Goal: Task Accomplishment & Management: Use online tool/utility

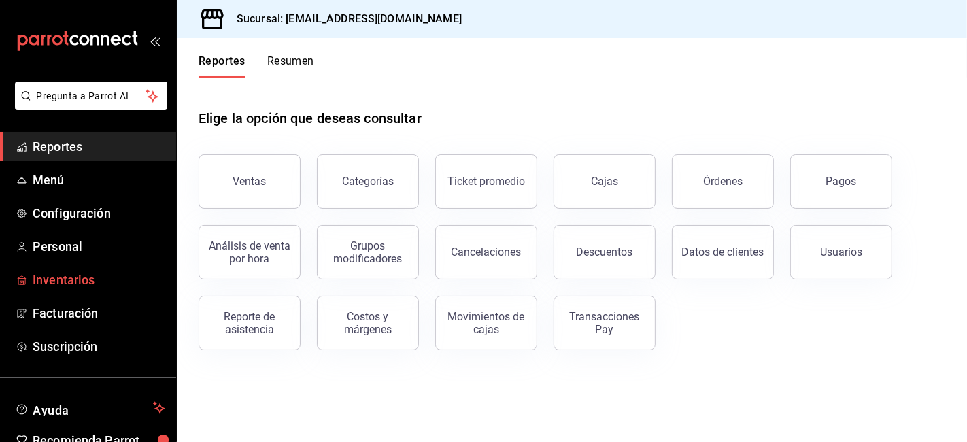
click at [68, 274] on span "Inventarios" at bounding box center [99, 280] width 133 height 18
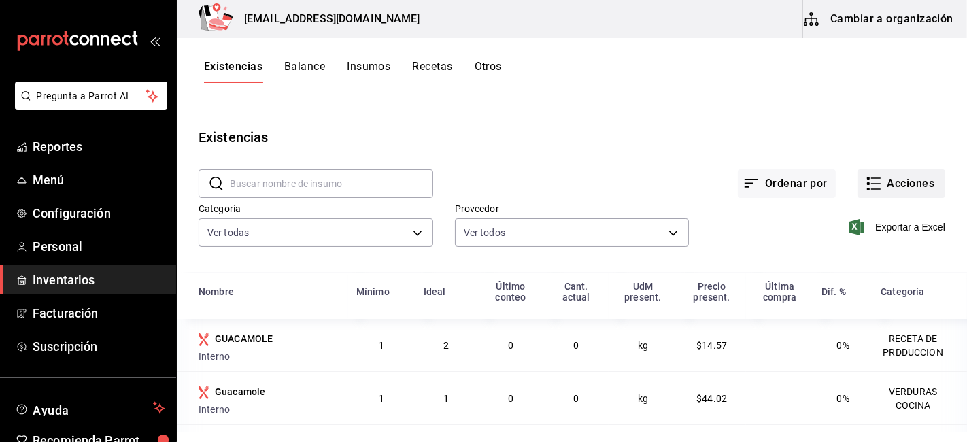
click at [898, 186] on button "Acciones" at bounding box center [901, 183] width 88 height 29
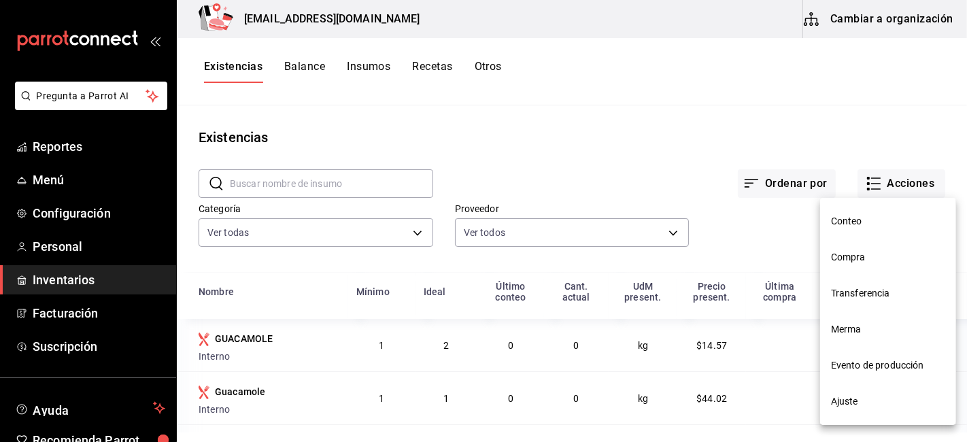
click at [834, 330] on span "Merma" at bounding box center [888, 329] width 114 height 14
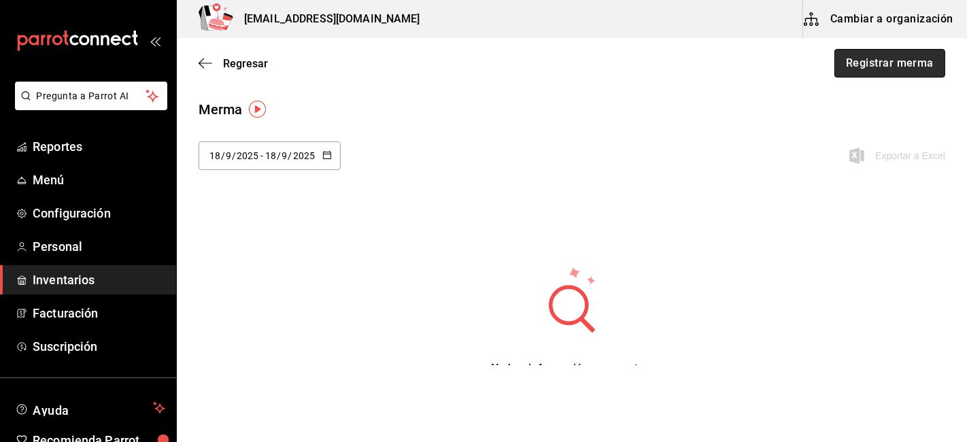
click at [899, 69] on button "Registrar merma" at bounding box center [889, 63] width 111 height 29
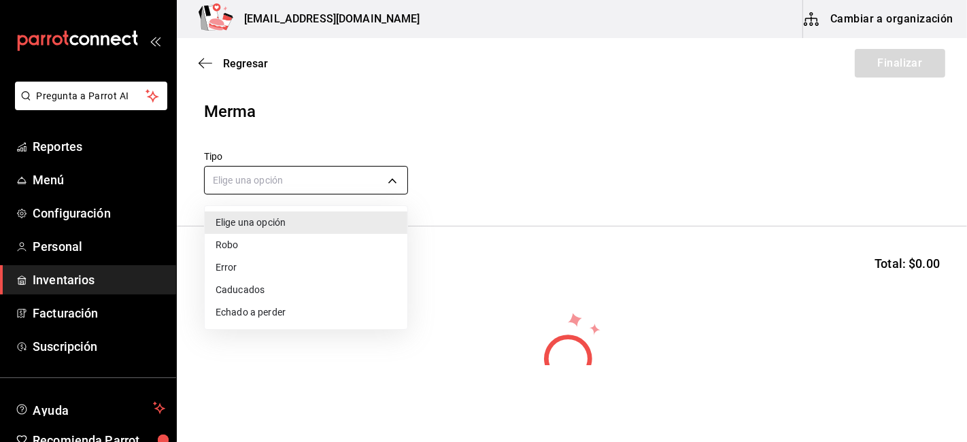
click at [341, 188] on body "Pregunta a Parrot AI Reportes Menú Configuración Personal Inventarios Facturaci…" at bounding box center [483, 182] width 967 height 365
click at [362, 141] on div at bounding box center [483, 221] width 967 height 442
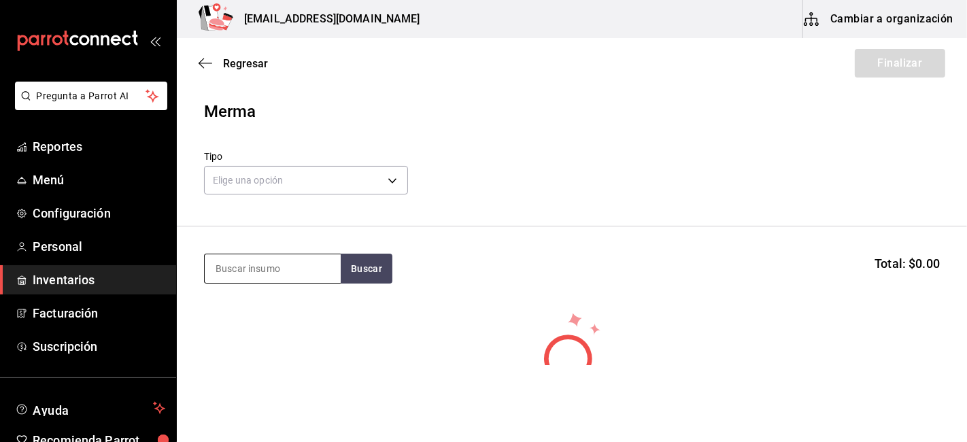
click at [311, 270] on input at bounding box center [273, 268] width 136 height 29
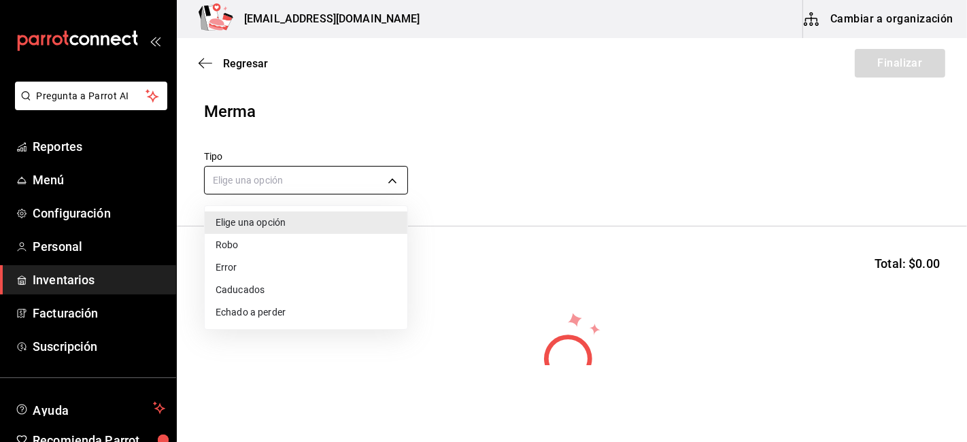
click at [311, 171] on body "Pregunta a Parrot AI Reportes Menú Configuración Personal Inventarios Facturaci…" at bounding box center [483, 182] width 967 height 365
click at [224, 243] on li "Robo" at bounding box center [306, 245] width 203 height 22
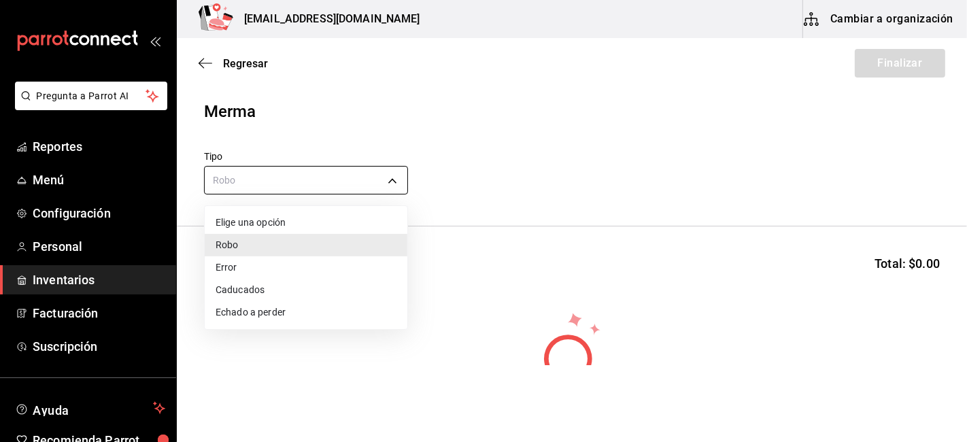
click at [256, 184] on body "Pregunta a Parrot AI Reportes Menú Configuración Personal Inventarios Facturaci…" at bounding box center [483, 182] width 967 height 365
click at [238, 289] on li "Caducados" at bounding box center [306, 290] width 203 height 22
type input "EXPIRED"
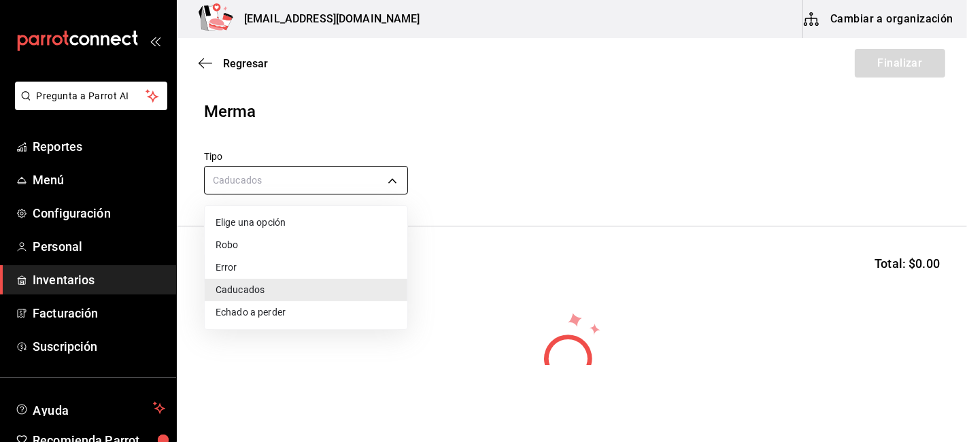
click at [263, 182] on body "Pregunta a Parrot AI Reportes Menú Configuración Personal Inventarios Facturaci…" at bounding box center [483, 182] width 967 height 365
click at [399, 177] on div at bounding box center [483, 221] width 967 height 442
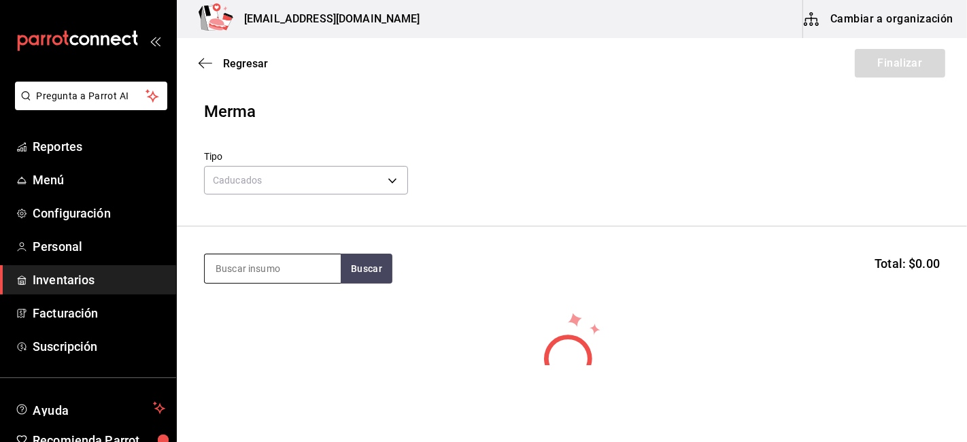
click at [289, 265] on input at bounding box center [273, 268] width 136 height 29
click at [372, 275] on button "Buscar" at bounding box center [367, 269] width 52 height 30
type input "s"
click at [343, 273] on button "Buscar" at bounding box center [367, 269] width 52 height 30
type input "f"
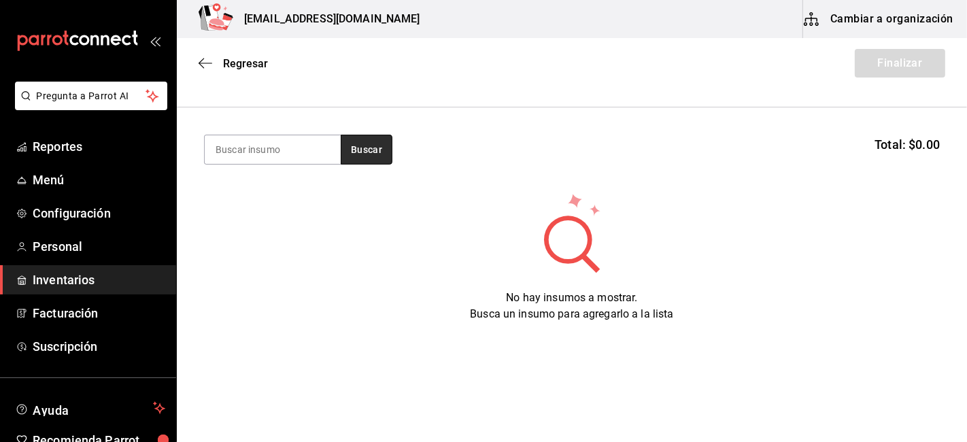
click at [362, 145] on button "Buscar" at bounding box center [367, 150] width 52 height 30
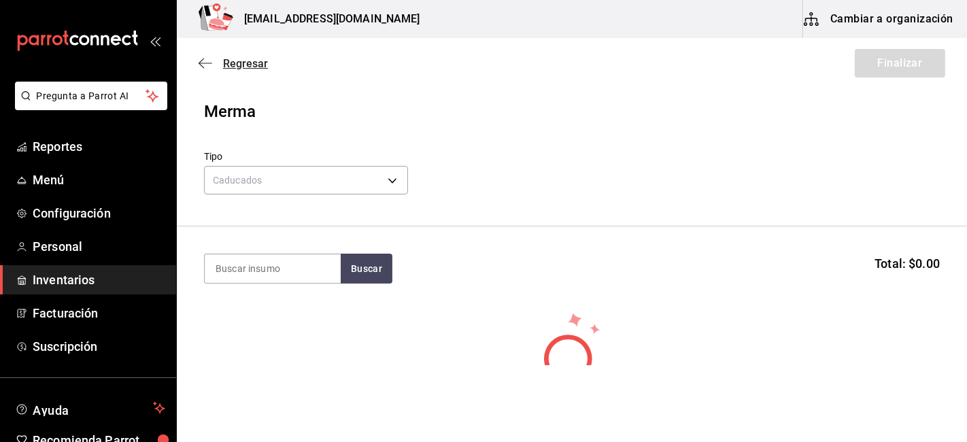
click at [201, 63] on icon "button" at bounding box center [206, 63] width 14 height 12
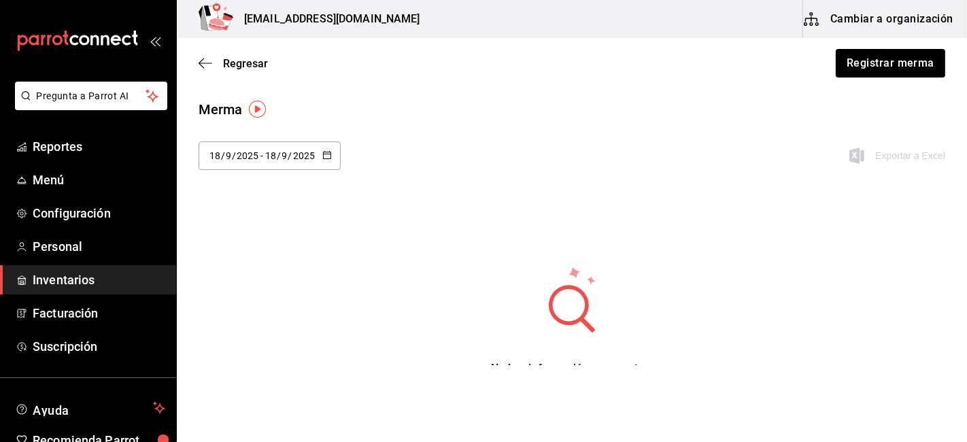
click at [872, 22] on button "Cambiar a organización" at bounding box center [879, 19] width 153 height 38
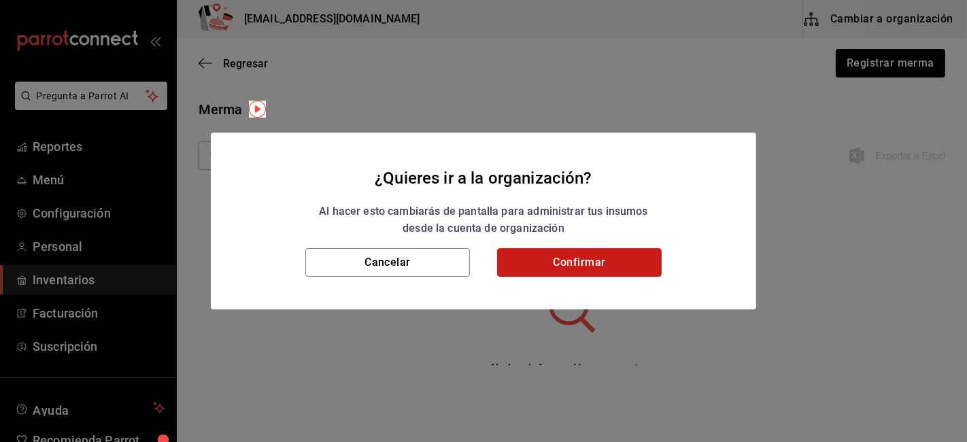
click at [561, 249] on button "Confirmar" at bounding box center [579, 262] width 165 height 29
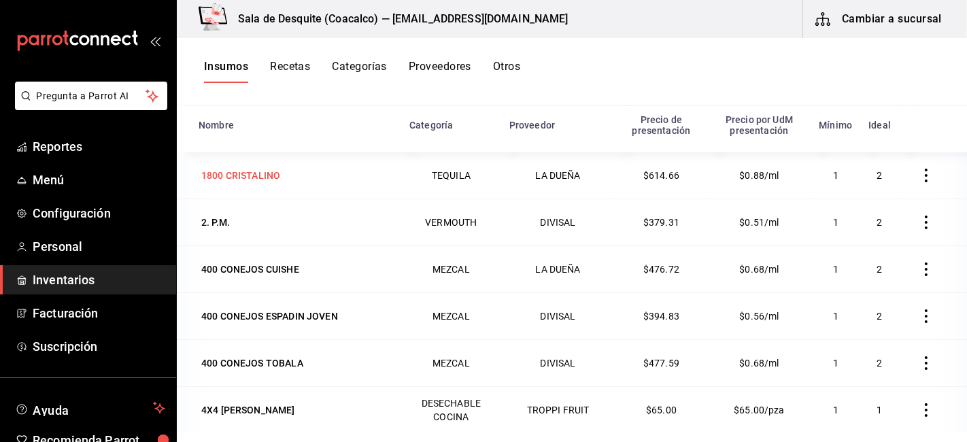
click at [262, 177] on div "1800 CRISTALINO" at bounding box center [240, 176] width 79 height 14
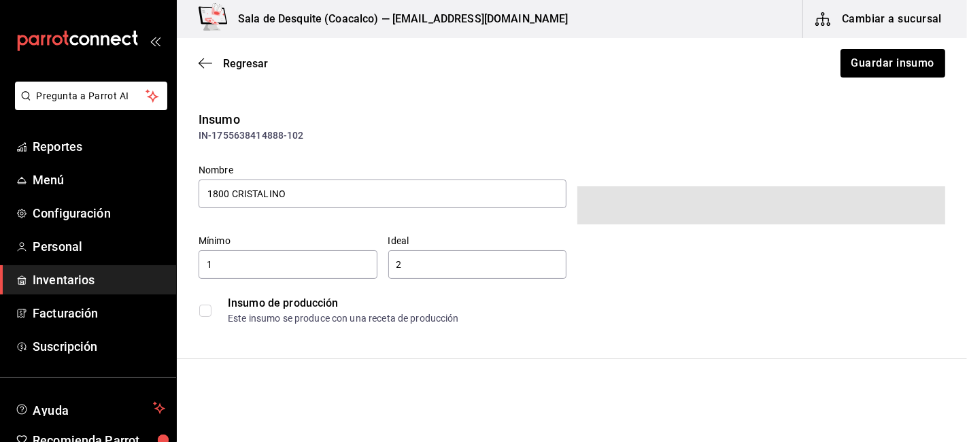
type input "$713.01"
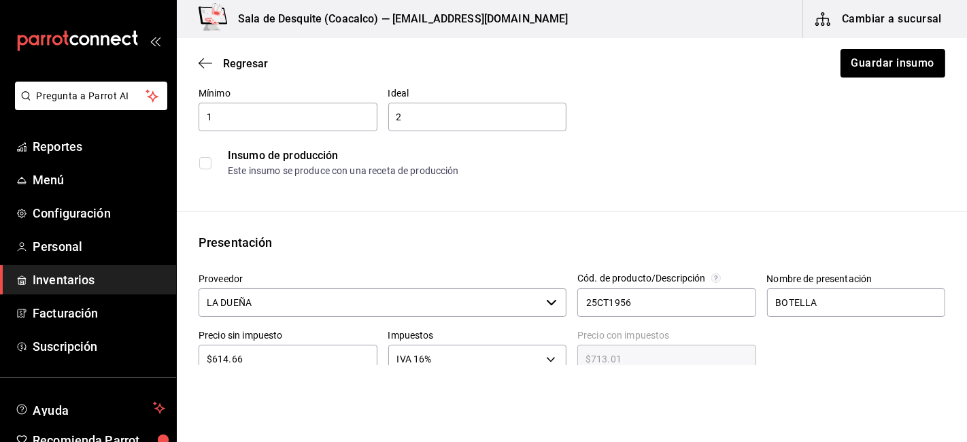
scroll to position [84, 0]
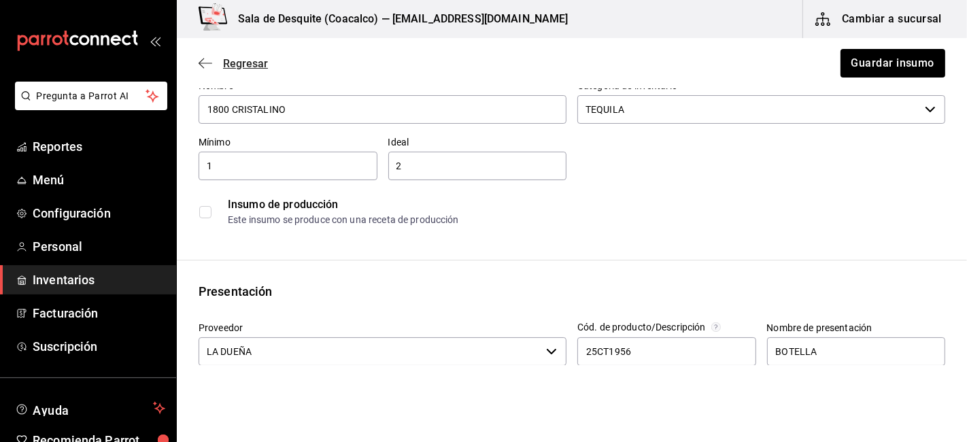
click at [207, 61] on icon "button" at bounding box center [206, 63] width 14 height 12
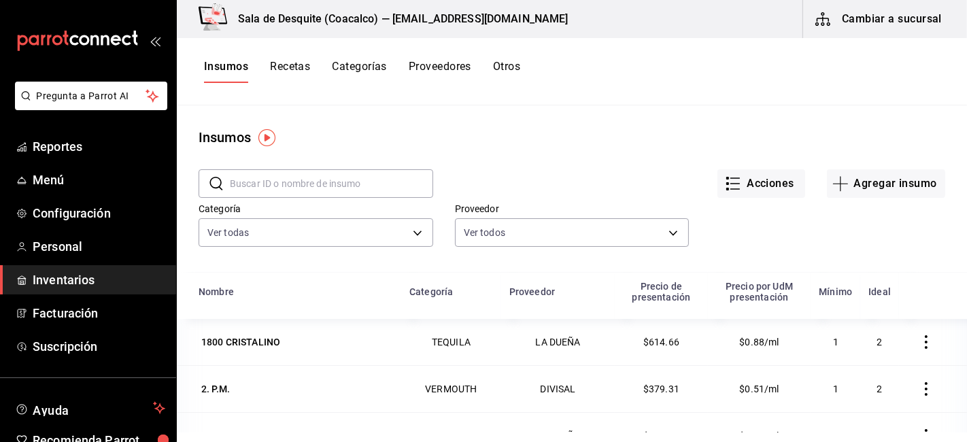
click at [291, 67] on button "Recetas" at bounding box center [290, 71] width 40 height 23
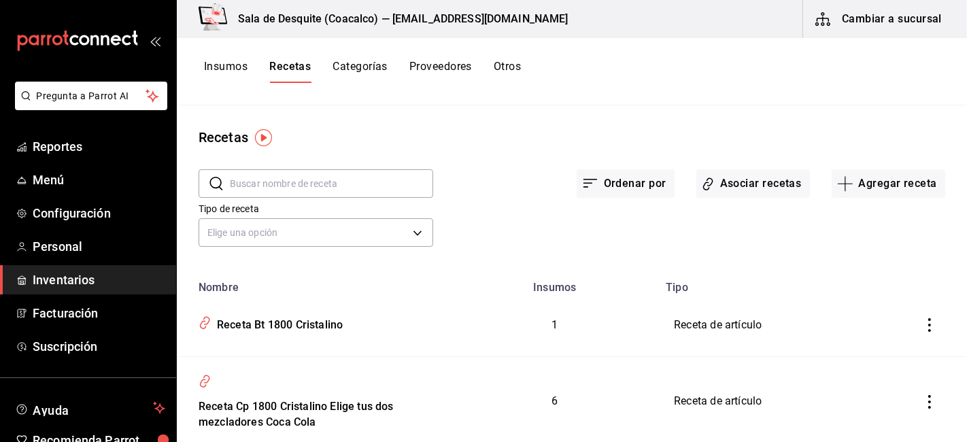
click at [291, 67] on button "Recetas" at bounding box center [289, 71] width 41 height 23
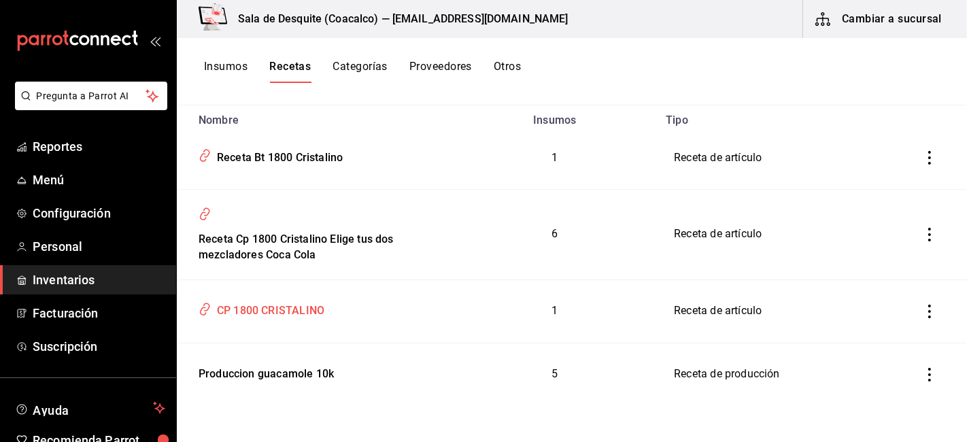
click at [262, 315] on div "CP 1800 CRISTALINO" at bounding box center [267, 308] width 113 height 21
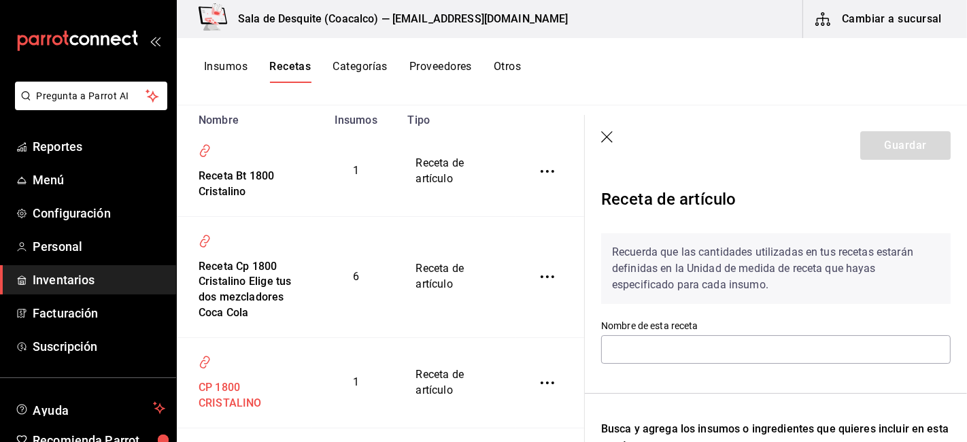
type input "CP 1800 CRISTALINO"
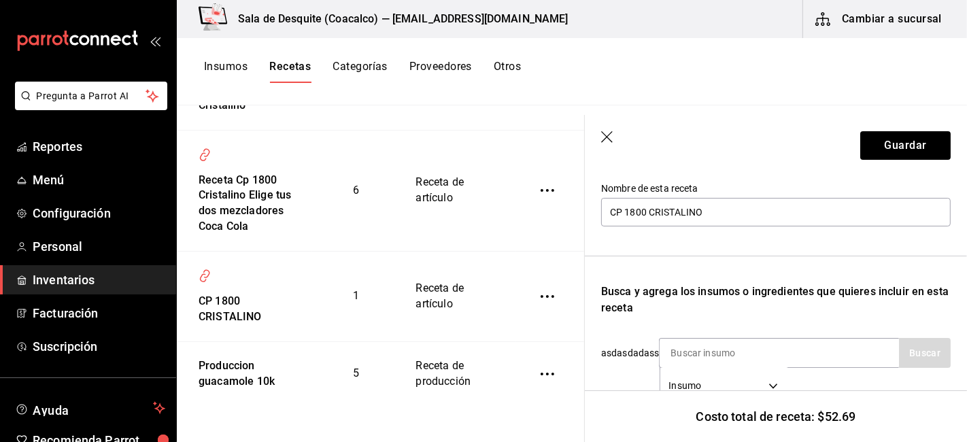
scroll to position [265, 0]
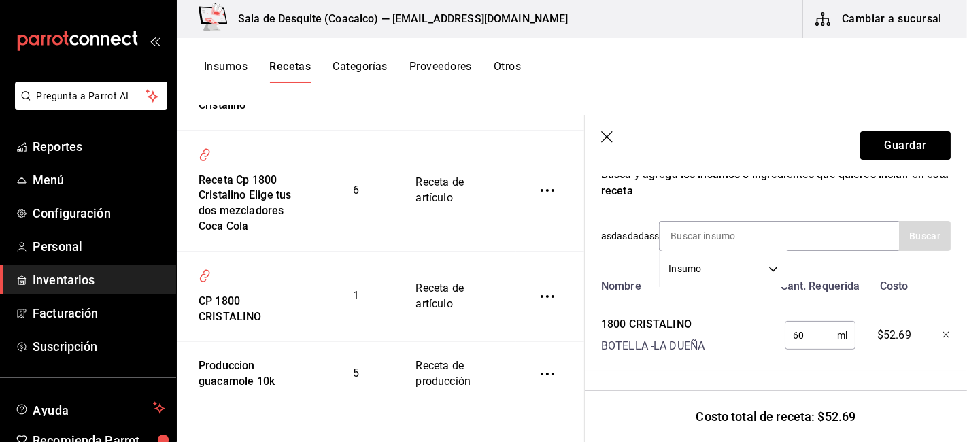
click at [608, 139] on icon "button" at bounding box center [608, 138] width 14 height 14
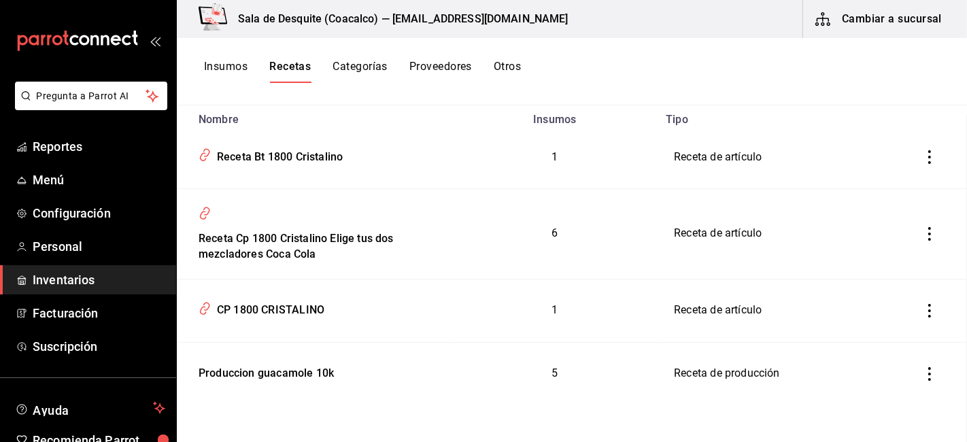
scroll to position [167, 0]
click at [262, 163] on div "Receta Bt 1800 Cristalino" at bounding box center [276, 155] width 131 height 21
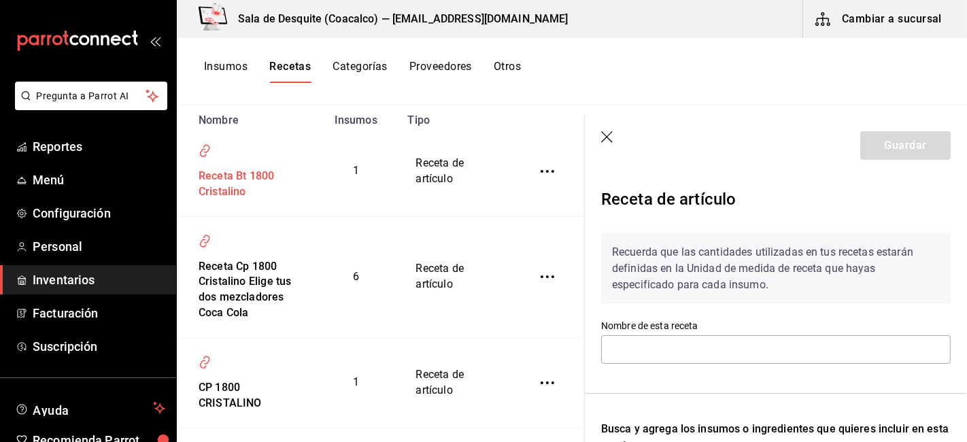
type input "Receta Bt 1800 Cristalino"
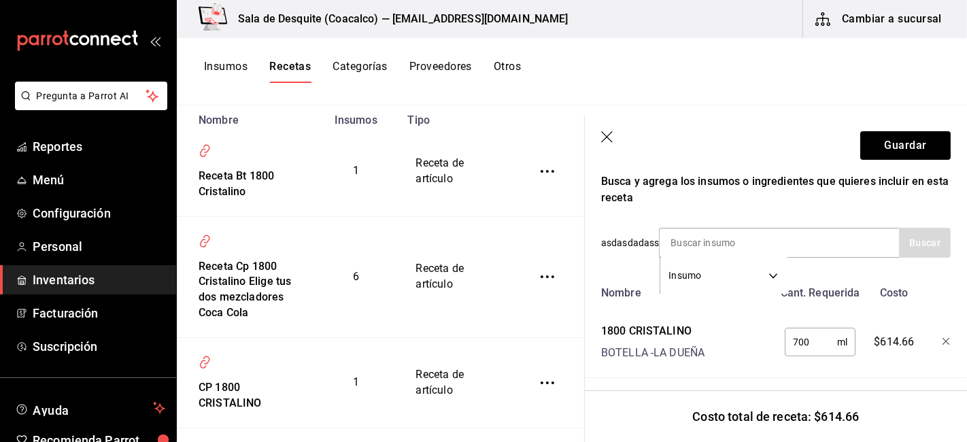
scroll to position [265, 0]
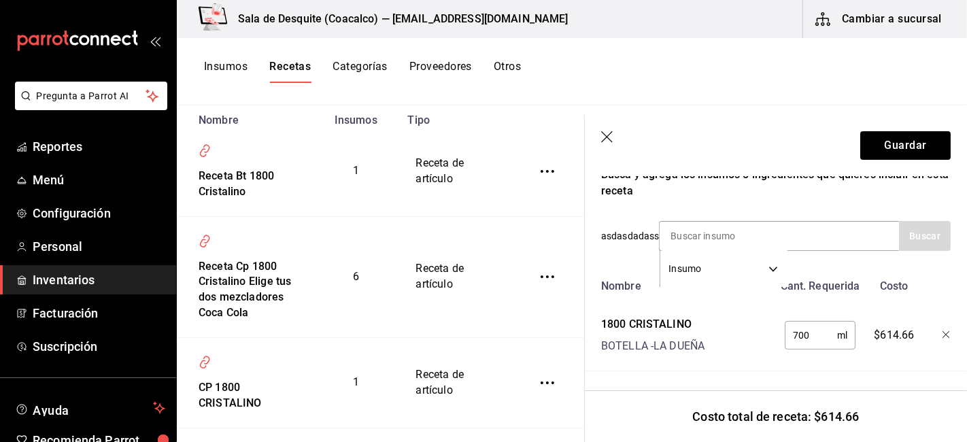
click at [605, 138] on icon "button" at bounding box center [607, 137] width 12 height 12
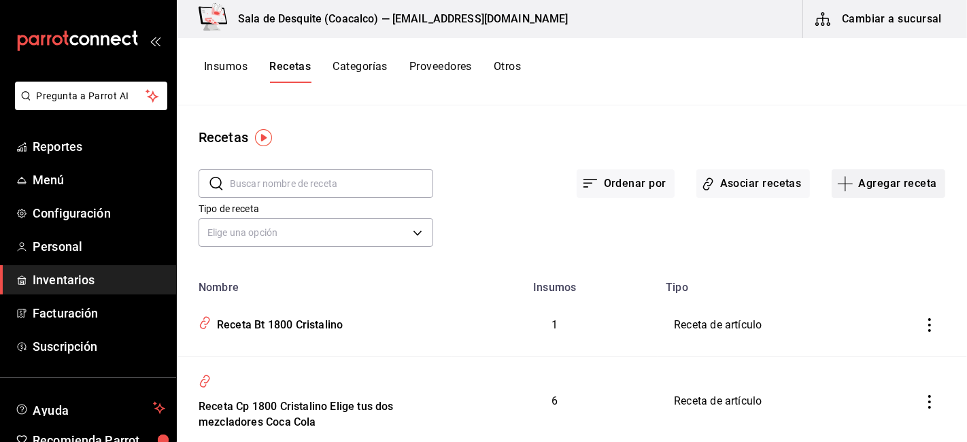
click at [884, 173] on button "Agregar receta" at bounding box center [889, 183] width 114 height 29
click at [851, 224] on span "Receta" at bounding box center [878, 221] width 114 height 14
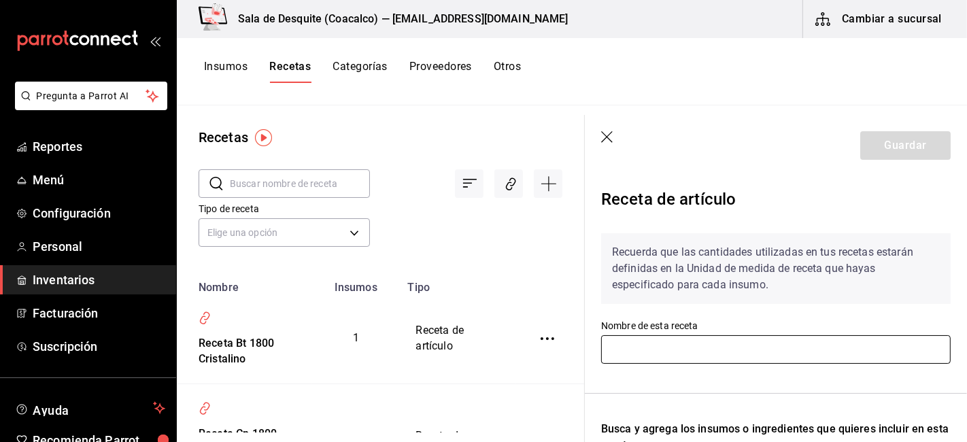
click at [668, 347] on input "text" at bounding box center [775, 349] width 349 height 29
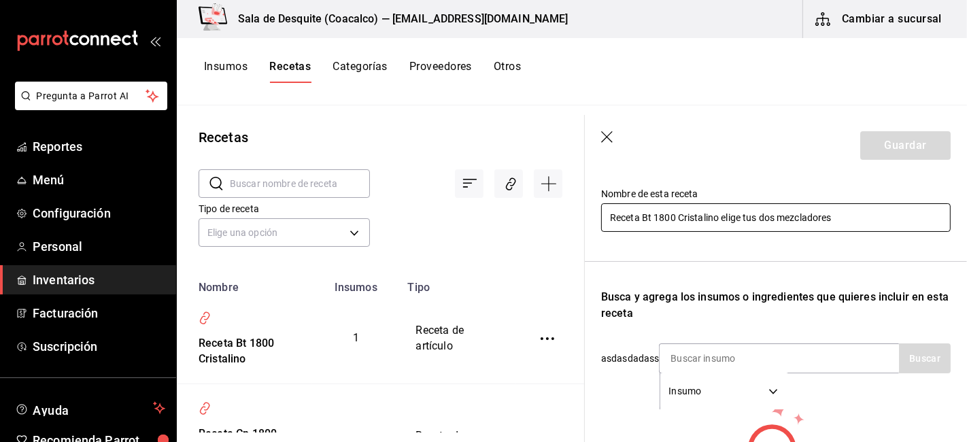
scroll to position [134, 0]
click at [774, 218] on input "Receta Bt 1800 Cristalino elige tus dos mezcladores" at bounding box center [775, 215] width 349 height 29
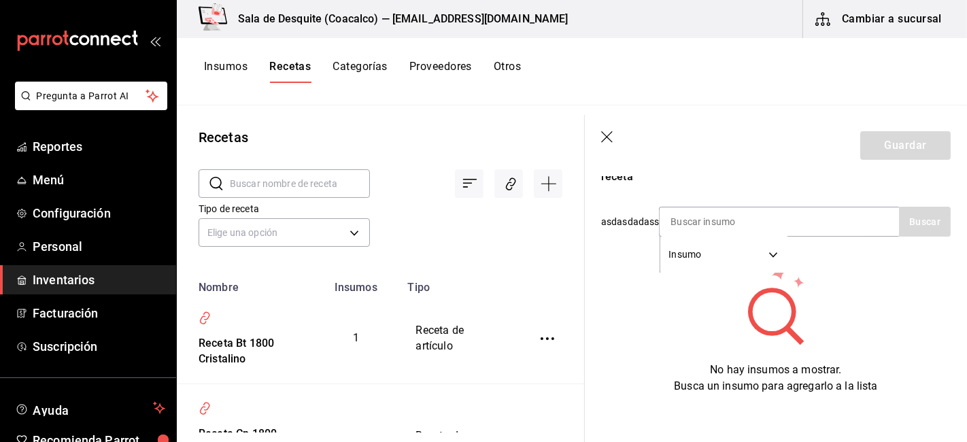
scroll to position [286, 0]
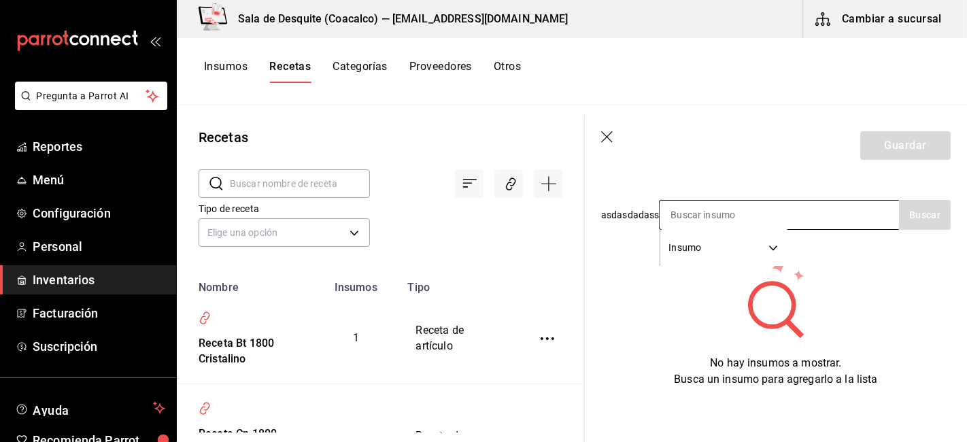
type input "Receta Bt 1800 Cristalino elige tus 5 mezcladores"
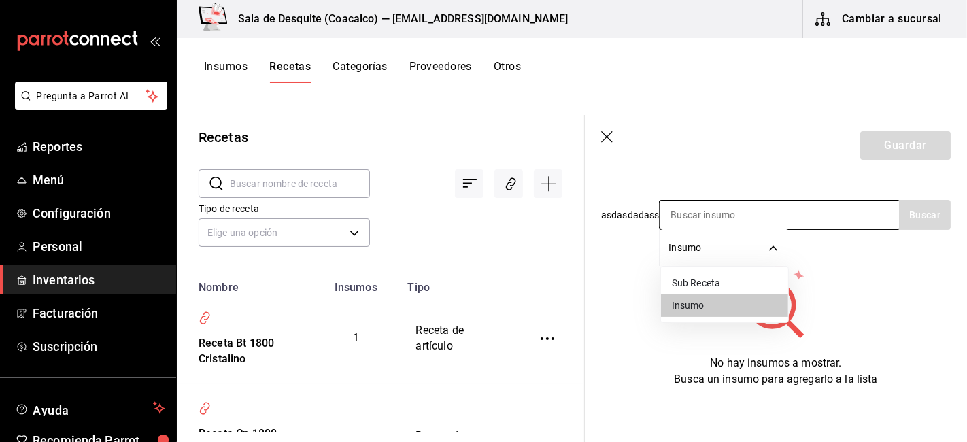
click at [772, 235] on body "Pregunta a Parrot AI Reportes Menú Configuración Personal Inventarios Facturaci…" at bounding box center [483, 216] width 967 height 432
click at [695, 305] on li "Insumo" at bounding box center [724, 305] width 127 height 22
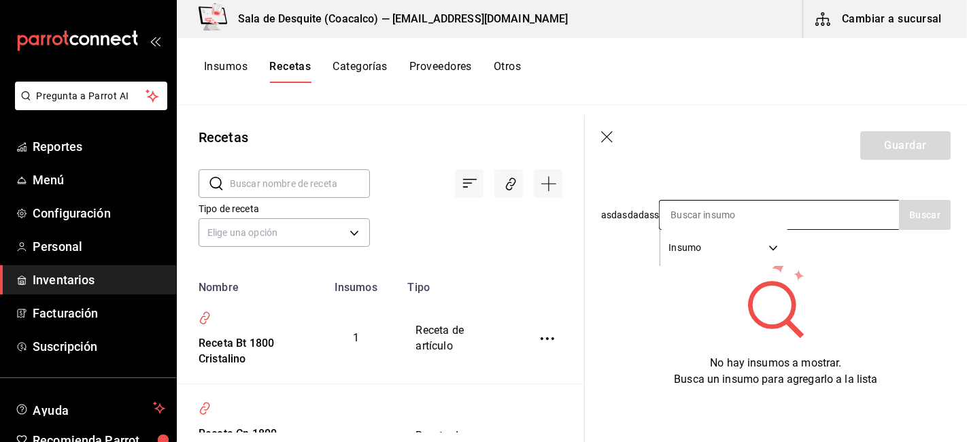
click at [685, 211] on input at bounding box center [728, 215] width 136 height 29
type input "f"
type input "coca"
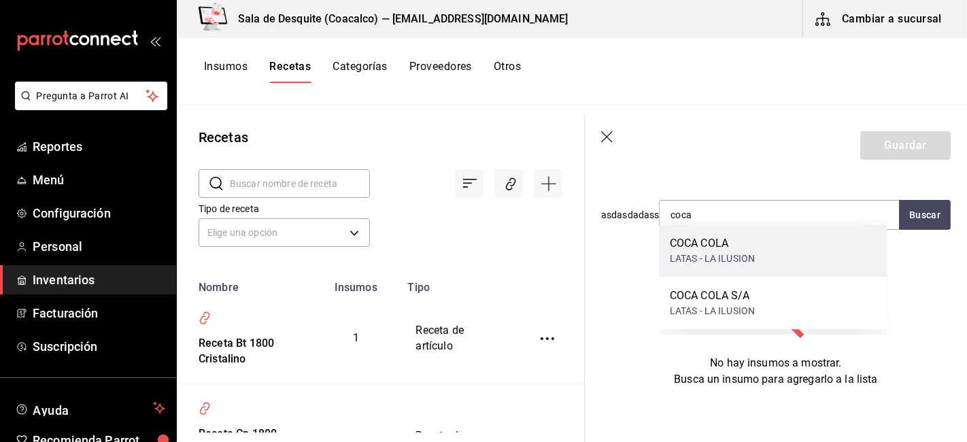
click at [708, 247] on div "COCA COLA" at bounding box center [712, 243] width 85 height 16
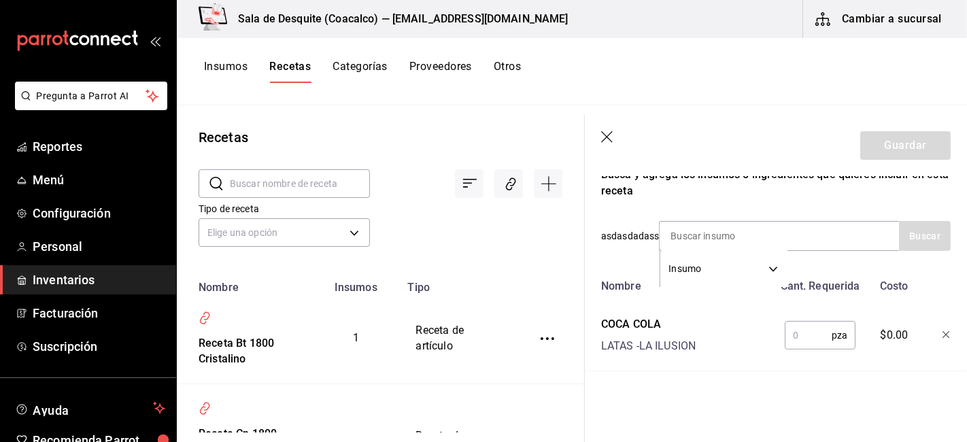
scroll to position [265, 0]
click at [710, 228] on input at bounding box center [728, 236] width 136 height 29
type input "coca"
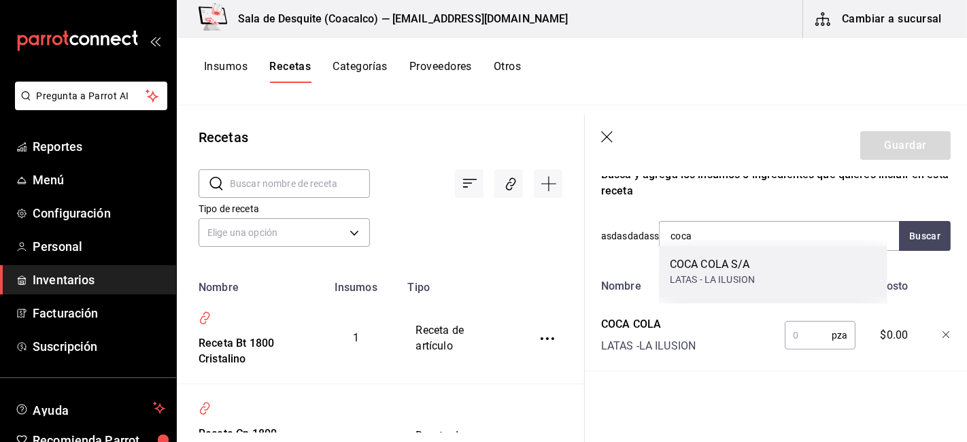
click at [742, 290] on div "COCA COLA S/A LATAS - LA ILUSION" at bounding box center [773, 271] width 228 height 52
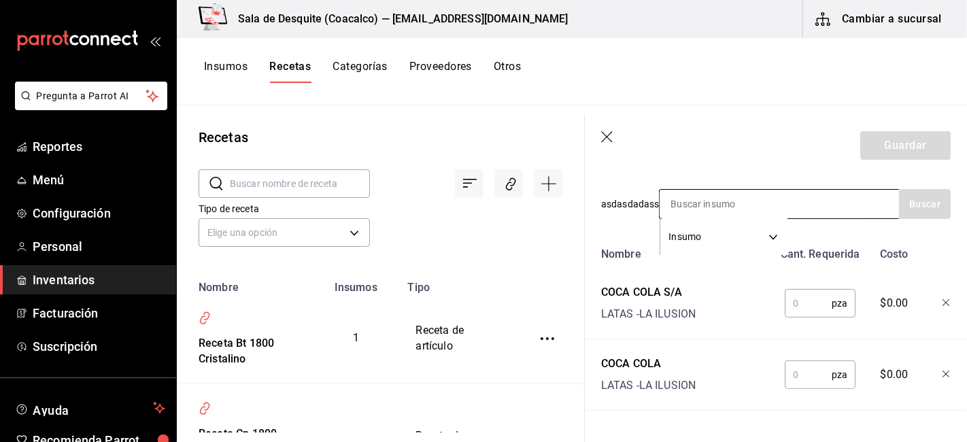
click at [709, 207] on input at bounding box center [728, 204] width 136 height 29
type input "fanta"
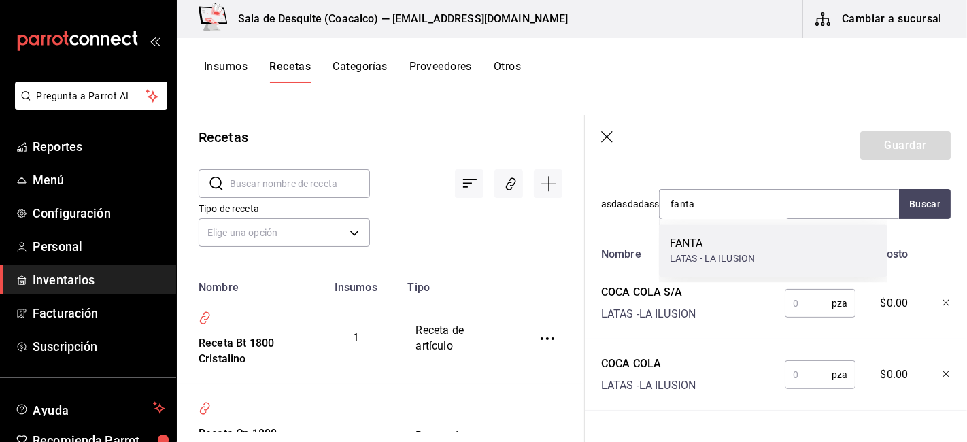
click at [666, 254] on div "FANTA LATAS - LA ILUSION" at bounding box center [773, 250] width 228 height 52
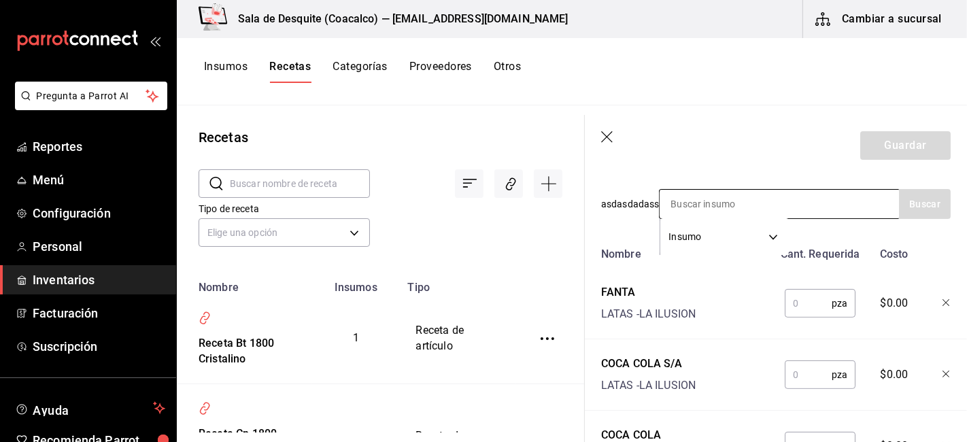
click at [675, 205] on input at bounding box center [728, 204] width 136 height 29
type input "ciel"
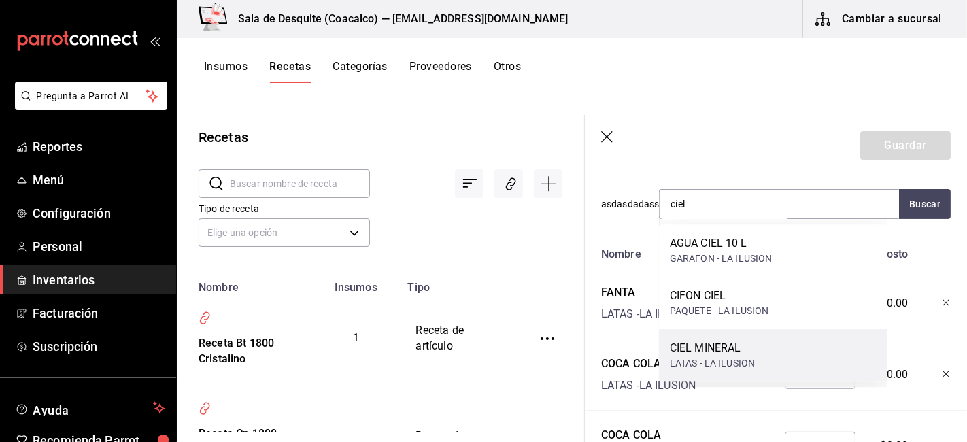
click at [729, 349] on div "CIEL MINERAL" at bounding box center [712, 348] width 85 height 16
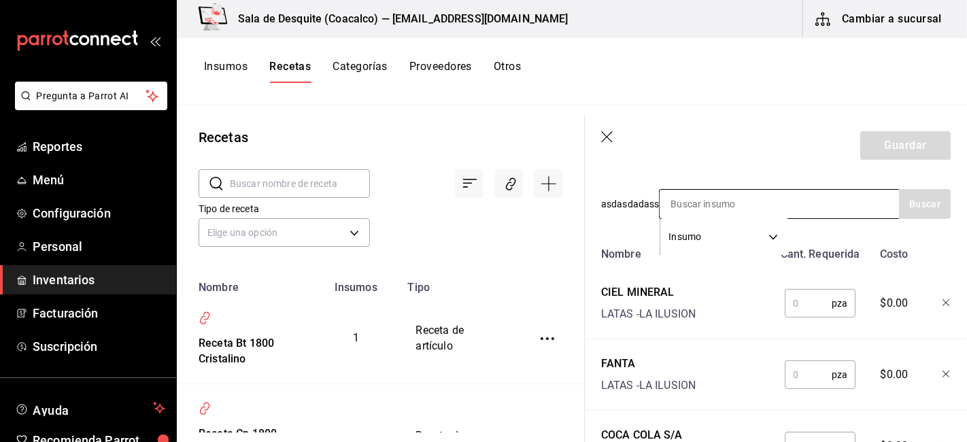
click at [688, 207] on input at bounding box center [728, 204] width 136 height 29
type input "s"
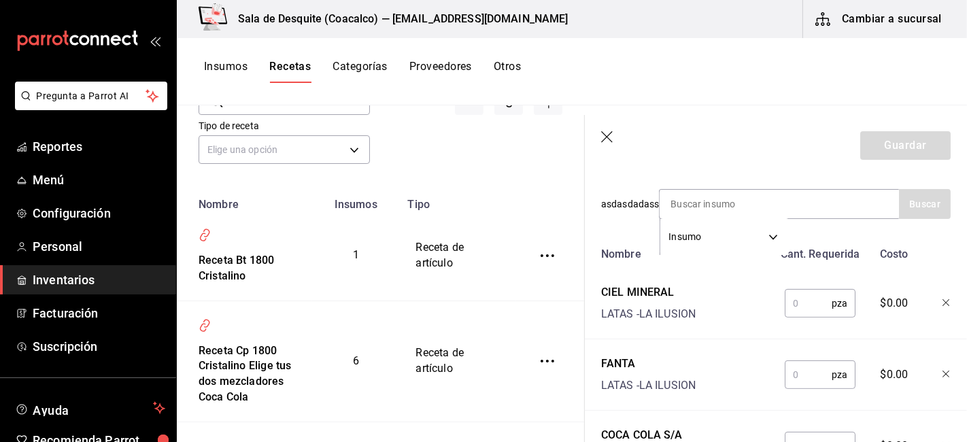
scroll to position [85, 0]
type input "sprite"
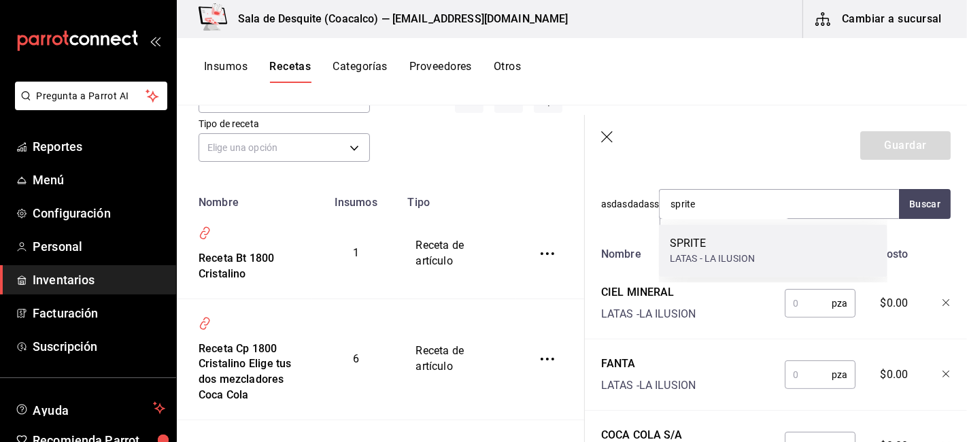
click at [699, 241] on div "SPRITE" at bounding box center [712, 243] width 85 height 16
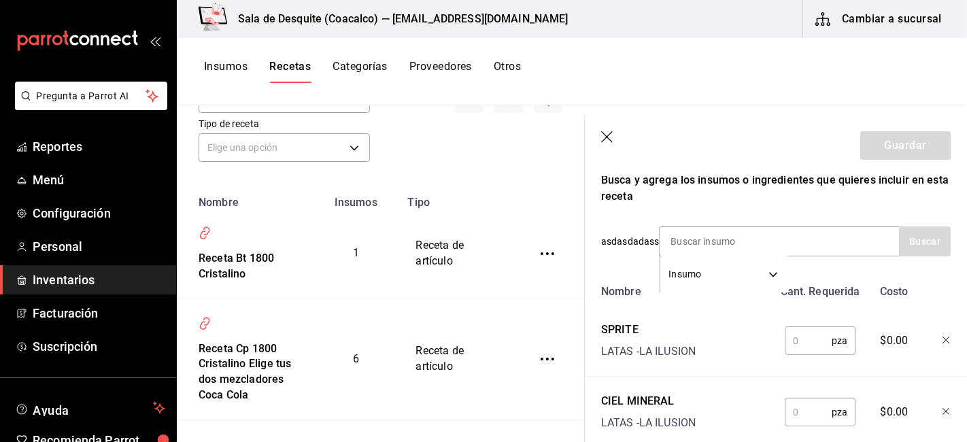
scroll to position [247, 0]
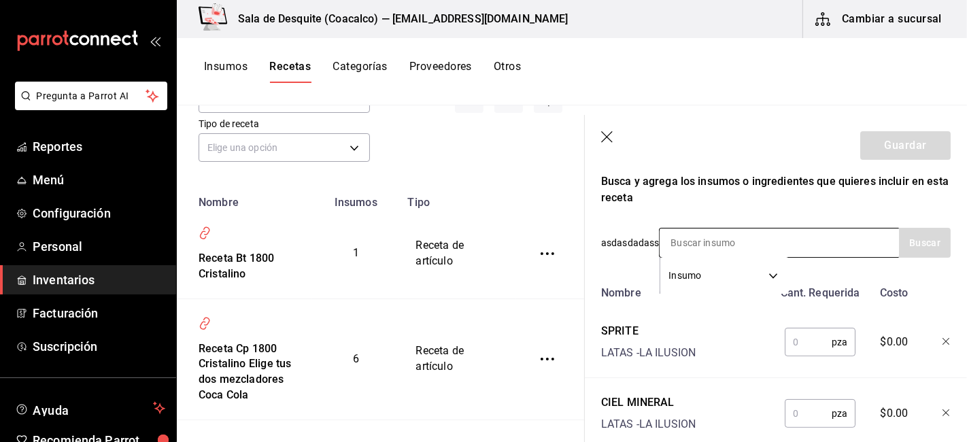
click at [688, 236] on input at bounding box center [728, 242] width 136 height 29
click at [929, 240] on button "Buscar" at bounding box center [925, 243] width 52 height 30
type input "m"
type input "l"
type input "r"
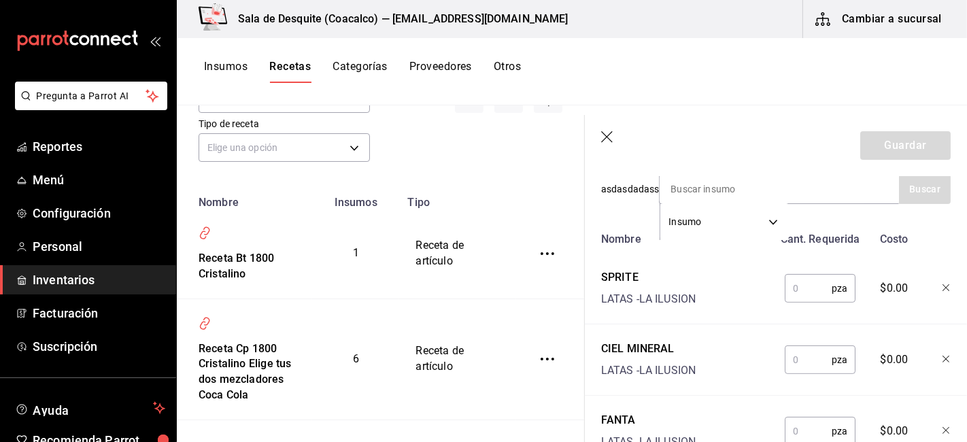
scroll to position [301, 0]
click at [798, 284] on input "text" at bounding box center [808, 288] width 47 height 27
type input "1"
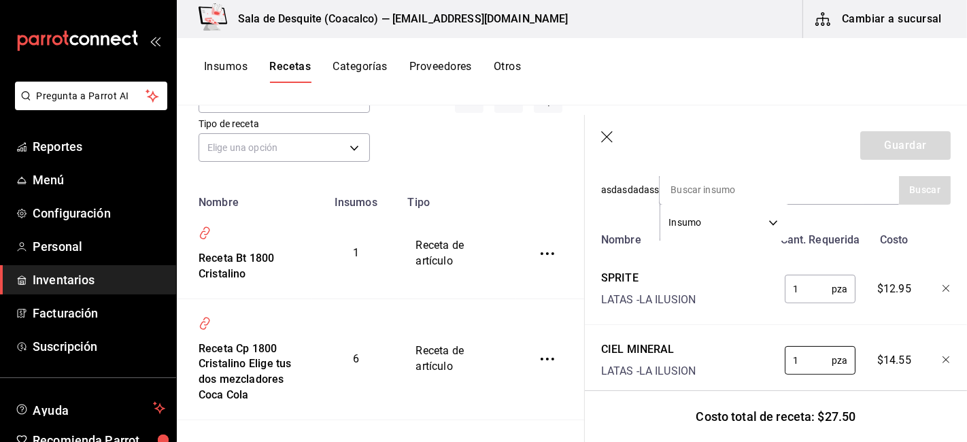
type input "1"
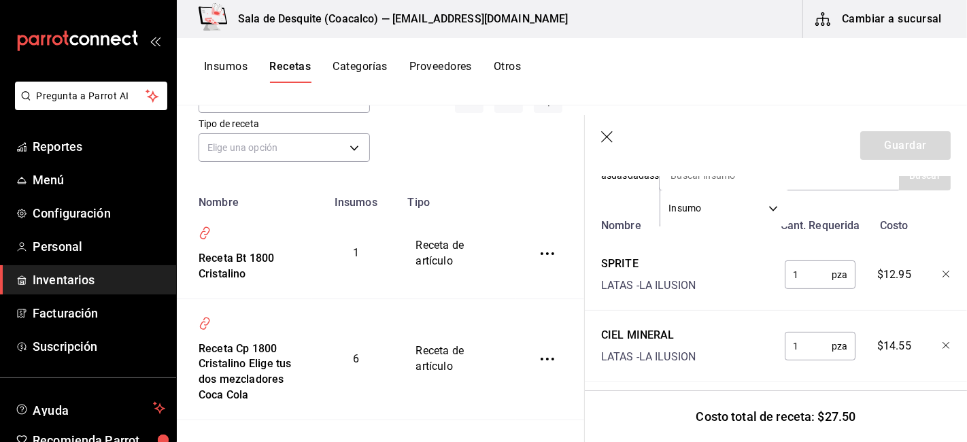
scroll to position [531, 0]
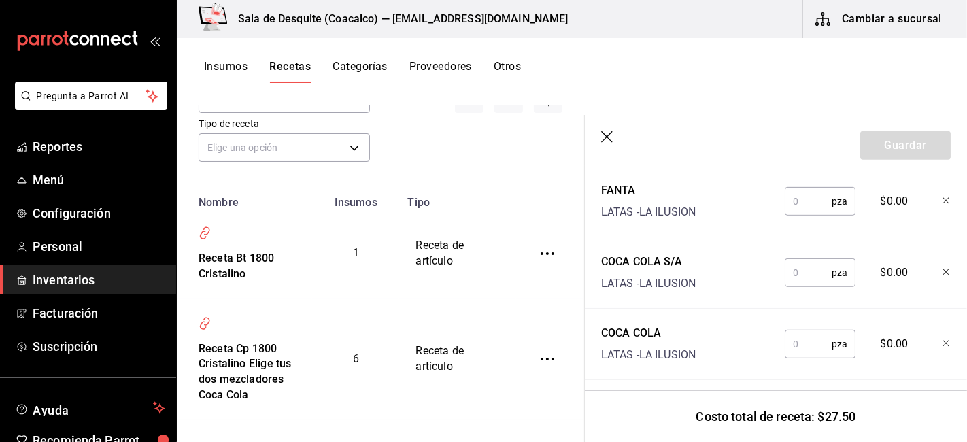
click at [796, 208] on input "text" at bounding box center [808, 201] width 47 height 27
type input "1"
click at [895, 137] on button "Guardar" at bounding box center [905, 145] width 90 height 29
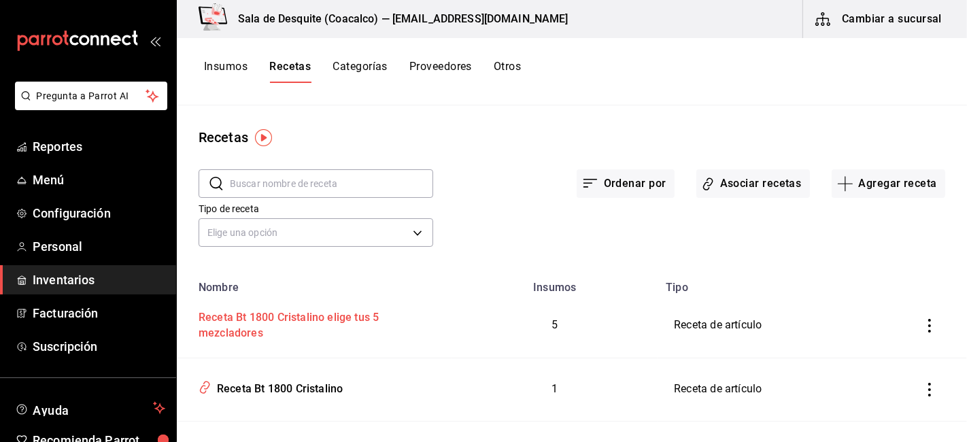
click at [284, 313] on div "Receta Bt 1800 Cristalino elige tus 5 mezcladores" at bounding box center [314, 323] width 242 height 37
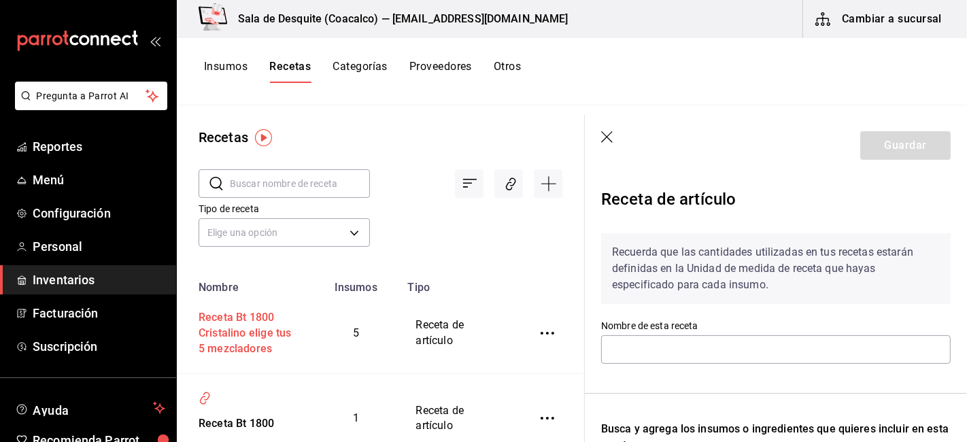
type input "Receta Bt 1800 Cristalino elige tus 5 mezcladores"
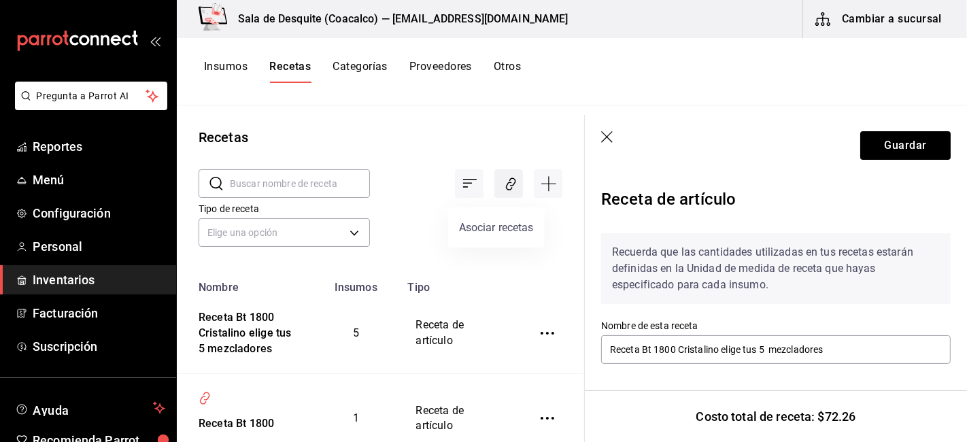
click at [505, 188] on icon "Asociar recetas" at bounding box center [510, 184] width 13 height 16
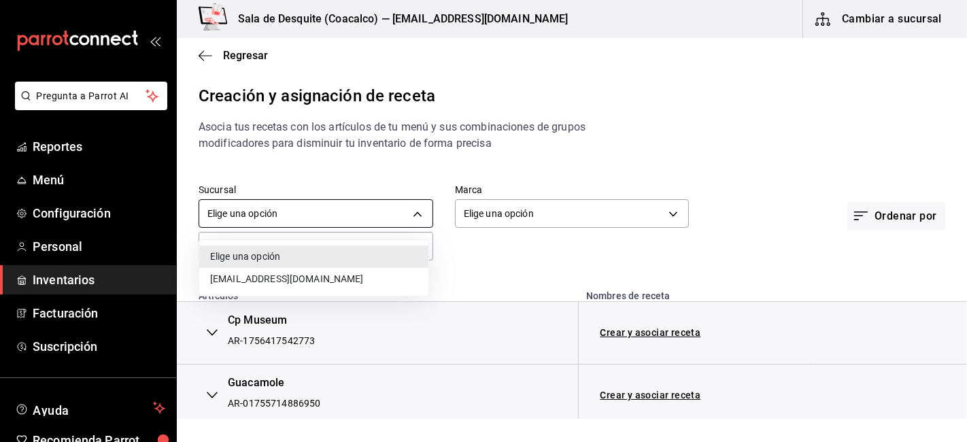
click at [358, 207] on body "Pregunta a Parrot AI Reportes Menú Configuración Personal Inventarios Facturaci…" at bounding box center [483, 209] width 967 height 419
click at [303, 276] on li "saladedesquite@coacalco.com" at bounding box center [313, 279] width 229 height 22
type input "93467c31-adce-431c-98c2-5877e547f662"
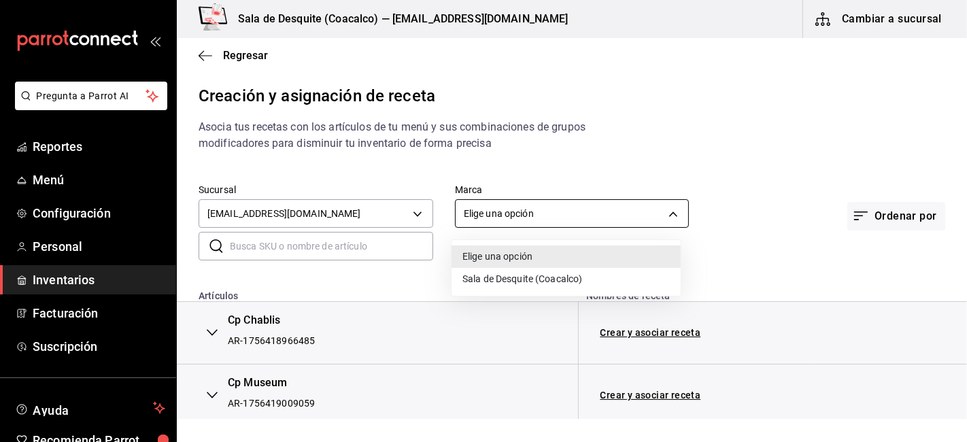
click at [530, 203] on body "Pregunta a Parrot AI Reportes Menú Configuración Personal Inventarios Facturaci…" at bounding box center [483, 209] width 967 height 419
click at [532, 286] on li "Sala de Desquite (Coacalco)" at bounding box center [565, 279] width 229 height 22
type input "62a8501e-83aa-44fc-a14d-b1e4ad847988"
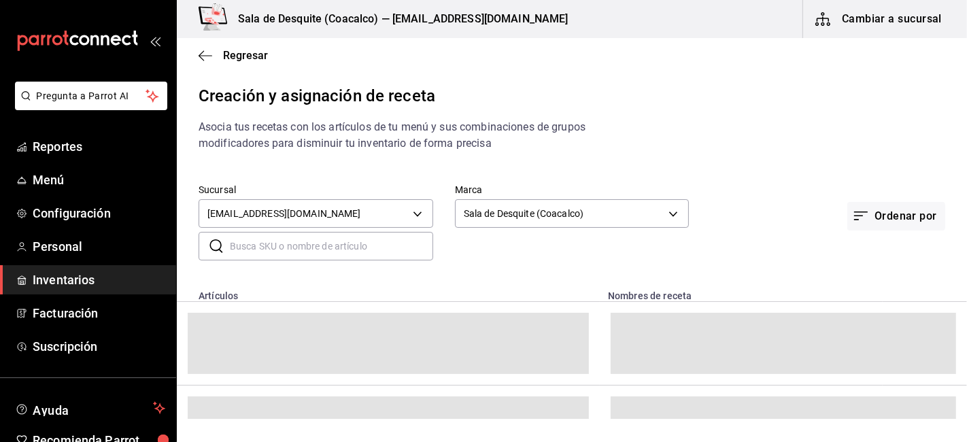
click at [296, 237] on input "text" at bounding box center [331, 246] width 203 height 27
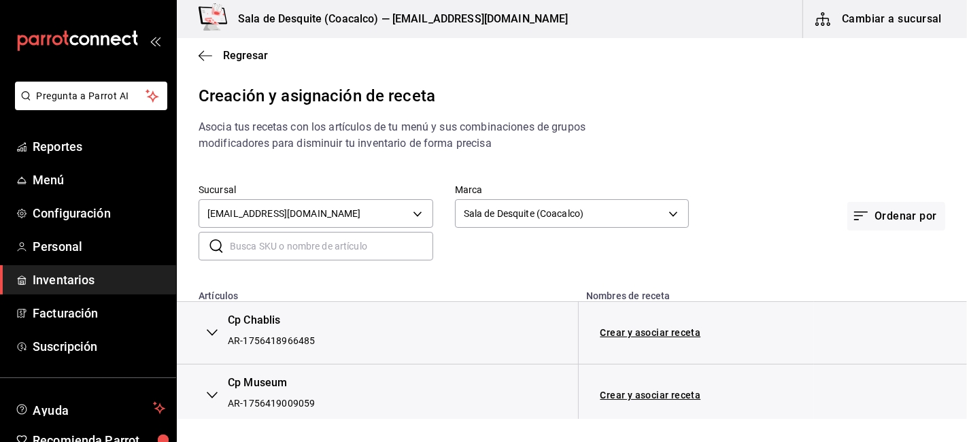
type input "1800"
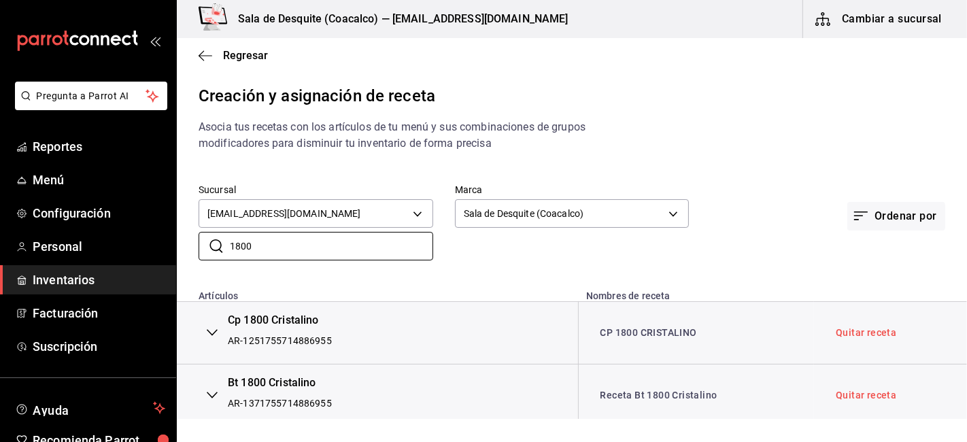
click at [293, 384] on div "Bt 1800 Cristalino" at bounding box center [280, 383] width 104 height 16
click at [616, 399] on link "Receta Bt 1800 Cristalino" at bounding box center [658, 395] width 117 height 11
click at [900, 24] on button "Cambiar a sucursal" at bounding box center [879, 19] width 153 height 38
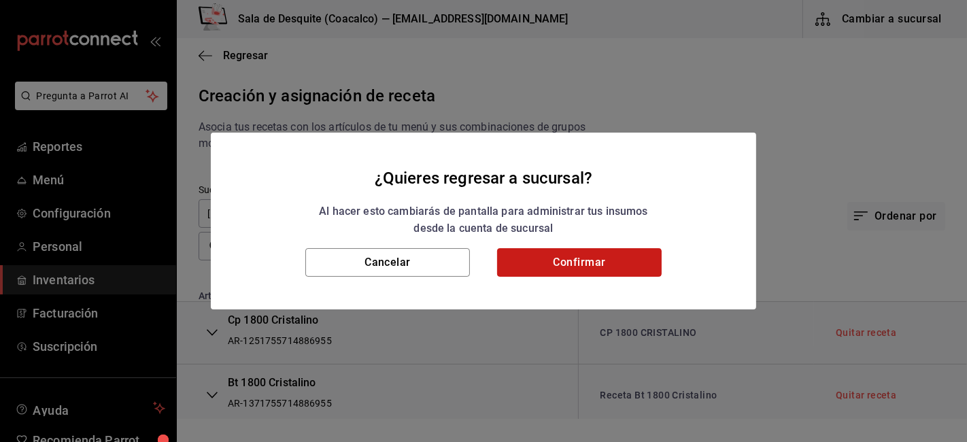
click at [558, 255] on button "Confirmar" at bounding box center [579, 262] width 165 height 29
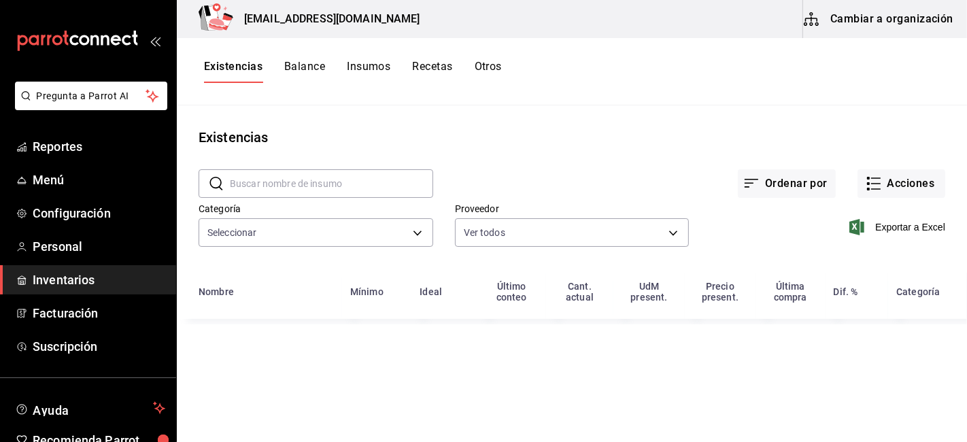
type input "723e6217-06b6-47a5-9519-f2110edd0074,1d00fc73-2e16-4600-8702-76434fd6614f,c2c22…"
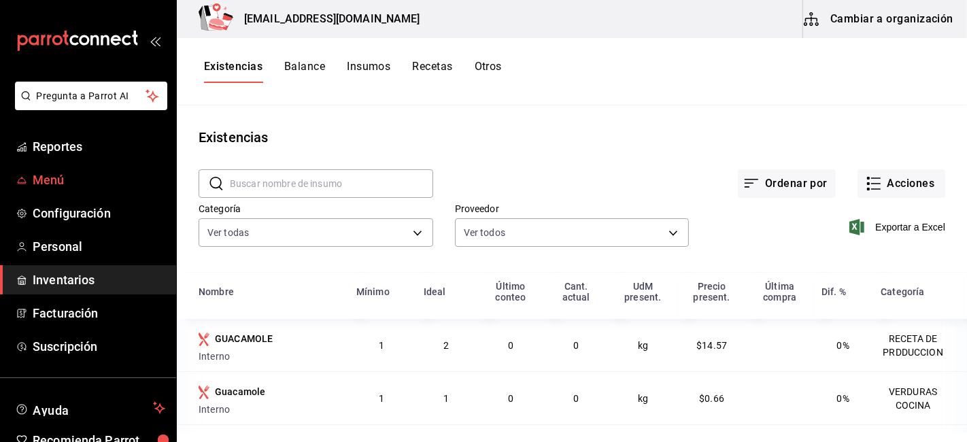
click at [49, 175] on span "Menú" at bounding box center [99, 180] width 133 height 18
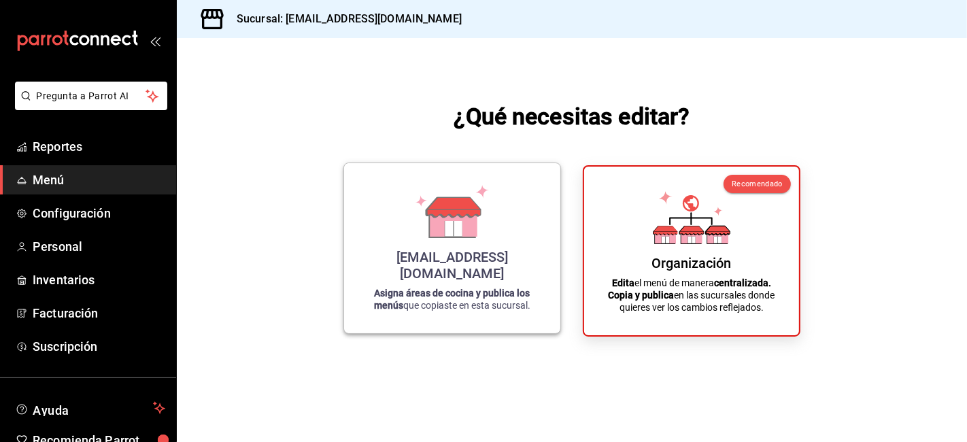
click at [491, 288] on strong "Asigna áreas de cocina y publica los menús" at bounding box center [452, 299] width 156 height 23
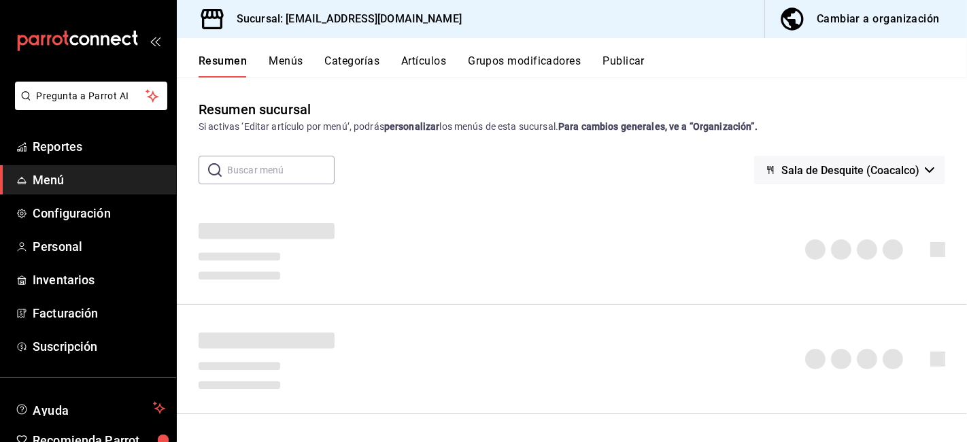
click at [512, 65] on button "Grupos modificadores" at bounding box center [524, 65] width 113 height 23
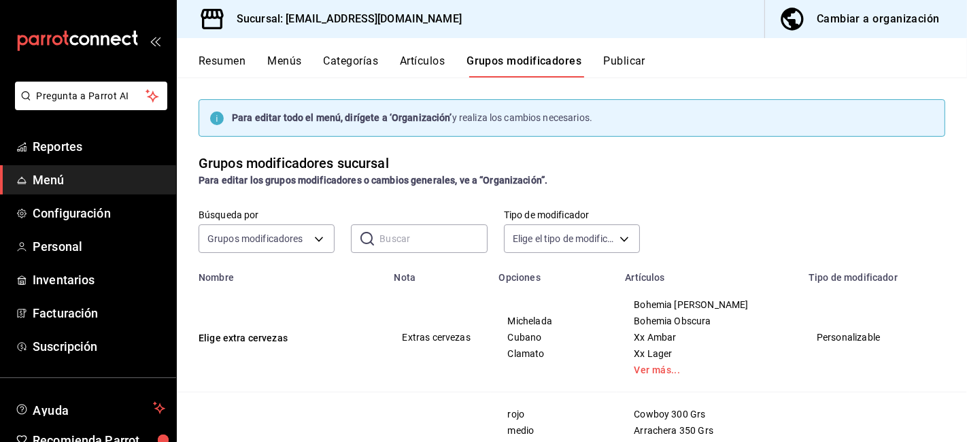
click at [426, 237] on input "text" at bounding box center [432, 238] width 107 height 27
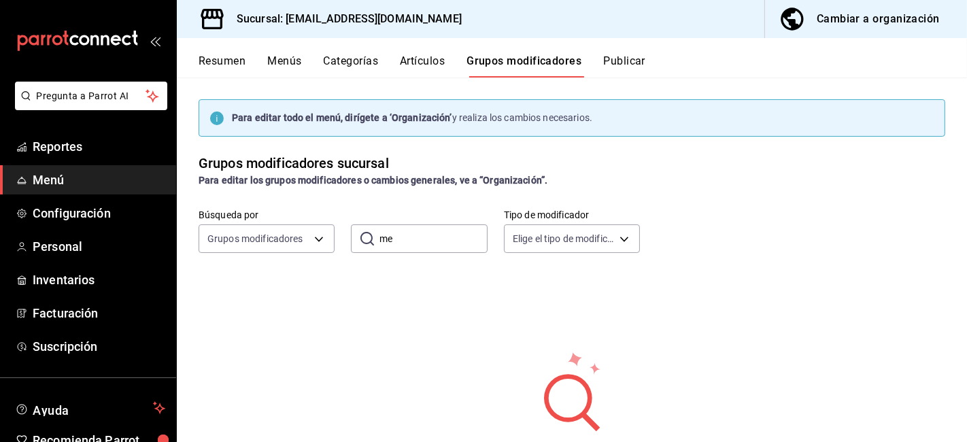
type input "m"
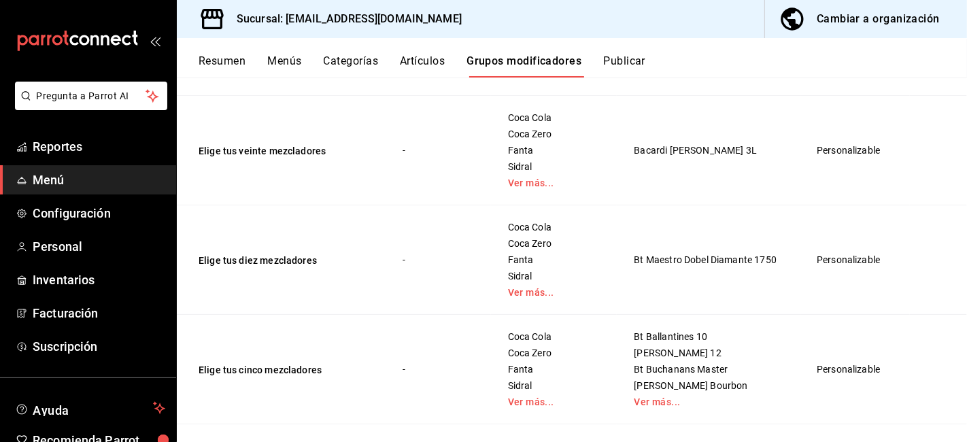
scroll to position [330, 0]
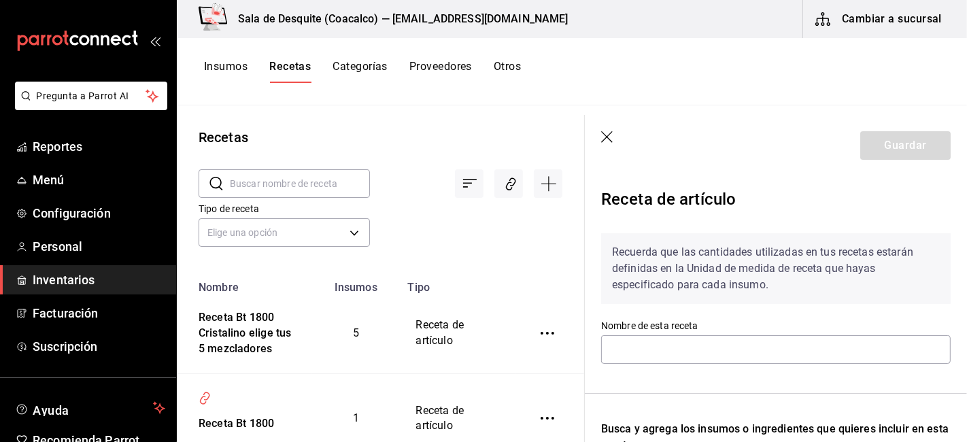
type input "Receta Bt 1800 Cristalino"
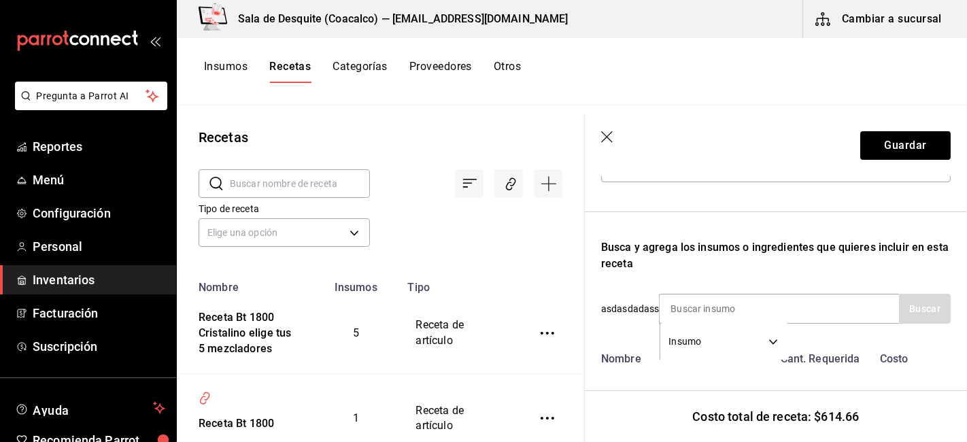
scroll to position [265, 0]
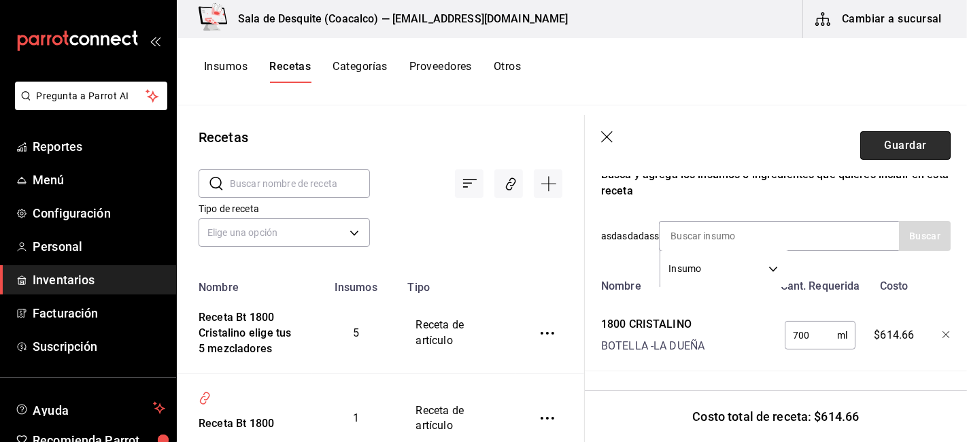
click at [883, 143] on button "Guardar" at bounding box center [905, 145] width 90 height 29
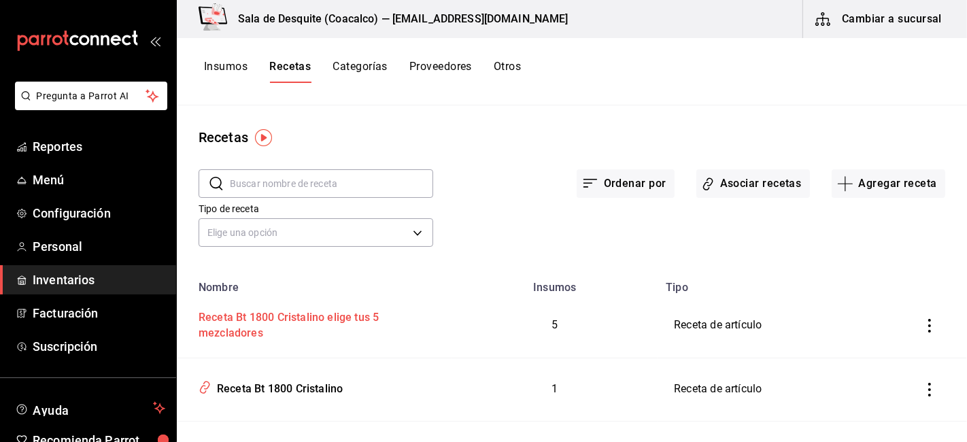
click at [222, 322] on div "Receta Bt 1800 Cristalino elige tus 5 mezcladores" at bounding box center [314, 323] width 242 height 37
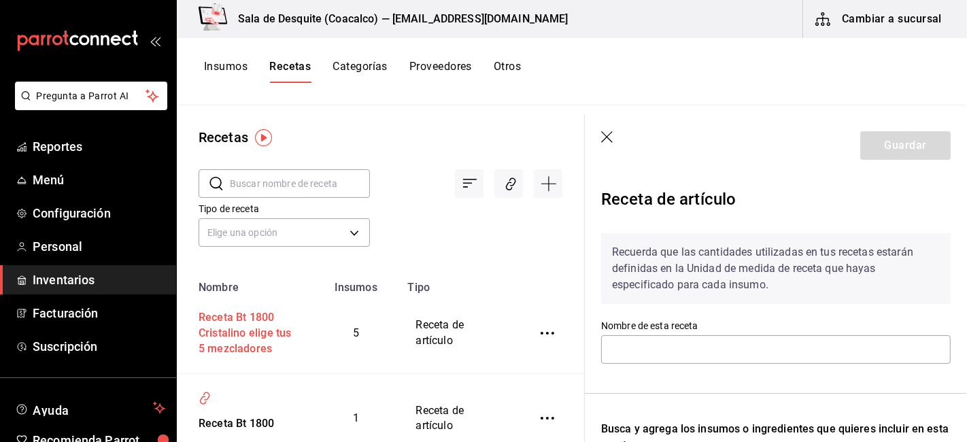
type input "Receta Bt 1800 Cristalino elige tus 5 mezcladores"
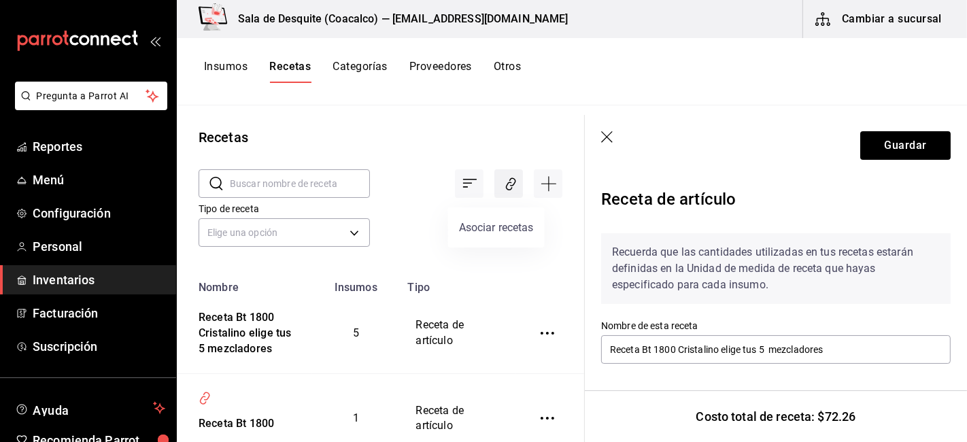
click at [504, 188] on icon "Asociar recetas" at bounding box center [510, 184] width 13 height 16
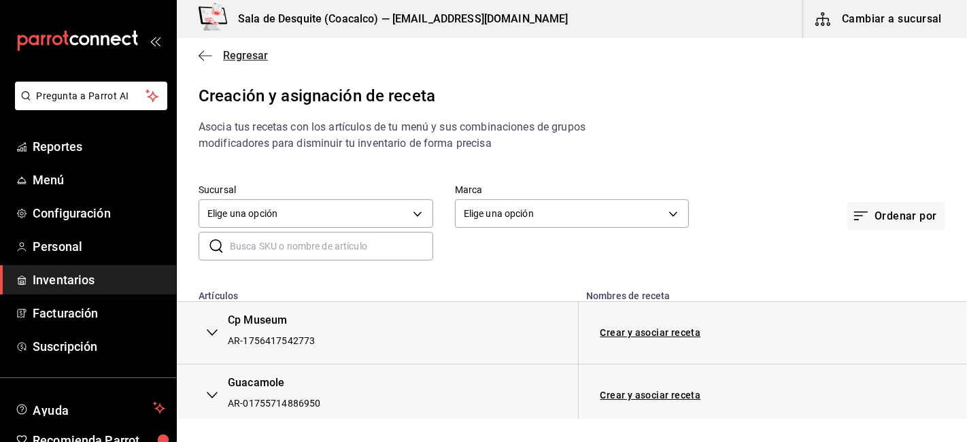
click at [209, 58] on icon "button" at bounding box center [206, 56] width 14 height 12
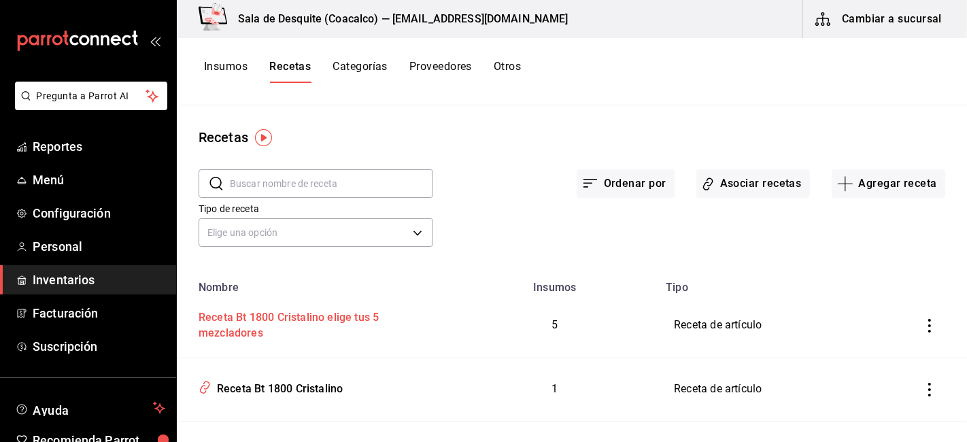
click at [234, 341] on div "Receta Bt 1800 Cristalino elige tus 5 mezcladores" at bounding box center [314, 323] width 242 height 37
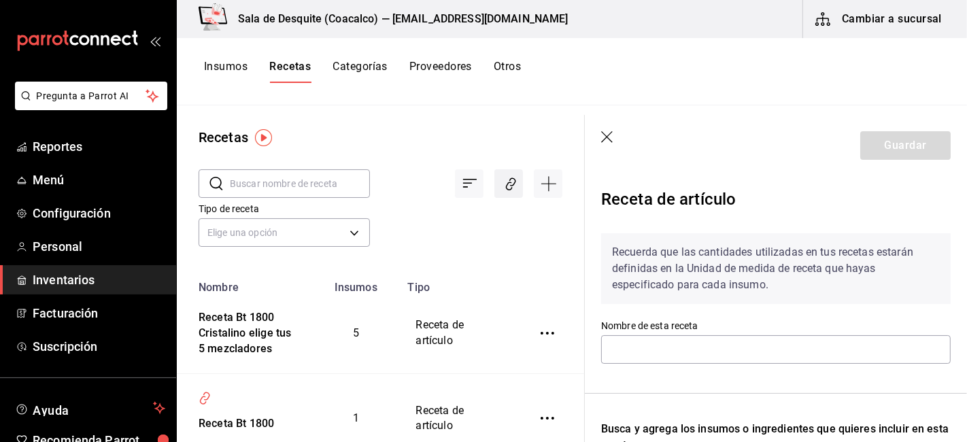
type input "Receta Bt 1800 Cristalino elige tus 5 mezcladores"
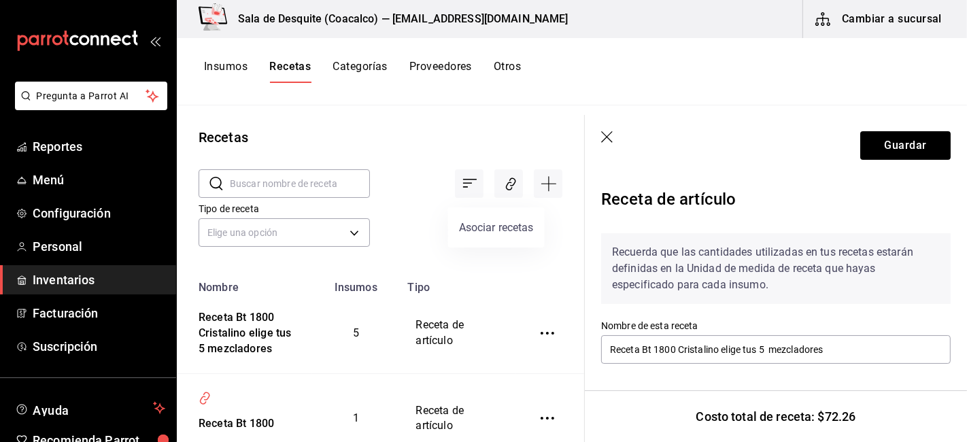
click at [492, 228] on div "Asociar recetas" at bounding box center [496, 227] width 97 height 40
click at [504, 184] on icon "Asociar recetas" at bounding box center [510, 184] width 13 height 16
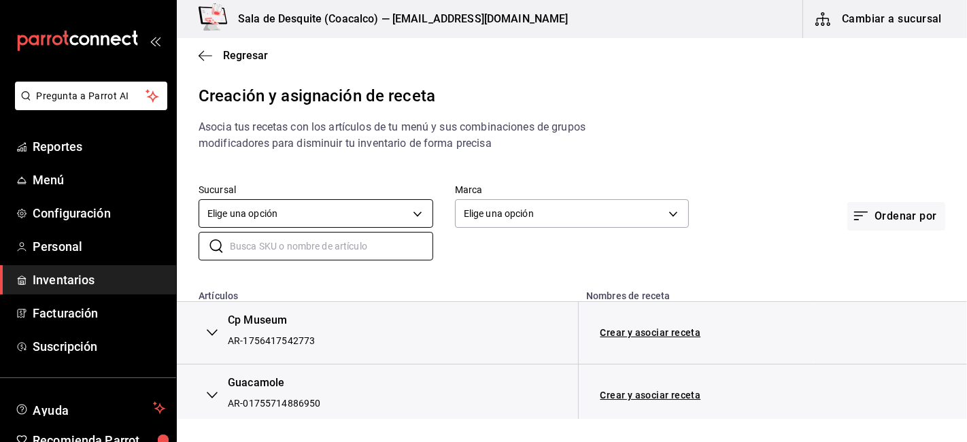
drag, startPoint x: 370, startPoint y: 241, endPoint x: 391, endPoint y: 215, distance: 33.9
click at [391, 215] on div "Sucursal Elige una opción default Marca Elige una opción default Ordenar por ​ ​" at bounding box center [572, 222] width 790 height 120
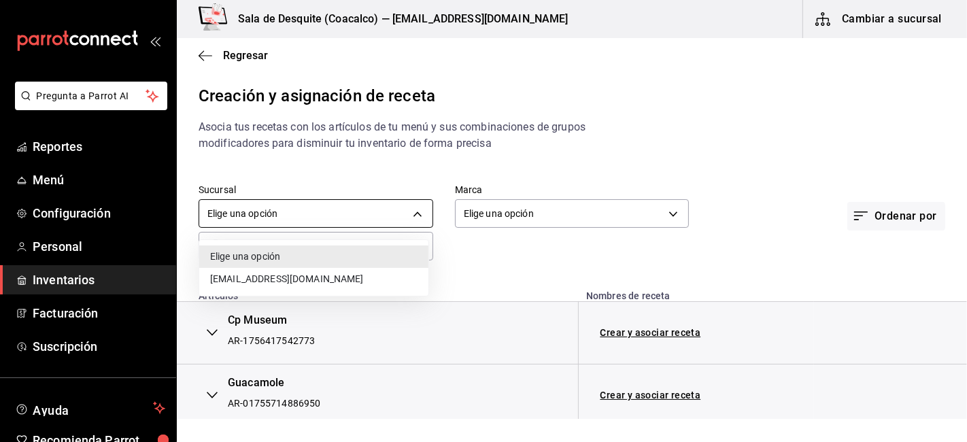
click at [391, 215] on body "Pregunta a Parrot AI Reportes Menú Configuración Personal Inventarios Facturaci…" at bounding box center [483, 209] width 967 height 419
click at [343, 272] on li "[EMAIL_ADDRESS][DOMAIN_NAME]" at bounding box center [313, 279] width 229 height 22
type input "93467c31-adce-431c-98c2-5877e547f662"
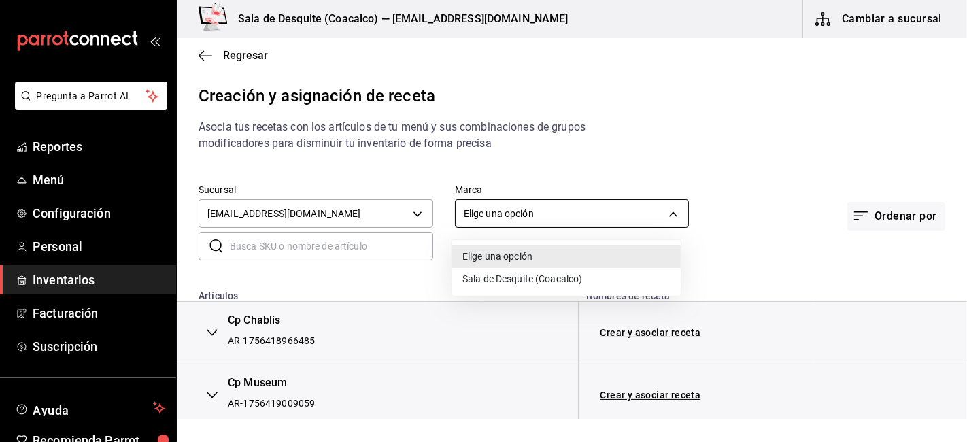
click at [466, 213] on body "Pregunta a Parrot AI Reportes Menú Configuración Personal Inventarios Facturaci…" at bounding box center [483, 209] width 967 height 419
click at [483, 283] on li "Sala de Desquite (Coacalco)" at bounding box center [565, 279] width 229 height 22
type input "62a8501e-83aa-44fc-a14d-b1e4ad847988"
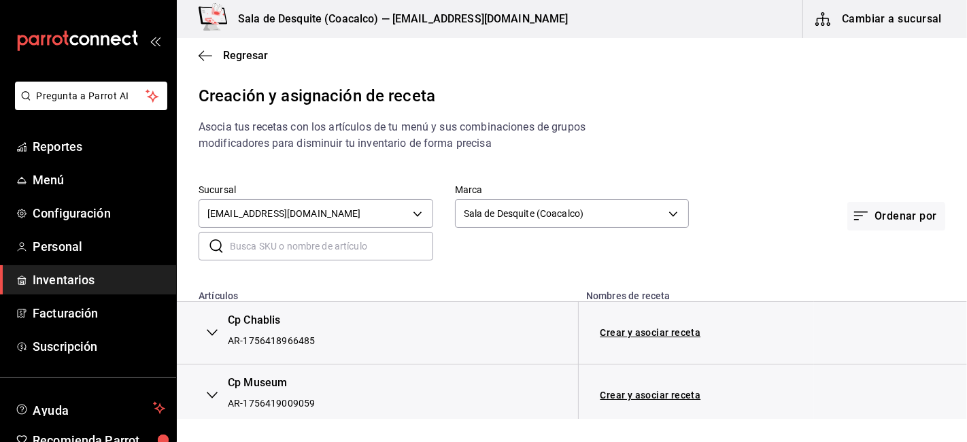
click at [362, 252] on input "text" at bounding box center [331, 246] width 203 height 27
type input "1800"
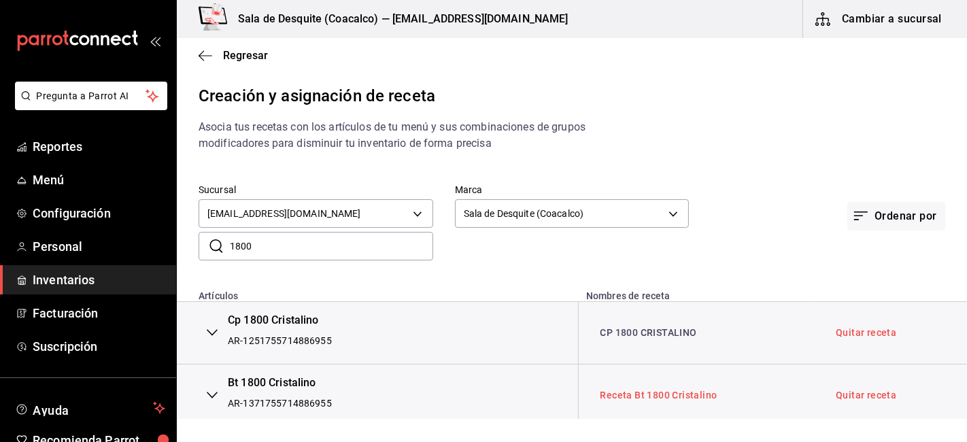
click at [629, 399] on link "Receta Bt 1800 Cristalino" at bounding box center [658, 395] width 117 height 11
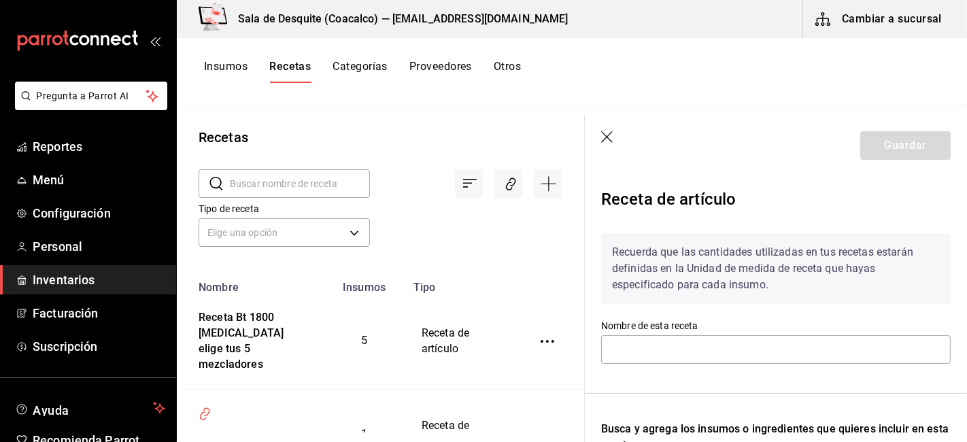
type input "Receta Bt 1800 Cristalino"
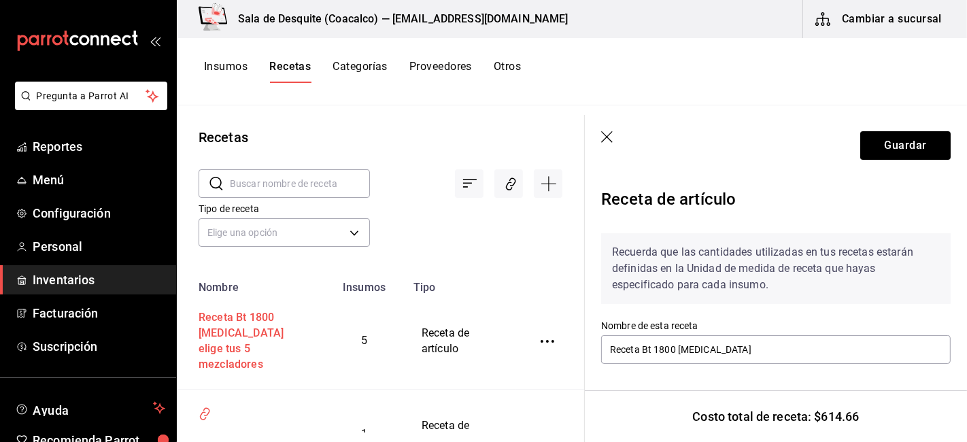
click at [235, 323] on div "Receta Bt 1800 Cristalino elige tus 5 mezcladores" at bounding box center [250, 339] width 114 height 68
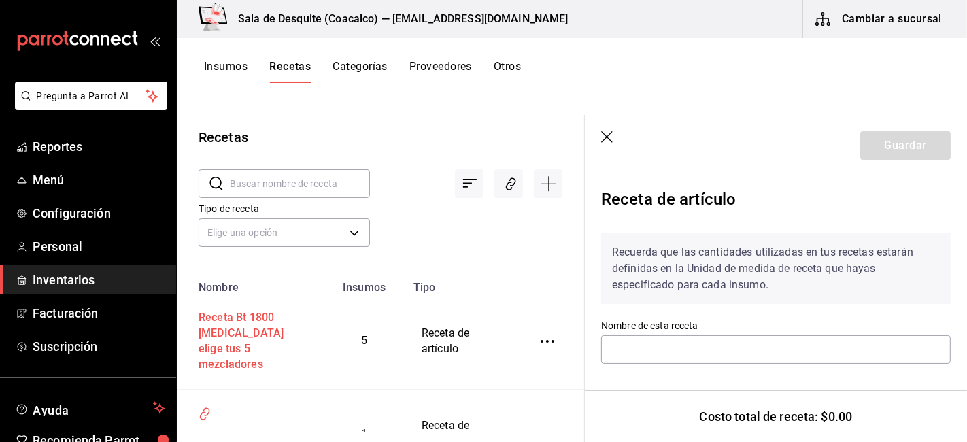
type input "Receta Bt 1800 Cristalino elige tus 5 mezcladores"
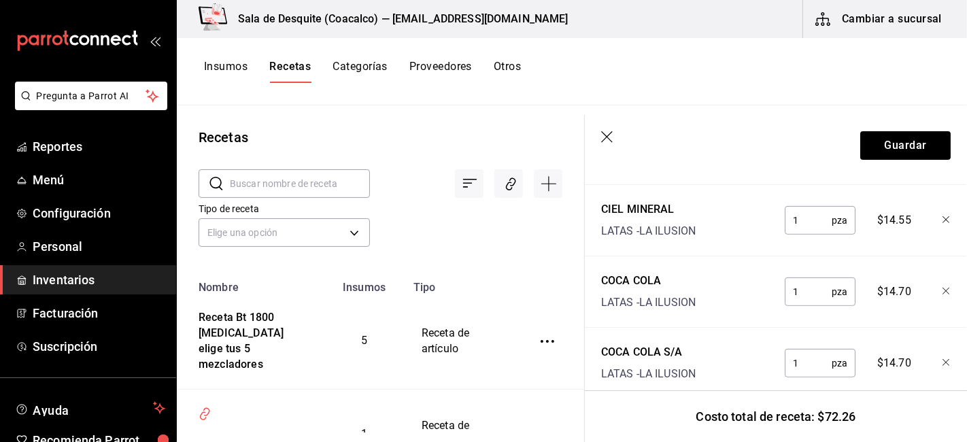
scroll to position [442, 0]
click at [874, 143] on button "Guardar" at bounding box center [905, 145] width 90 height 29
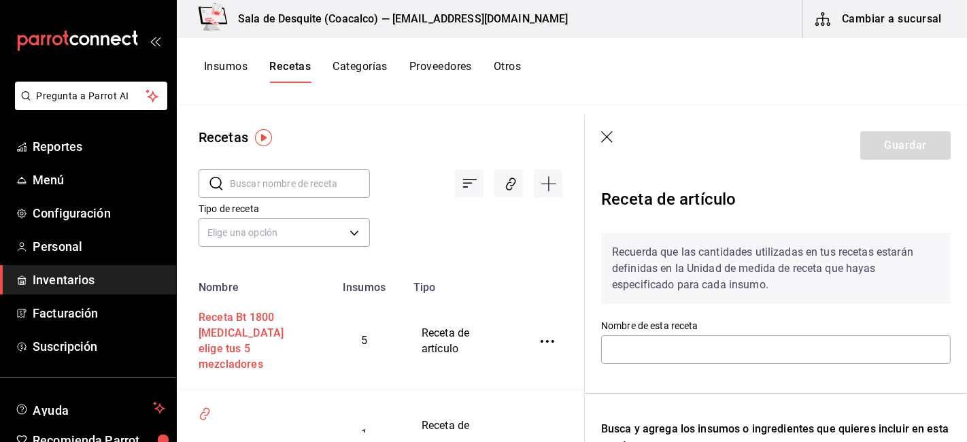
type input "Receta Bt 1800 Cristalino elige tus 5 mezcladores"
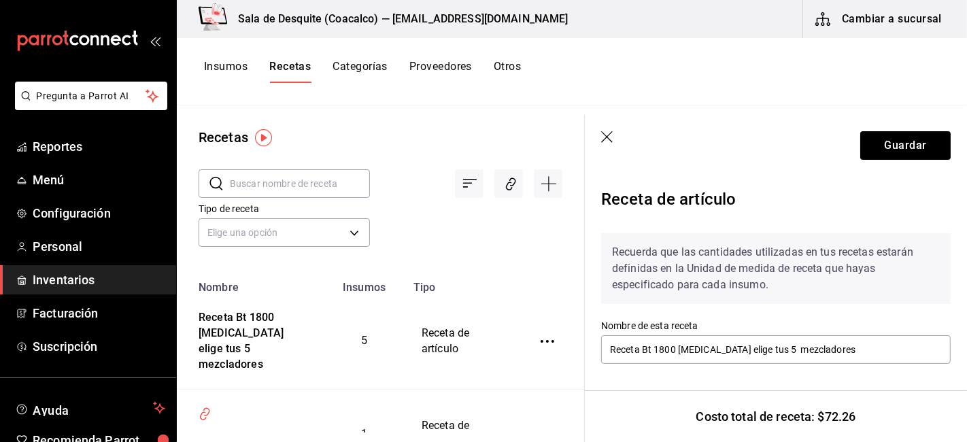
click at [541, 337] on icon "inventoriesTable" at bounding box center [548, 342] width 14 height 14
click at [499, 364] on li "Eliminar" at bounding box center [494, 353] width 114 height 38
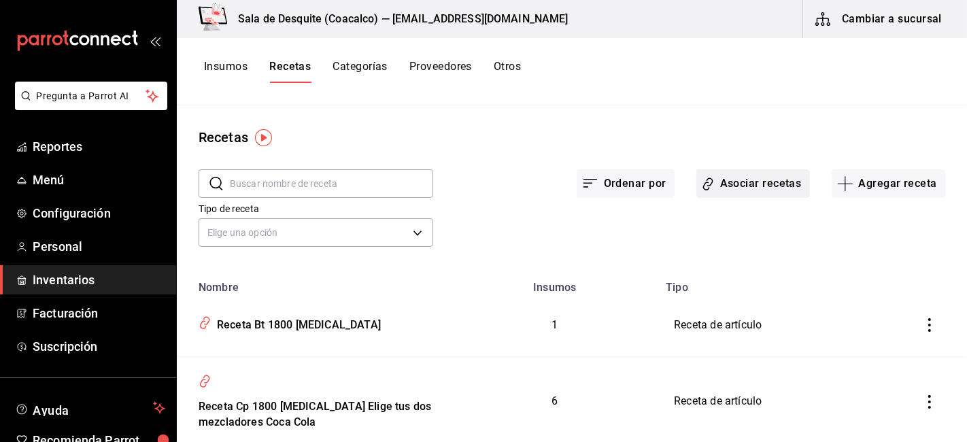
click at [739, 186] on button "Asociar recetas" at bounding box center [753, 183] width 114 height 29
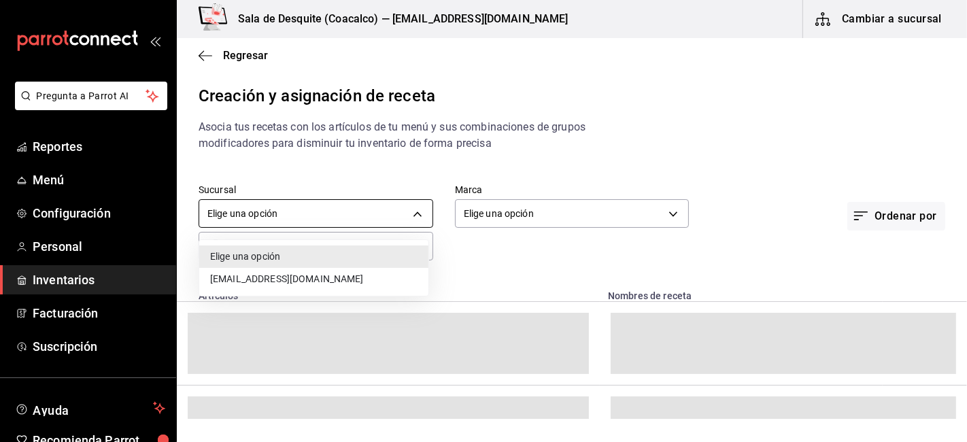
click at [318, 218] on body "Pregunta a Parrot AI Reportes Menú Configuración Personal Inventarios Facturaci…" at bounding box center [483, 209] width 967 height 419
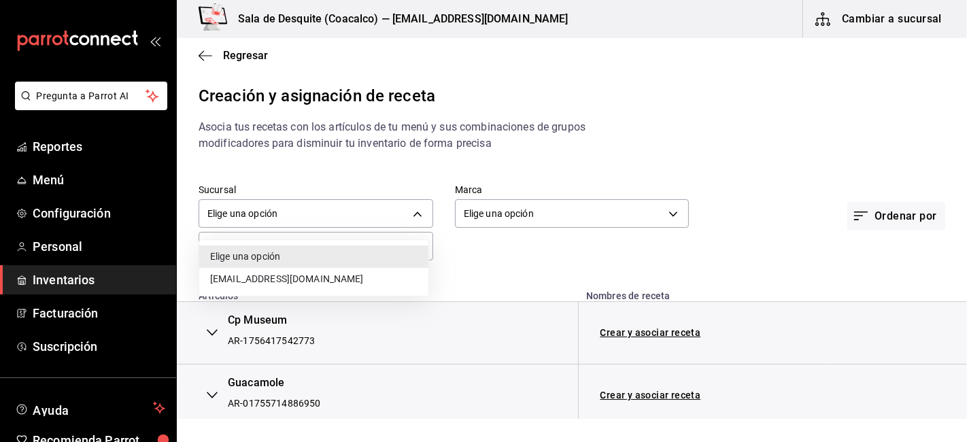
click at [296, 284] on li "[EMAIL_ADDRESS][DOMAIN_NAME]" at bounding box center [313, 279] width 229 height 22
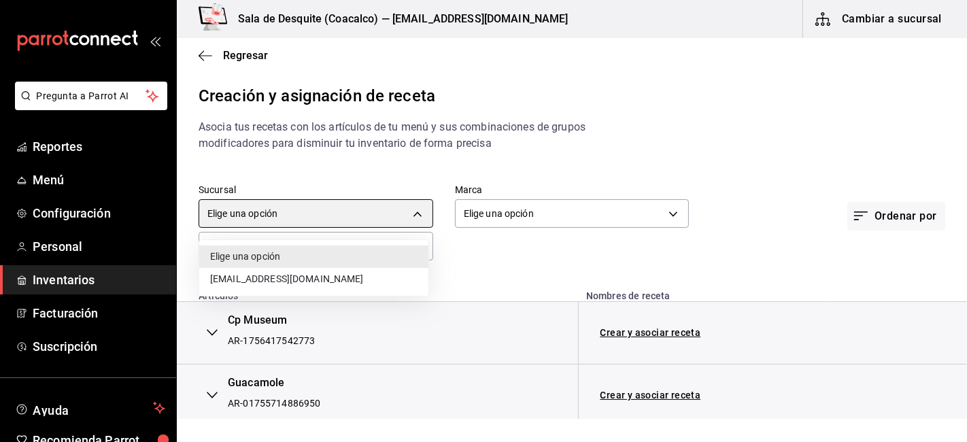
type input "93467c31-adce-431c-98c2-5877e547f662"
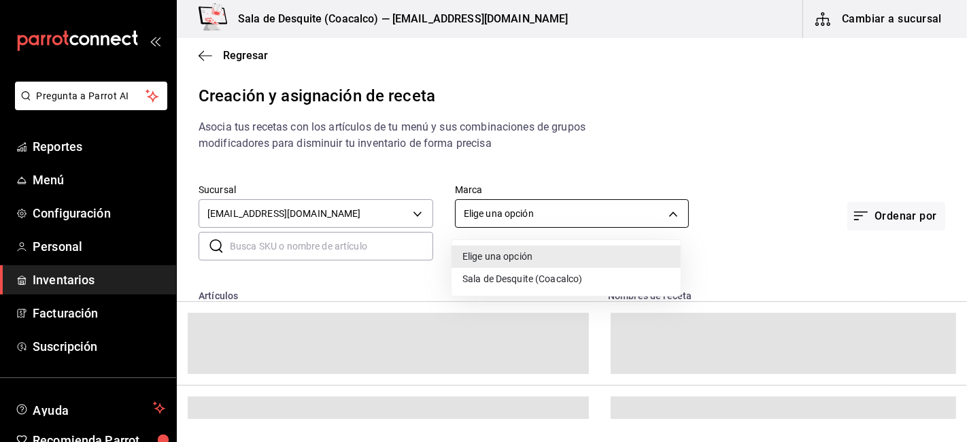
click at [538, 226] on body "Pregunta a Parrot AI Reportes Menú Configuración Personal Inventarios Facturaci…" at bounding box center [483, 209] width 967 height 419
click at [528, 280] on li "Sala de Desquite (Coacalco)" at bounding box center [565, 279] width 229 height 22
type input "62a8501e-83aa-44fc-a14d-b1e4ad847988"
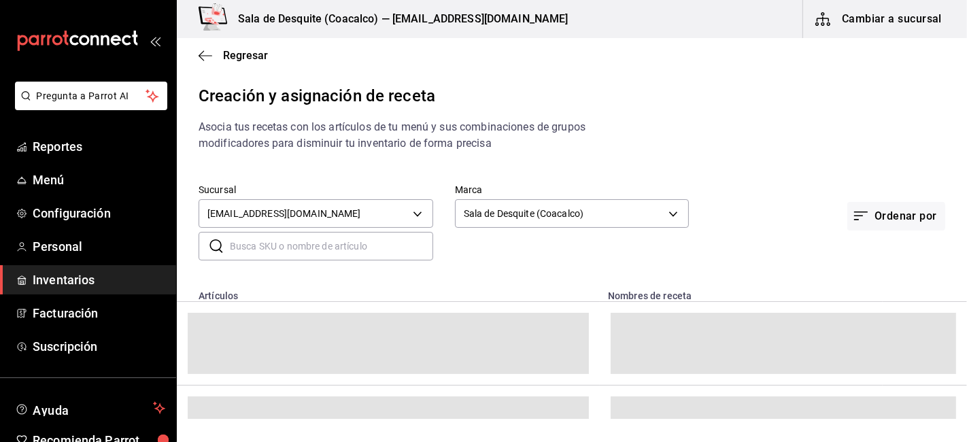
click at [390, 247] on input "text" at bounding box center [331, 246] width 203 height 27
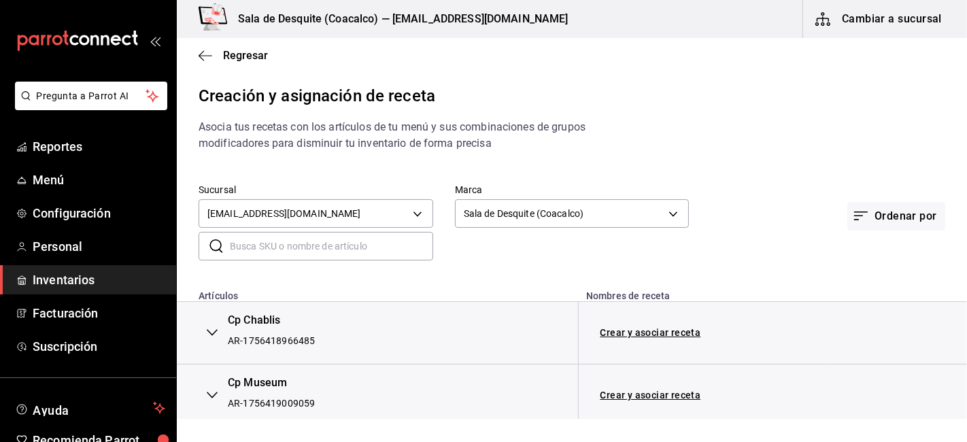
type input "1800"
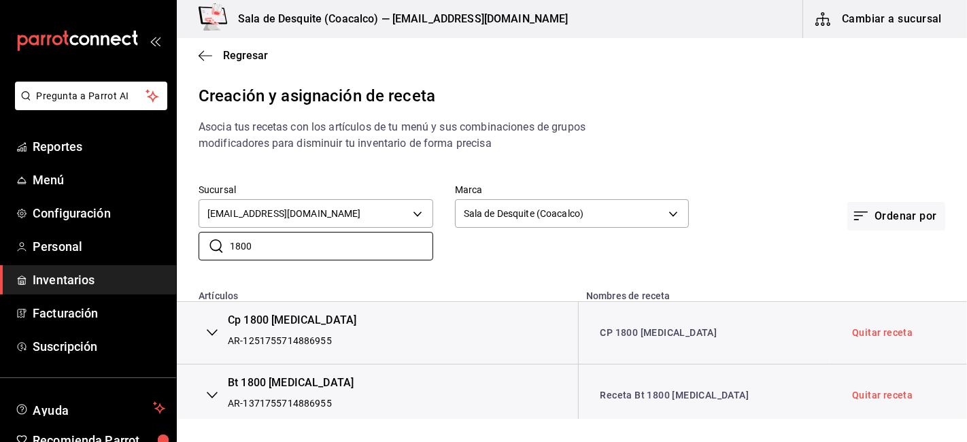
click at [295, 320] on div "Cp 1800 Cristalino" at bounding box center [292, 321] width 129 height 16
click at [653, 335] on link "CP 1800 CRISTALINO" at bounding box center [658, 332] width 117 height 11
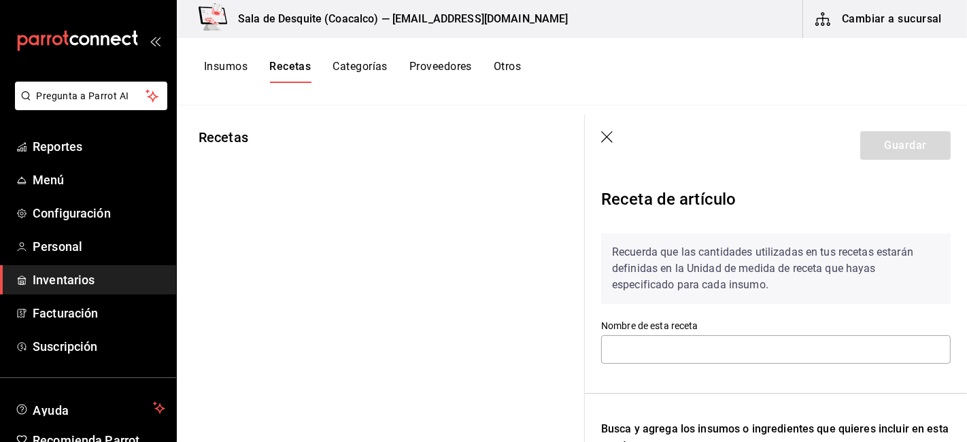
type input "CP 1800 CRISTALINO"
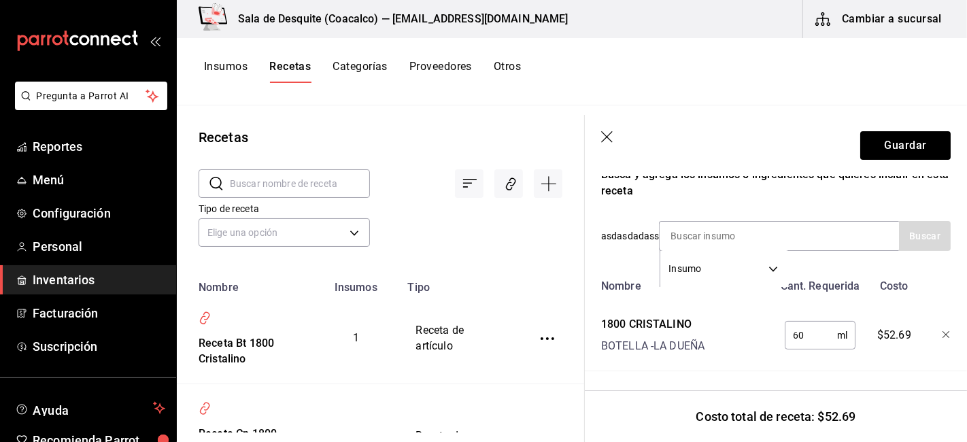
scroll to position [265, 0]
click at [694, 230] on input at bounding box center [728, 236] width 136 height 29
click at [892, 133] on button "Guardar" at bounding box center [905, 145] width 90 height 29
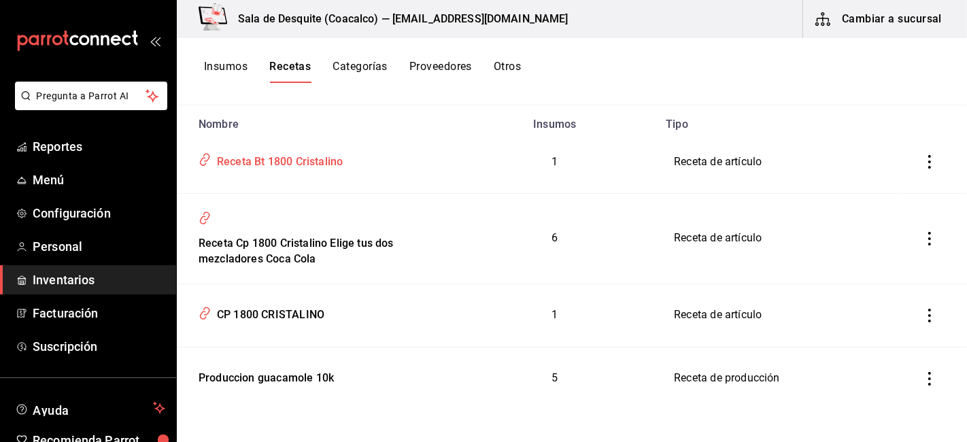
scroll to position [167, 0]
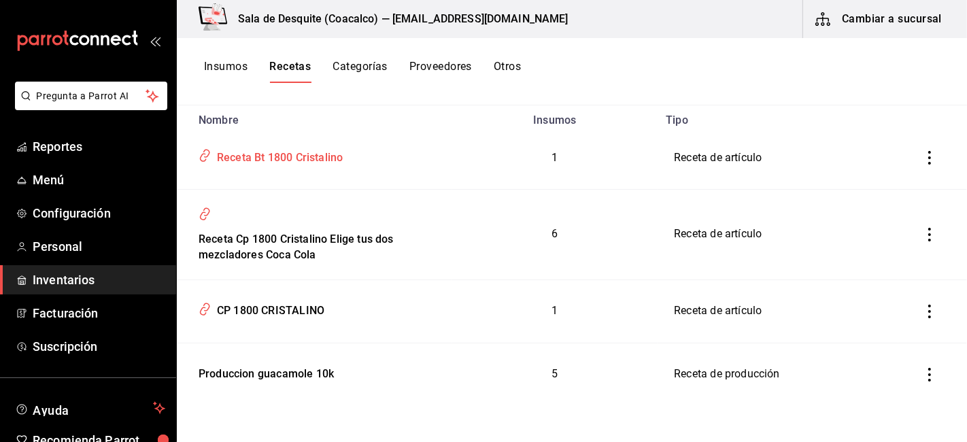
click at [305, 160] on div "Receta Bt 1800 Cristalino" at bounding box center [276, 155] width 131 height 21
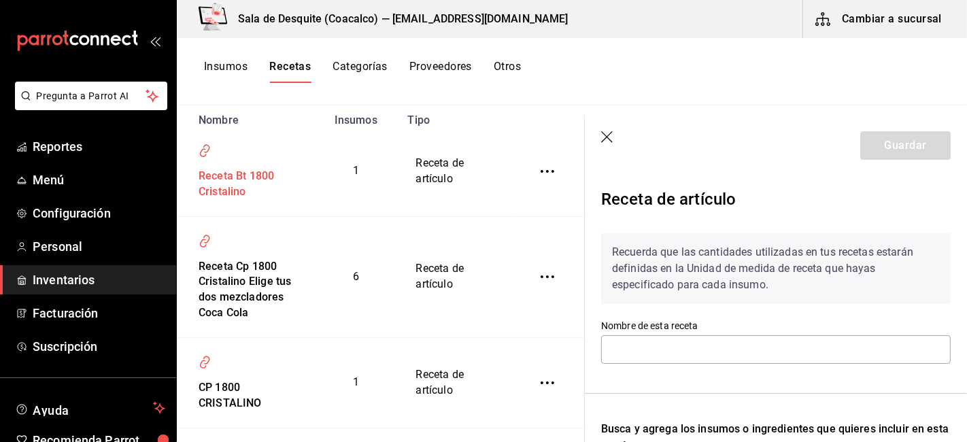
type input "Receta Bt 1800 Cristalino"
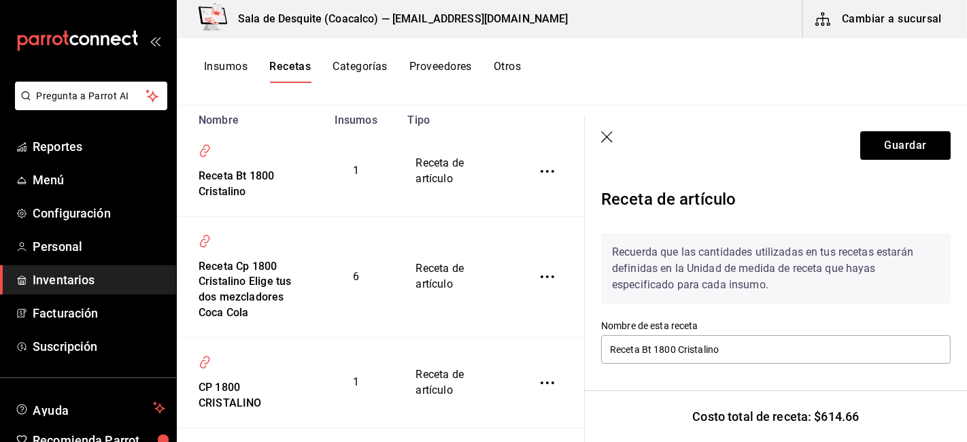
click at [606, 135] on icon "button" at bounding box center [608, 138] width 14 height 14
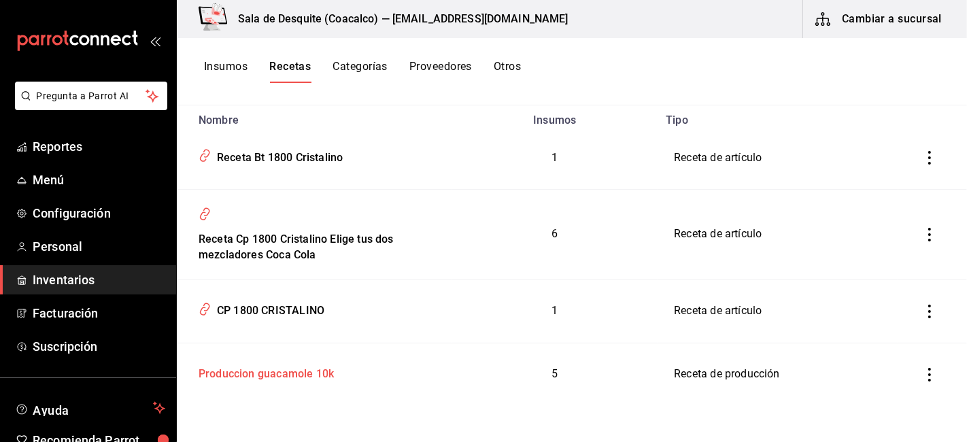
click at [277, 371] on div "Produccion guacamole 10k" at bounding box center [263, 371] width 141 height 21
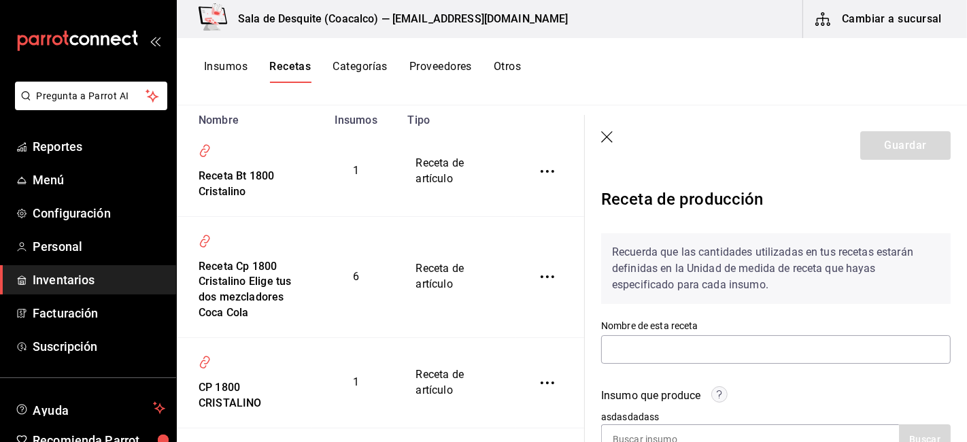
type input "Produccion guacamole 10k"
type input "10"
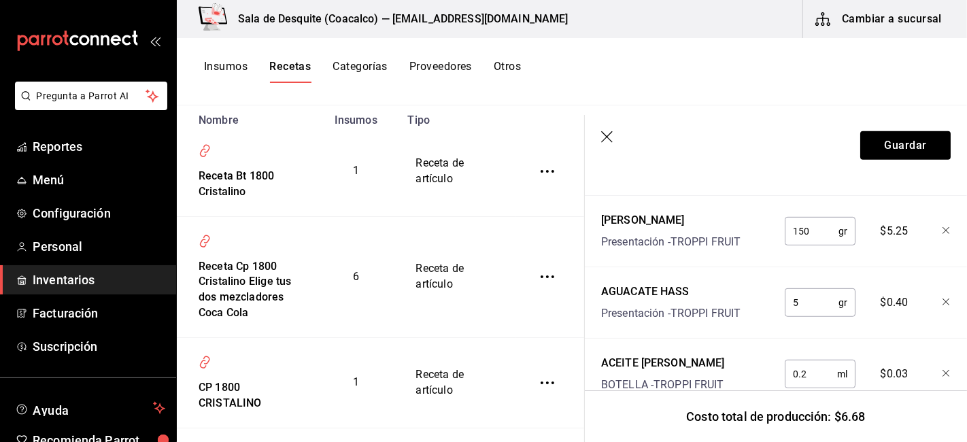
scroll to position [746, 0]
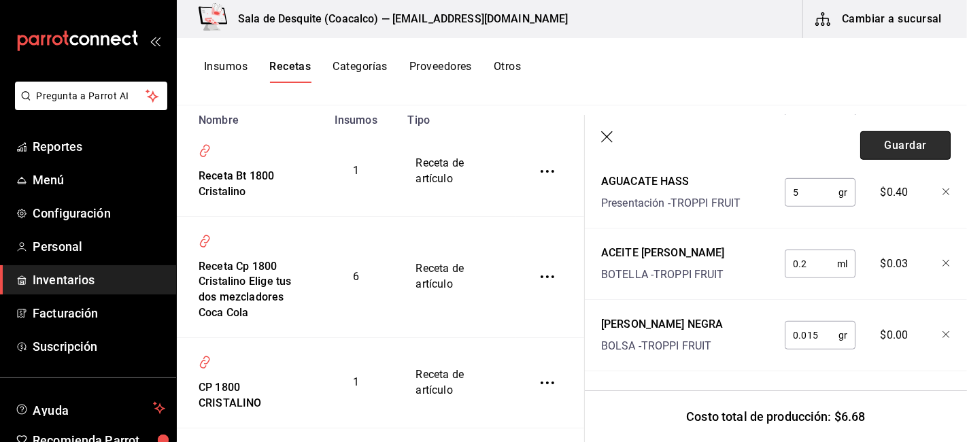
click at [914, 150] on button "Guardar" at bounding box center [905, 145] width 90 height 29
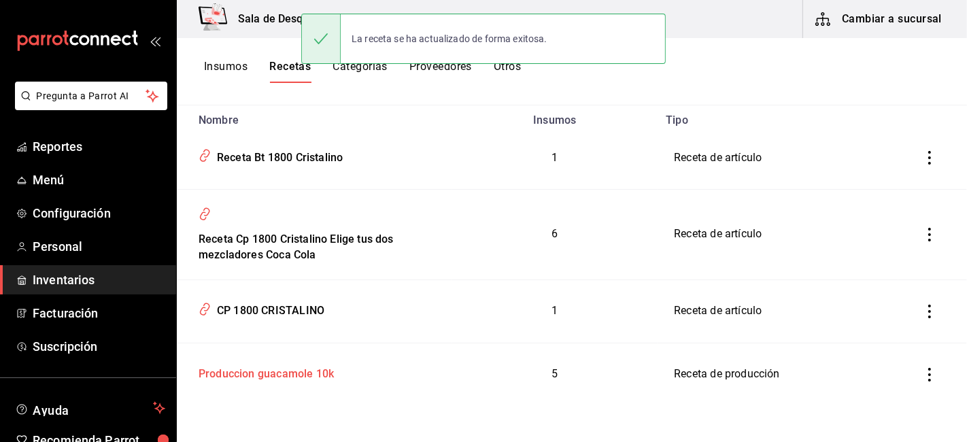
click at [305, 377] on div "Produccion guacamole 10k" at bounding box center [263, 371] width 141 height 21
type input "Produccion guacamole 10k"
type input "10"
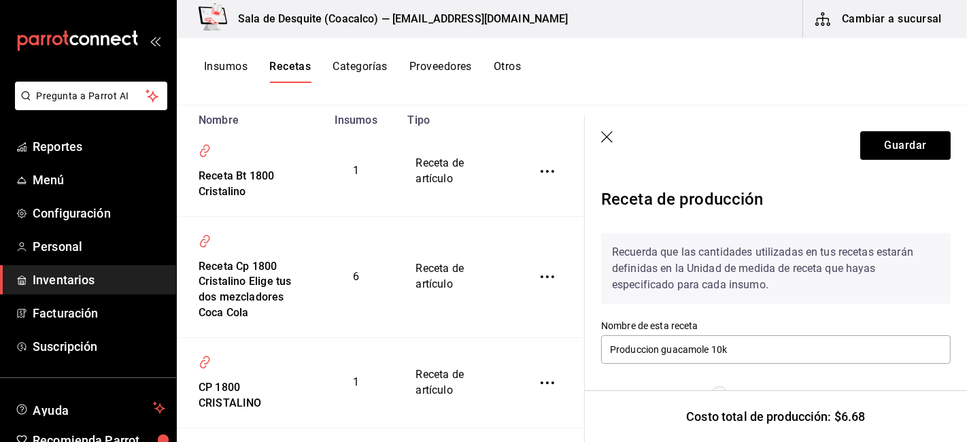
click at [606, 136] on icon "button" at bounding box center [608, 138] width 14 height 14
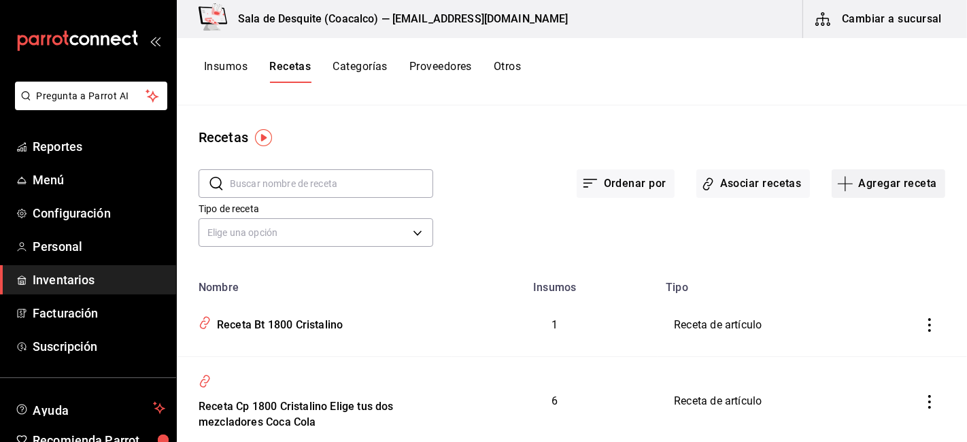
click at [859, 177] on button "Agregar receta" at bounding box center [889, 183] width 114 height 29
click at [834, 218] on span "Receta" at bounding box center [878, 221] width 114 height 14
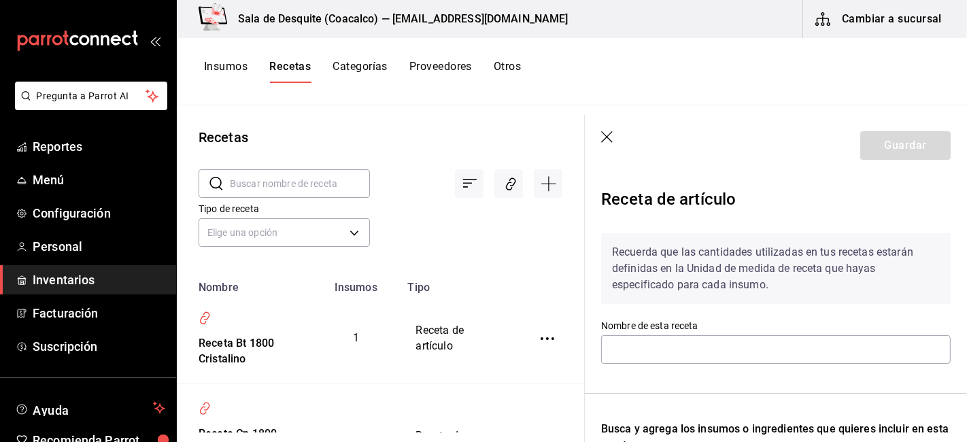
click at [640, 331] on div "Nombre de esta receta" at bounding box center [775, 343] width 349 height 46
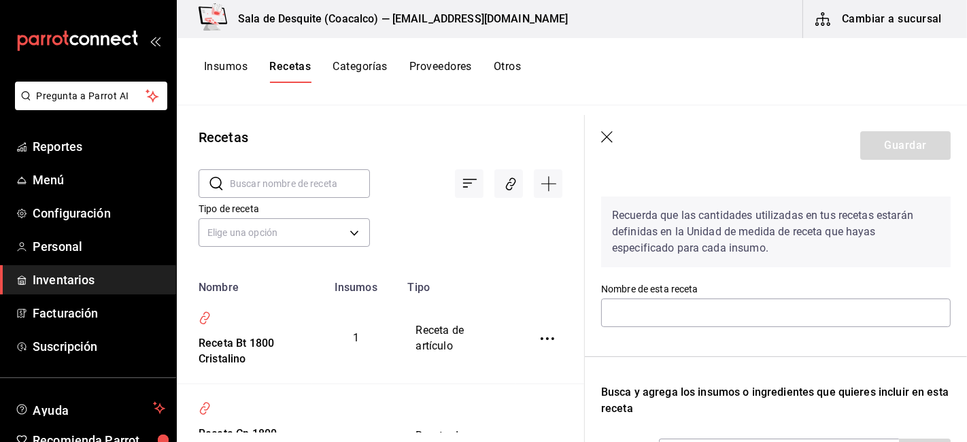
scroll to position [36, 0]
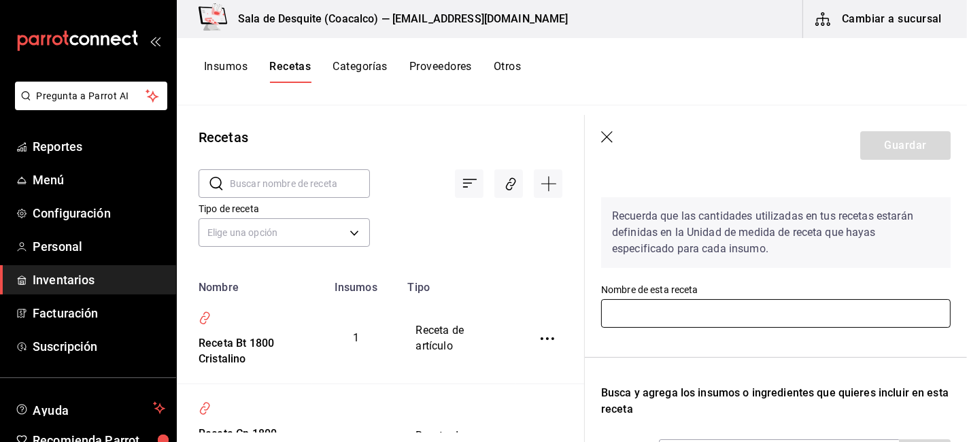
click at [645, 310] on input "text" at bounding box center [775, 313] width 349 height 29
type input "g"
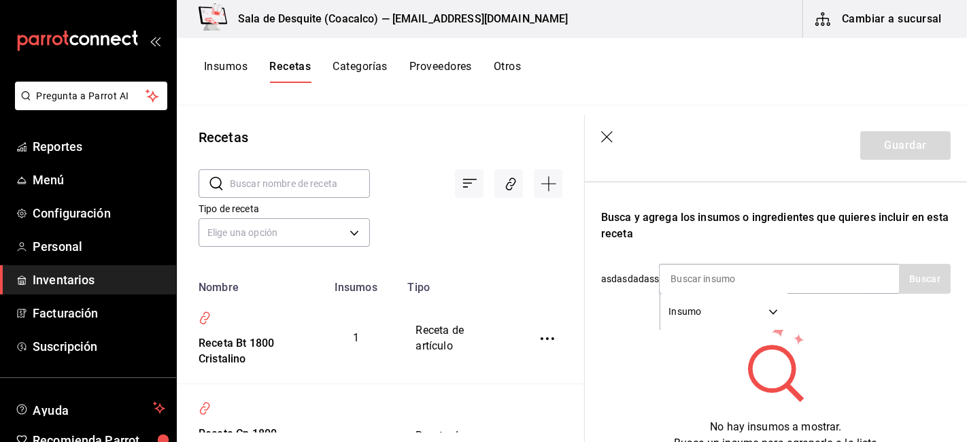
scroll to position [209, 0]
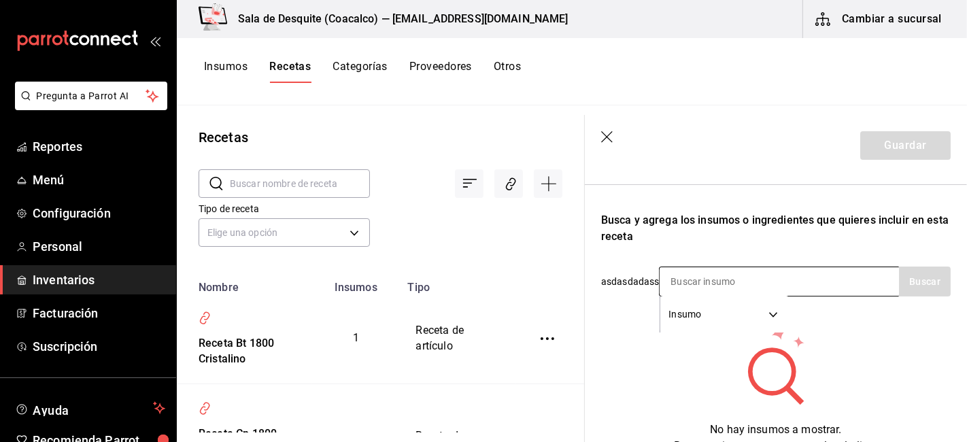
type input "Guacamole"
click at [685, 286] on input at bounding box center [728, 281] width 136 height 29
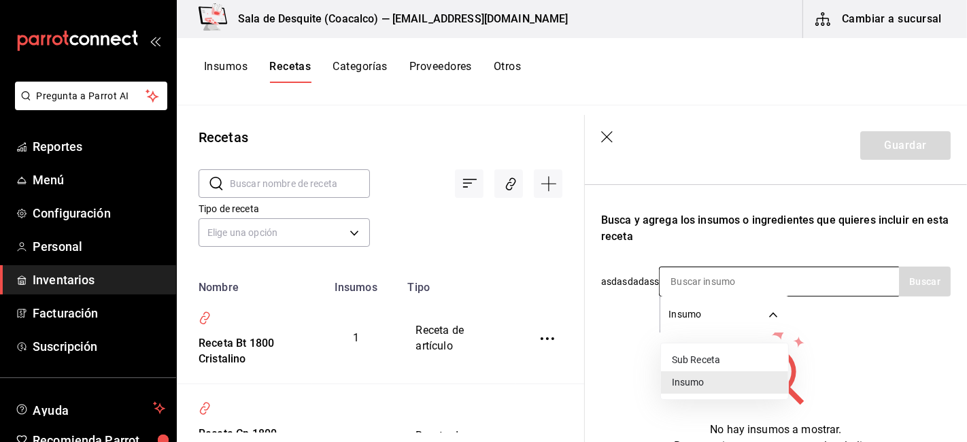
click at [705, 303] on body "Pregunta a Parrot AI Reportes Menú Configuración Personal Inventarios Facturaci…" at bounding box center [483, 216] width 967 height 432
click at [676, 281] on div at bounding box center [483, 221] width 967 height 442
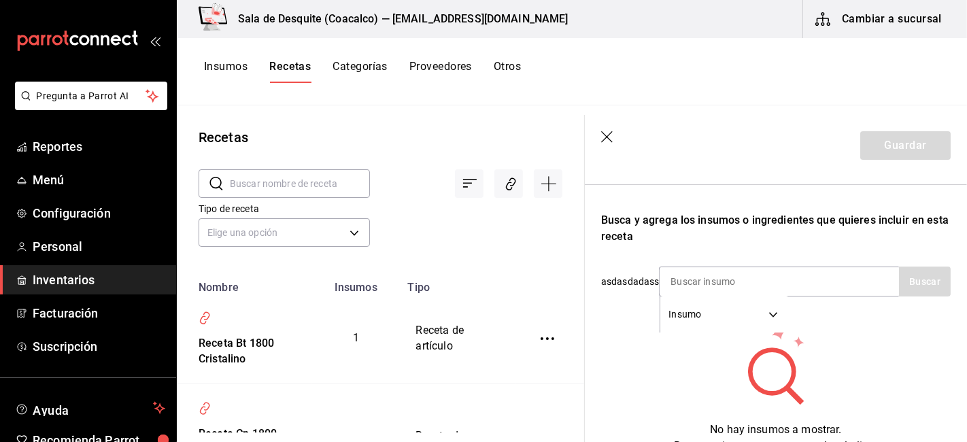
click at [676, 281] on input at bounding box center [728, 281] width 136 height 29
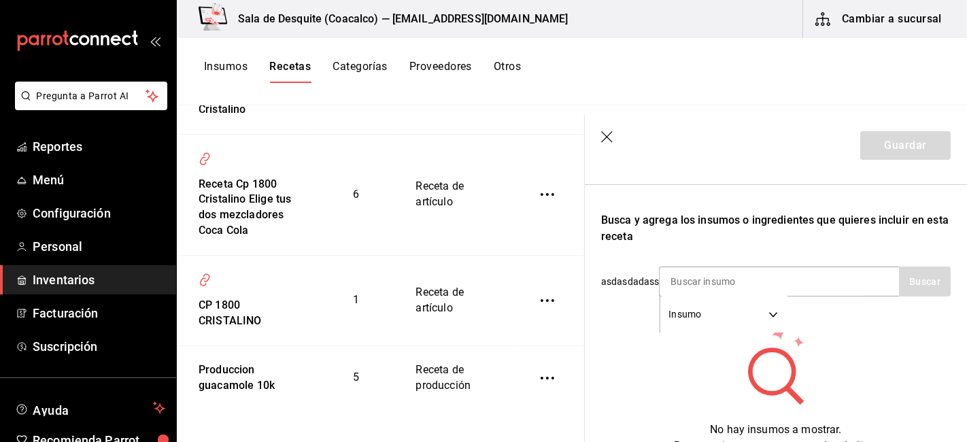
scroll to position [269, 0]
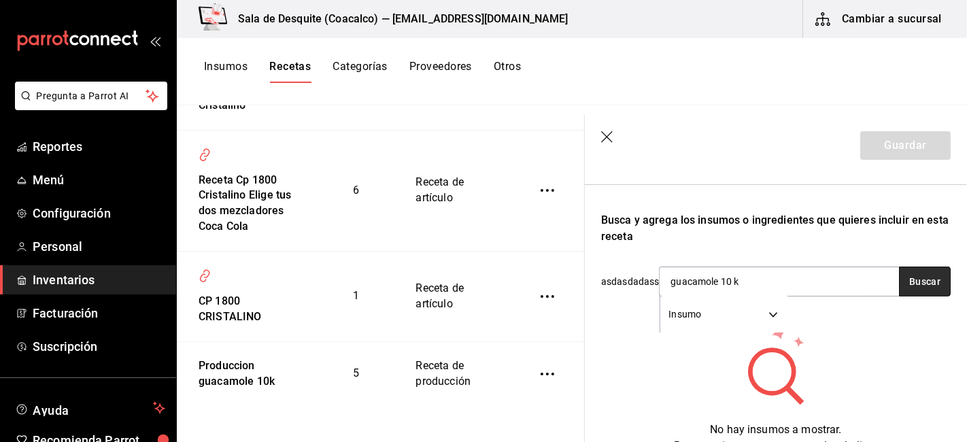
click at [922, 292] on button "Buscar" at bounding box center [925, 282] width 52 height 30
type input "guacamole"
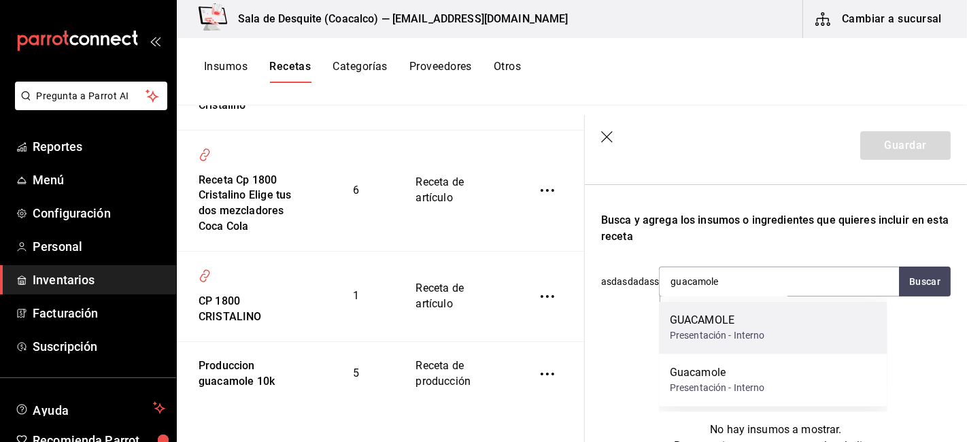
click at [689, 324] on div "GUACAMOLE" at bounding box center [717, 321] width 95 height 16
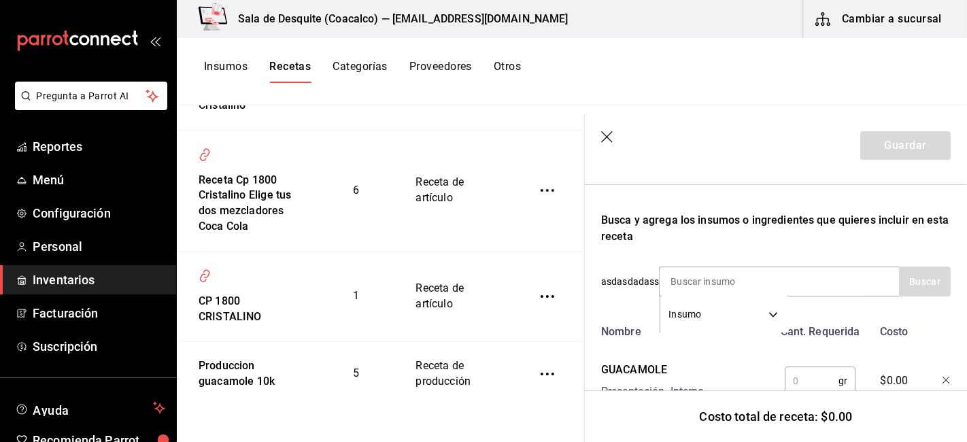
scroll to position [265, 0]
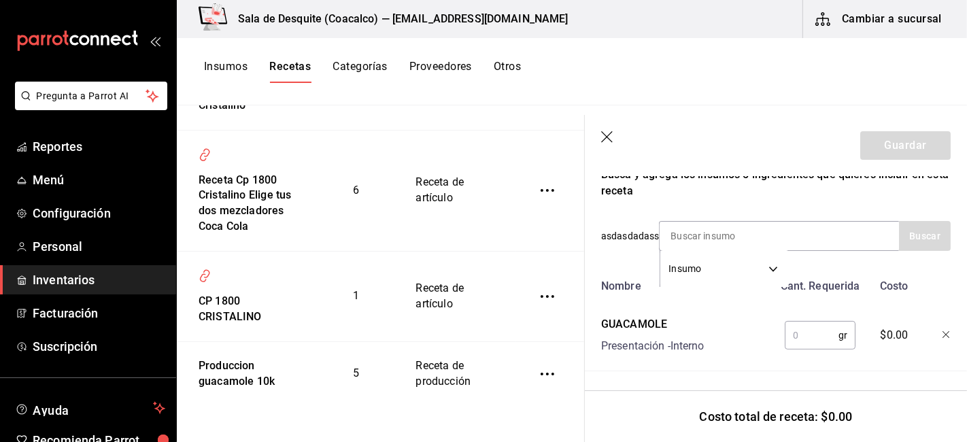
click at [812, 323] on input "text" at bounding box center [812, 335] width 54 height 27
click at [541, 379] on icon "inventoriesTable" at bounding box center [548, 374] width 14 height 14
click at [785, 337] on div at bounding box center [483, 221] width 967 height 442
click at [803, 328] on input "text" at bounding box center [812, 335] width 54 height 27
type input "1"
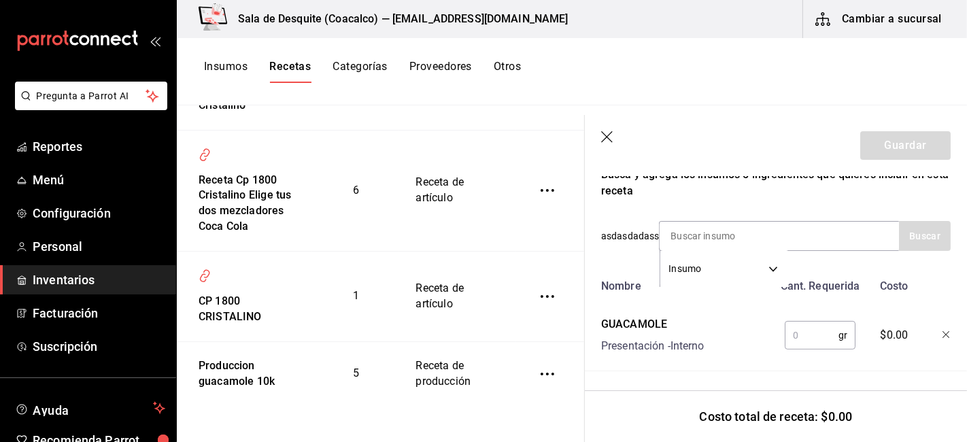
type input "1"
click at [785, 322] on input "140" at bounding box center [812, 335] width 54 height 27
click at [785, 322] on input ".140" at bounding box center [812, 335] width 54 height 27
type input "1"
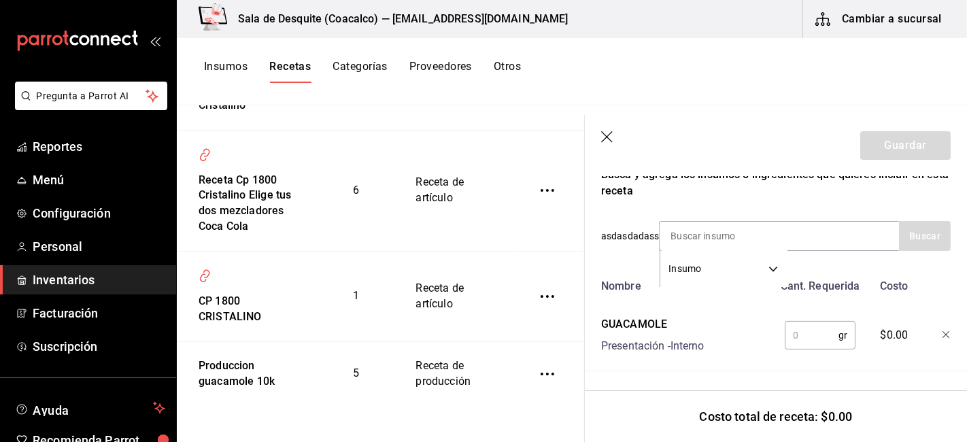
click at [608, 135] on icon "button" at bounding box center [607, 137] width 12 height 12
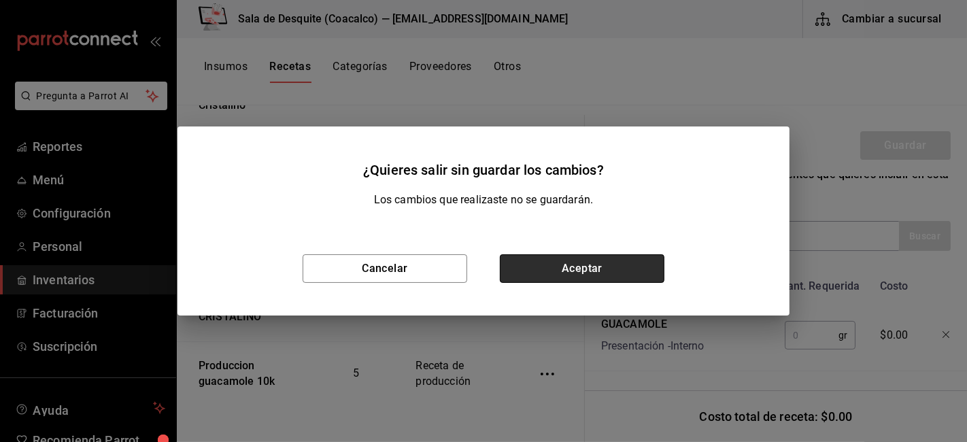
click at [566, 263] on button "Aceptar" at bounding box center [582, 268] width 165 height 29
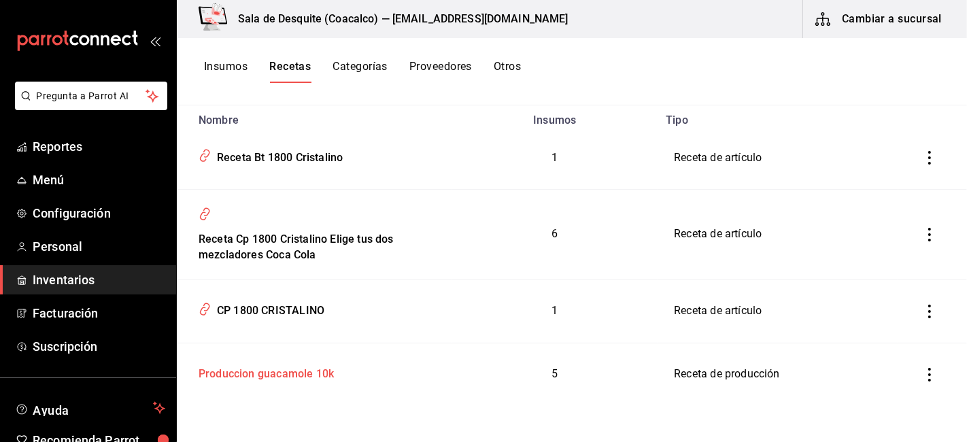
click at [277, 381] on div "Produccion guacamole 10k" at bounding box center [263, 371] width 141 height 21
type input "Produccion guacamole 10k"
type input "10"
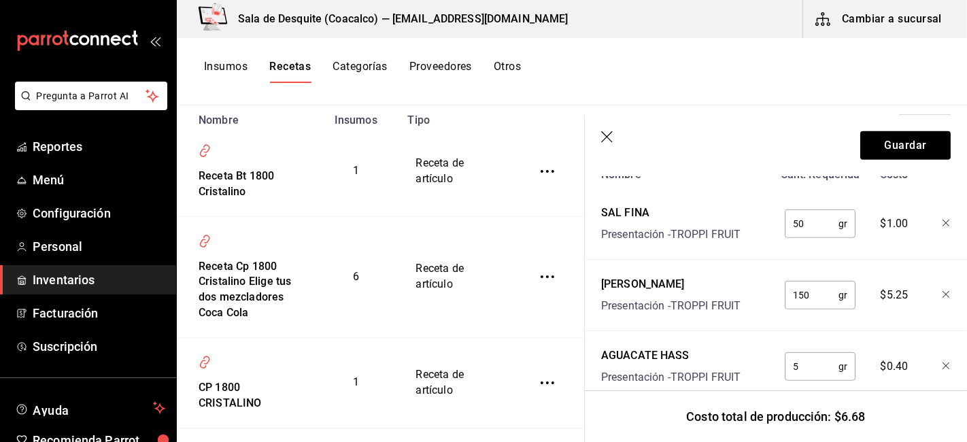
scroll to position [563, 0]
click at [793, 371] on input "5" at bounding box center [812, 365] width 54 height 27
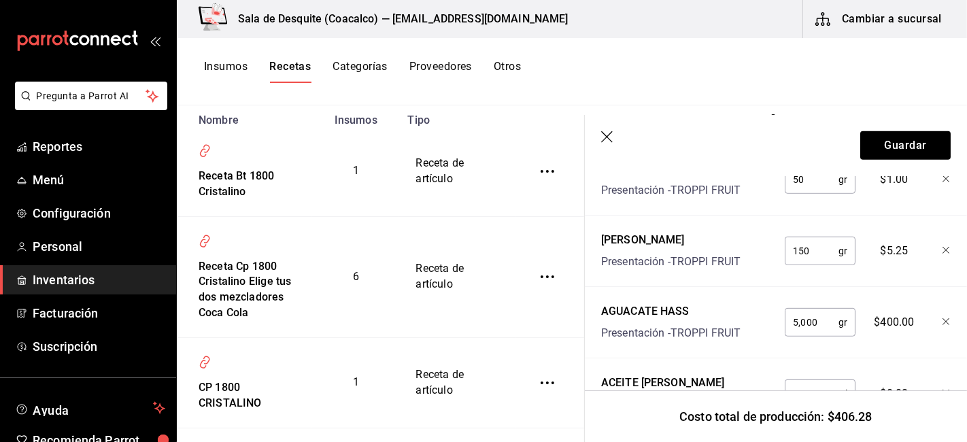
scroll to position [609, 0]
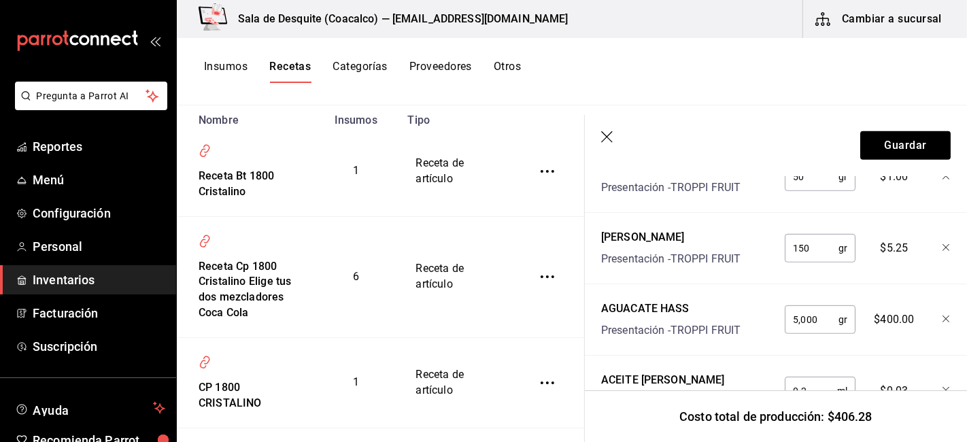
type input "5,000"
click at [616, 143] on header "Guardar" at bounding box center [776, 145] width 382 height 61
click at [603, 139] on icon "button" at bounding box center [607, 137] width 12 height 12
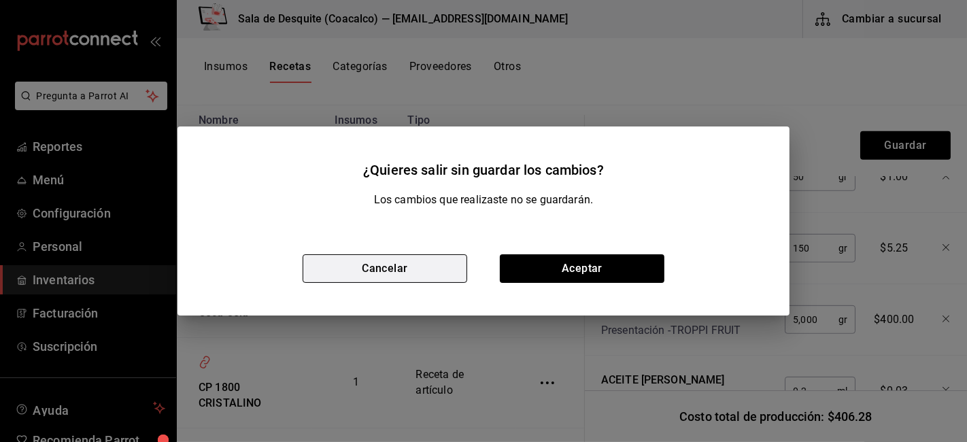
click at [379, 259] on button "Cancelar" at bounding box center [385, 268] width 165 height 29
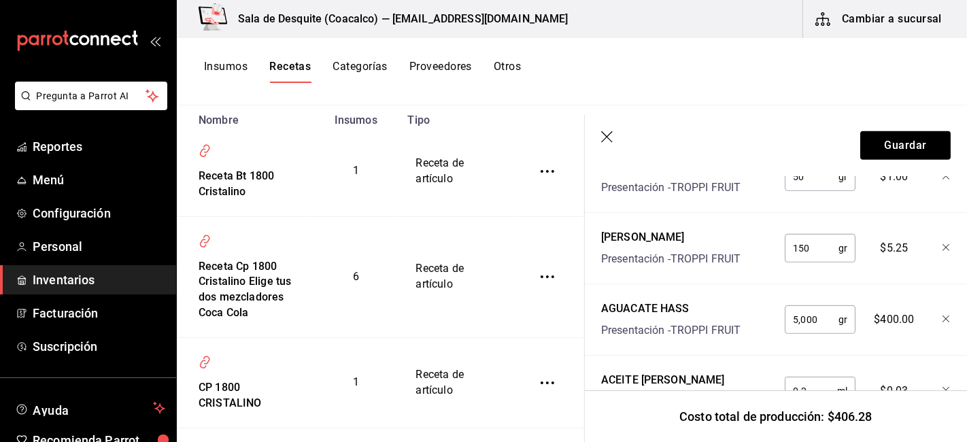
click at [601, 131] on button "button" at bounding box center [608, 138] width 14 height 14
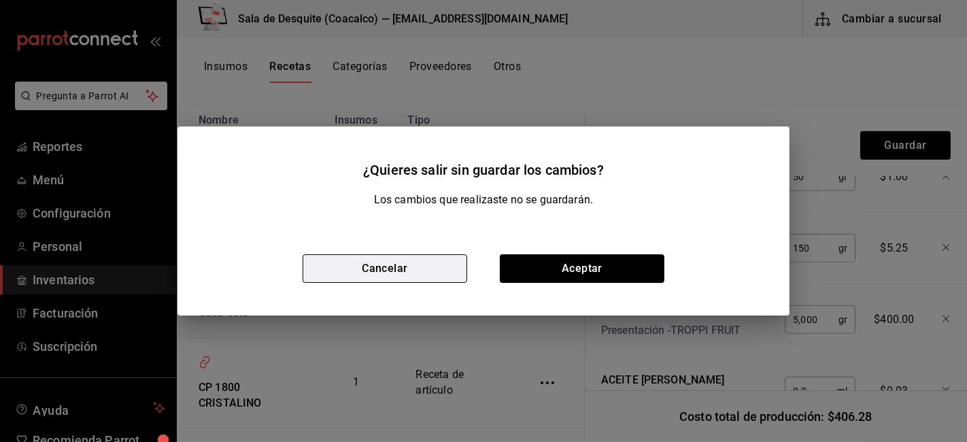
click at [422, 280] on button "Cancelar" at bounding box center [385, 268] width 165 height 29
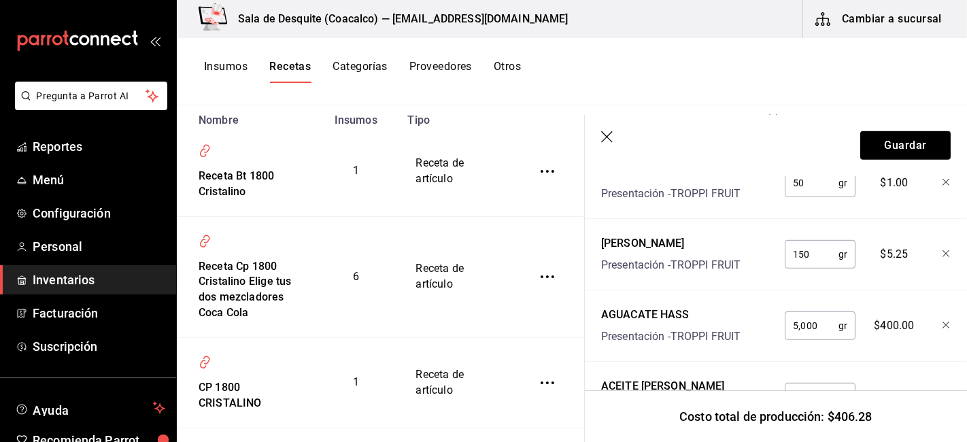
scroll to position [604, 0]
click at [816, 323] on input "5,000" at bounding box center [812, 324] width 54 height 27
click at [813, 323] on input "5,000" at bounding box center [812, 324] width 54 height 27
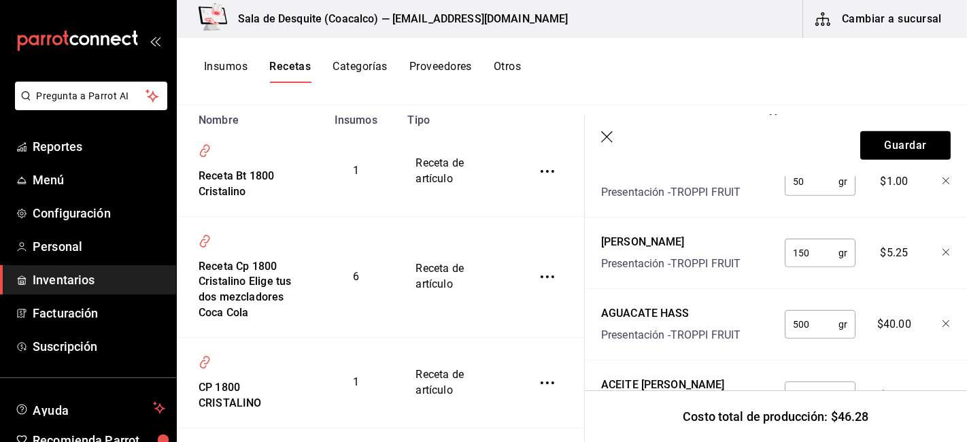
type input "5,000"
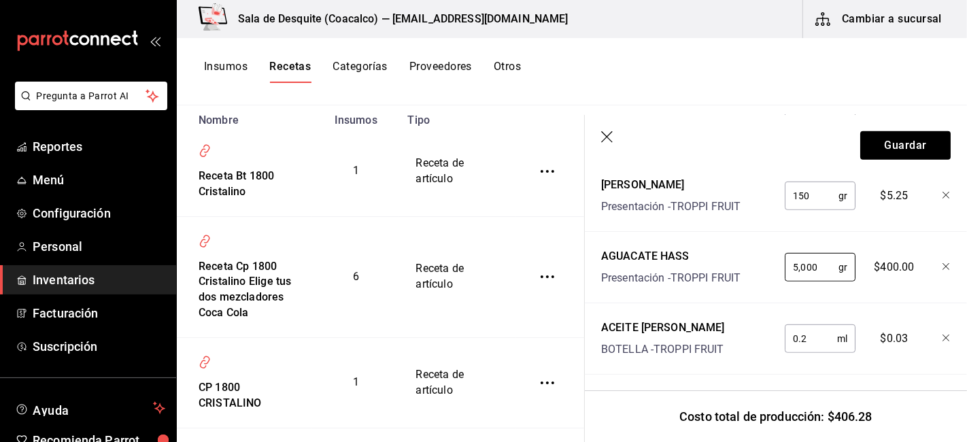
scroll to position [746, 0]
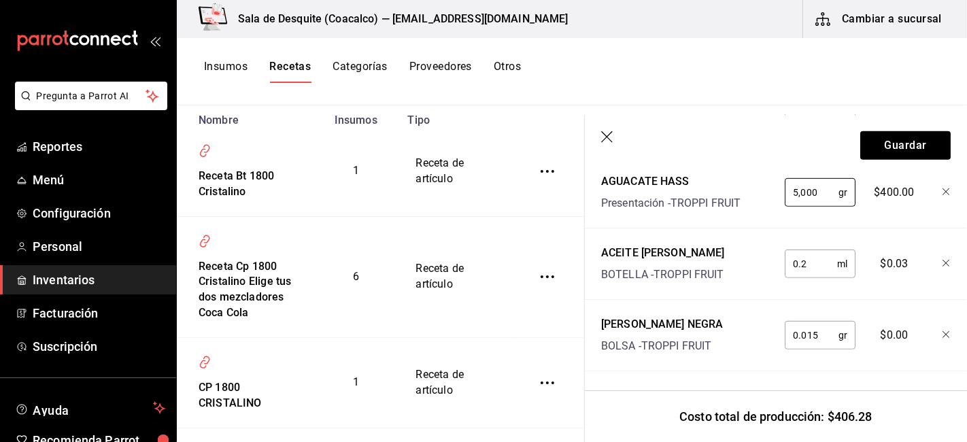
click at [805, 256] on input "0.2" at bounding box center [811, 263] width 52 height 27
type input "20"
click at [813, 322] on input "0.015" at bounding box center [812, 335] width 54 height 27
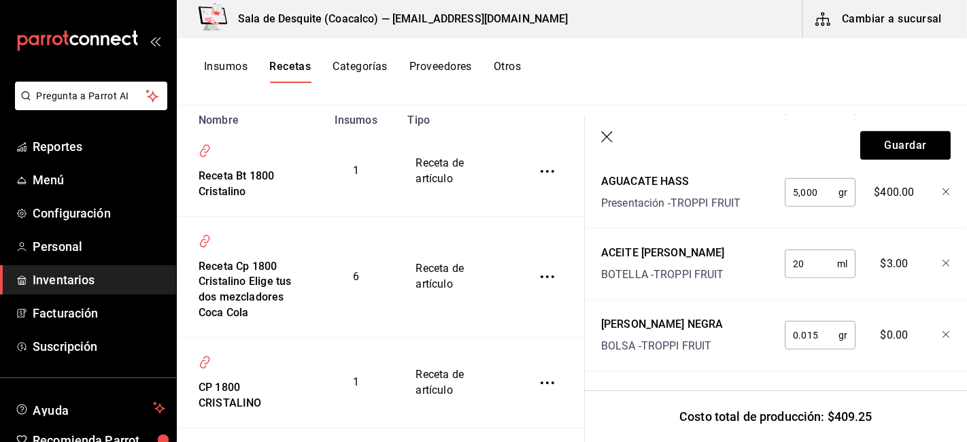
click at [813, 322] on input "0.015" at bounding box center [812, 335] width 54 height 27
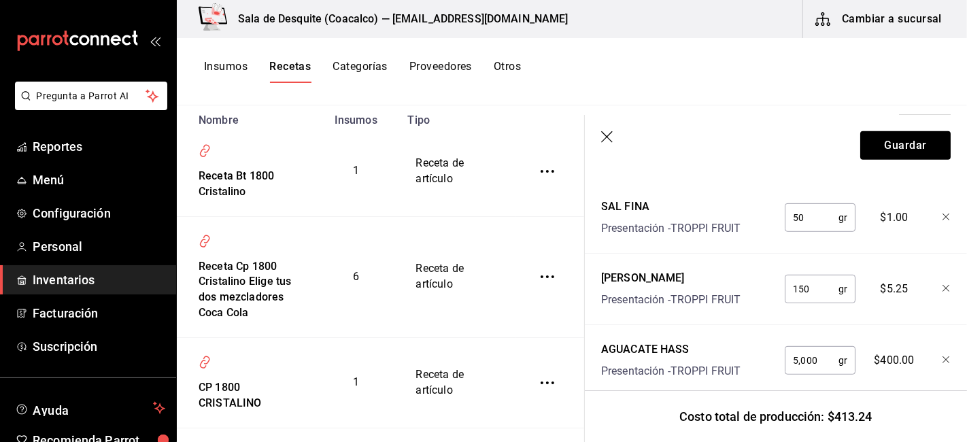
scroll to position [595, 0]
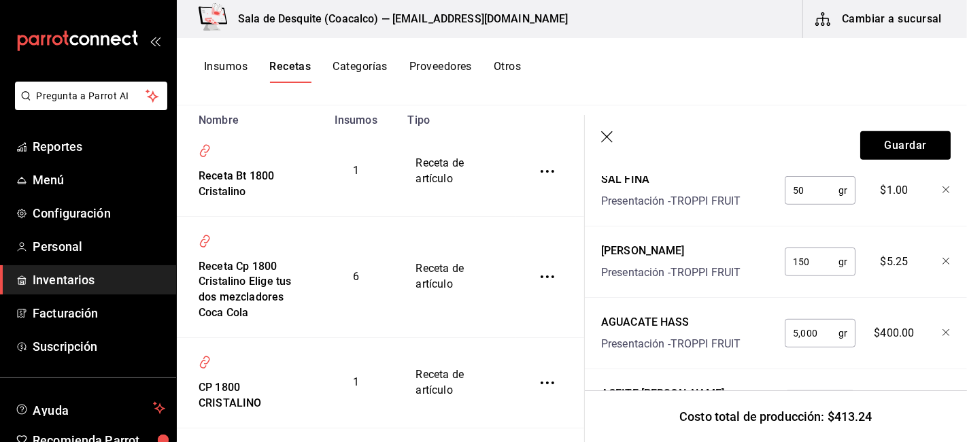
type input "15"
click at [832, 262] on div "150 gr ​" at bounding box center [820, 261] width 71 height 29
click at [840, 262] on div "150 gr ​" at bounding box center [820, 261] width 71 height 29
click at [219, 78] on button "Insumos" at bounding box center [226, 71] width 44 height 23
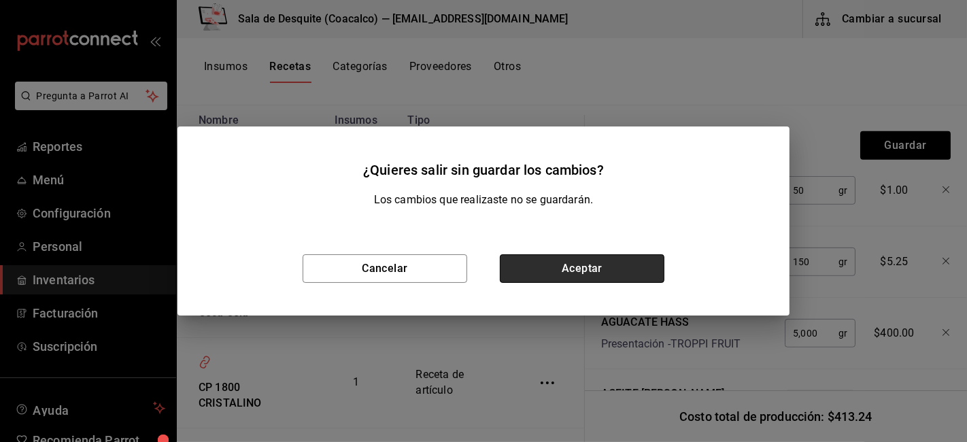
click at [577, 275] on button "Aceptar" at bounding box center [582, 268] width 165 height 29
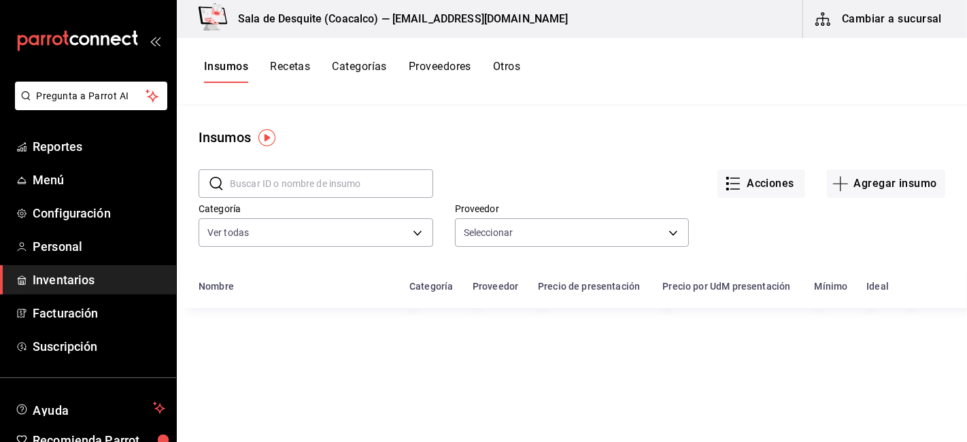
type input "b352ca2e-b92d-4a88-bb49-f6b344a114bc,21e4b964-18ea-48f3-b864-ebcf4af2dd71,d284d…"
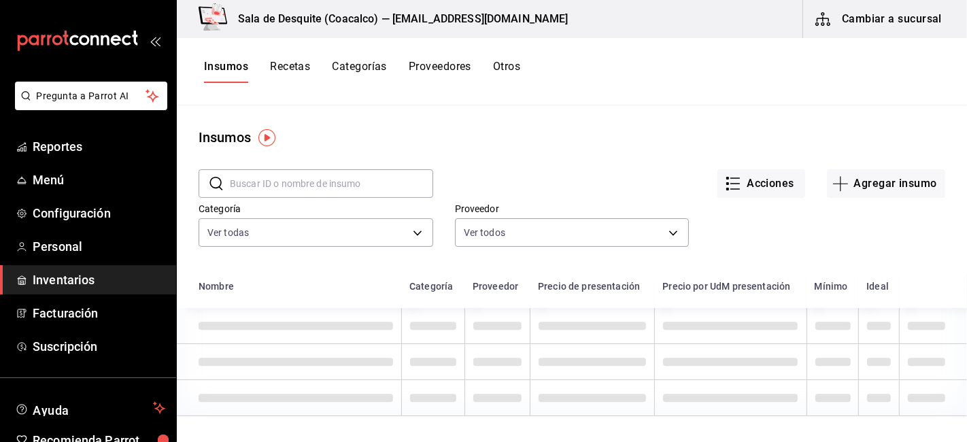
click at [335, 196] on input "text" at bounding box center [331, 183] width 203 height 27
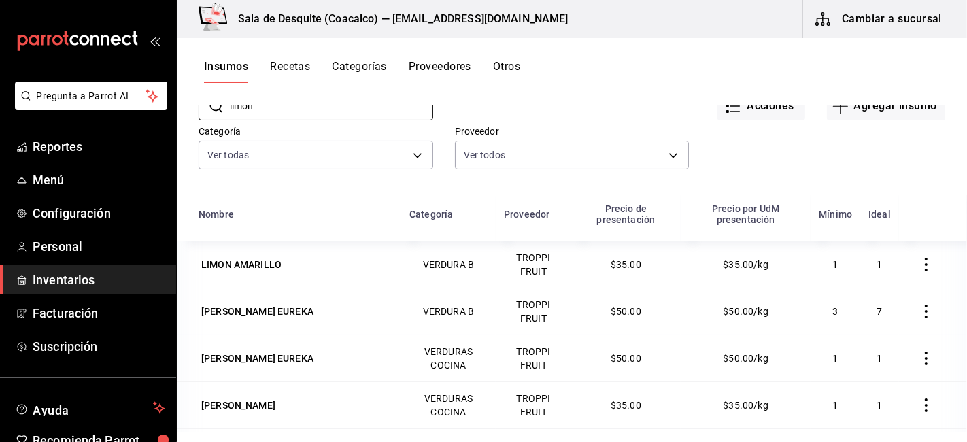
scroll to position [151, 0]
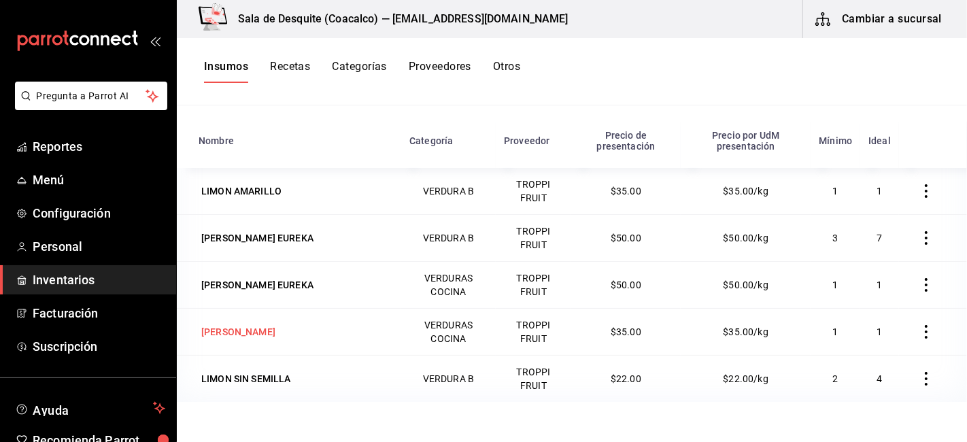
type input "limon"
click at [264, 331] on div "LIMON PERSA" at bounding box center [239, 331] width 80 height 19
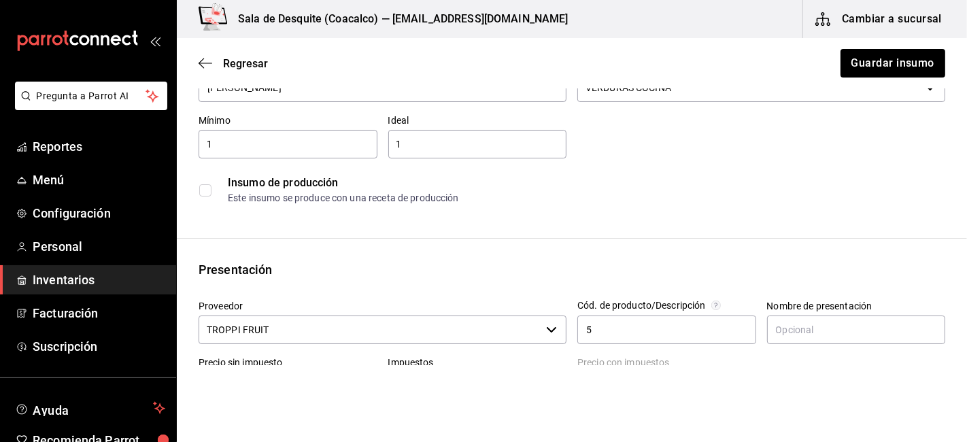
scroll to position [226, 0]
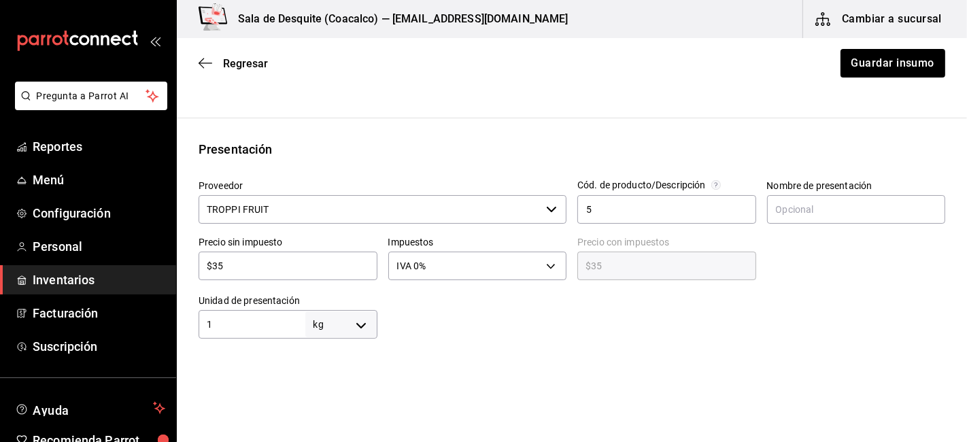
click at [368, 324] on body "Pregunta a Parrot AI Reportes Menú Configuración Personal Inventarios Facturaci…" at bounding box center [483, 182] width 967 height 365
click at [434, 323] on div at bounding box center [483, 221] width 967 height 442
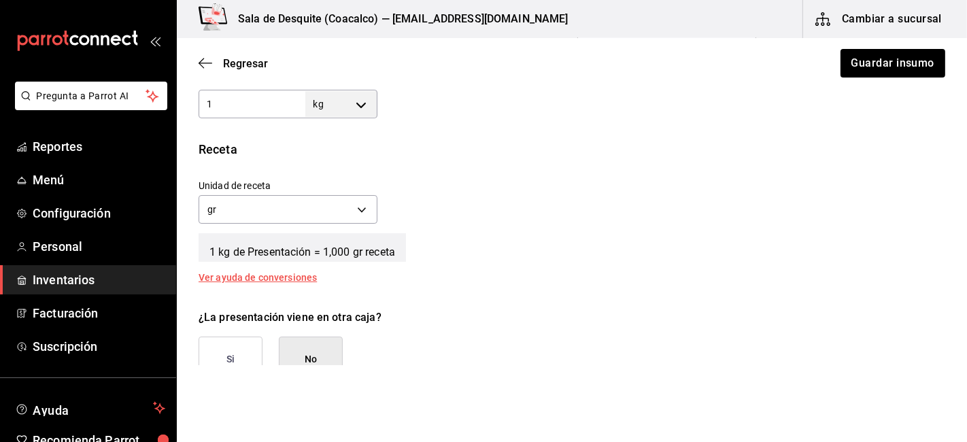
scroll to position [453, 0]
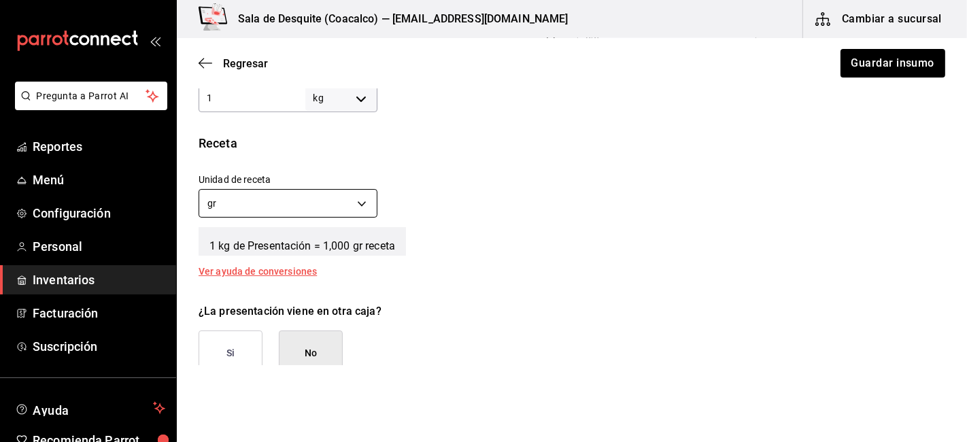
click at [322, 207] on body "Pregunta a Parrot AI Reportes Menú Configuración Personal Inventarios Facturaci…" at bounding box center [483, 182] width 967 height 365
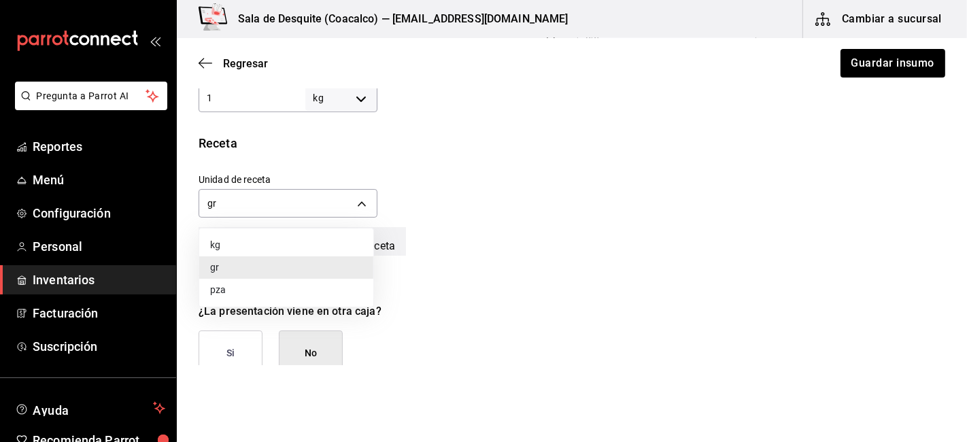
click at [433, 200] on div at bounding box center [483, 221] width 967 height 442
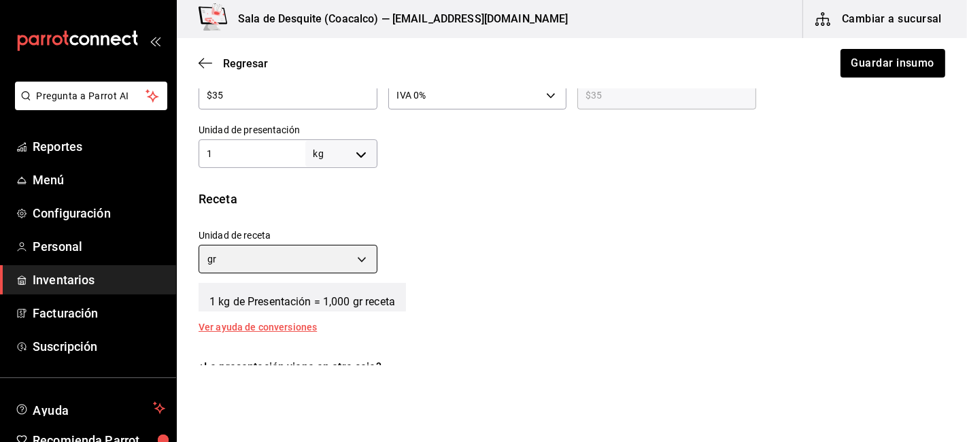
scroll to position [377, 0]
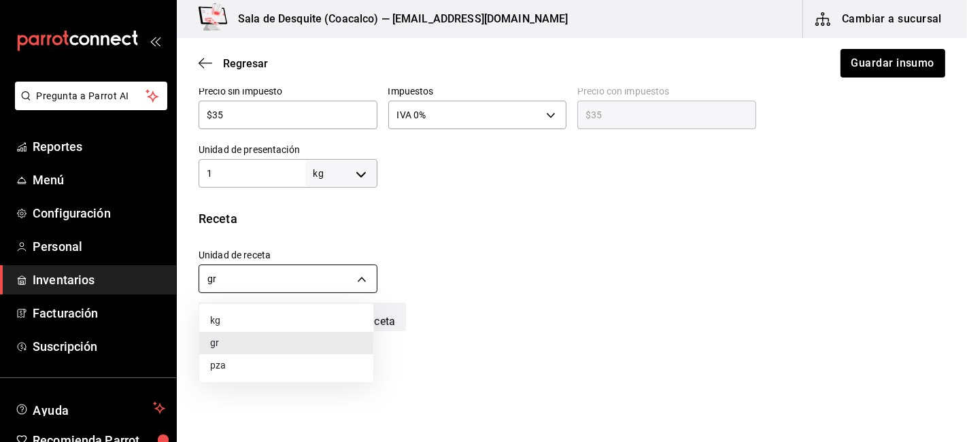
click at [352, 281] on body "Pregunta a Parrot AI Reportes Menú Configuración Personal Inventarios Facturaci…" at bounding box center [483, 182] width 967 height 365
click at [199, 57] on div at bounding box center [483, 221] width 967 height 442
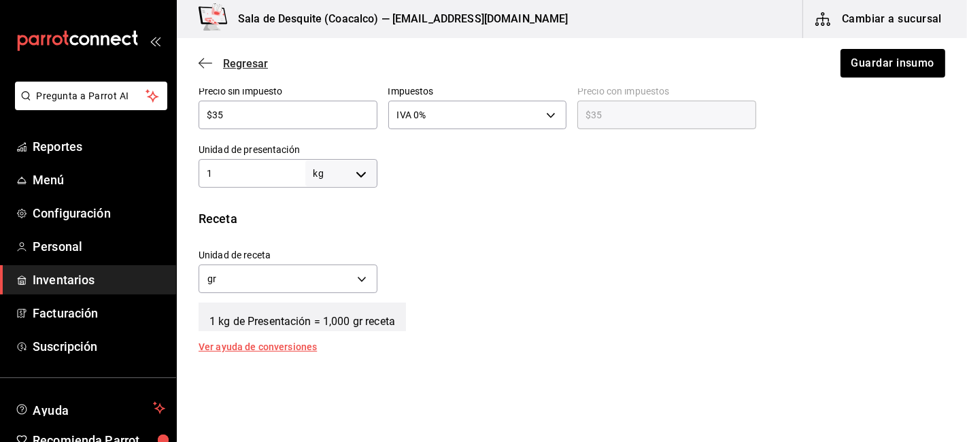
click at [205, 59] on icon "button" at bounding box center [206, 63] width 14 height 12
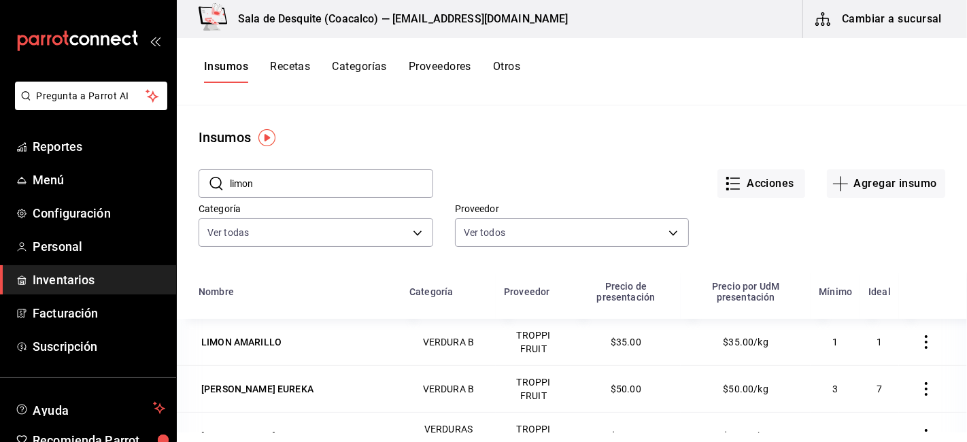
click at [277, 61] on button "Recetas" at bounding box center [290, 71] width 40 height 23
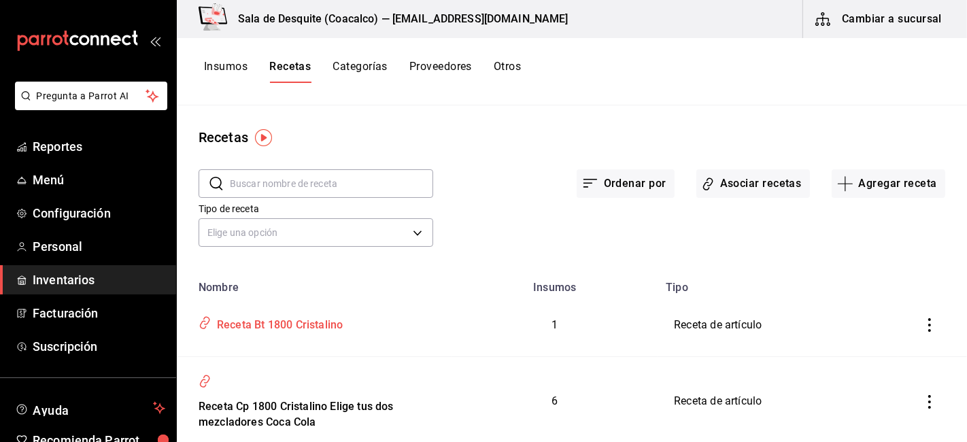
click at [313, 327] on div "Receta Bt 1800 Cristalino" at bounding box center [276, 322] width 131 height 21
type input "Receta Bt 1800 Cristalino"
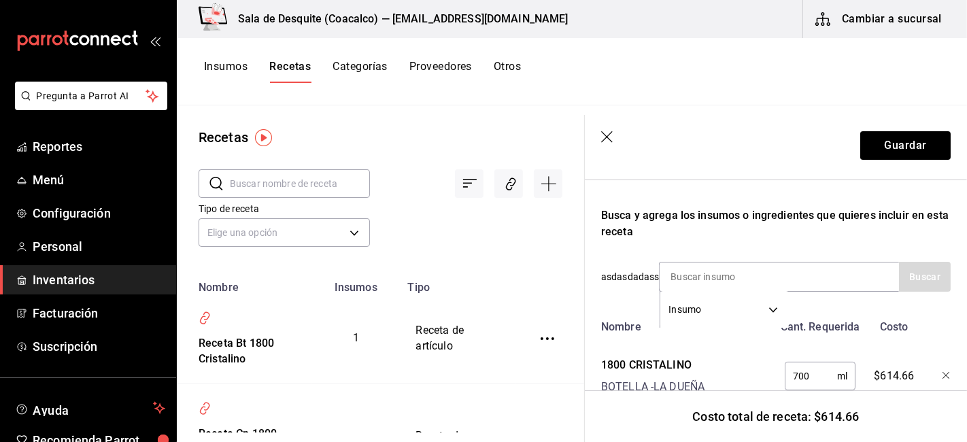
scroll to position [265, 0]
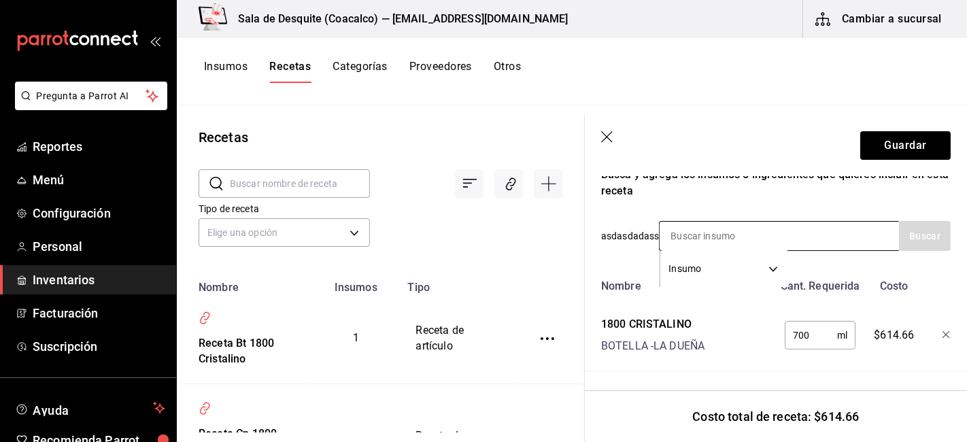
click at [806, 222] on div "Insumo SUPPLY" at bounding box center [779, 236] width 240 height 30
click at [745, 223] on input at bounding box center [728, 236] width 136 height 29
click at [730, 222] on input at bounding box center [728, 236] width 136 height 29
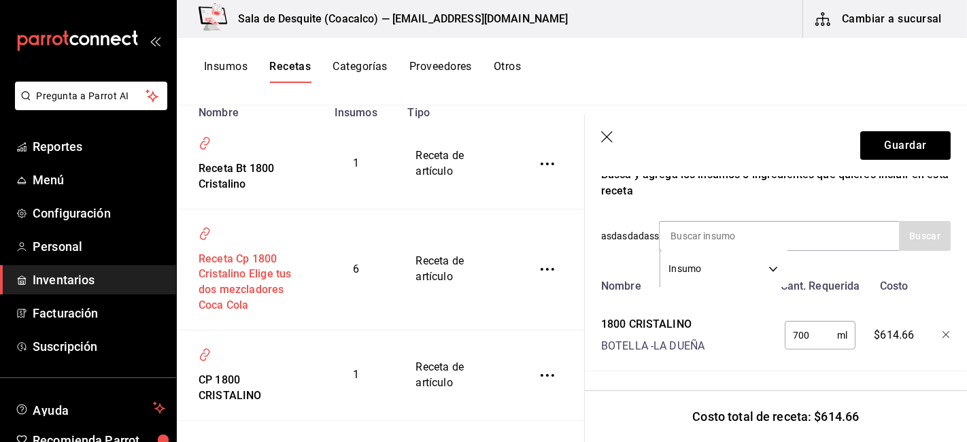
scroll to position [42, 0]
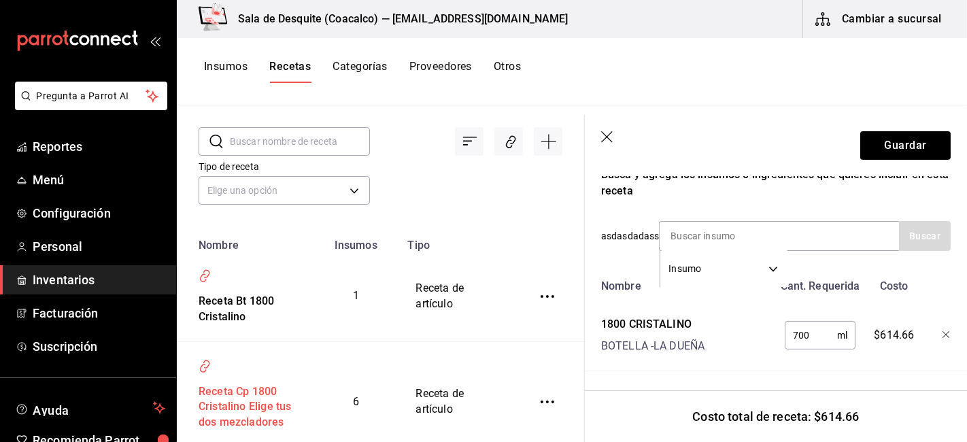
click at [242, 398] on div "Receta Cp 1800 Cristalino Elige tus dos mezcladores Coca Cola" at bounding box center [244, 413] width 103 height 68
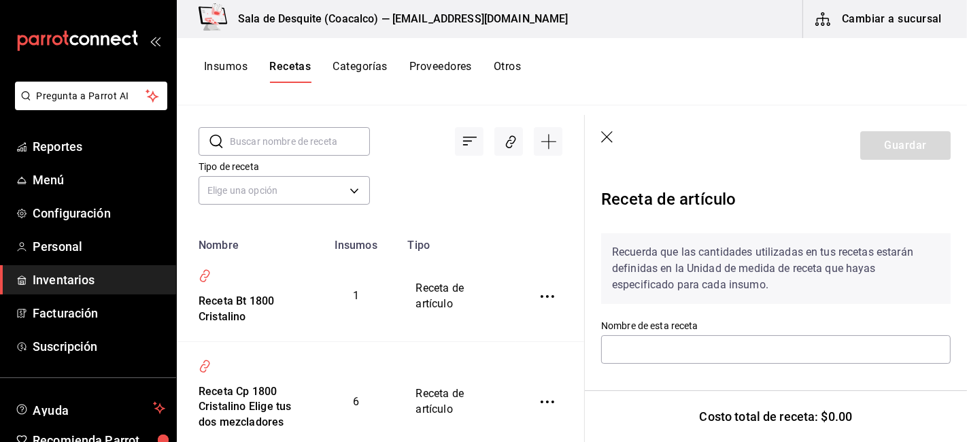
type input "Receta Cp 1800 Cristalino Elige tus dos mezcladores Coca Cola"
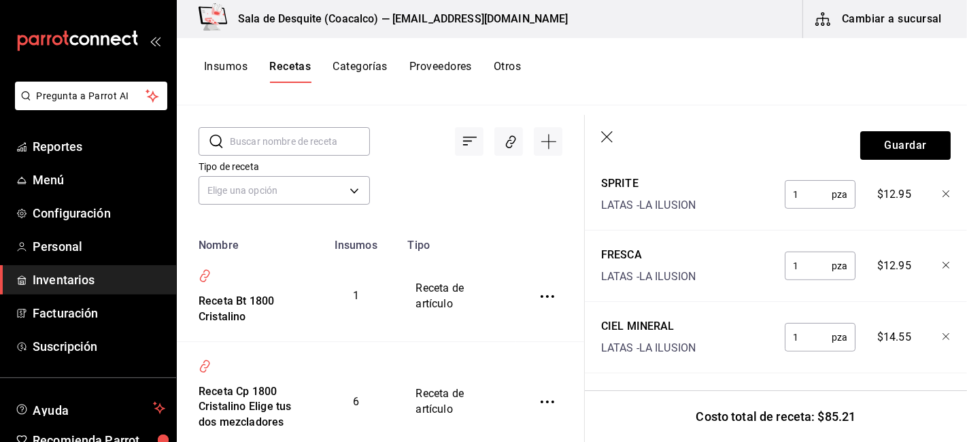
scroll to position [396, 0]
click at [221, 300] on div "Receta Bt 1800 Cristalino" at bounding box center [244, 306] width 103 height 37
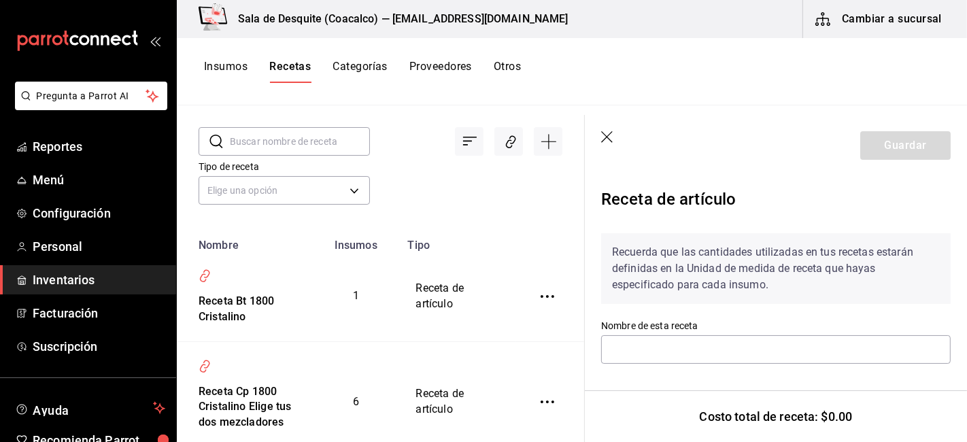
type input "Receta Bt 1800 Cristalino"
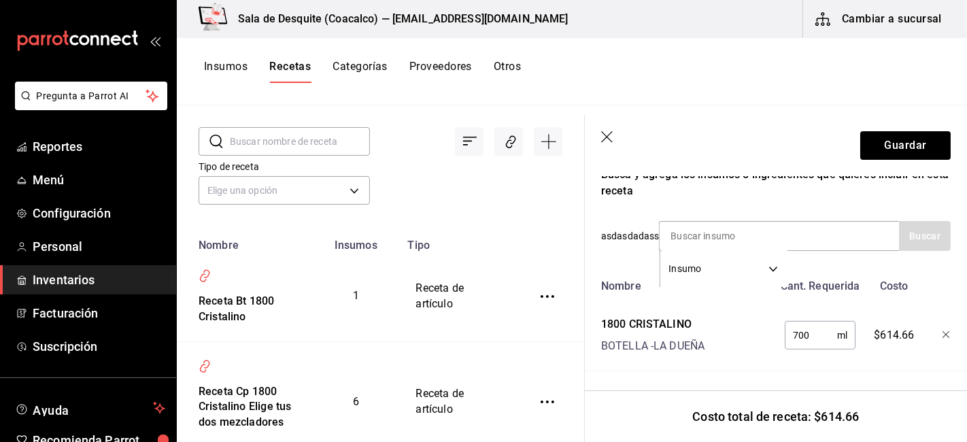
scroll to position [265, 0]
click at [813, 221] on div "Insumo SUPPLY" at bounding box center [779, 236] width 240 height 30
click at [731, 222] on input at bounding box center [728, 236] width 136 height 29
type input "fanta"
click at [902, 226] on button "Buscar" at bounding box center [925, 236] width 52 height 30
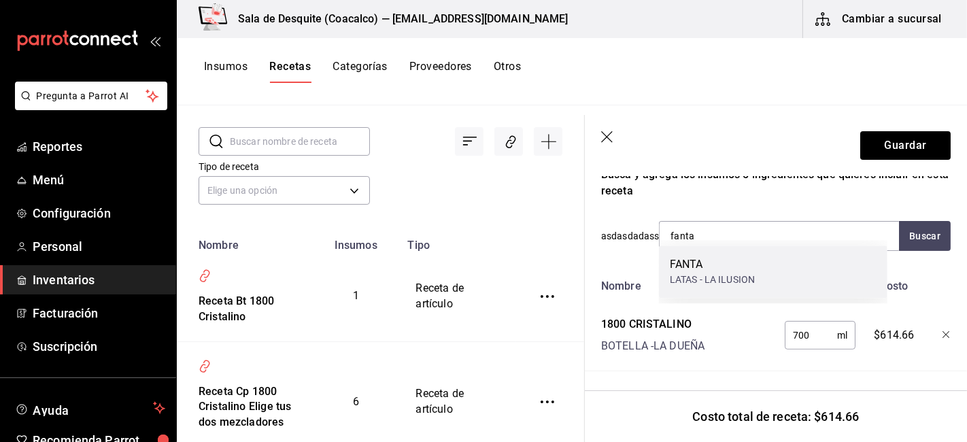
click at [692, 277] on div "LATAS - LA ILUSION" at bounding box center [712, 280] width 85 height 14
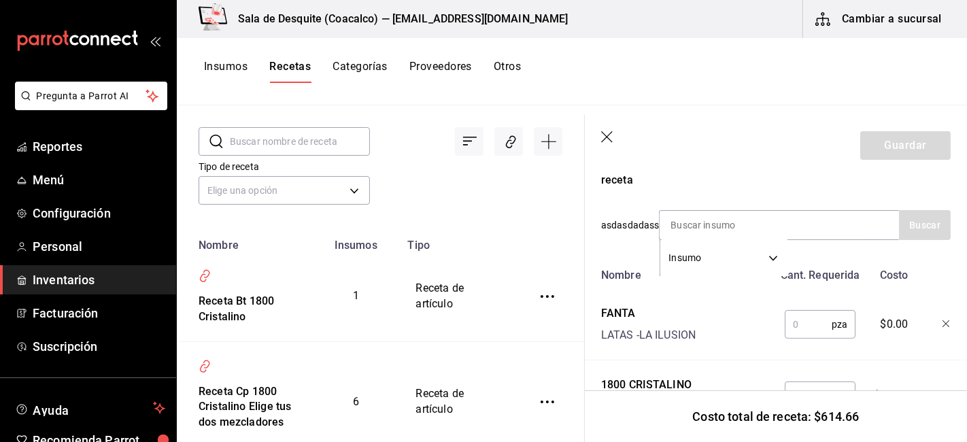
scroll to position [337, 0]
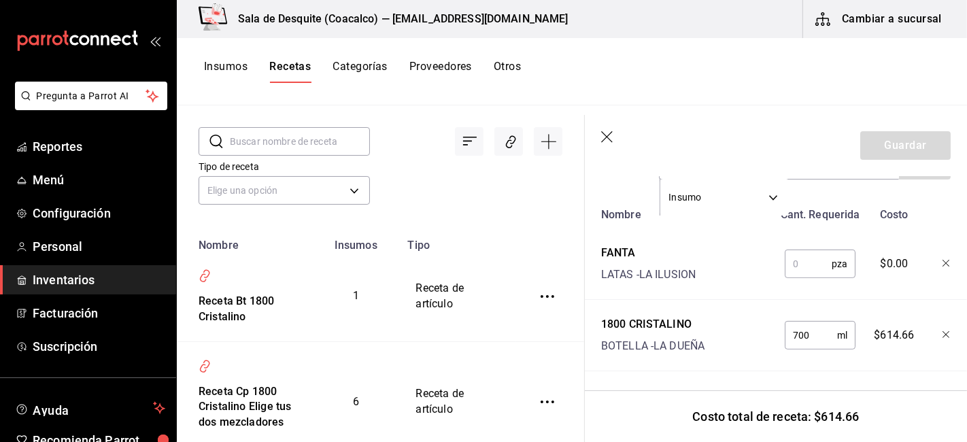
click at [813, 260] on input "text" at bounding box center [808, 263] width 47 height 27
type input "1"
click at [942, 260] on icon "button" at bounding box center [945, 263] width 7 height 7
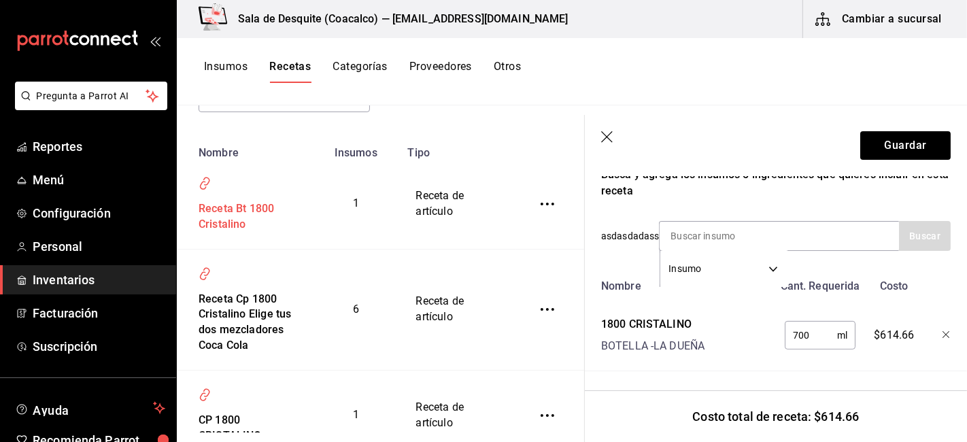
scroll to position [269, 0]
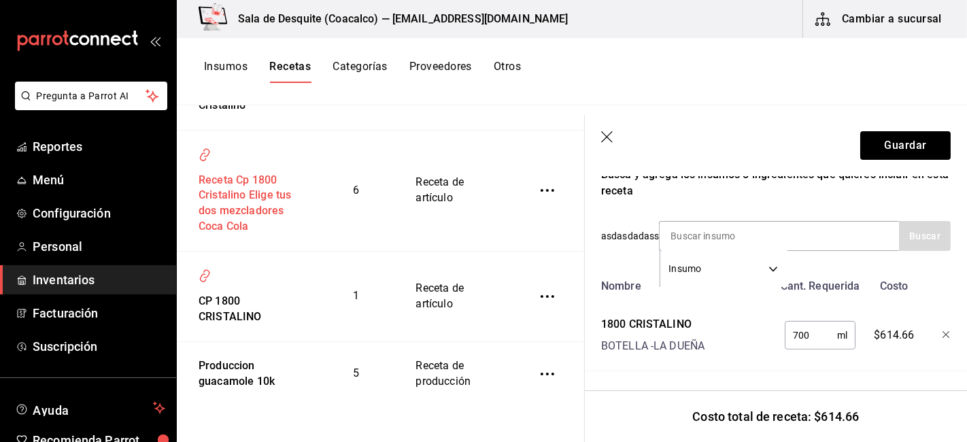
click at [241, 206] on div "Receta Cp 1800 Cristalino Elige tus dos mezcladores Coca Cola" at bounding box center [244, 201] width 103 height 68
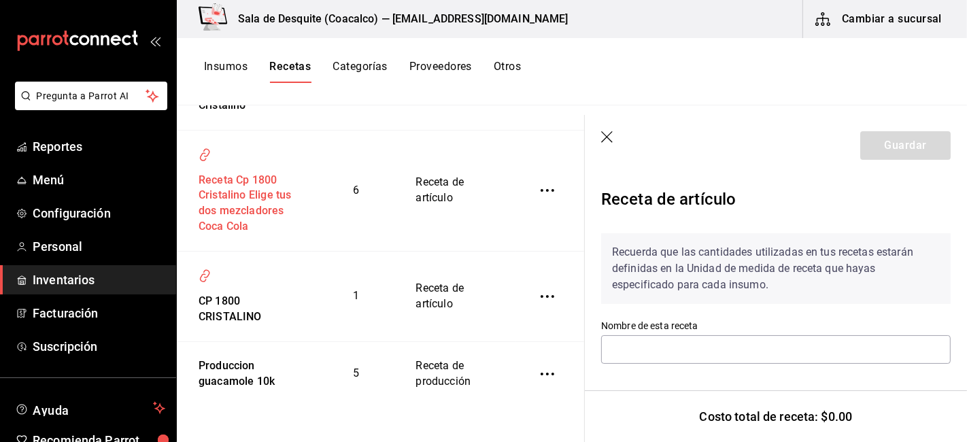
type input "Receta Cp 1800 Cristalino Elige tus dos mezcladores Coca Cola"
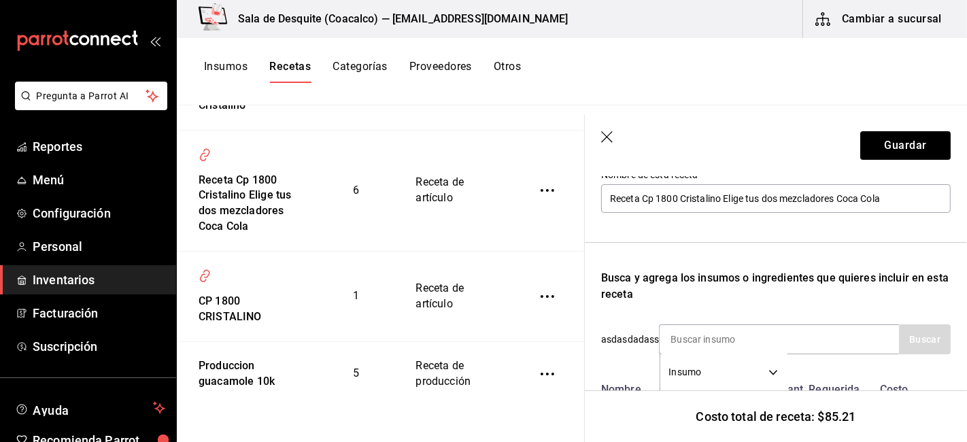
scroll to position [302, 0]
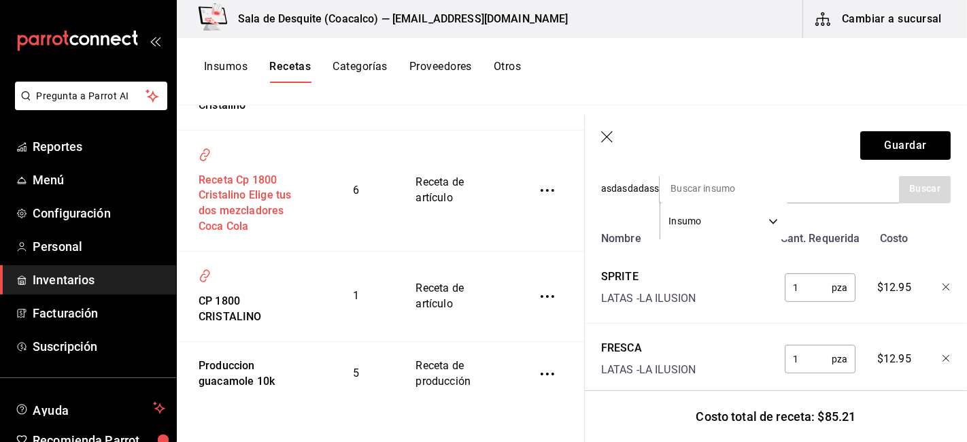
click at [219, 175] on div "Receta Cp 1800 Cristalino Elige tus dos mezcladores Coca Cola" at bounding box center [244, 201] width 103 height 68
click at [298, 14] on h3 "Sala de Desquite (Coacalco) — saladedesquite@coacalco.com" at bounding box center [397, 19] width 341 height 16
click at [589, 27] on div "Sala de Desquite (Coacalco) — saladedesquite@coacalco.com Cambiar a sucursal" at bounding box center [572, 19] width 790 height 38
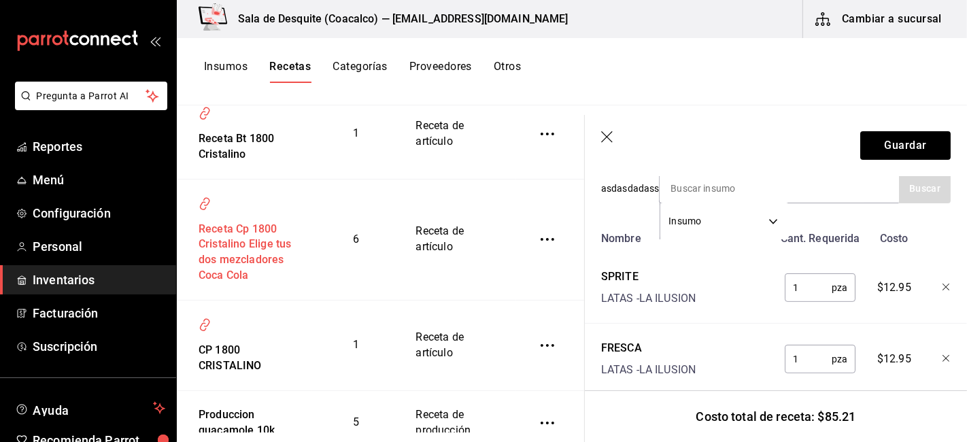
scroll to position [118, 0]
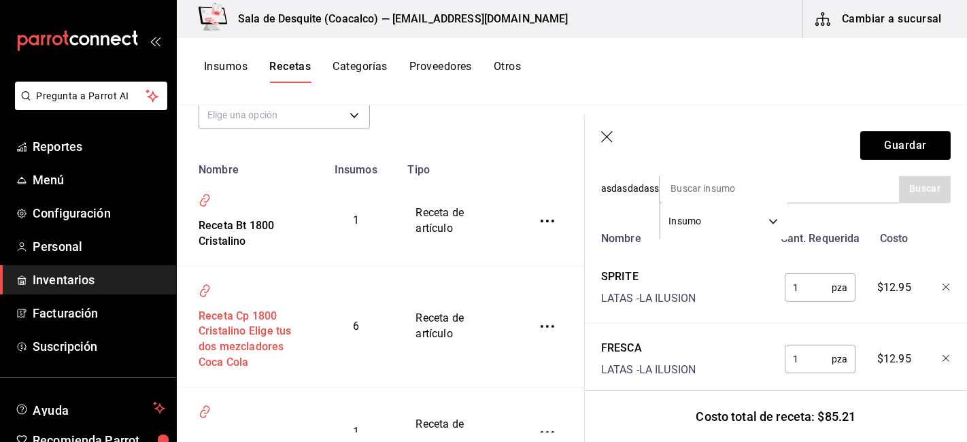
click at [256, 362] on div "Receta Cp 1800 Cristalino Elige tus dos mezcladores Coca Cola" at bounding box center [244, 337] width 103 height 68
click at [224, 62] on button "Insumos" at bounding box center [226, 71] width 44 height 23
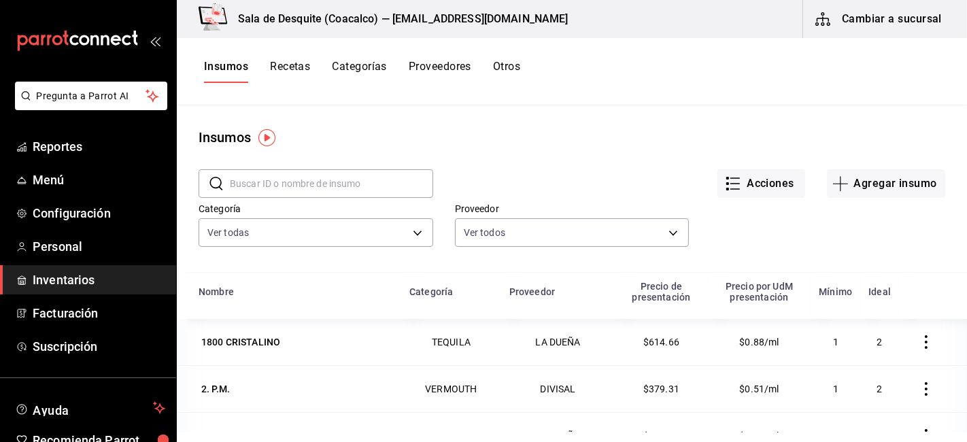
click at [501, 68] on button "Otros" at bounding box center [506, 71] width 27 height 23
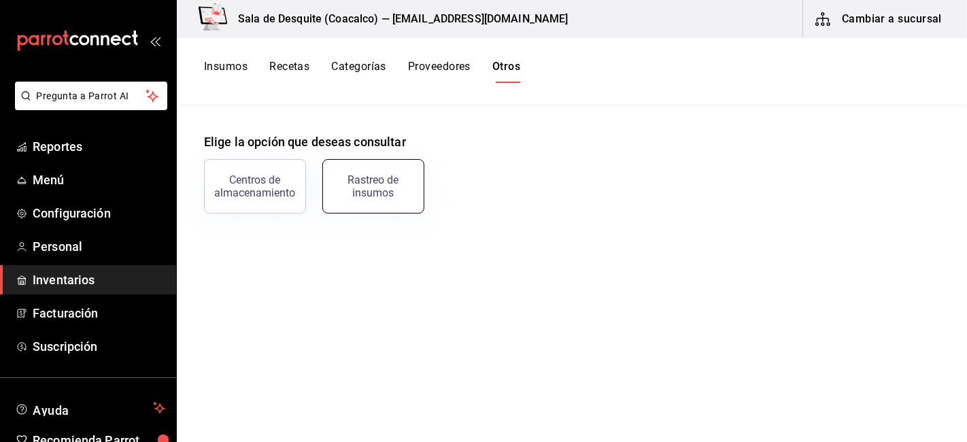
click at [361, 188] on div "Rastreo de insumos" at bounding box center [373, 186] width 84 height 26
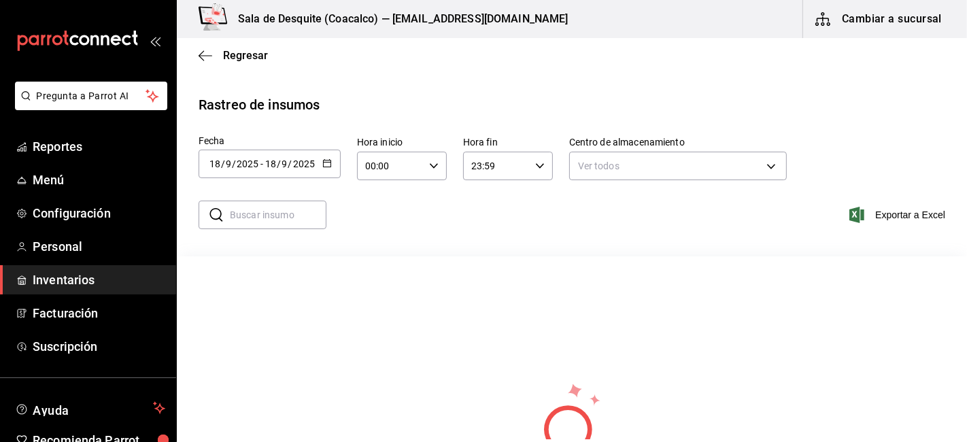
click at [334, 164] on div "2025-09-18 18 / 9 / 2025 - 2025-09-18 18 / 9 / 2025" at bounding box center [270, 164] width 142 height 29
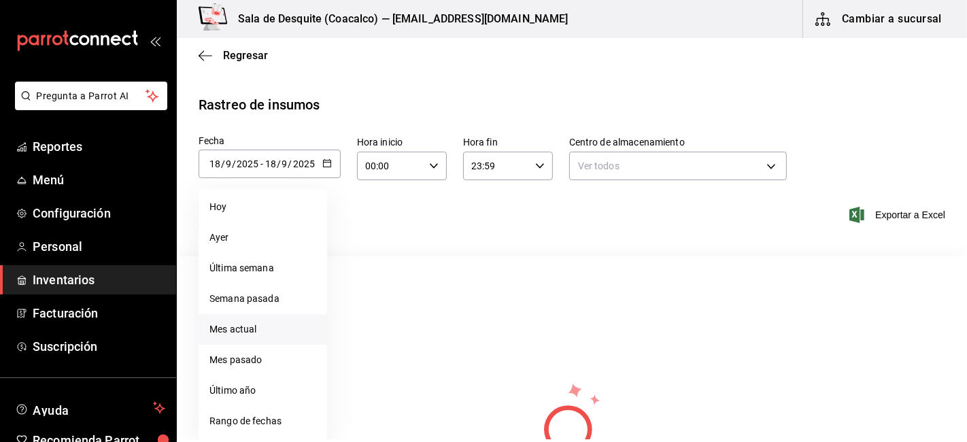
click at [261, 335] on li "Mes actual" at bounding box center [263, 329] width 129 height 31
type input "2025-09-01"
type input "1"
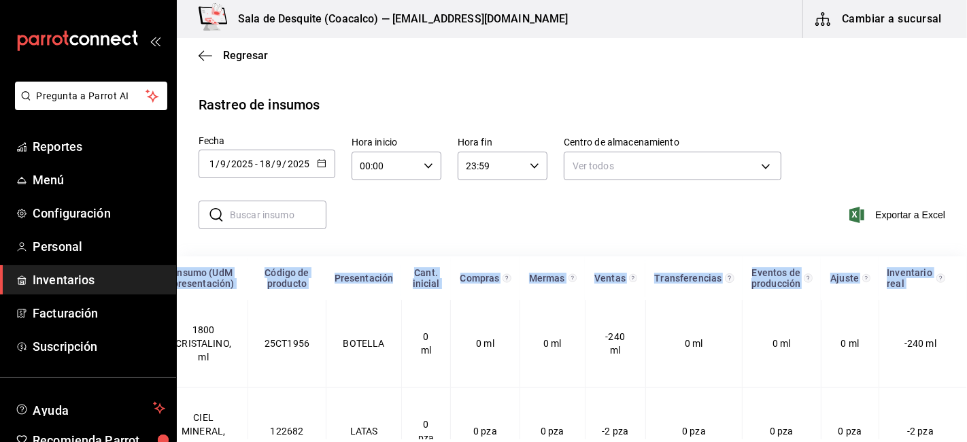
scroll to position [0, 206]
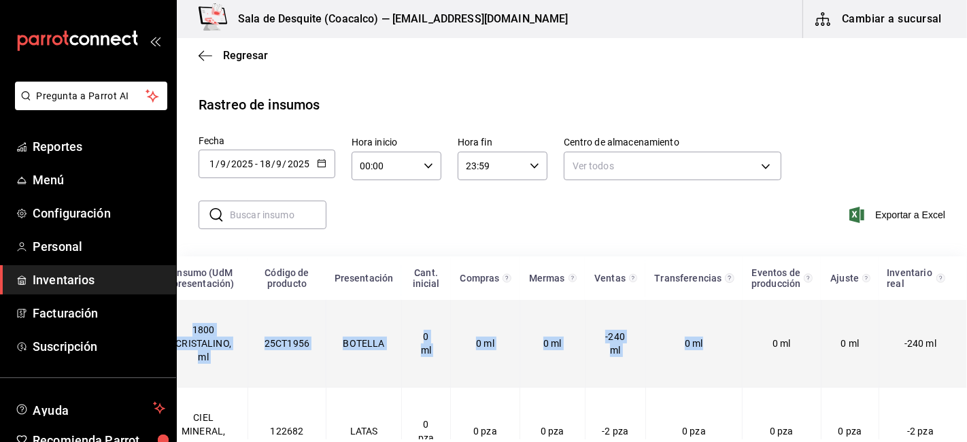
drag, startPoint x: 326, startPoint y: 326, endPoint x: 749, endPoint y: 356, distance: 423.3
click at [749, 356] on tr "Centro de almacenamiento saladedesquite@coacalco.com 1800 CRISTALINO, ml 25CT19…" at bounding box center [504, 344] width 927 height 88
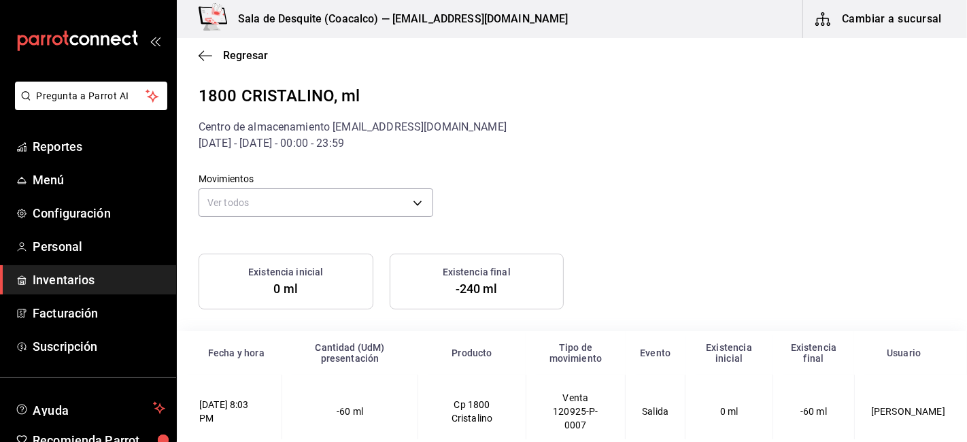
click at [716, 360] on div "Existencia inicial" at bounding box center [729, 353] width 71 height 22
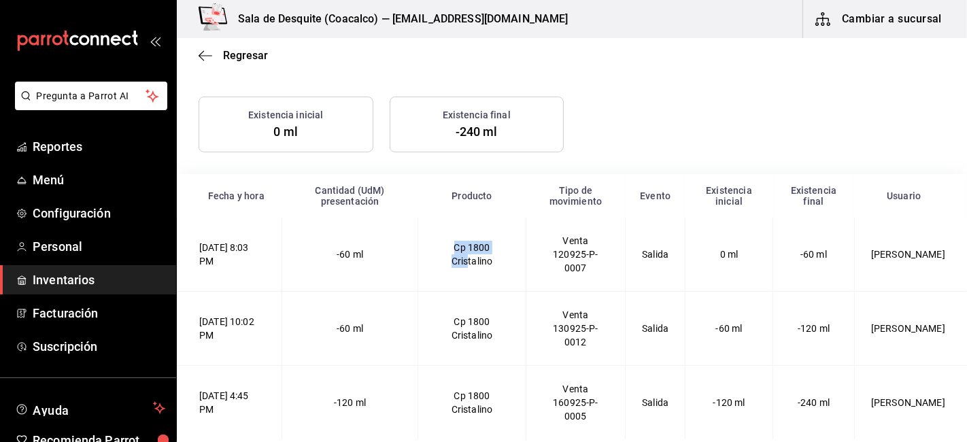
drag, startPoint x: 445, startPoint y: 245, endPoint x: 470, endPoint y: 255, distance: 27.1
click at [470, 255] on td "Cp 1800 Cristalino" at bounding box center [471, 255] width 107 height 74
click at [456, 276] on td "Cp 1800 Cristalino" at bounding box center [471, 255] width 107 height 74
drag, startPoint x: 457, startPoint y: 243, endPoint x: 233, endPoint y: 226, distance: 224.3
click at [233, 226] on Cristalino-2025-09-12T20\ "12/09/2025 8:03 PM -60 ml Cp 1800 Cristalino Venta 120925-P-0007 Salida 0 ml -6…" at bounding box center [572, 255] width 790 height 74
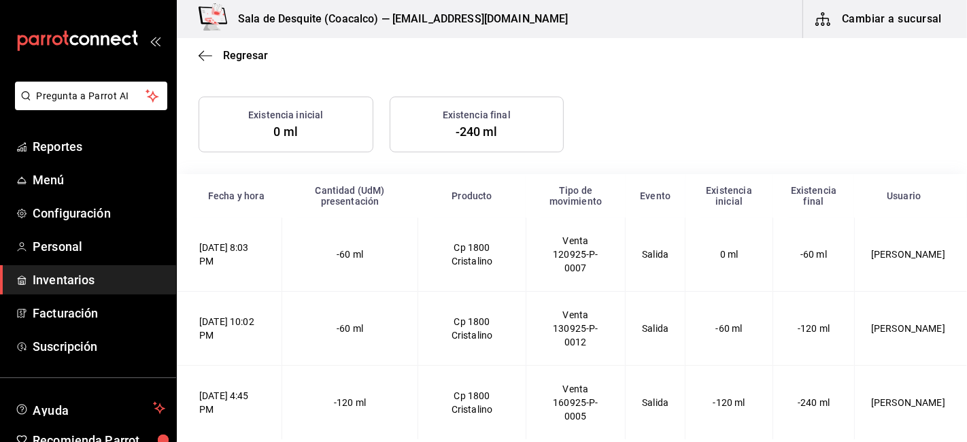
click at [732, 277] on td "0 ml" at bounding box center [729, 255] width 88 height 74
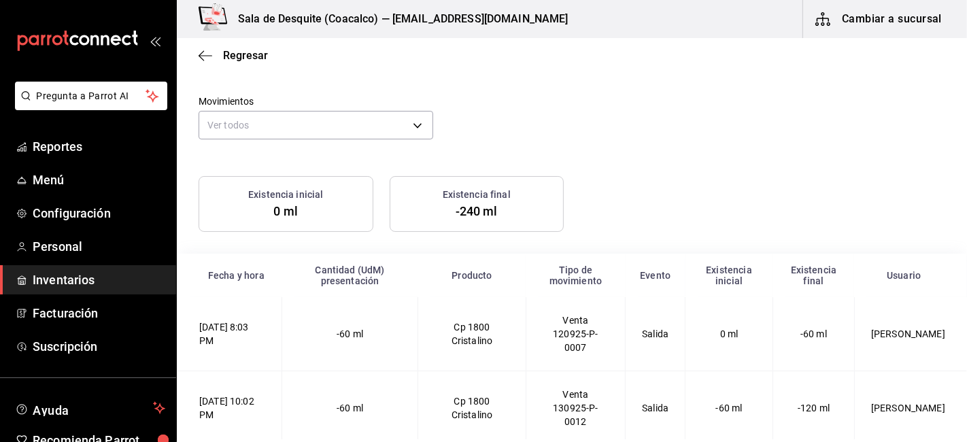
scroll to position [0, 0]
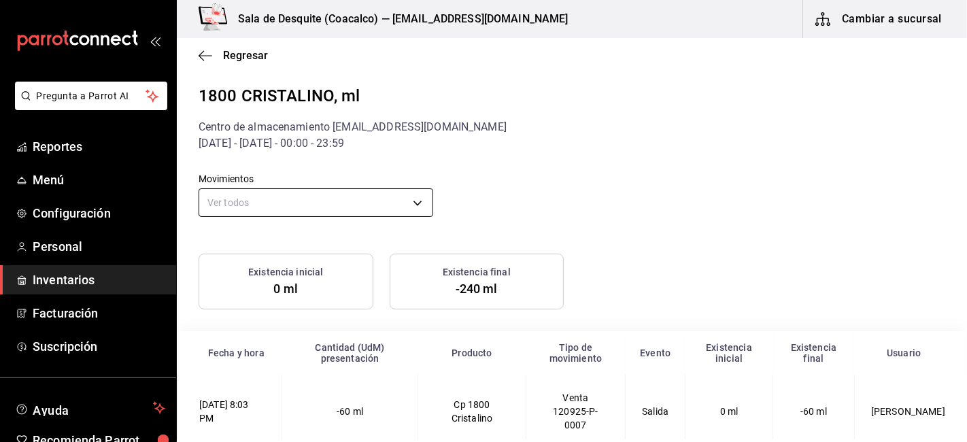
click at [306, 202] on body "Pregunta a Parrot AI Reportes Menú Configuración Personal Inventarios Facturaci…" at bounding box center [483, 219] width 967 height 439
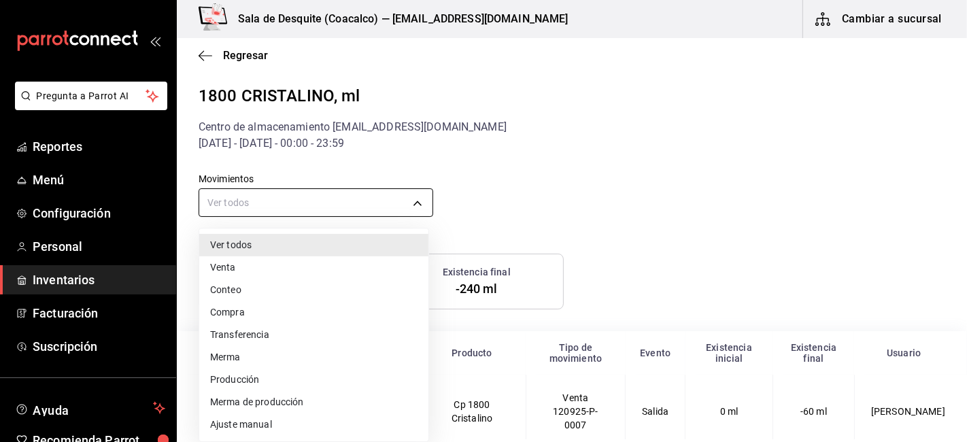
click at [306, 202] on div at bounding box center [483, 221] width 967 height 442
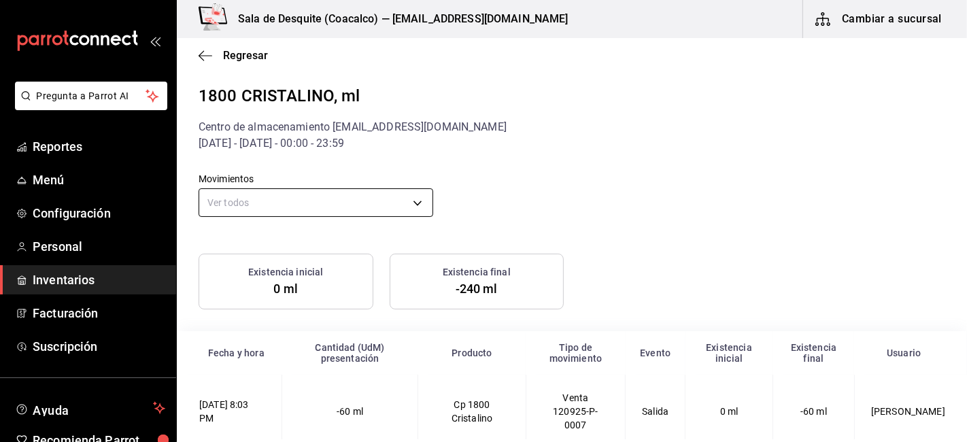
click at [289, 207] on body "Pregunta a Parrot AI Reportes Menú Configuración Personal Inventarios Facturaci…" at bounding box center [483, 219] width 967 height 439
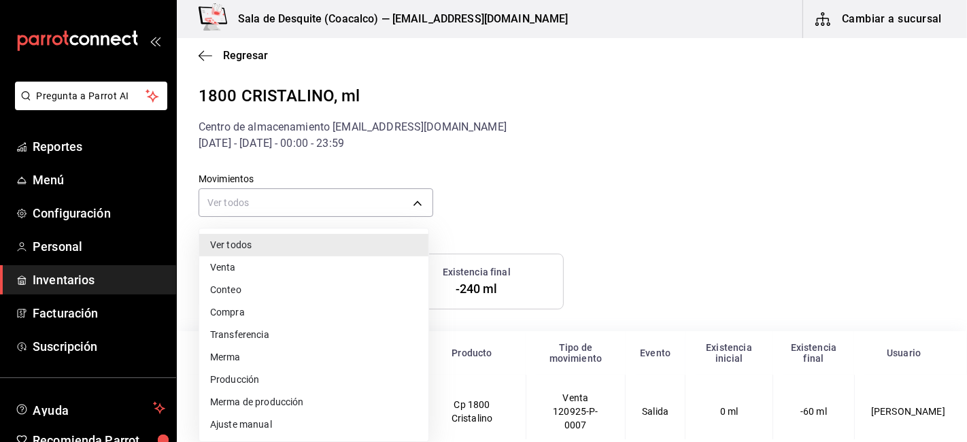
click at [282, 267] on li "Venta" at bounding box center [313, 267] width 229 height 22
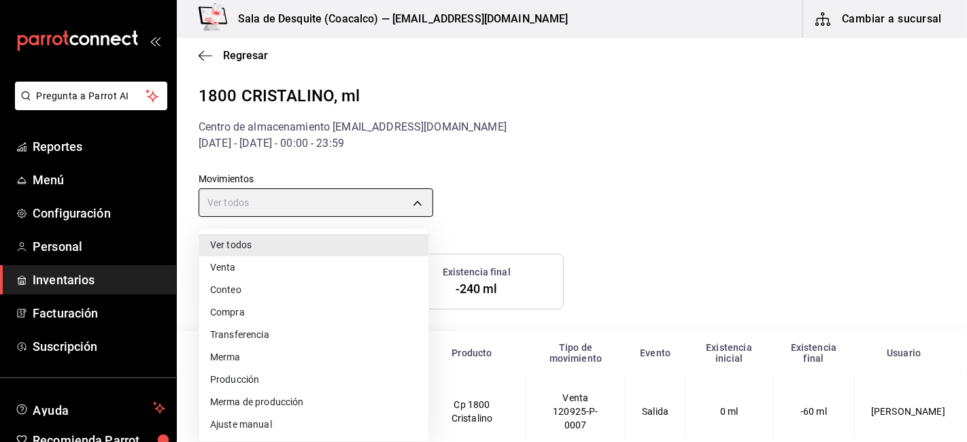
type input "ORDER"
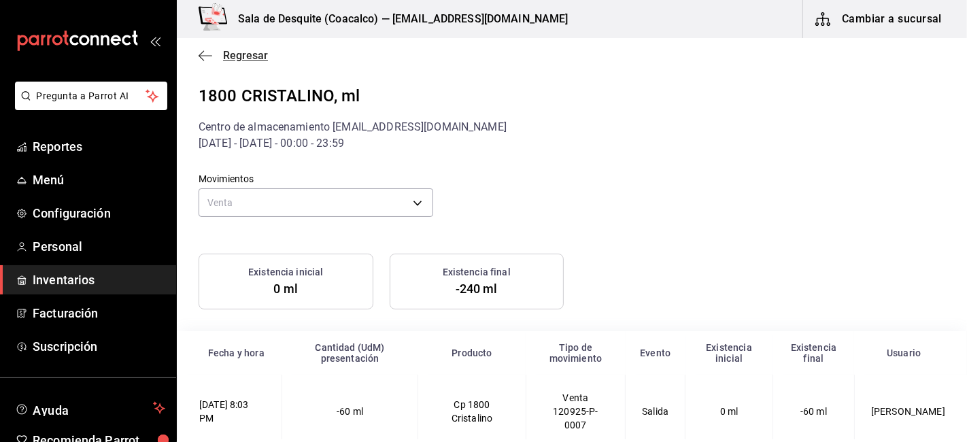
click at [201, 50] on icon "button" at bounding box center [206, 56] width 14 height 12
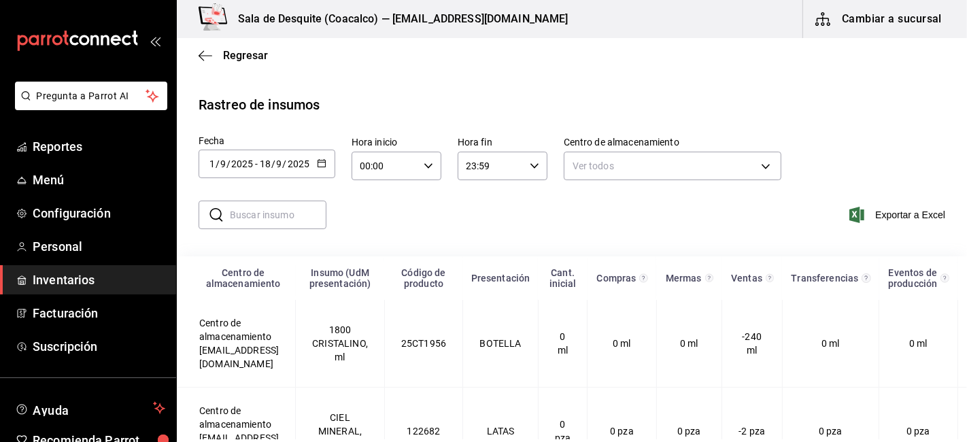
scroll to position [75, 0]
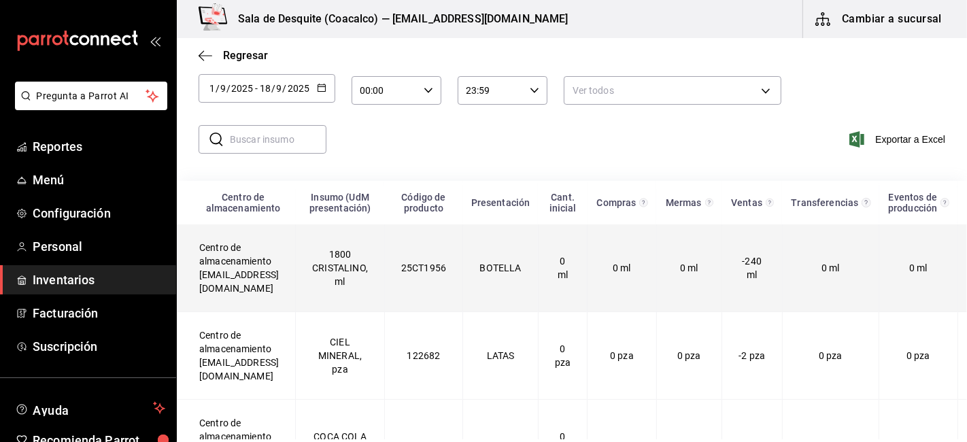
click at [268, 268] on td "Centro de almacenamiento saladedesquite@coacalco.com" at bounding box center [236, 268] width 118 height 88
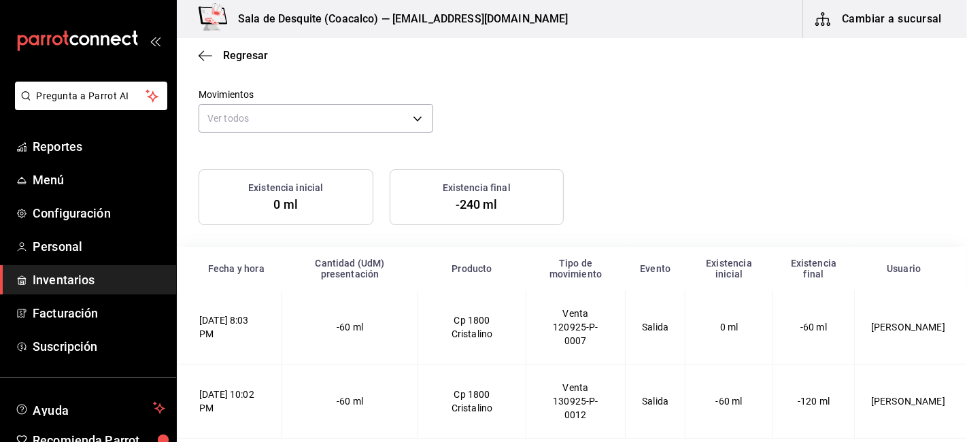
scroll to position [158, 0]
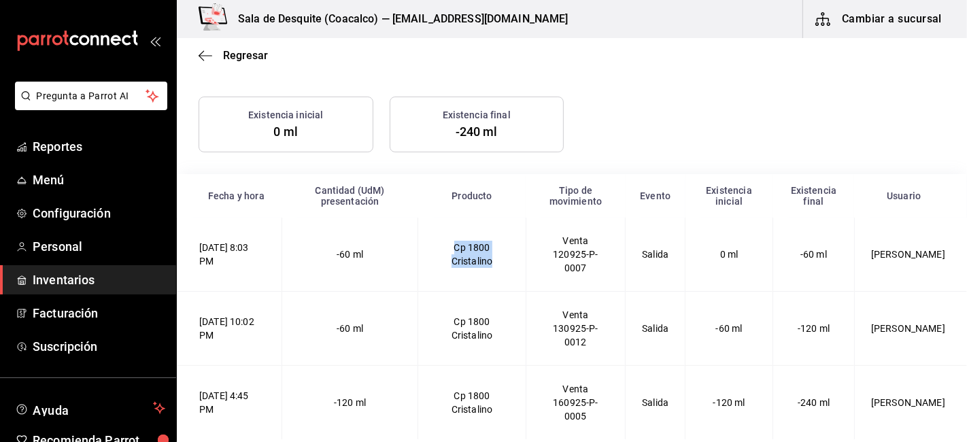
drag, startPoint x: 449, startPoint y: 245, endPoint x: 526, endPoint y: 260, distance: 79.1
click at [526, 260] on Cristalino-2025-09-12T20\ "12/09/2025 8:03 PM -60 ml Cp 1800 Cristalino Venta 120925-P-0007 Salida 0 ml -6…" at bounding box center [572, 255] width 790 height 74
click at [511, 265] on td "Cp 1800 Cristalino" at bounding box center [471, 255] width 107 height 74
drag, startPoint x: 495, startPoint y: 261, endPoint x: 438, endPoint y: 243, distance: 59.8
click at [438, 243] on td "Cp 1800 Cristalino" at bounding box center [471, 255] width 107 height 74
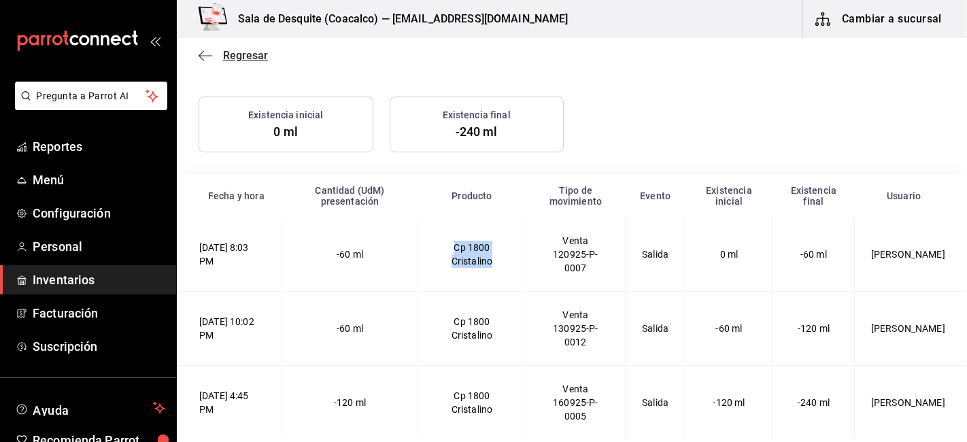
click at [200, 50] on icon "button" at bounding box center [206, 56] width 14 height 12
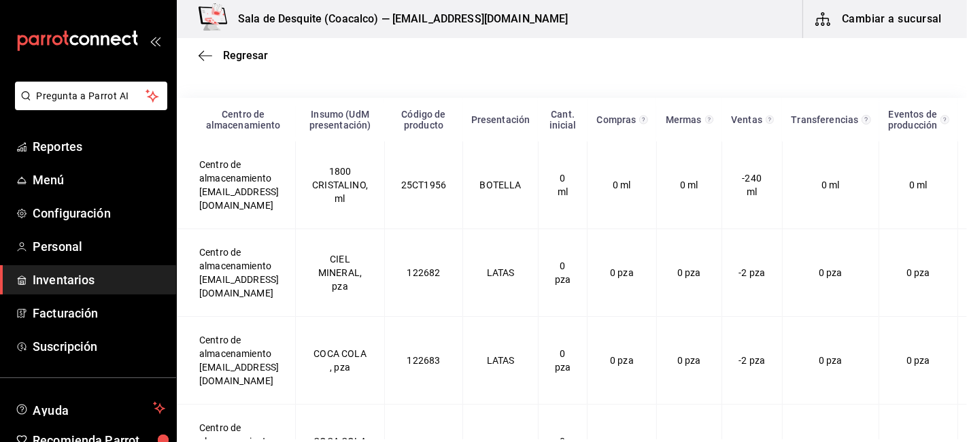
click at [200, 50] on icon "button" at bounding box center [206, 56] width 14 height 12
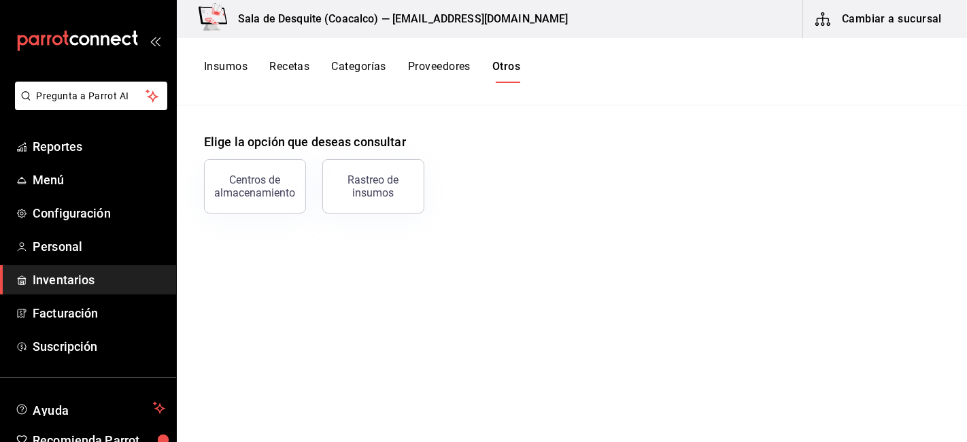
click at [435, 66] on button "Proveedores" at bounding box center [439, 71] width 63 height 23
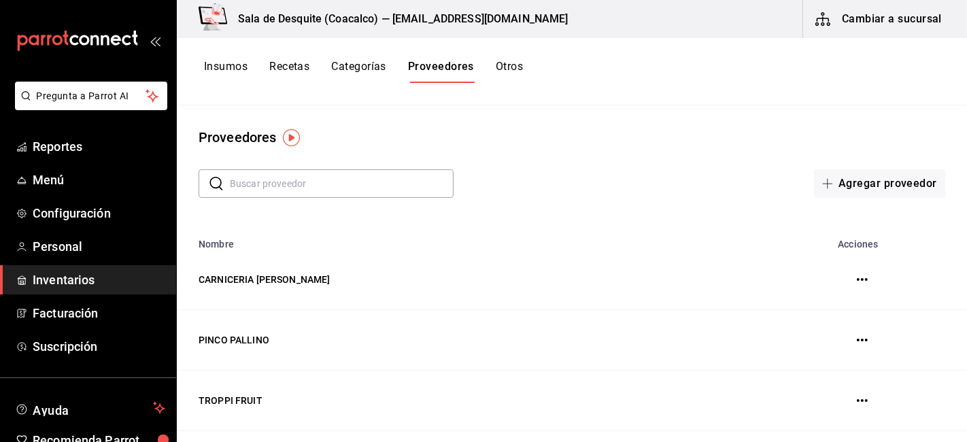
click at [335, 78] on button "Categorías" at bounding box center [358, 71] width 55 height 23
click at [281, 66] on button "Recetas" at bounding box center [289, 71] width 40 height 23
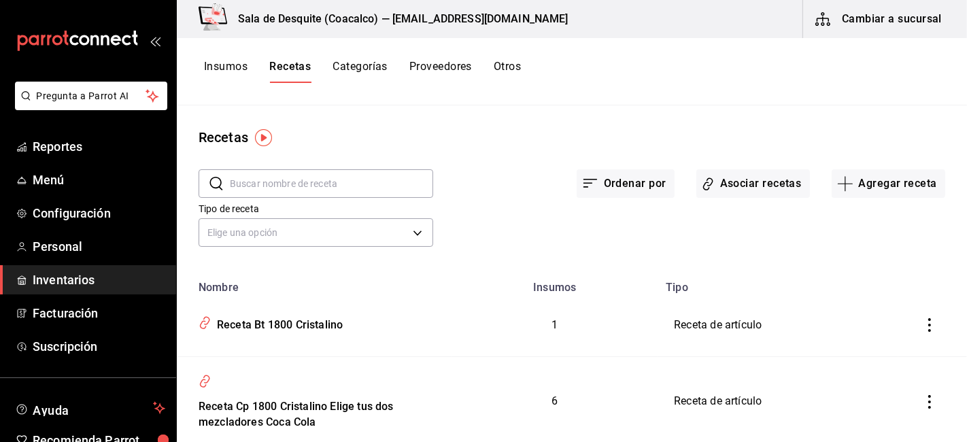
click at [216, 68] on button "Insumos" at bounding box center [226, 71] width 44 height 23
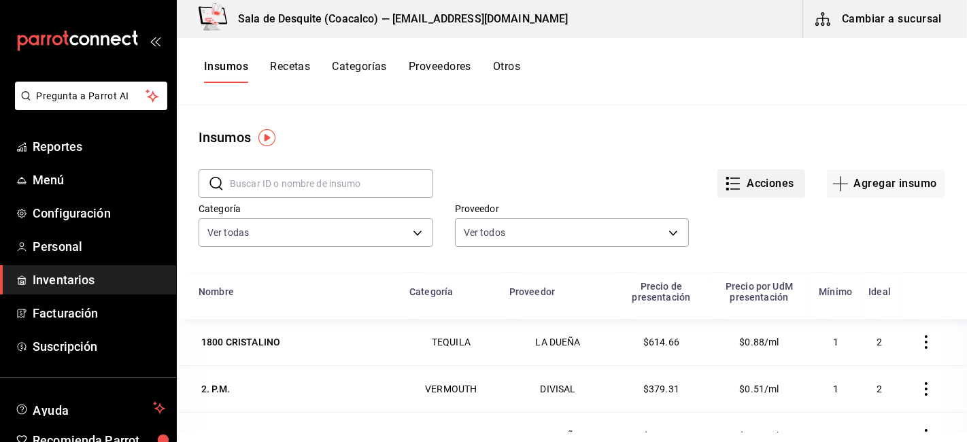
click at [773, 188] on button "Acciones" at bounding box center [761, 183] width 88 height 29
click at [844, 113] on div at bounding box center [483, 221] width 967 height 442
click at [295, 60] on button "Recetas" at bounding box center [290, 71] width 40 height 23
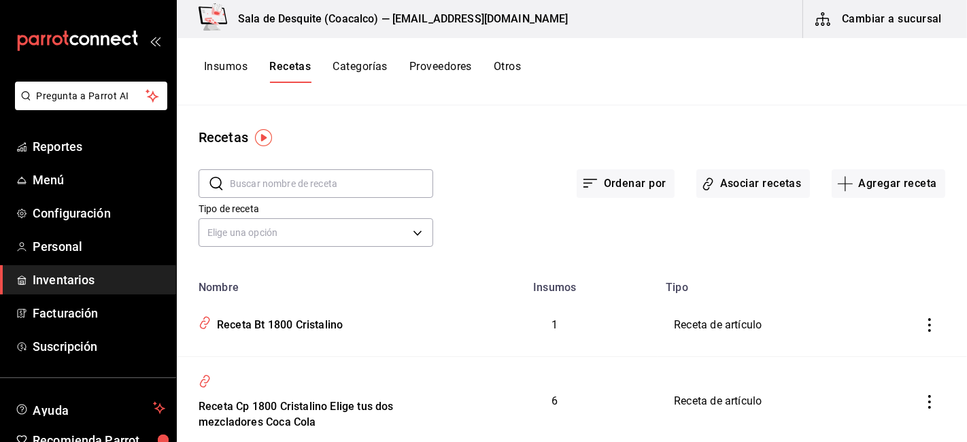
click at [349, 65] on button "Categorías" at bounding box center [359, 71] width 55 height 23
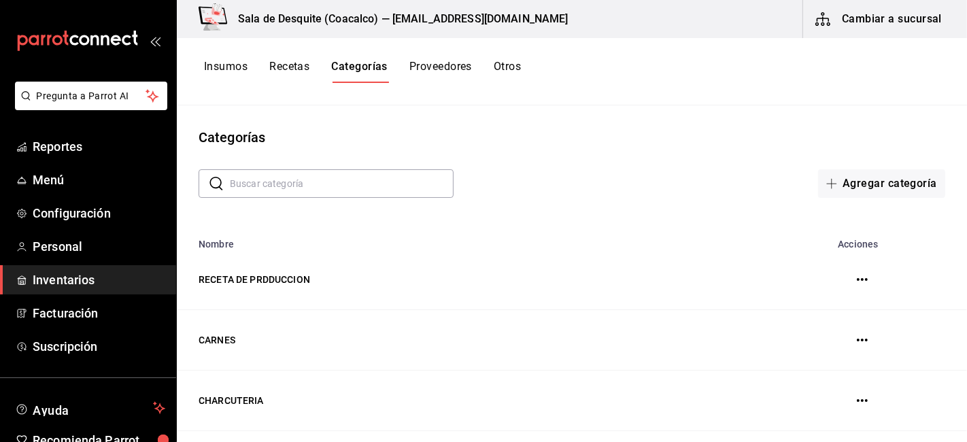
click at [438, 64] on button "Proveedores" at bounding box center [440, 71] width 63 height 23
click at [510, 64] on button "Otros" at bounding box center [509, 71] width 27 height 23
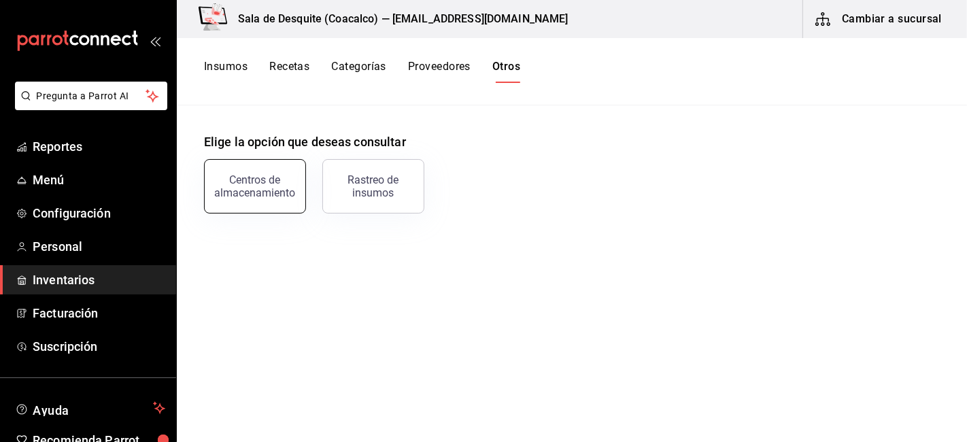
click at [277, 196] on div "Centros de almacenamiento" at bounding box center [255, 186] width 84 height 26
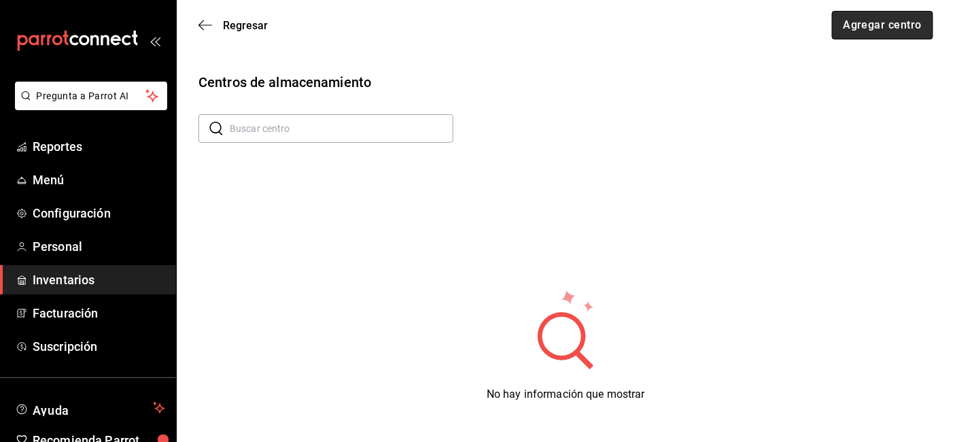
click at [879, 29] on button "Agregar centro" at bounding box center [882, 25] width 101 height 29
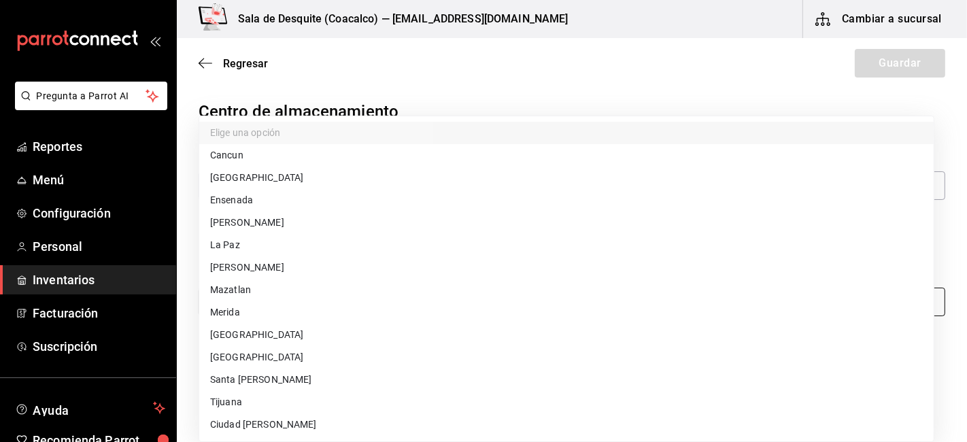
click at [397, 307] on body "Pregunta a Parrot AI Reportes Menú Configuración Personal Inventarios Facturaci…" at bounding box center [483, 182] width 967 height 365
click at [492, 70] on div at bounding box center [483, 221] width 967 height 442
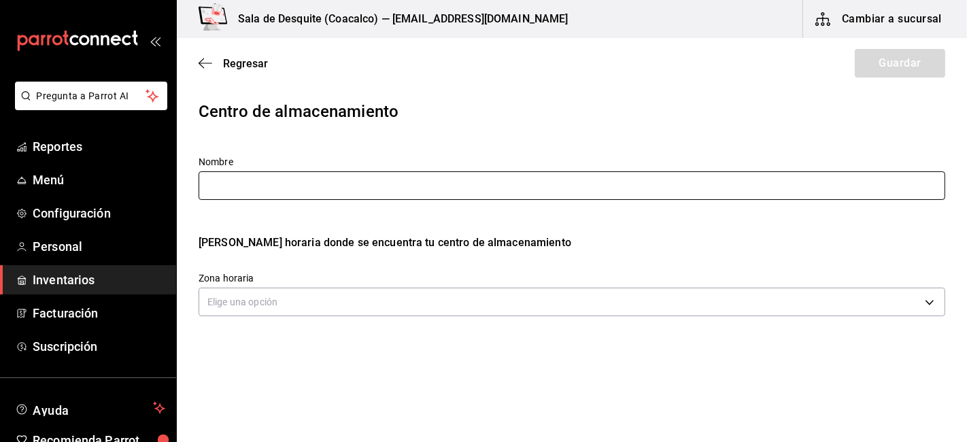
click at [359, 178] on input "text" at bounding box center [572, 185] width 747 height 29
type input "c"
click at [494, 179] on input "El desq" at bounding box center [572, 185] width 747 height 29
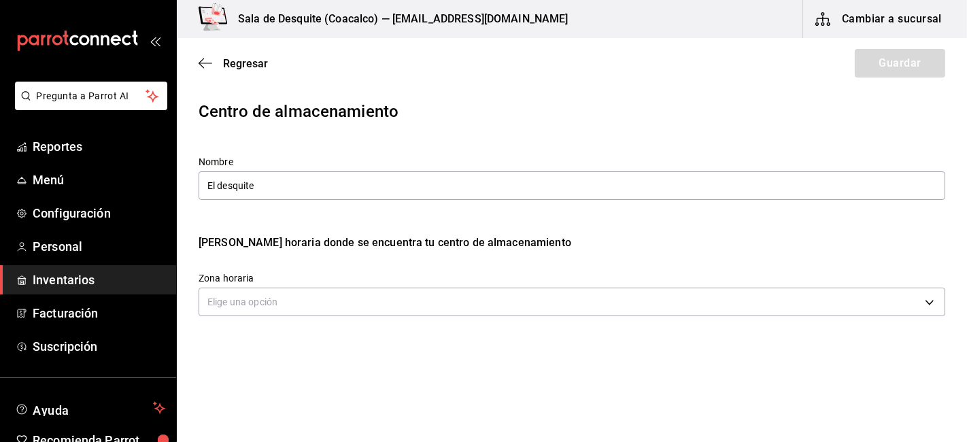
click at [406, 228] on div "Elige la zona horaria donde se encuentra tu centro de almacenamiento" at bounding box center [572, 237] width 747 height 71
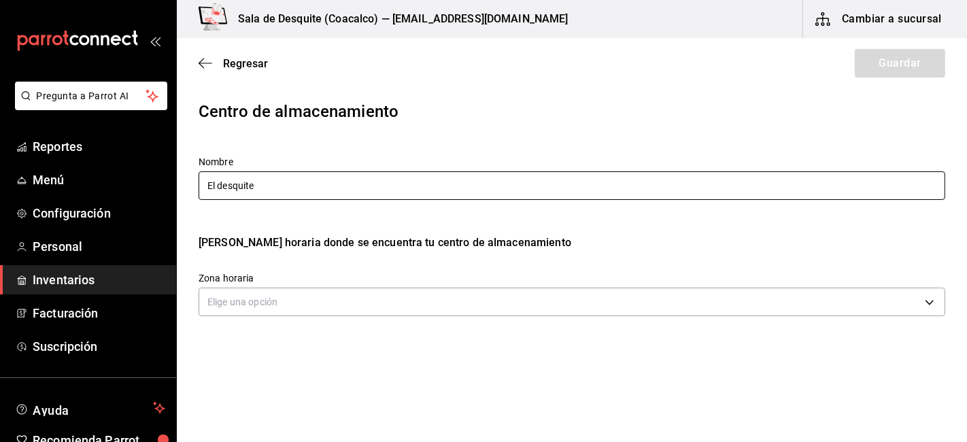
click at [347, 188] on input "El desquite" at bounding box center [572, 185] width 747 height 29
type input "El desquite"
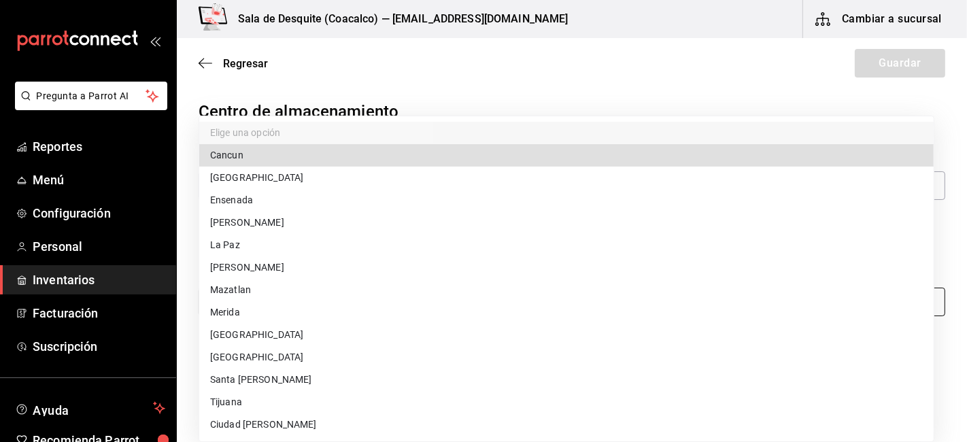
click at [560, 303] on body "Pregunta a Parrot AI Reportes Menú Configuración Personal Inventarios Facturaci…" at bounding box center [483, 182] width 967 height 365
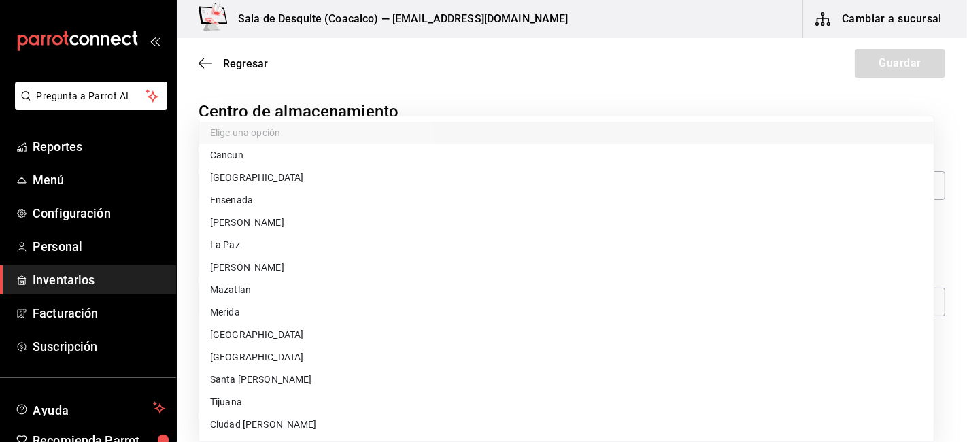
click at [241, 335] on li "Ciudad de Mexico" at bounding box center [566, 335] width 734 height 22
type input "America/Mexico_City"
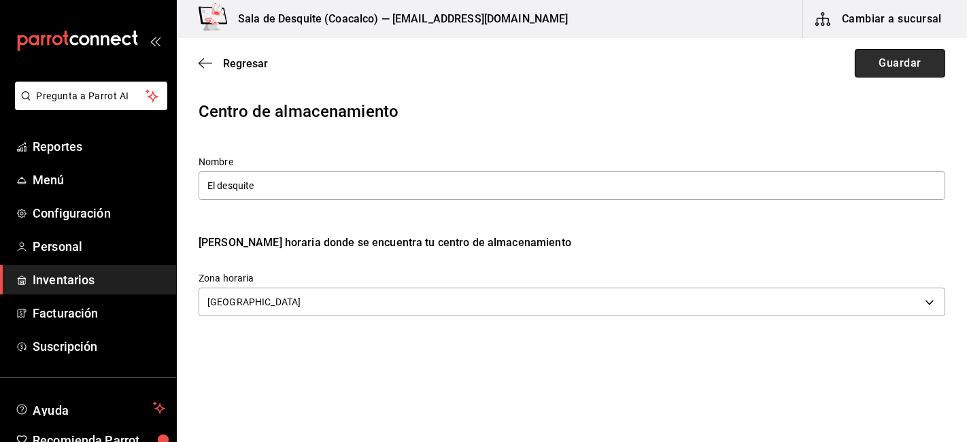
click at [893, 71] on button "Guardar" at bounding box center [900, 63] width 90 height 29
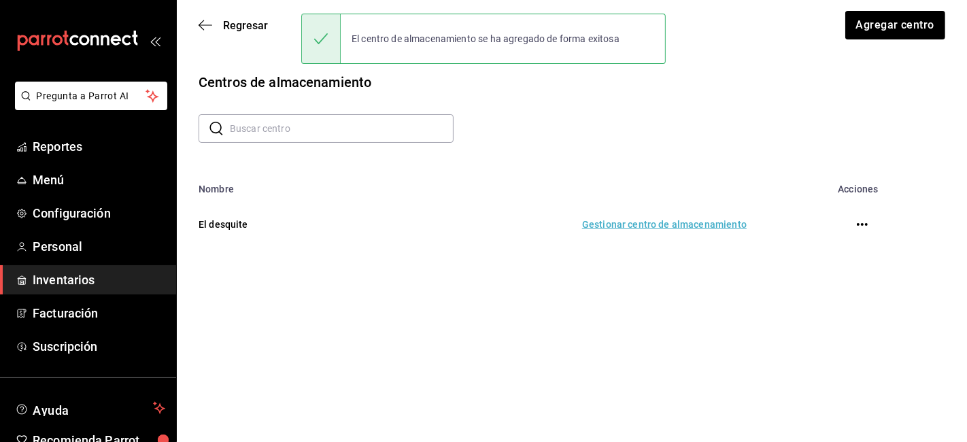
click at [859, 224] on icon "button" at bounding box center [862, 224] width 11 height 11
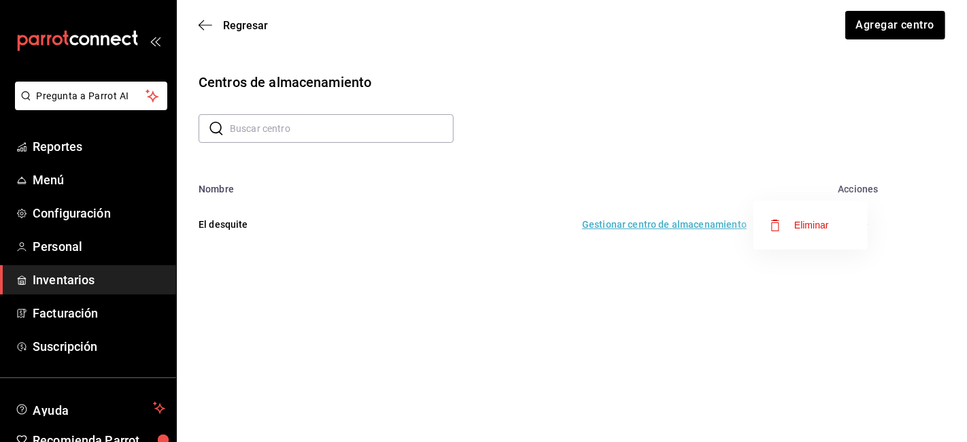
click at [862, 296] on div at bounding box center [483, 221] width 967 height 442
click at [235, 227] on td "El desquite" at bounding box center [267, 224] width 180 height 60
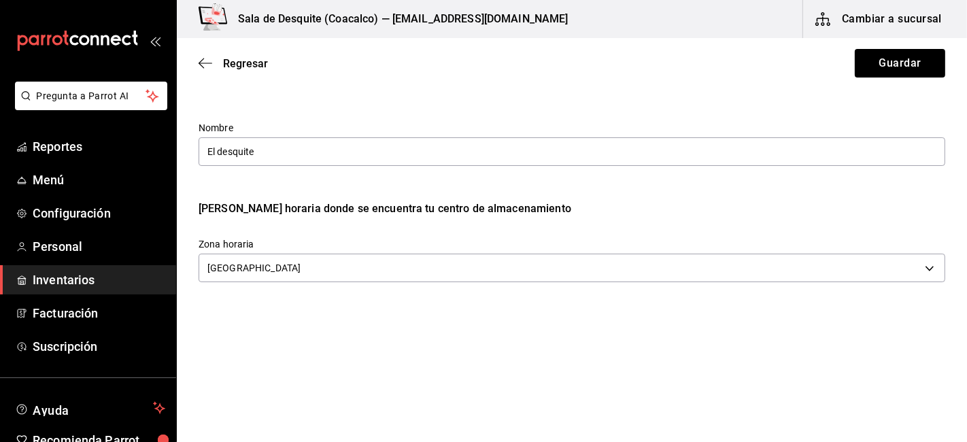
scroll to position [52, 0]
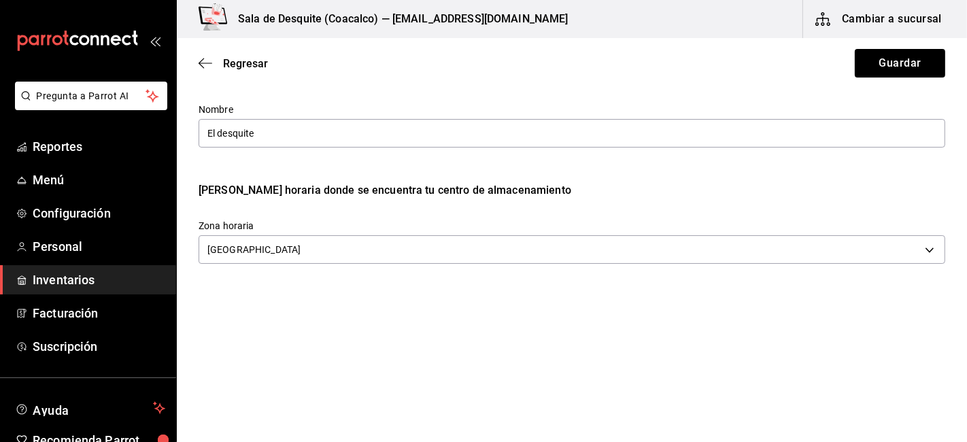
click at [197, 58] on div "Regresar Guardar" at bounding box center [572, 63] width 790 height 50
click at [208, 65] on icon "button" at bounding box center [206, 63] width 14 height 12
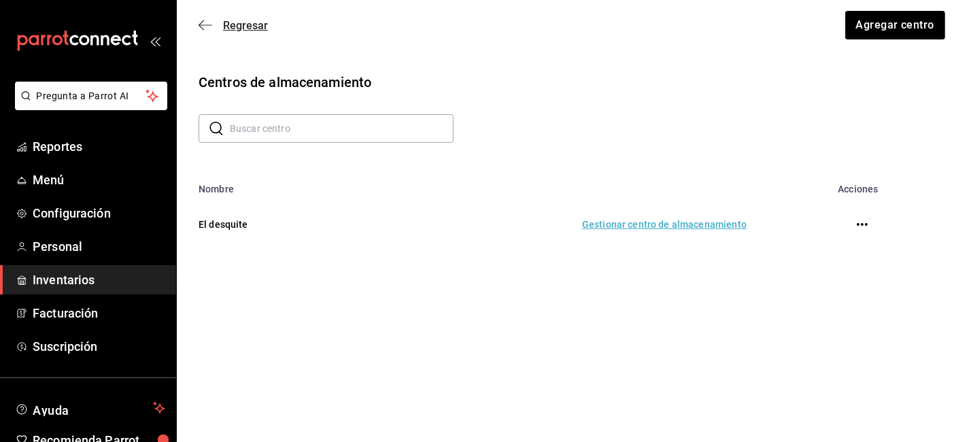
click at [211, 23] on icon "button" at bounding box center [206, 25] width 14 height 12
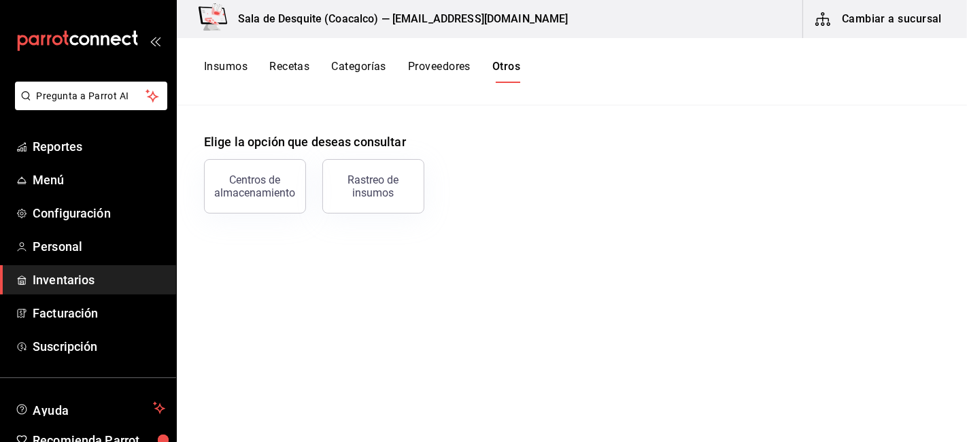
click at [430, 67] on button "Proveedores" at bounding box center [439, 71] width 63 height 23
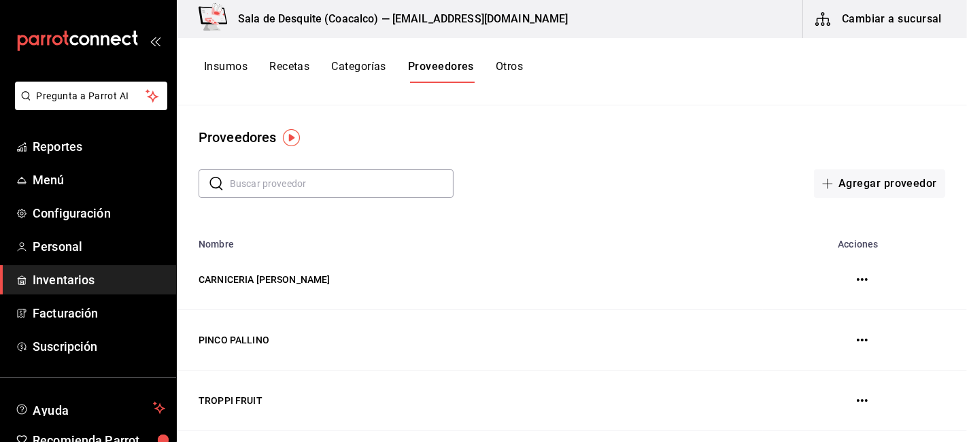
click at [291, 64] on button "Recetas" at bounding box center [289, 71] width 40 height 23
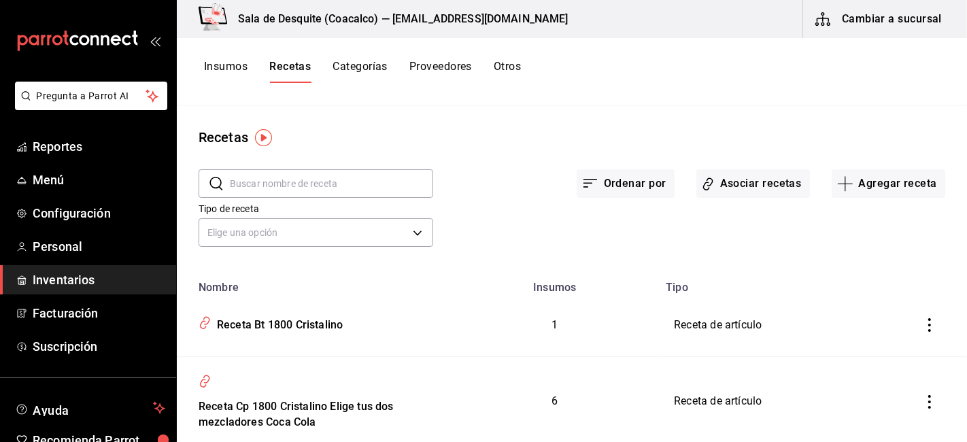
click at [235, 56] on div "Insumos Recetas Categorías Proveedores Otros" at bounding box center [572, 71] width 790 height 67
click at [226, 75] on button "Insumos" at bounding box center [226, 71] width 44 height 23
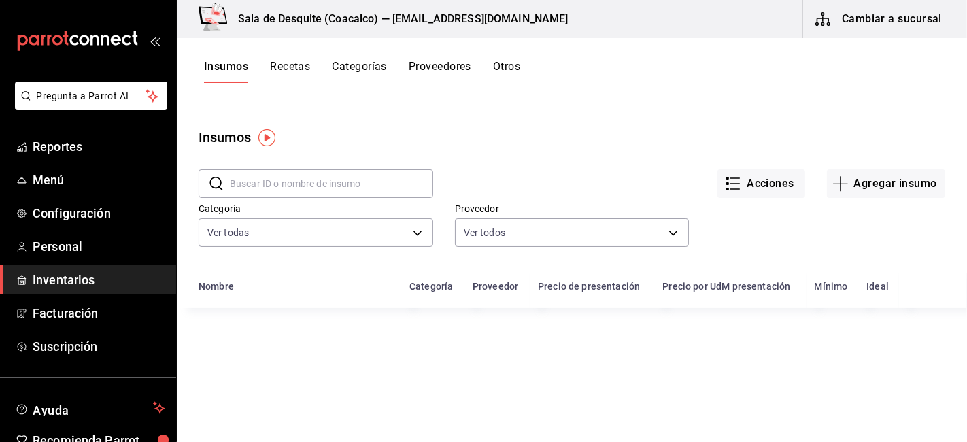
click at [362, 63] on button "Categorías" at bounding box center [359, 71] width 55 height 23
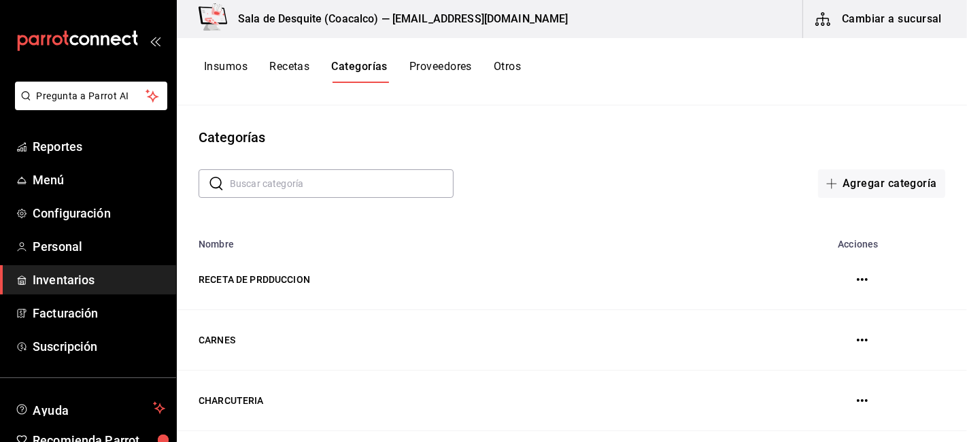
click at [427, 68] on button "Proveedores" at bounding box center [440, 71] width 63 height 23
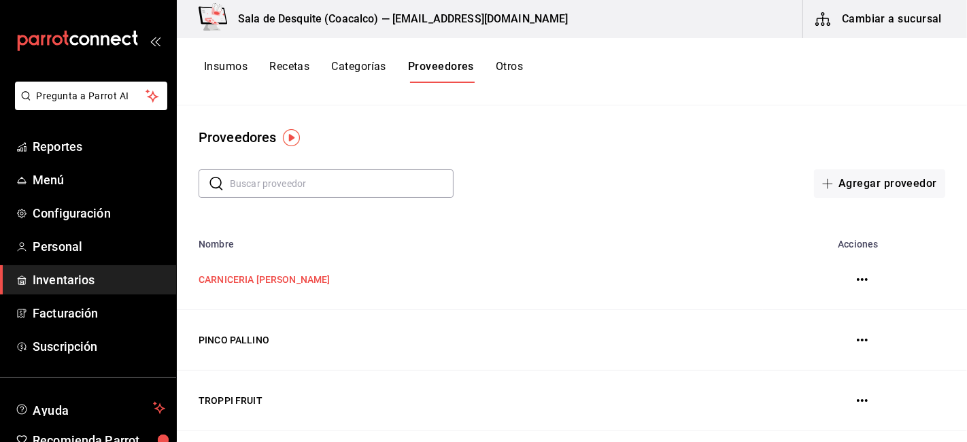
click at [290, 294] on td "CARNICERIA TERESITA" at bounding box center [470, 280] width 586 height 61
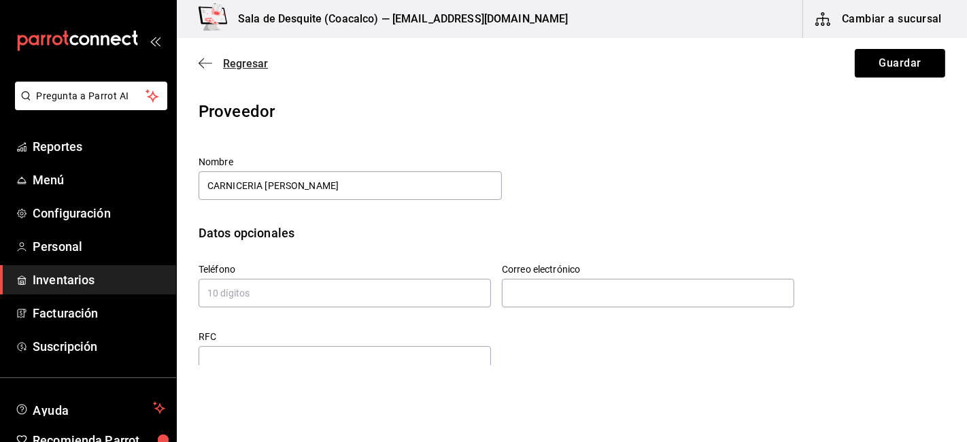
click at [209, 63] on icon "button" at bounding box center [206, 63] width 14 height 12
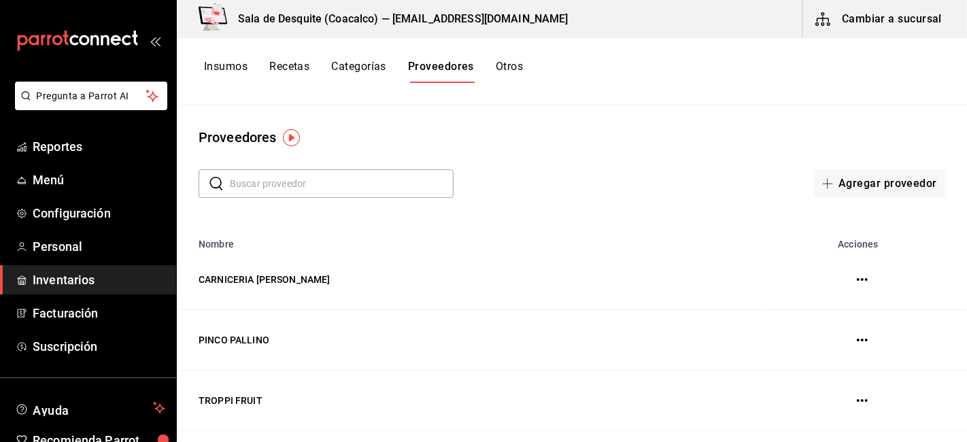
click at [236, 64] on button "Insumos" at bounding box center [226, 71] width 44 height 23
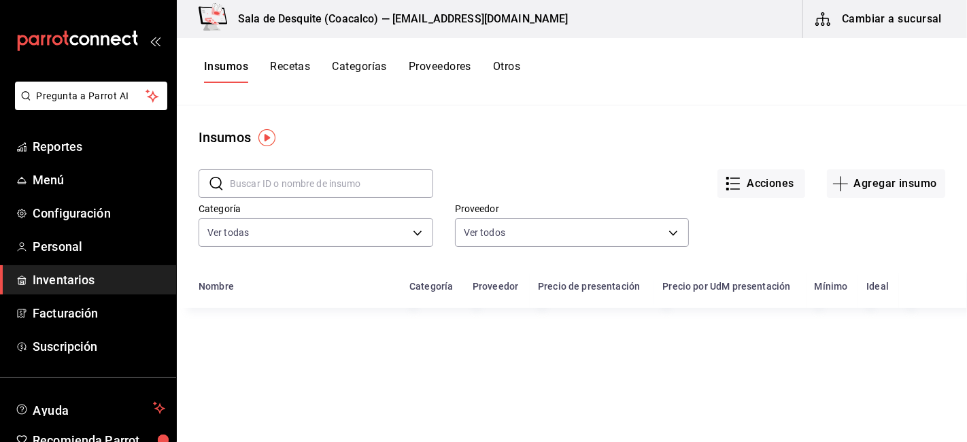
click at [365, 68] on button "Categorías" at bounding box center [359, 71] width 55 height 23
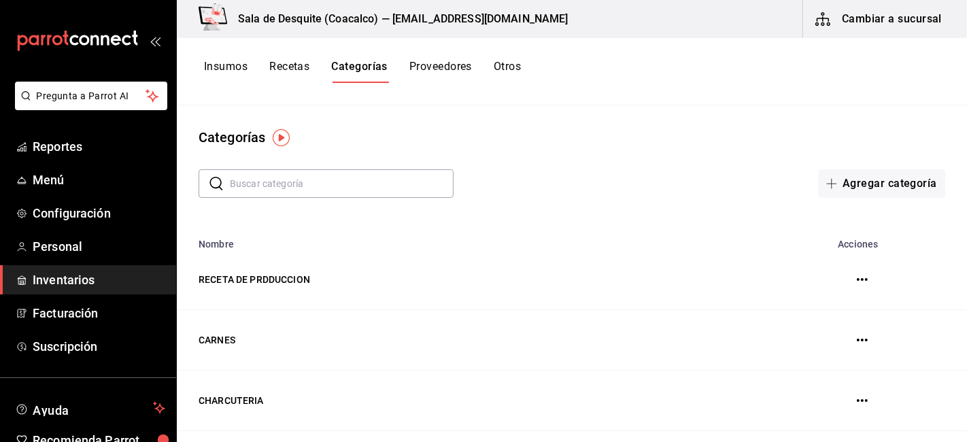
click at [908, 25] on button "Cambiar a sucursal" at bounding box center [879, 19] width 153 height 38
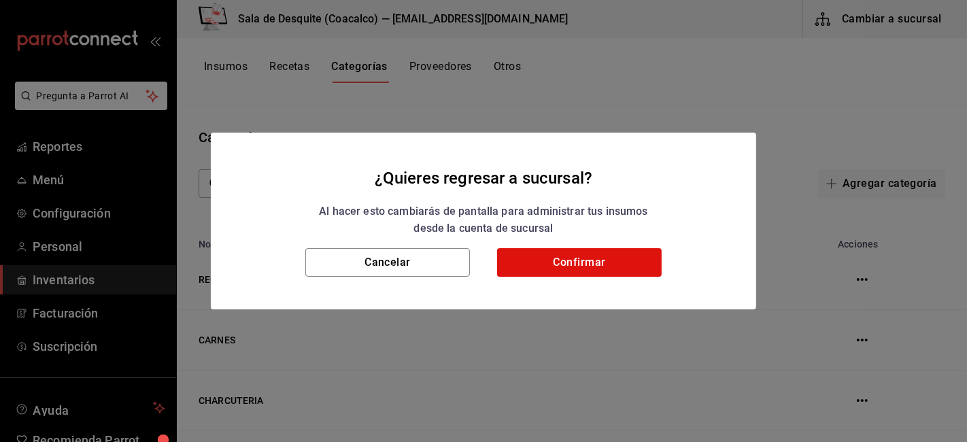
click at [492, 262] on div "Cancelar Confirmar" at bounding box center [483, 278] width 545 height 61
click at [504, 262] on button "Confirmar" at bounding box center [579, 262] width 165 height 29
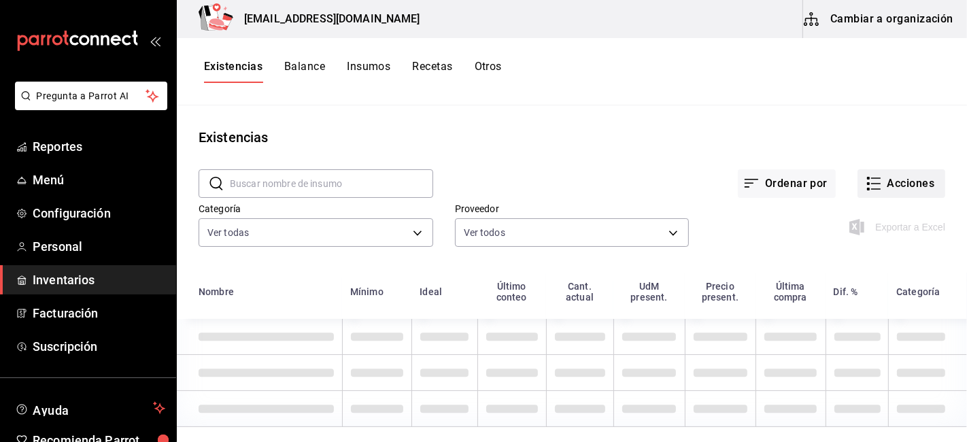
click at [224, 71] on button "Existencias" at bounding box center [233, 71] width 58 height 23
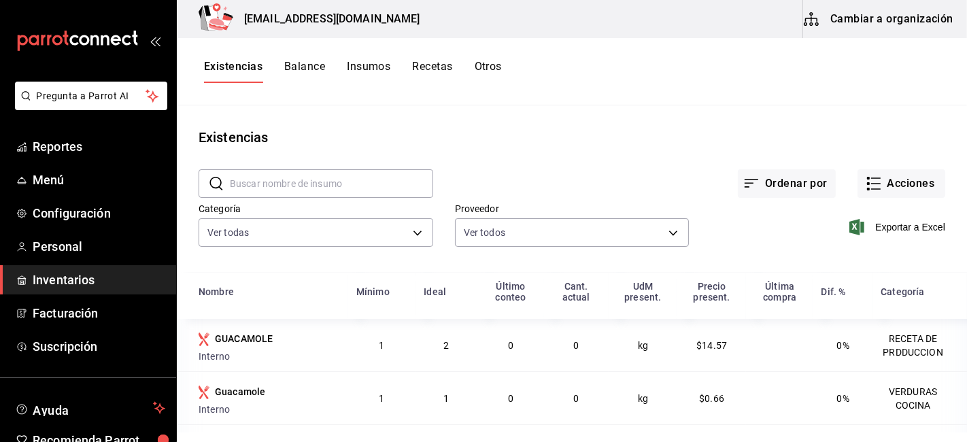
click at [900, 162] on div "Ordenar por Acciones" at bounding box center [689, 173] width 512 height 50
click at [874, 185] on button "Acciones" at bounding box center [901, 183] width 88 height 29
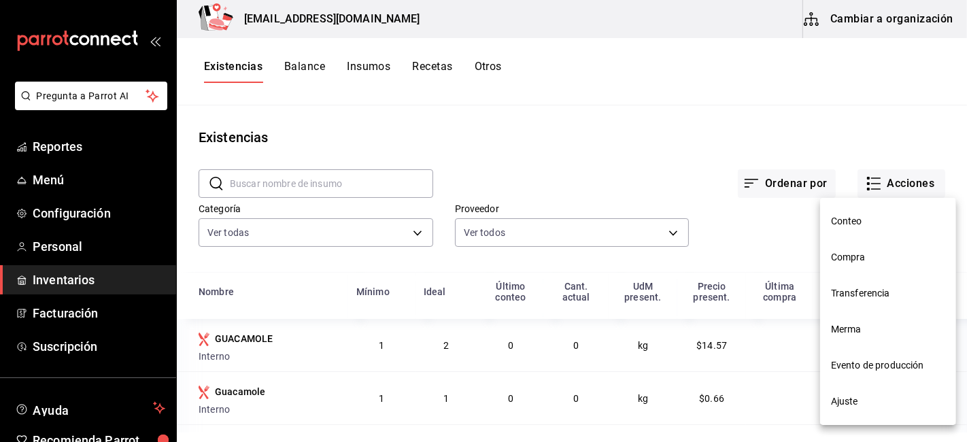
click at [872, 254] on span "Compra" at bounding box center [888, 257] width 114 height 14
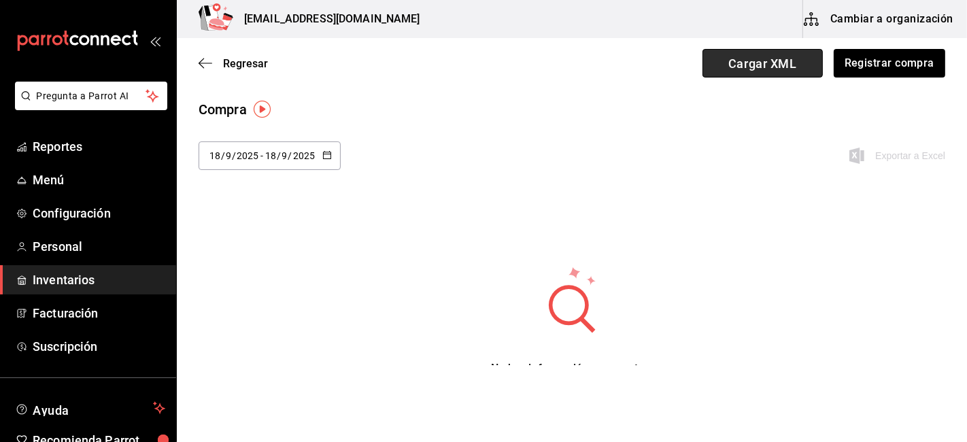
click at [751, 69] on span "Cargar XML" at bounding box center [762, 63] width 120 height 29
click at [0, 0] on input "Cargar XML" at bounding box center [0, 0] width 0 height 0
click at [212, 63] on span "Regresar" at bounding box center [233, 63] width 69 height 13
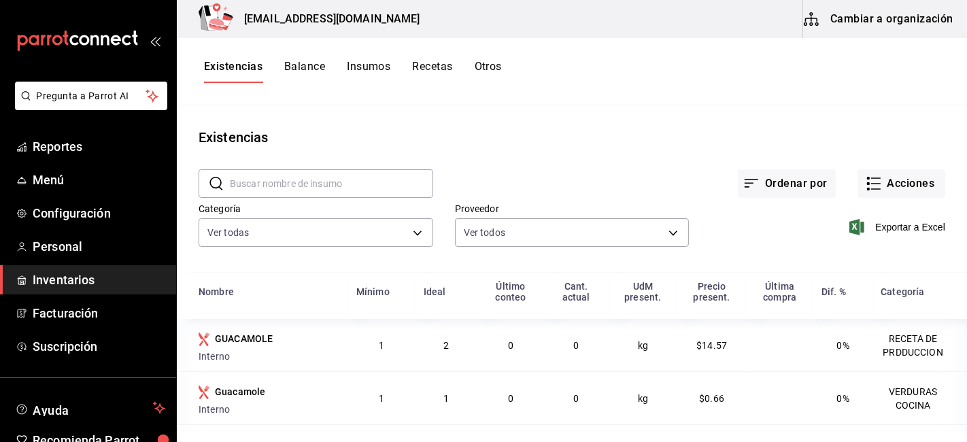
click at [887, 31] on button "Cambiar a organización" at bounding box center [879, 19] width 153 height 38
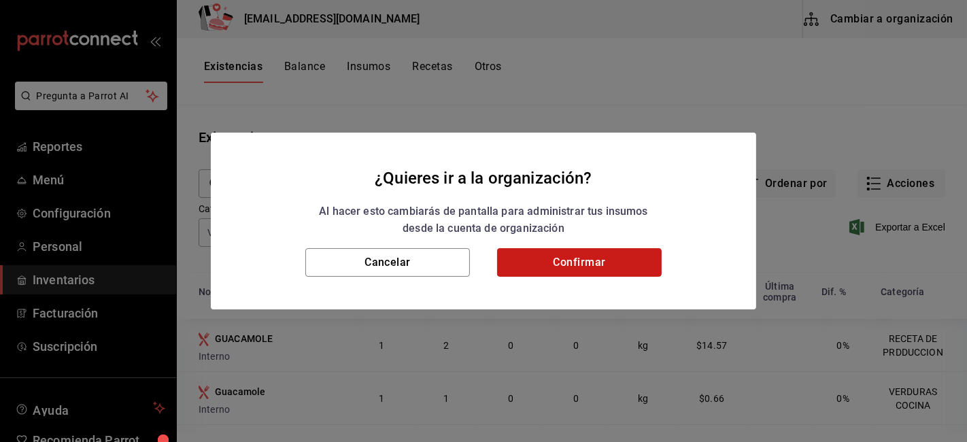
click at [589, 267] on button "Confirmar" at bounding box center [579, 262] width 165 height 29
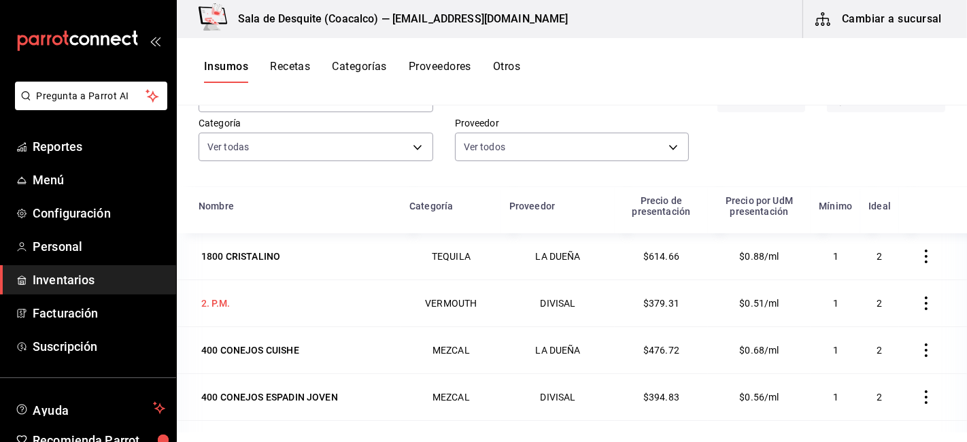
scroll to position [151, 0]
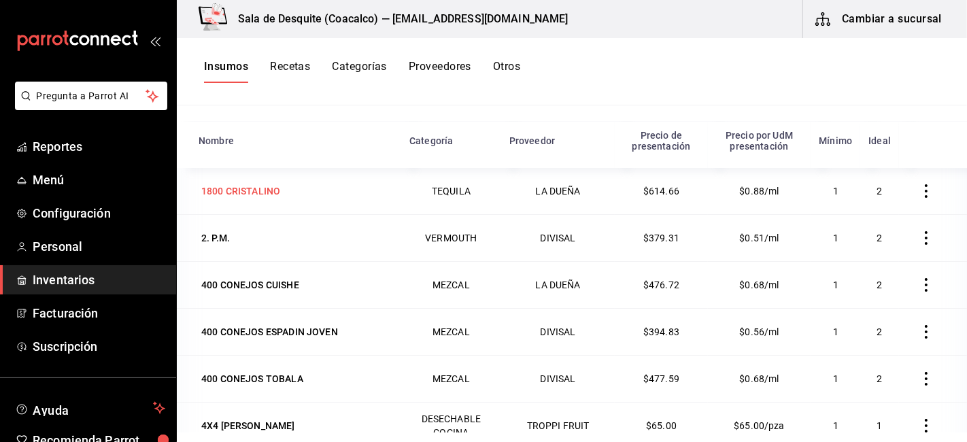
click at [254, 190] on div "1800 CRISTALINO" at bounding box center [240, 191] width 79 height 14
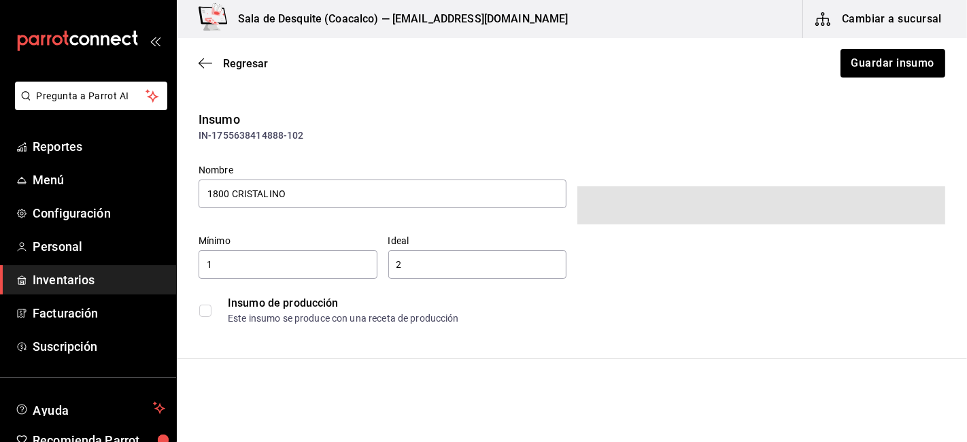
type input "$713.01"
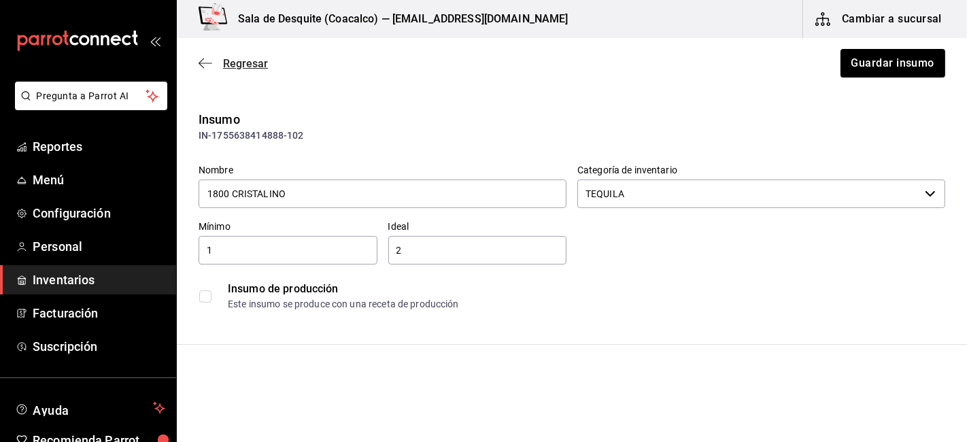
click at [211, 65] on icon "button" at bounding box center [206, 63] width 14 height 12
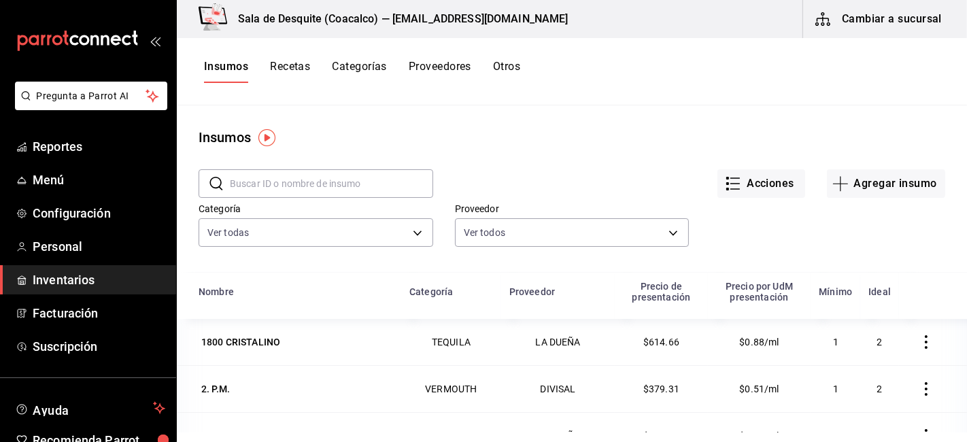
click at [281, 61] on button "Recetas" at bounding box center [290, 71] width 40 height 23
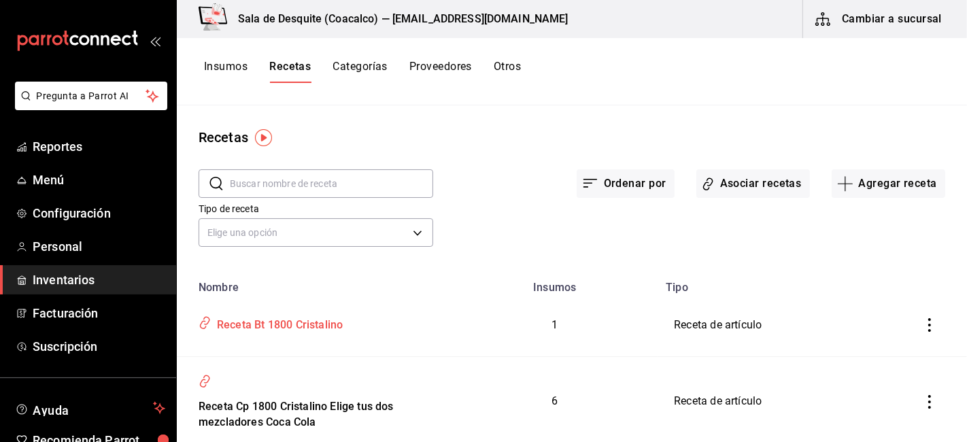
click at [268, 329] on div "Receta Bt 1800 Cristalino" at bounding box center [276, 322] width 131 height 21
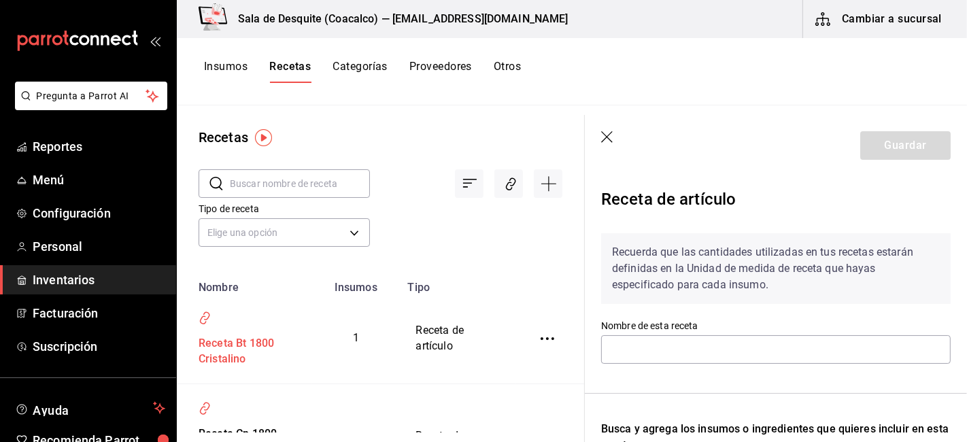
type input "Receta Bt 1800 Cristalino"
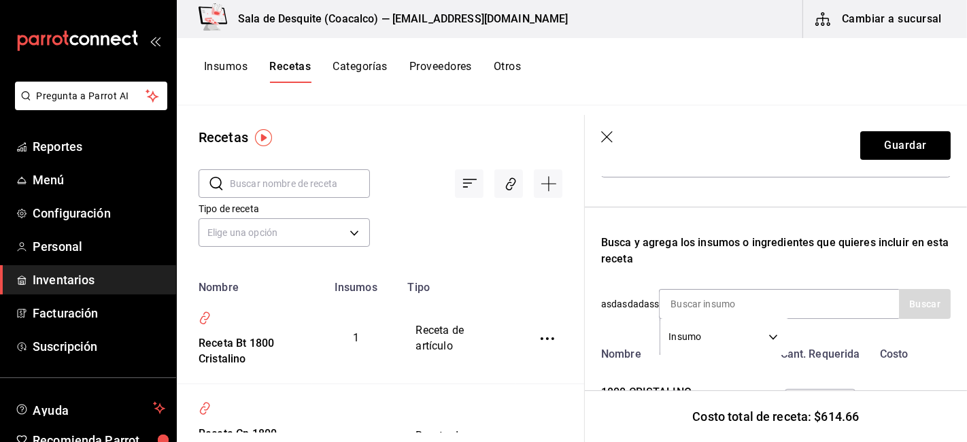
scroll to position [265, 0]
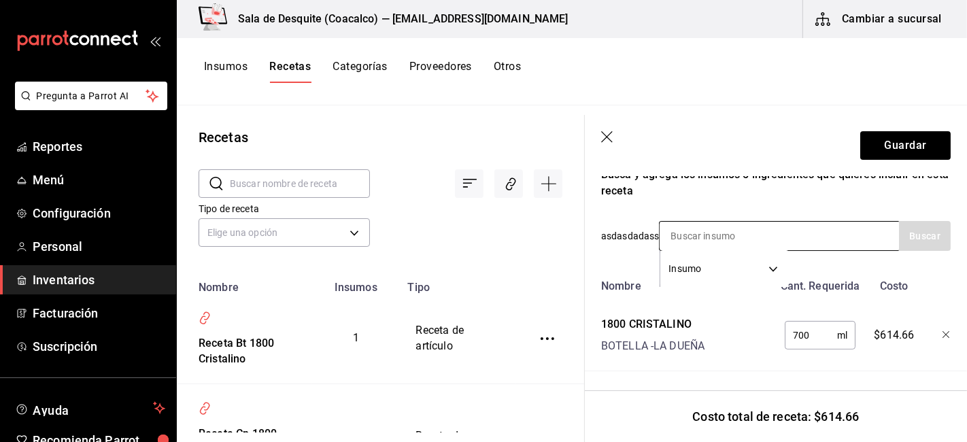
click at [809, 226] on div "Insumo SUPPLY" at bounding box center [779, 236] width 240 height 30
click at [745, 205] on div "Recuerda que las cantidades utilizadas en tus recetas estarán definidas en la U…" at bounding box center [775, 169] width 349 height 403
click at [726, 222] on input at bounding box center [728, 236] width 136 height 29
type input "fanta"
click at [912, 232] on button "Buscar" at bounding box center [925, 236] width 52 height 30
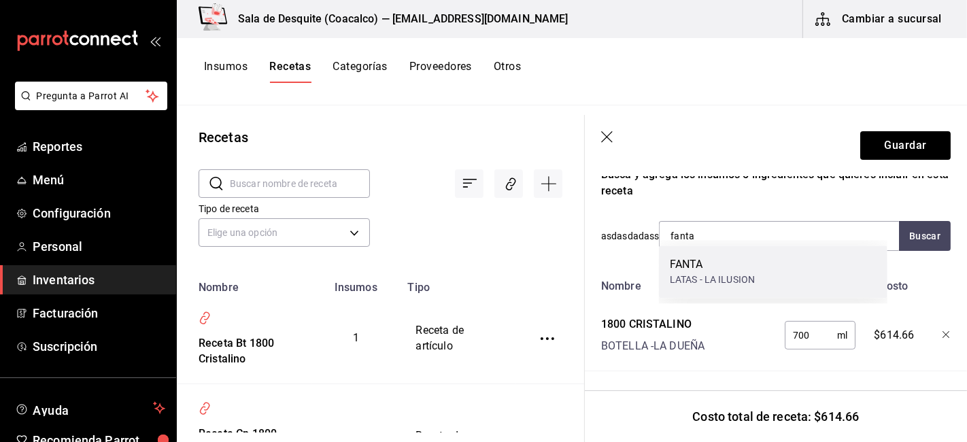
click at [704, 280] on div "LATAS - LA ILUSION" at bounding box center [712, 280] width 85 height 14
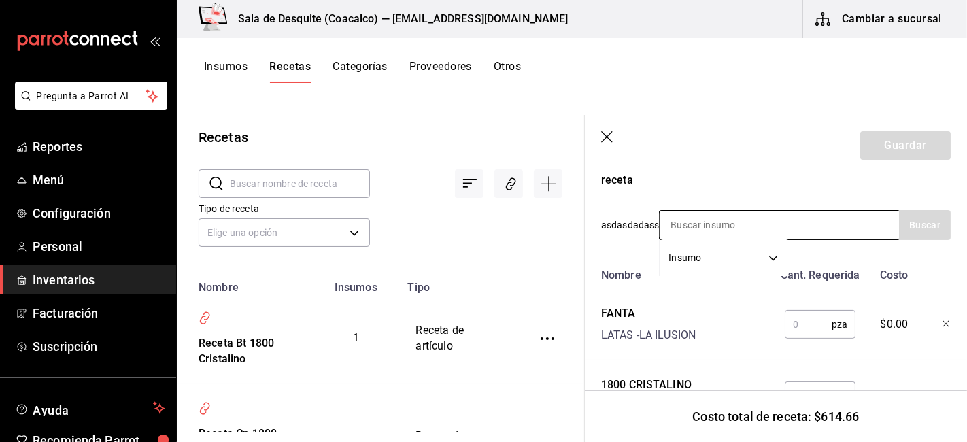
scroll to position [337, 0]
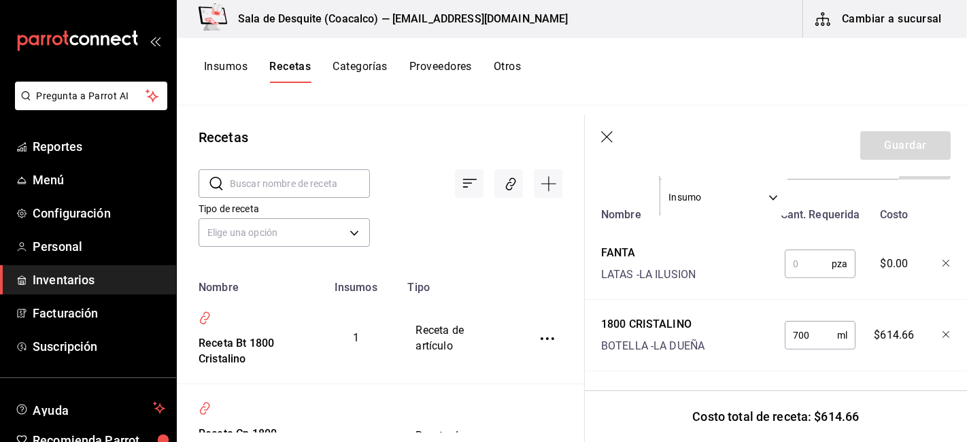
click at [218, 66] on button "Insumos" at bounding box center [226, 71] width 44 height 23
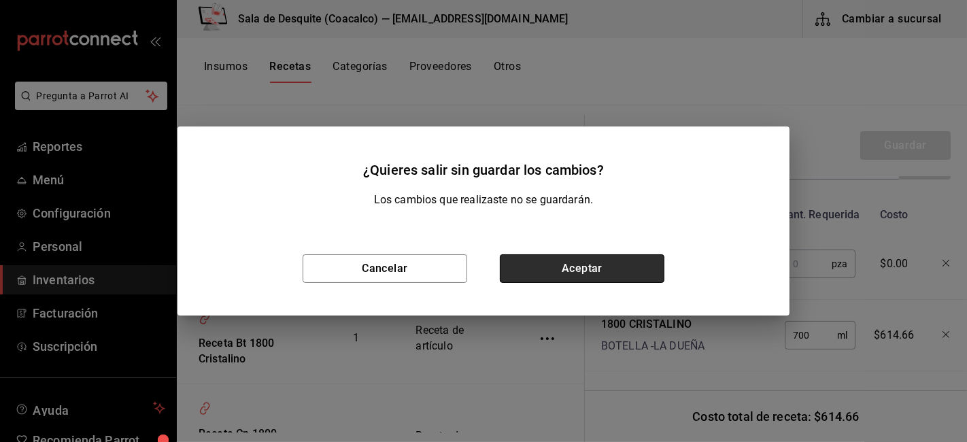
click at [540, 259] on button "Aceptar" at bounding box center [582, 268] width 165 height 29
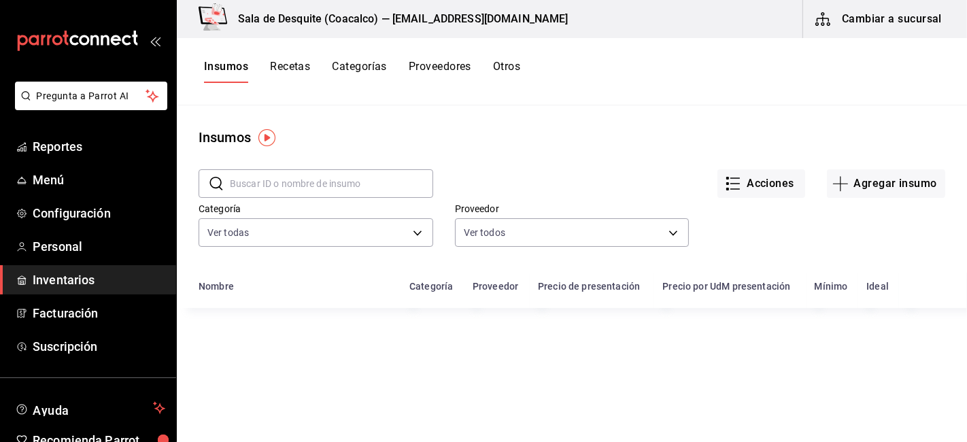
click at [337, 187] on input "text" at bounding box center [331, 183] width 203 height 27
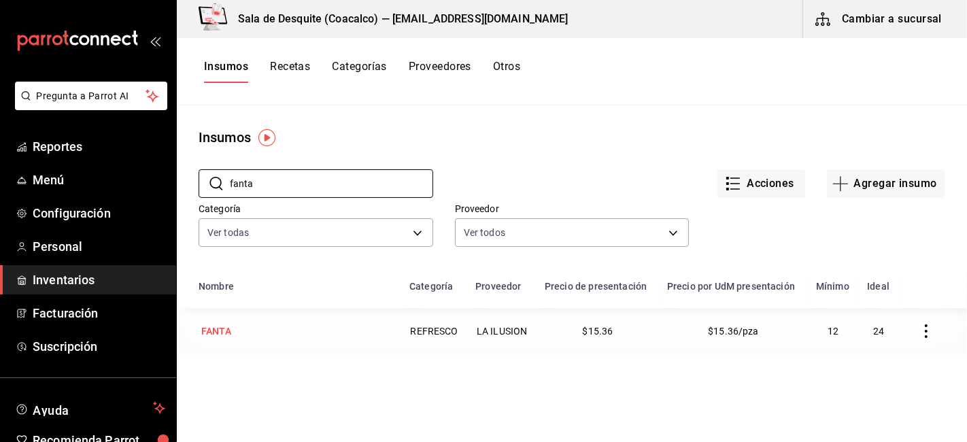
type input "fanta"
click at [234, 335] on div "FANTA" at bounding box center [296, 331] width 194 height 19
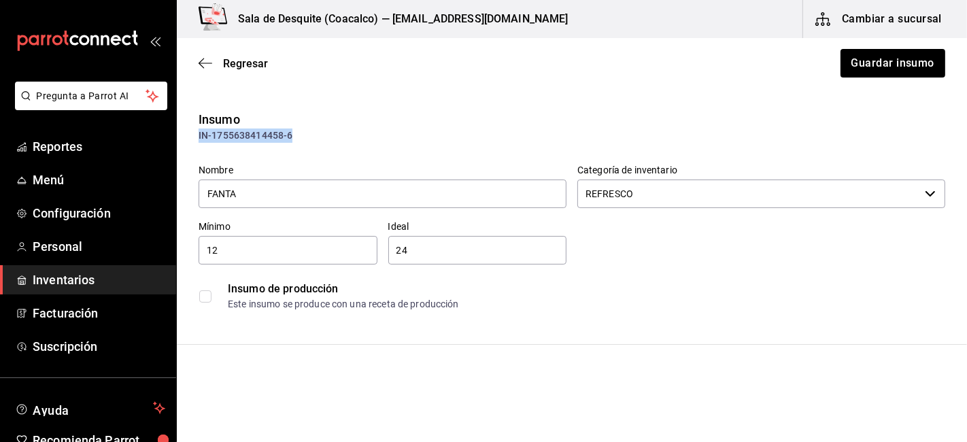
drag, startPoint x: 301, startPoint y: 138, endPoint x: 192, endPoint y: 137, distance: 108.8
click at [192, 137] on div "Insumo IN-1755638414458-6 Nombre FANTA Categoría de inventario REFRESCO ​ Mínim…" at bounding box center [572, 213] width 790 height 207
click at [204, 57] on icon "button" at bounding box center [206, 63] width 14 height 12
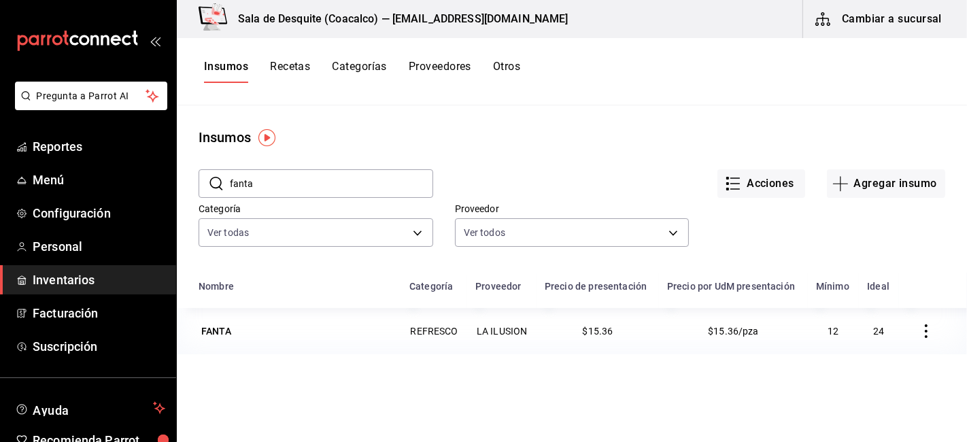
click at [309, 182] on input "fanta" at bounding box center [331, 183] width 203 height 27
click at [293, 67] on button "Recetas" at bounding box center [290, 71] width 40 height 23
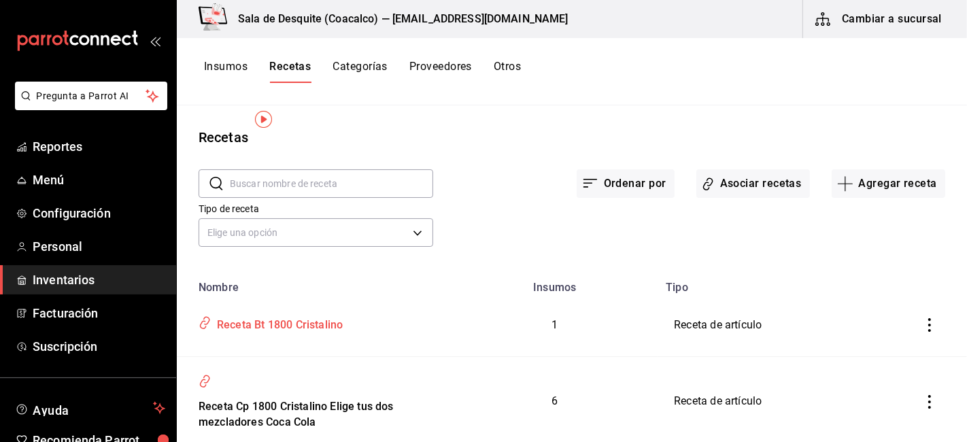
scroll to position [75, 0]
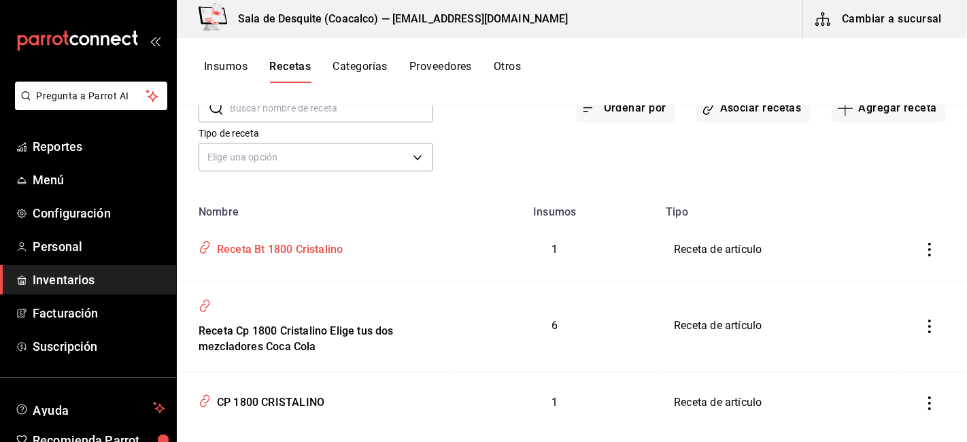
click at [317, 254] on div "Receta Bt 1800 Cristalino" at bounding box center [276, 247] width 131 height 21
type input "Receta Bt 1800 Cristalino"
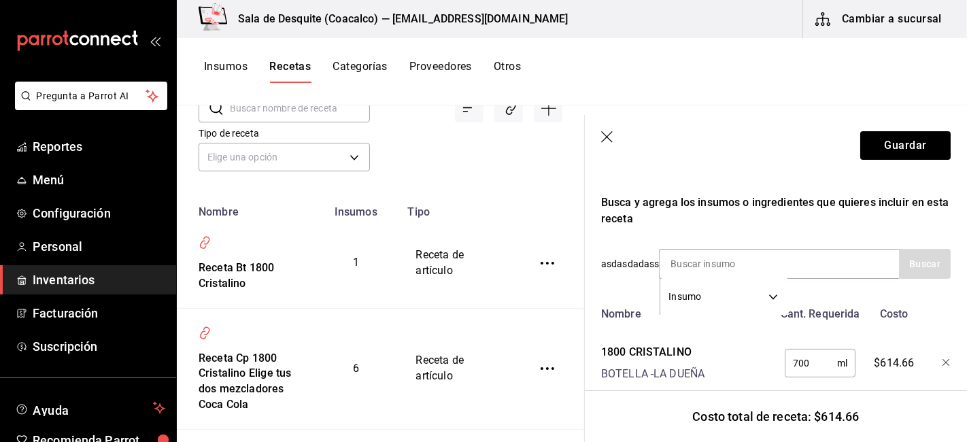
scroll to position [265, 0]
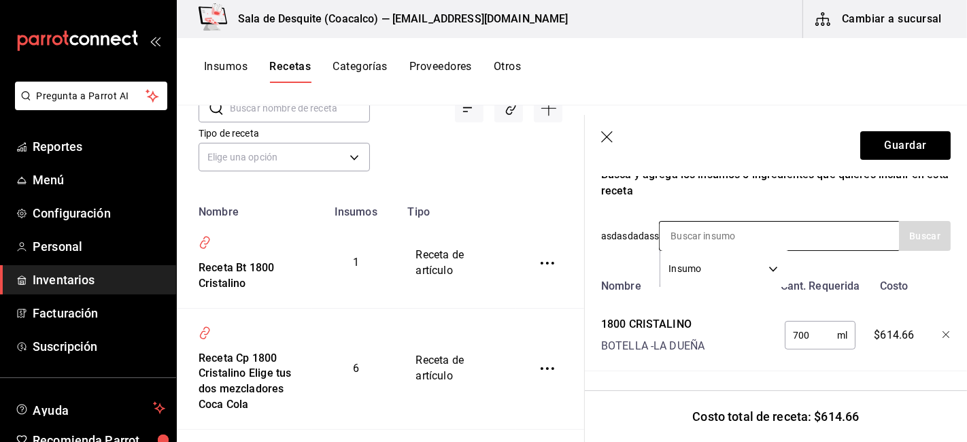
click at [776, 255] on body "Pregunta a Parrot AI Reportes Menú Configuración Personal Inventarios Facturaci…" at bounding box center [483, 216] width 967 height 432
click at [793, 190] on div at bounding box center [483, 221] width 967 height 442
click at [785, 230] on input at bounding box center [728, 236] width 136 height 29
type input "fanta"
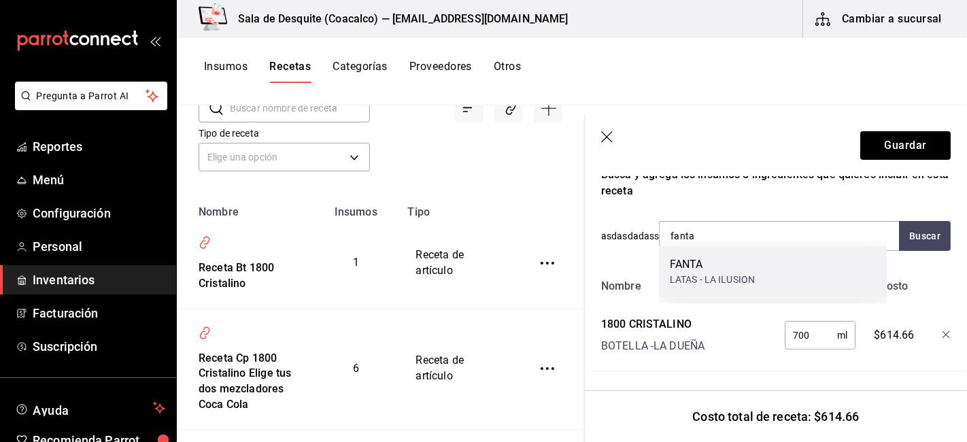
click at [719, 281] on div "LATAS - LA ILUSION" at bounding box center [712, 280] width 85 height 14
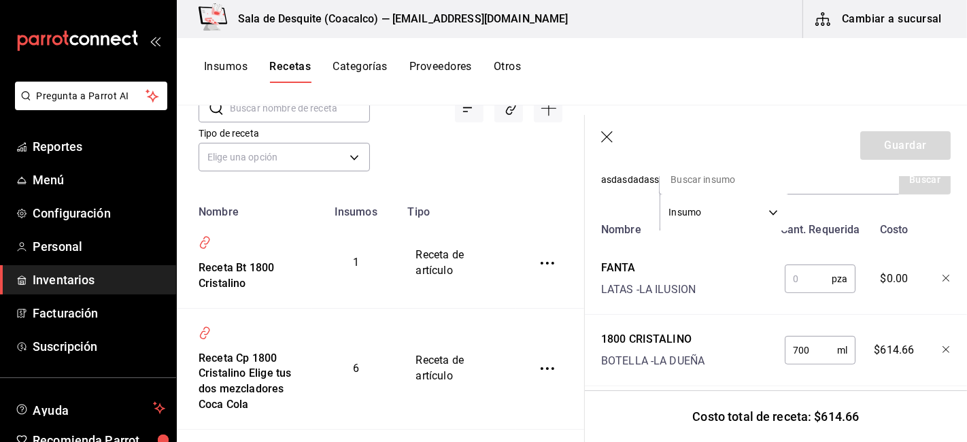
scroll to position [337, 0]
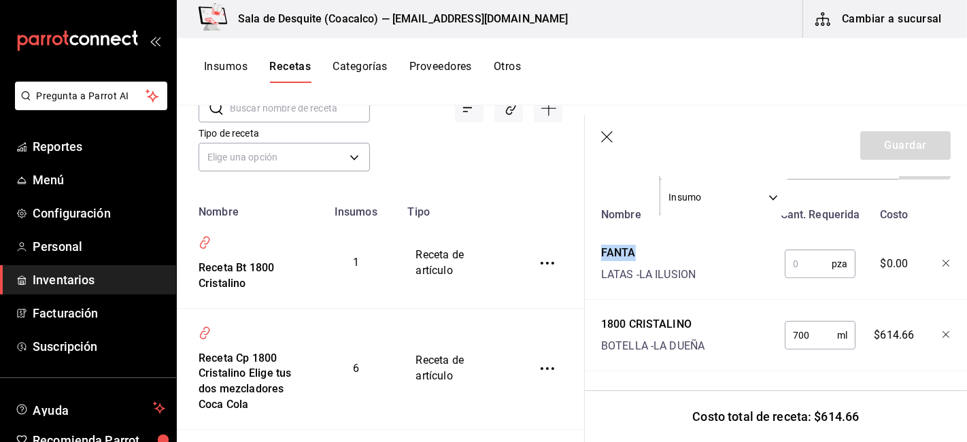
drag, startPoint x: 600, startPoint y: 232, endPoint x: 639, endPoint y: 238, distance: 39.2
click at [639, 239] on div "FANTA LATAS - LA ILUSION" at bounding box center [684, 261] width 177 height 44
click at [50, 174] on span "Menú" at bounding box center [99, 180] width 133 height 18
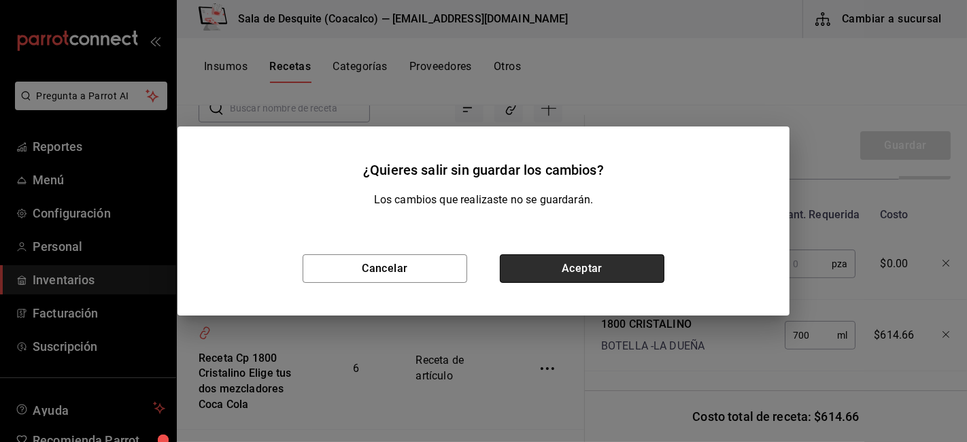
click at [555, 260] on button "Aceptar" at bounding box center [582, 268] width 165 height 29
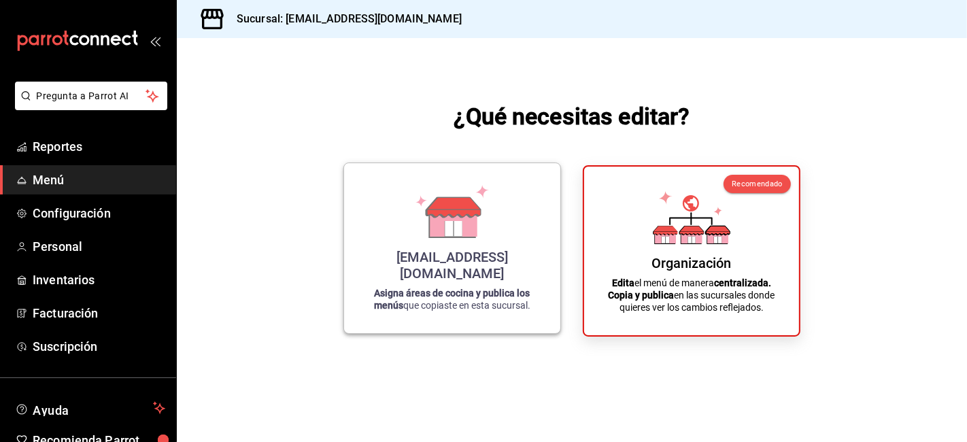
click at [442, 237] on icon at bounding box center [453, 222] width 47 height 29
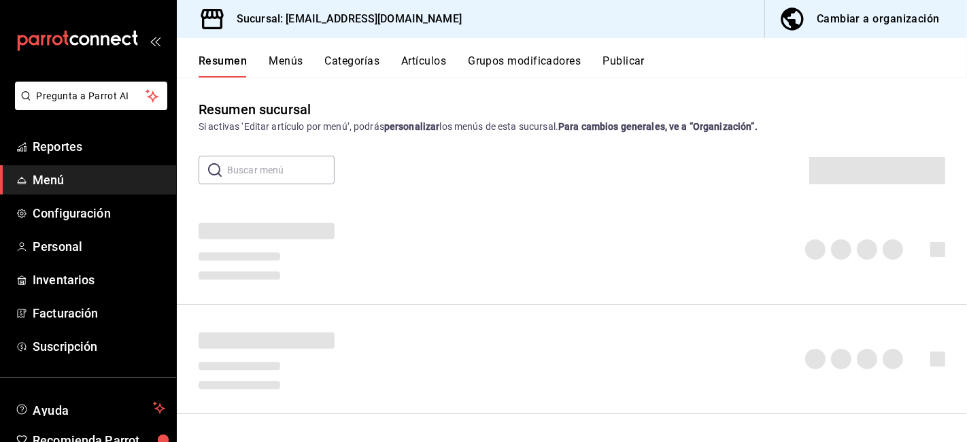
click at [424, 58] on button "Artículos" at bounding box center [423, 65] width 45 height 23
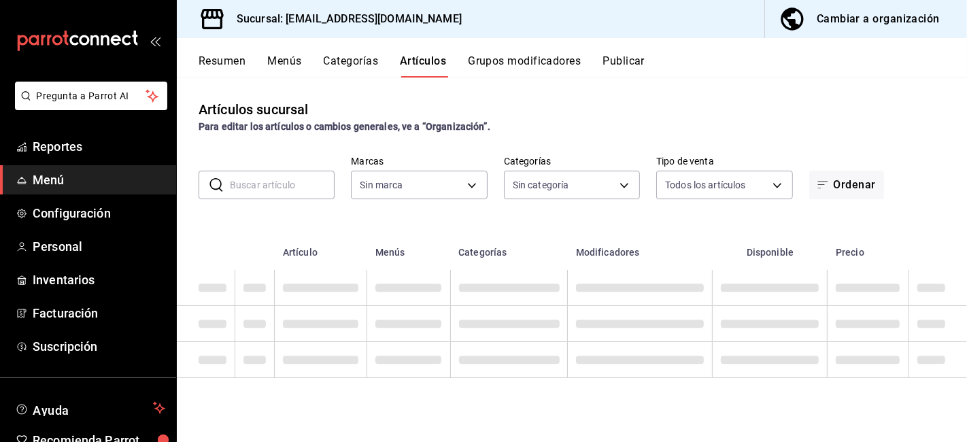
click at [286, 184] on input "text" at bounding box center [282, 184] width 105 height 27
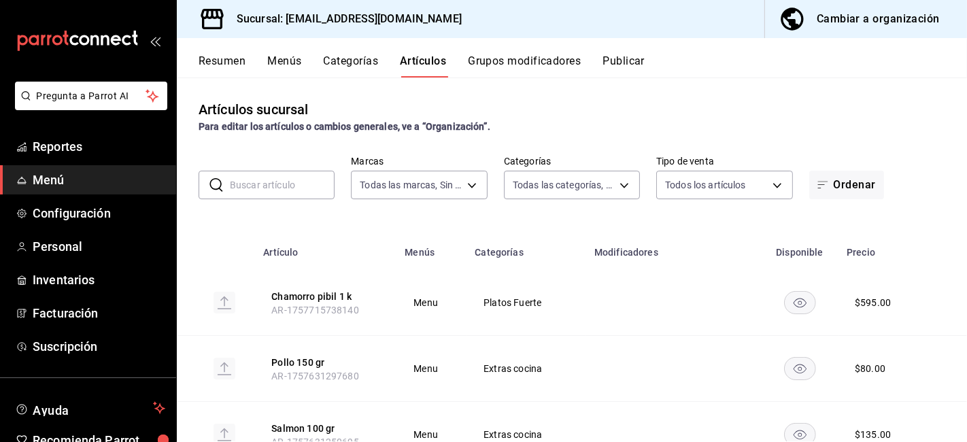
type input "62a8501e-83aa-44fc-a14d-b1e4ad847988"
type input "8340ee82-fdc6-4c2c-b8c7-b633ecce2a59,a647f9a8-d100-498c-ac42-1a939deb3db1,16624…"
click at [831, 21] on div "Cambiar a organización" at bounding box center [878, 19] width 123 height 19
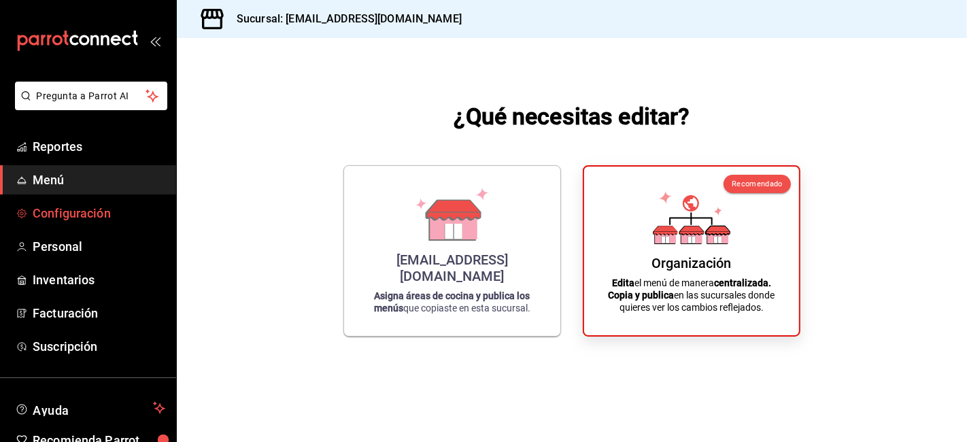
click at [89, 223] on link "Configuración" at bounding box center [88, 213] width 176 height 29
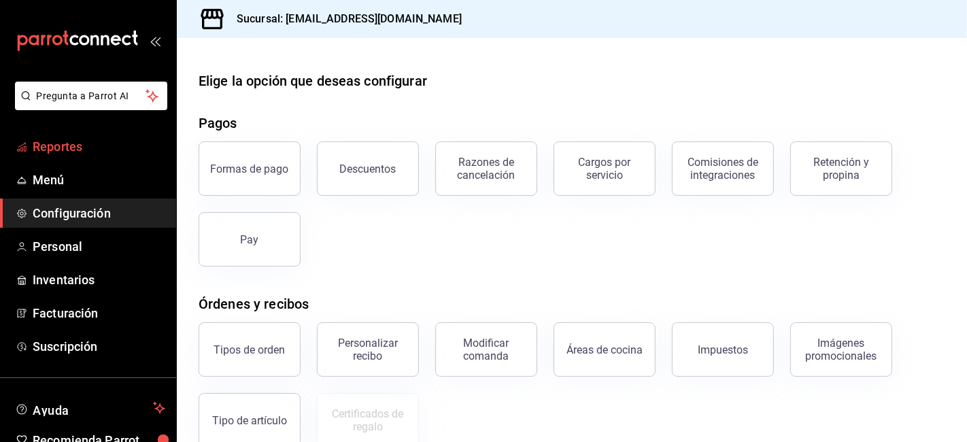
click at [84, 148] on span "Reportes" at bounding box center [99, 146] width 133 height 18
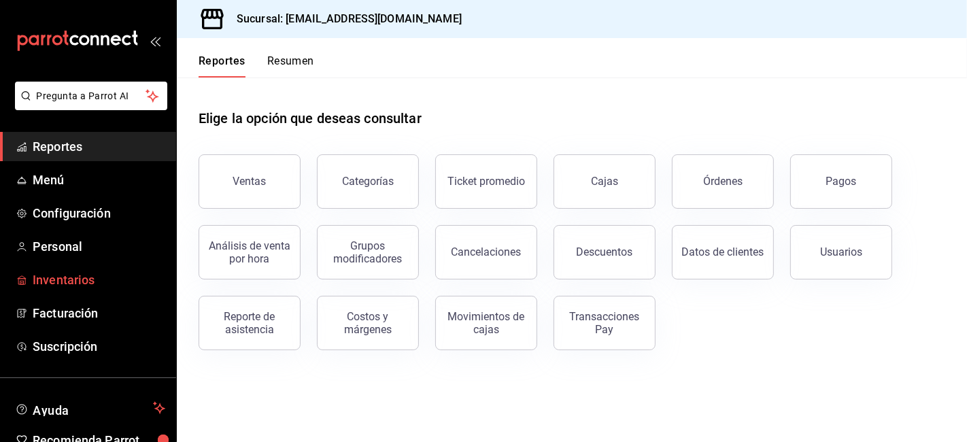
click at [83, 288] on span "Inventarios" at bounding box center [99, 280] width 133 height 18
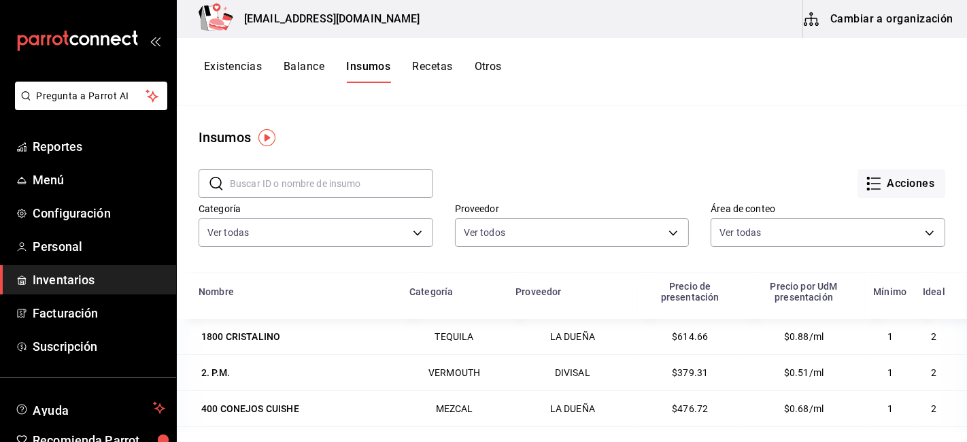
click at [860, 25] on button "Cambiar a organización" at bounding box center [879, 19] width 153 height 38
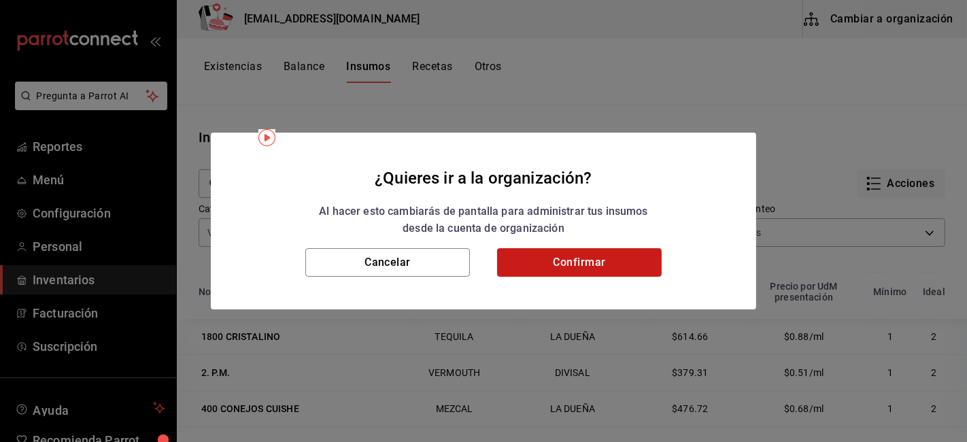
click at [568, 256] on button "Confirmar" at bounding box center [579, 262] width 165 height 29
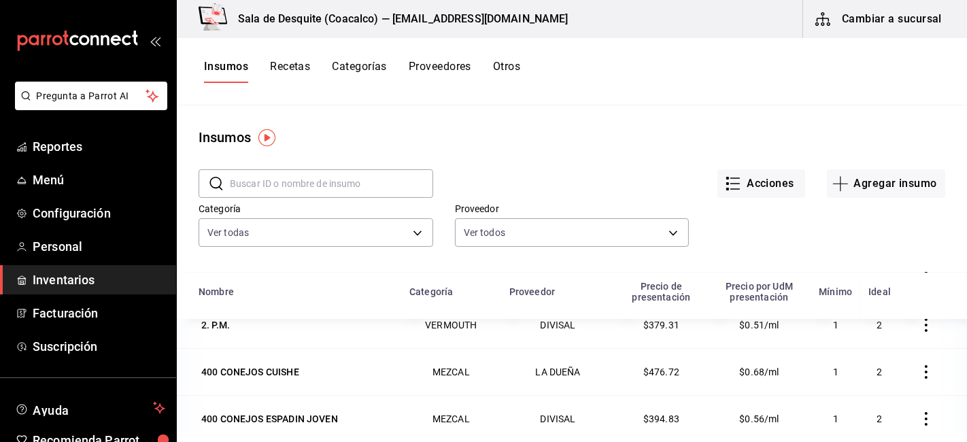
scroll to position [151, 0]
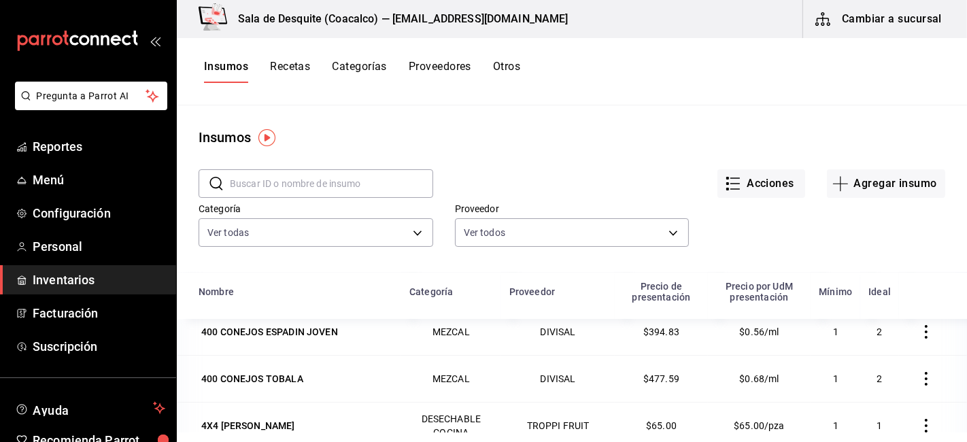
click at [276, 71] on button "Recetas" at bounding box center [290, 71] width 40 height 23
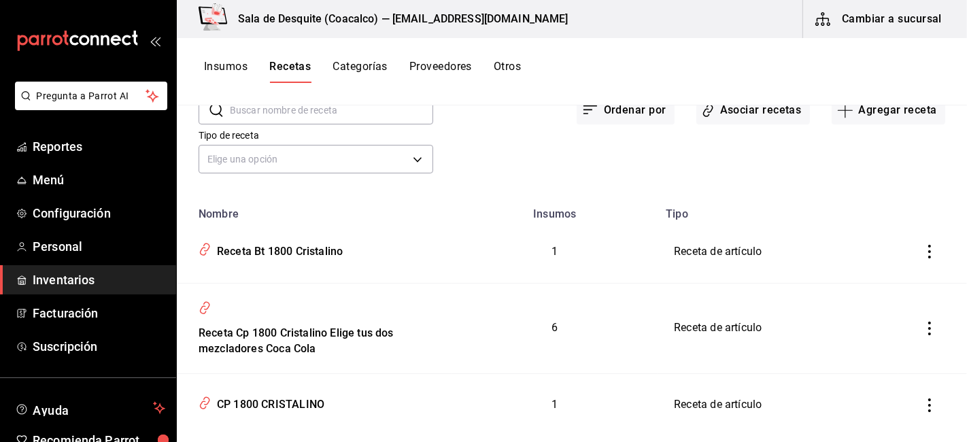
scroll to position [151, 0]
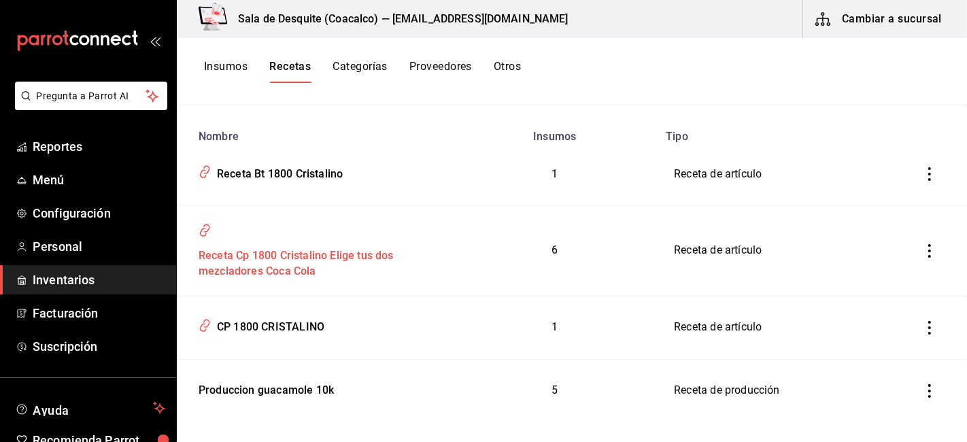
click at [296, 270] on div "Receta Cp 1800 Cristalino Elige tus dos mezcladores Coca Cola" at bounding box center [314, 261] width 242 height 37
type input "Receta Cp 1800 Cristalino Elige tus dos mezcladores Coca Cola"
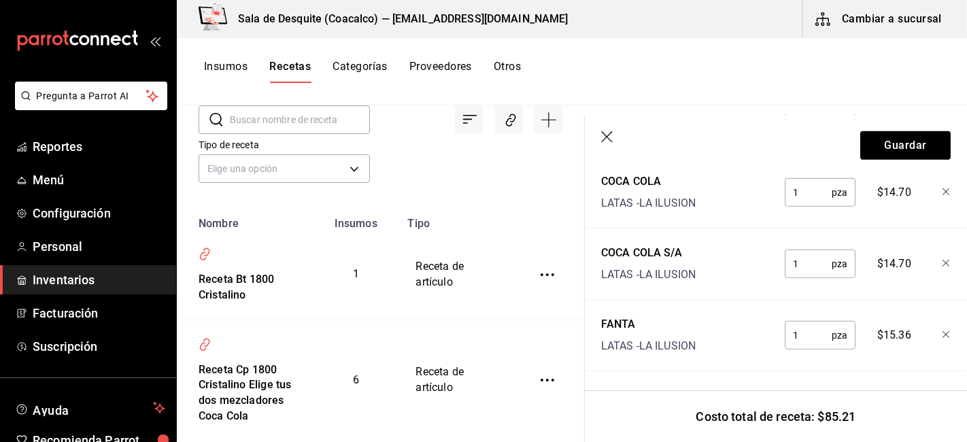
scroll to position [151, 0]
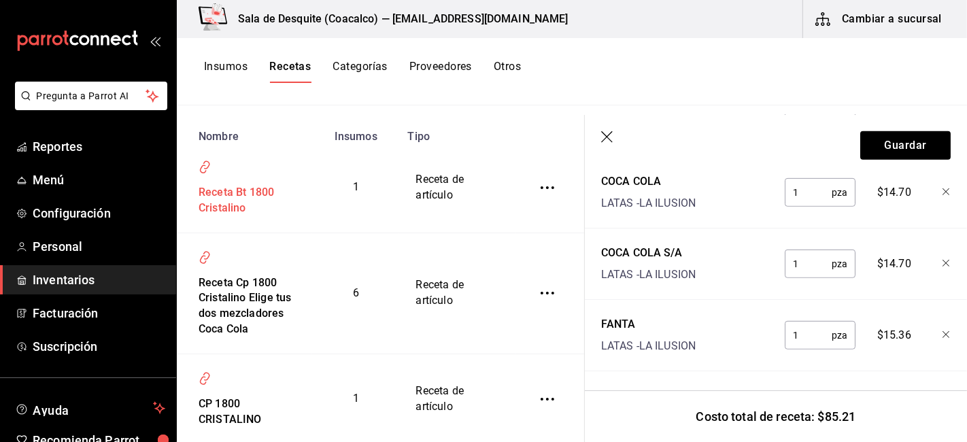
click at [235, 207] on div "Receta Bt 1800 Cristalino" at bounding box center [244, 197] width 103 height 37
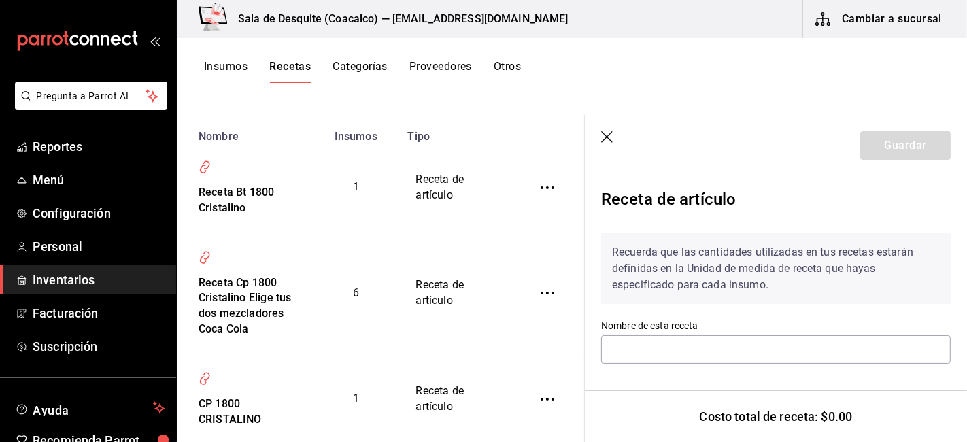
type input "Receta Bt 1800 Cristalino"
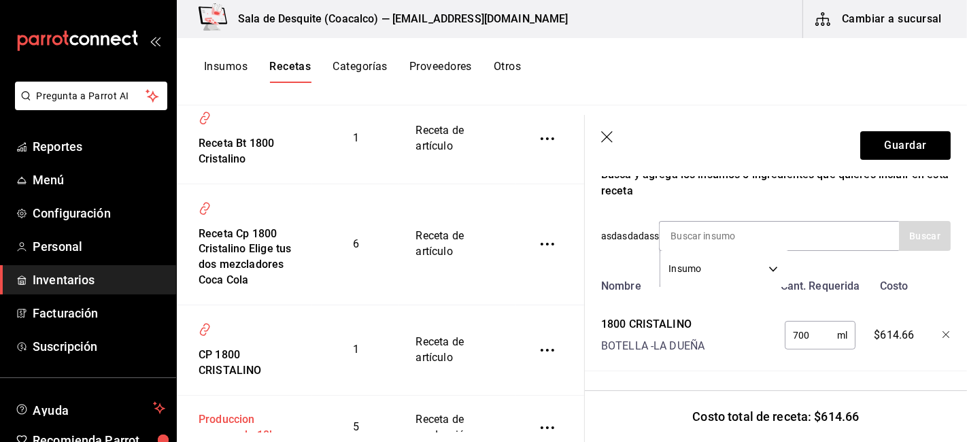
scroll to position [226, 0]
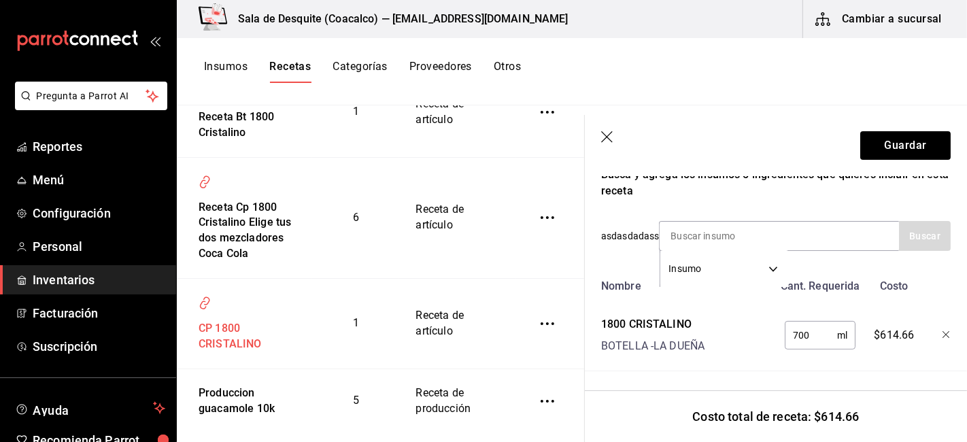
click at [228, 345] on div "CP 1800 CRISTALINO" at bounding box center [244, 333] width 103 height 37
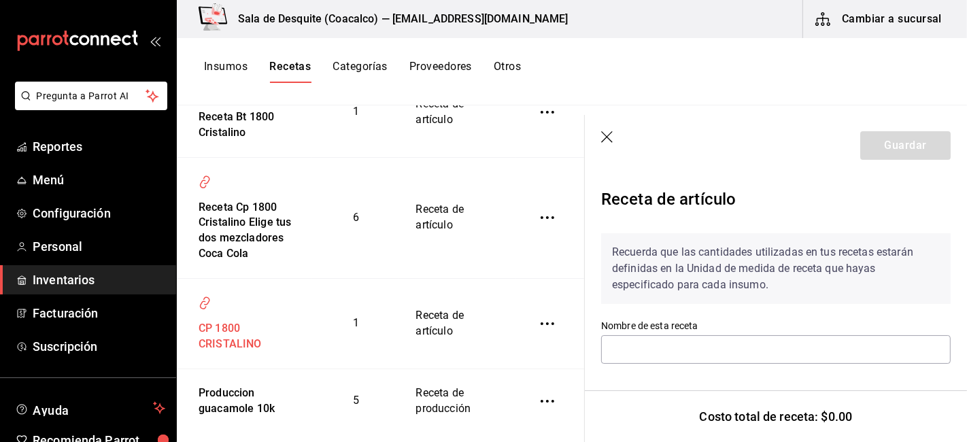
type input "CP 1800 CRISTALINO"
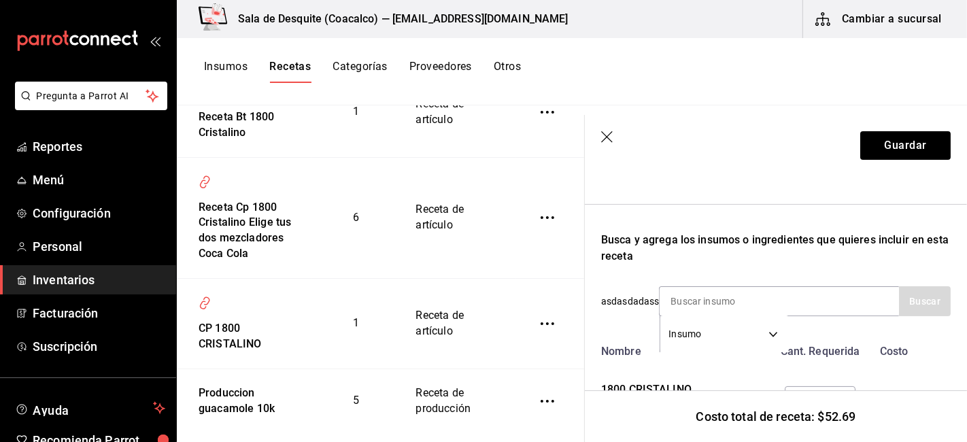
scroll to position [265, 0]
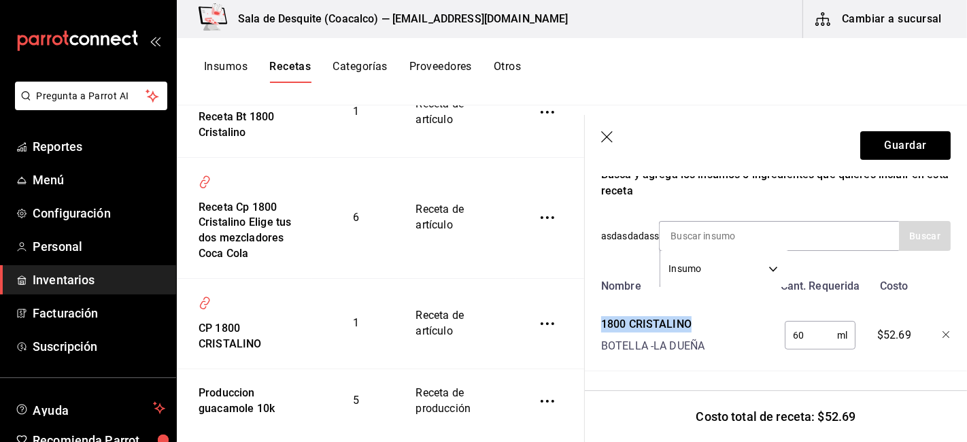
drag, startPoint x: 596, startPoint y: 304, endPoint x: 699, endPoint y: 320, distance: 104.5
click at [699, 320] on div "1800 CRISTALINO BOTELLA - LA DUEÑA" at bounding box center [684, 333] width 177 height 44
click at [708, 315] on div "1800 CRISTALINO BOTELLA - LA DUEÑA" at bounding box center [684, 333] width 177 height 44
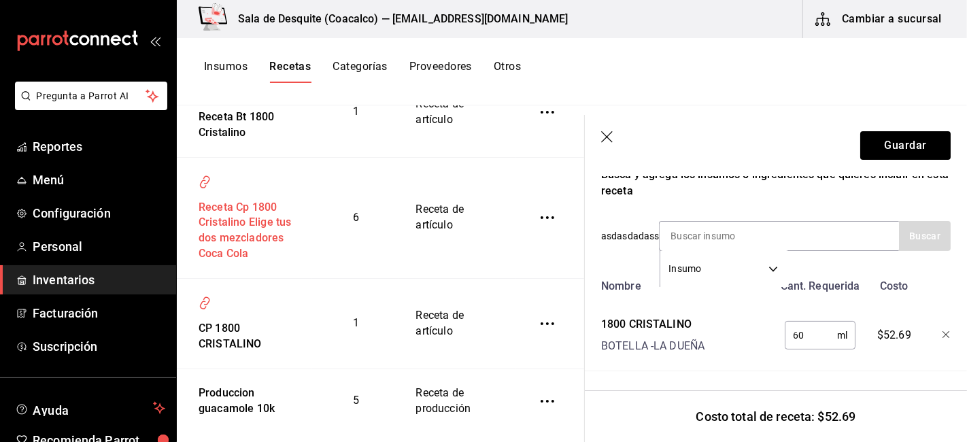
click at [231, 239] on div "Receta Cp 1800 Cristalino Elige tus dos mezcladores Coca Cola" at bounding box center [244, 228] width 103 height 68
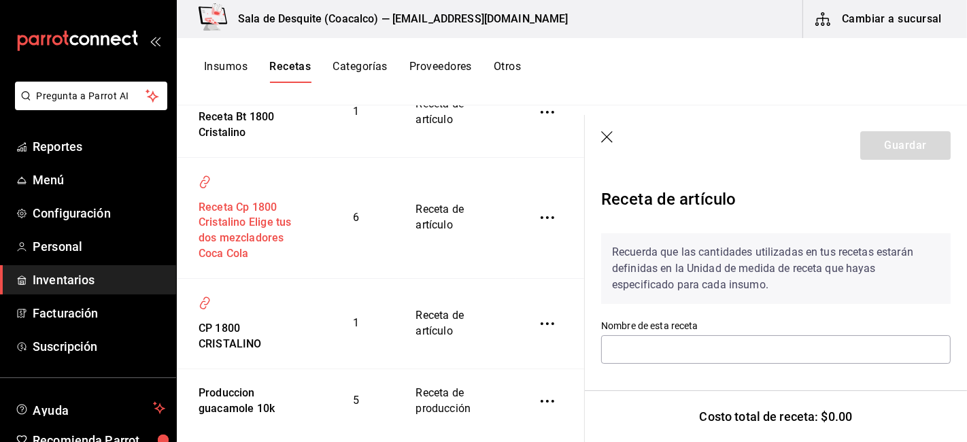
type input "Receta Cp 1800 Cristalino Elige tus dos mezcladores Coca Cola"
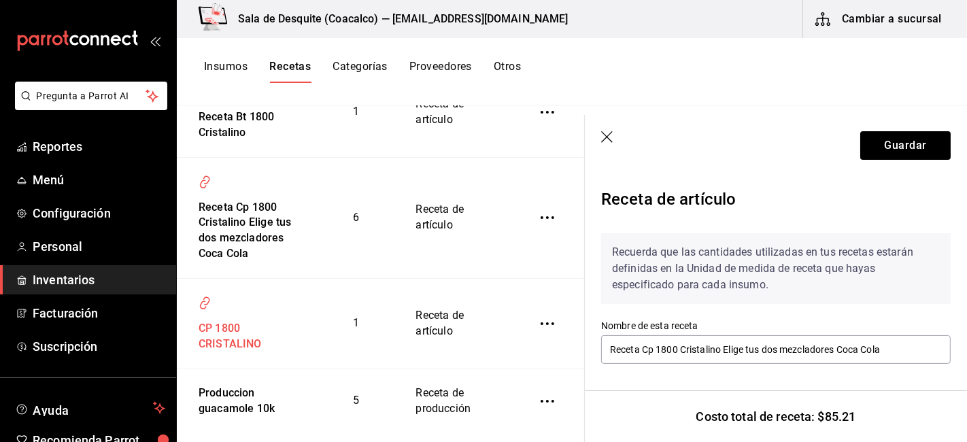
click at [212, 347] on div "CP 1800 CRISTALINO" at bounding box center [244, 333] width 103 height 37
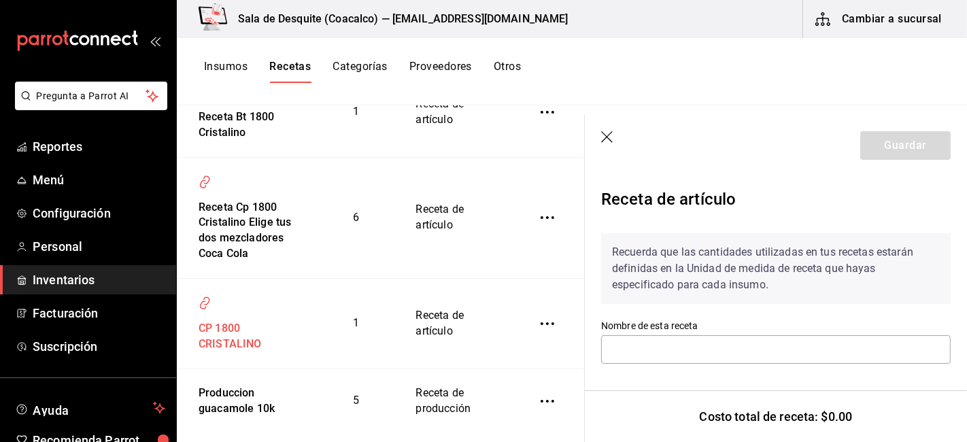
type input "CP 1800 CRISTALINO"
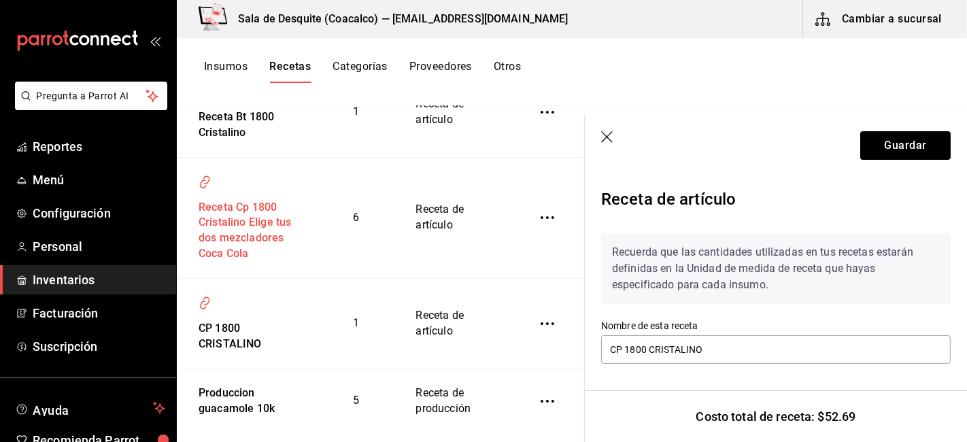
click at [241, 239] on div "Receta Cp 1800 Cristalino Elige tus dos mezcladores Coca Cola" at bounding box center [244, 228] width 103 height 68
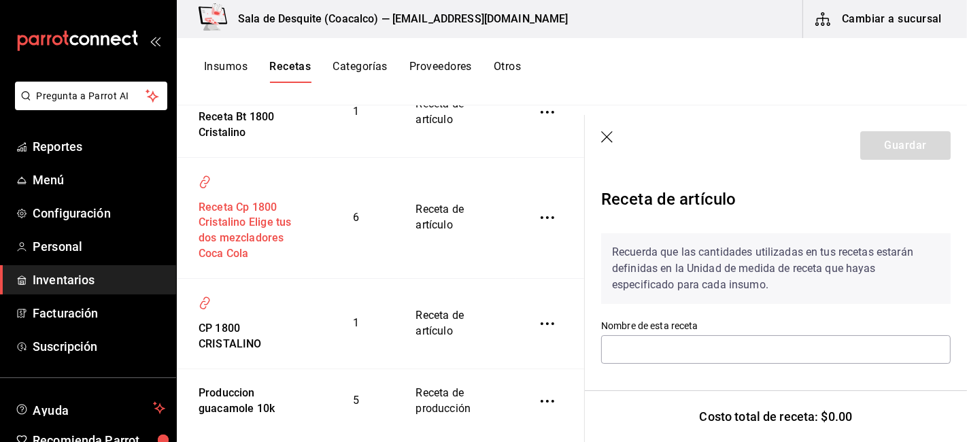
type input "Receta Cp 1800 Cristalino Elige tus dos mezcladores Coca Cola"
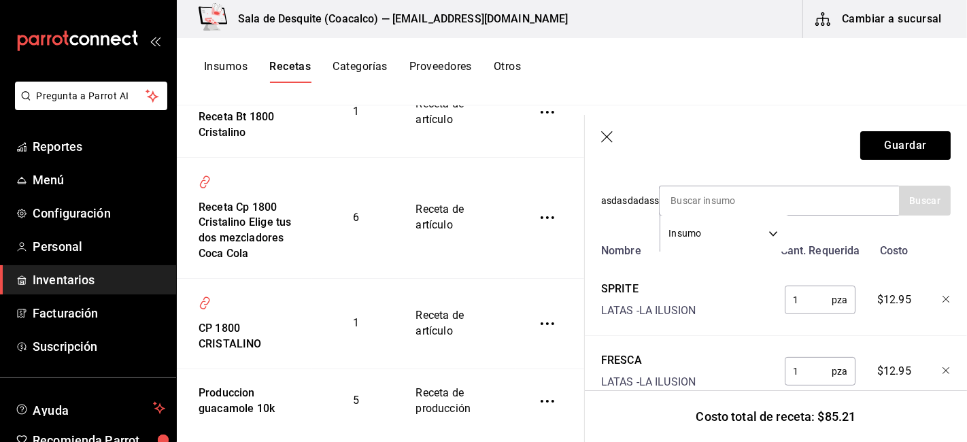
scroll to position [302, 0]
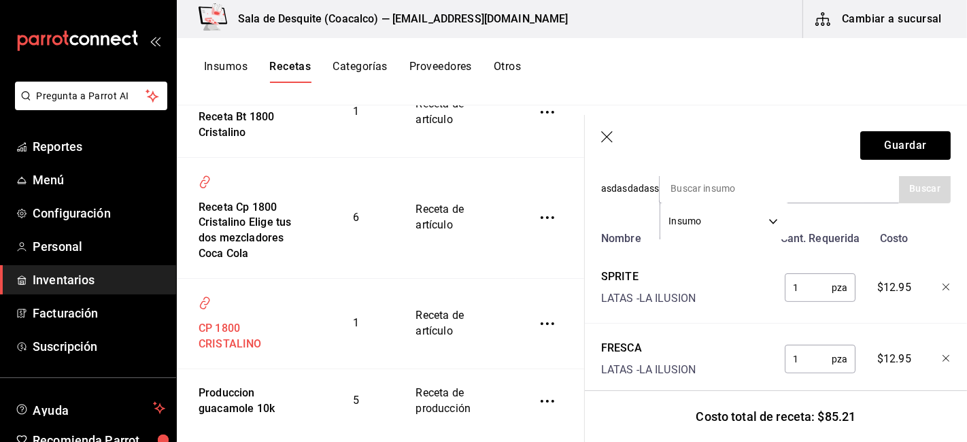
click at [243, 342] on div "CP 1800 CRISTALINO" at bounding box center [244, 333] width 103 height 37
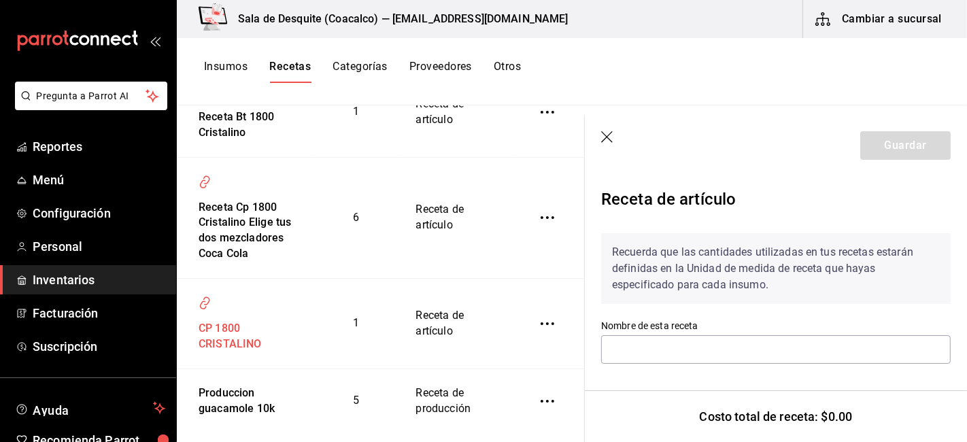
type input "CP 1800 CRISTALINO"
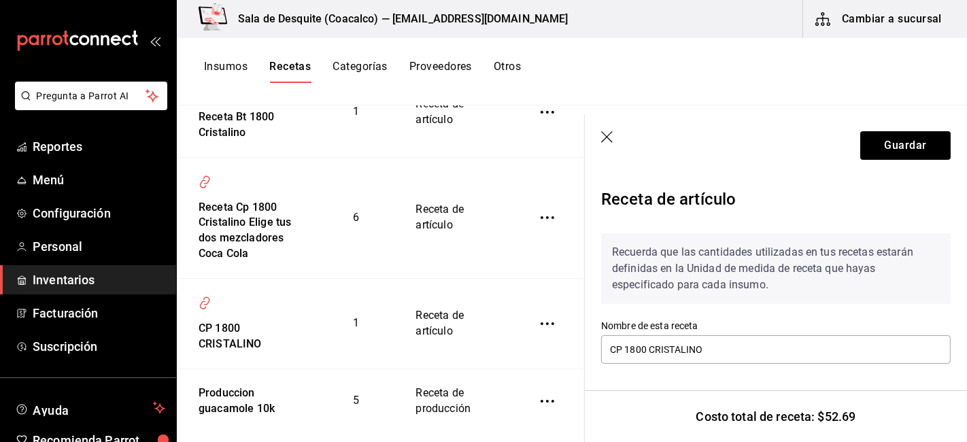
scroll to position [265, 0]
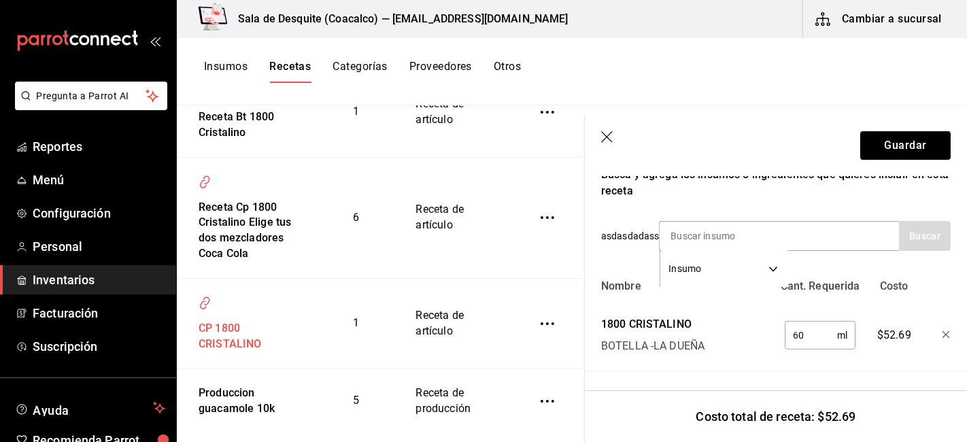
click at [230, 352] on div "CP 1800 CRISTALINO" at bounding box center [244, 333] width 103 height 37
click at [737, 222] on input at bounding box center [728, 236] width 136 height 29
click at [773, 260] on body "Pregunta a Parrot AI Reportes Menú Configuración Personal Inventarios Facturaci…" at bounding box center [483, 216] width 967 height 432
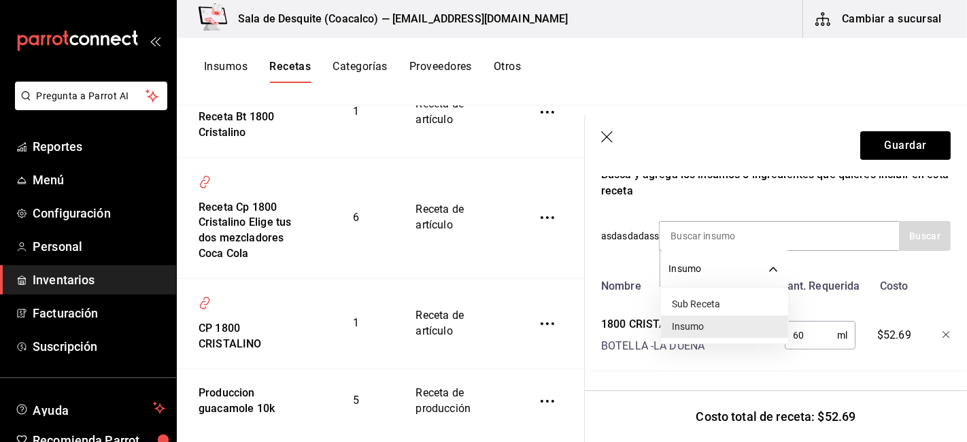
click at [723, 307] on li "Sub Receta" at bounding box center [724, 304] width 127 height 22
type input "SUBRECIPE"
click at [746, 222] on input at bounding box center [728, 236] width 136 height 29
click at [740, 265] on body "Pregunta a Parrot AI Reportes Menú Configuración Personal Inventarios Facturaci…" at bounding box center [483, 216] width 967 height 432
click at [728, 227] on div at bounding box center [483, 221] width 967 height 442
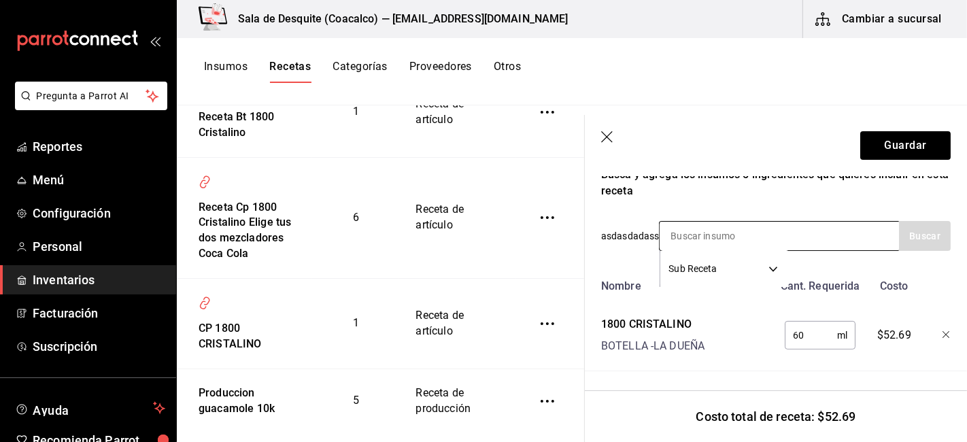
click at [728, 224] on input at bounding box center [728, 236] width 136 height 29
click at [252, 246] on div "Receta Cp 1800 Cristalino Elige tus dos mezcladores Coca Cola" at bounding box center [244, 228] width 103 height 68
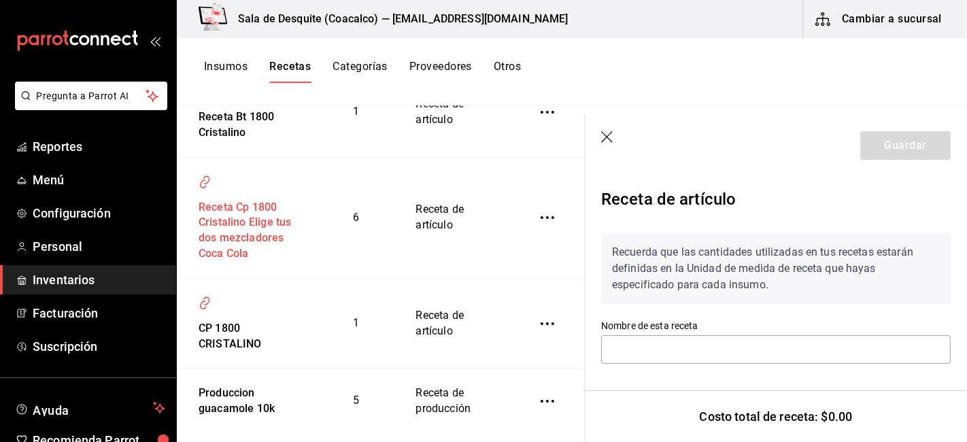
type input "Receta Cp 1800 Cristalino Elige tus dos mezcladores Coca Cola"
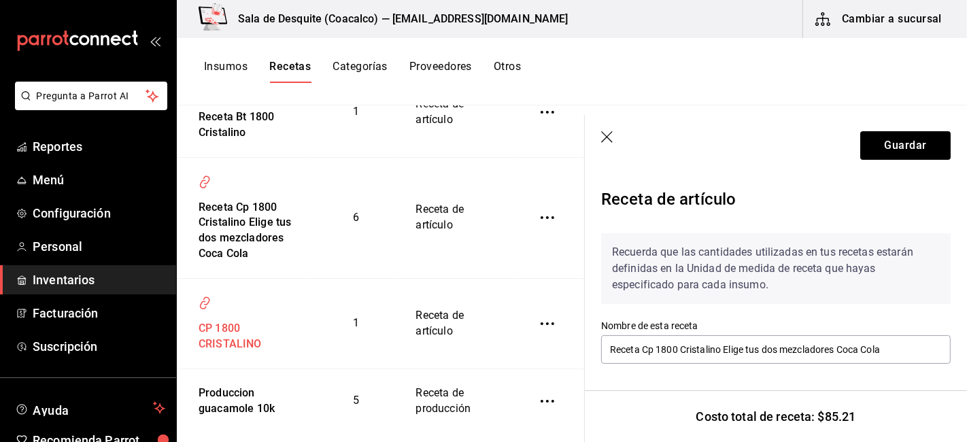
click at [241, 352] on div "CP 1800 CRISTALINO" at bounding box center [244, 333] width 103 height 37
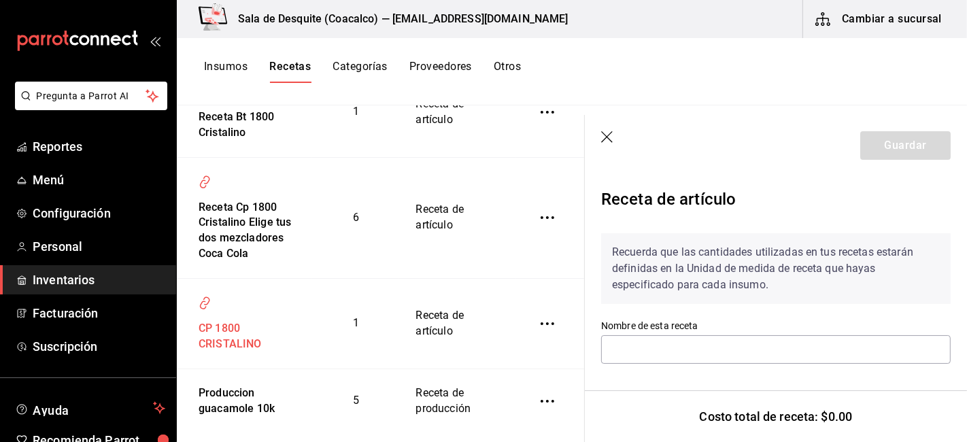
type input "CP 1800 CRISTALINO"
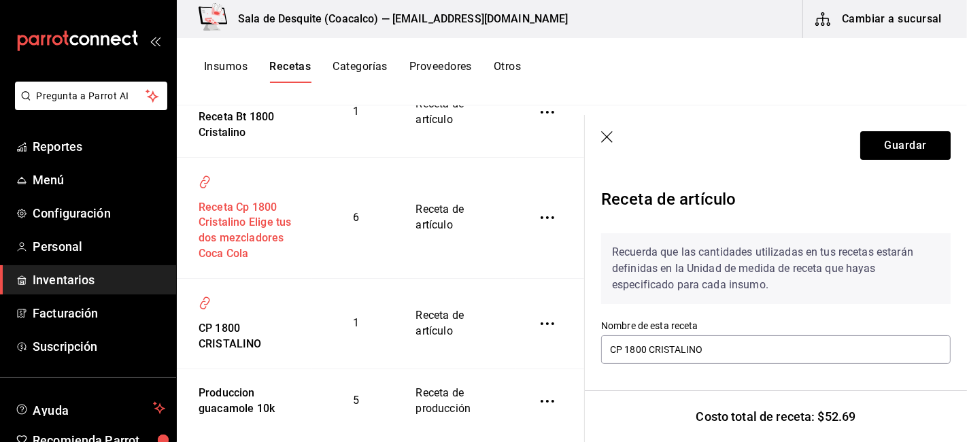
click at [246, 228] on div "Receta Cp 1800 Cristalino Elige tus dos mezcladores Coca Cola" at bounding box center [244, 228] width 103 height 68
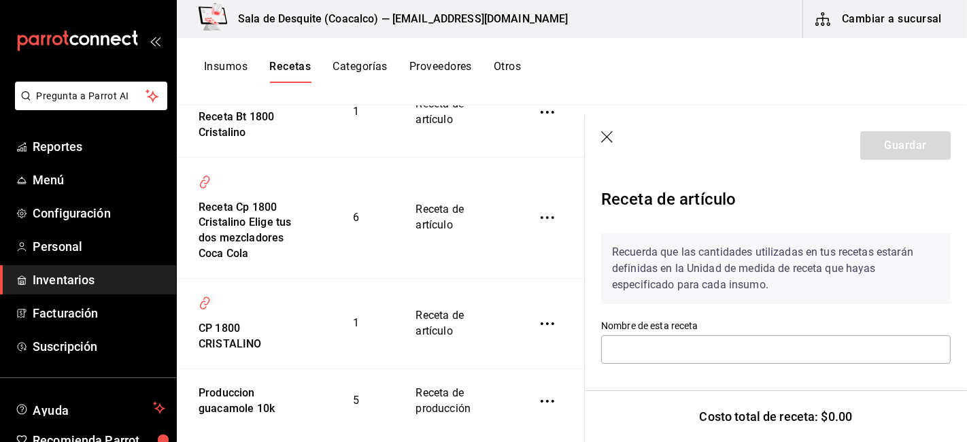
type input "Receta Cp 1800 Cristalino Elige tus dos mezcladores Coca Cola"
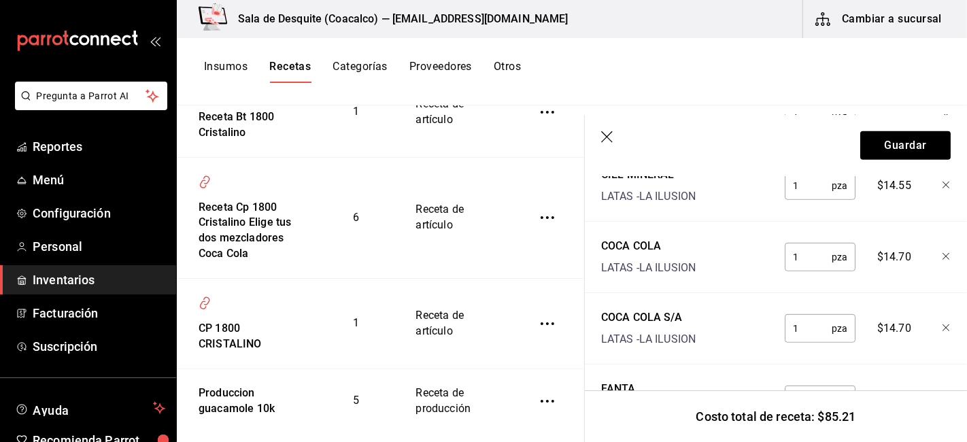
scroll to position [622, 0]
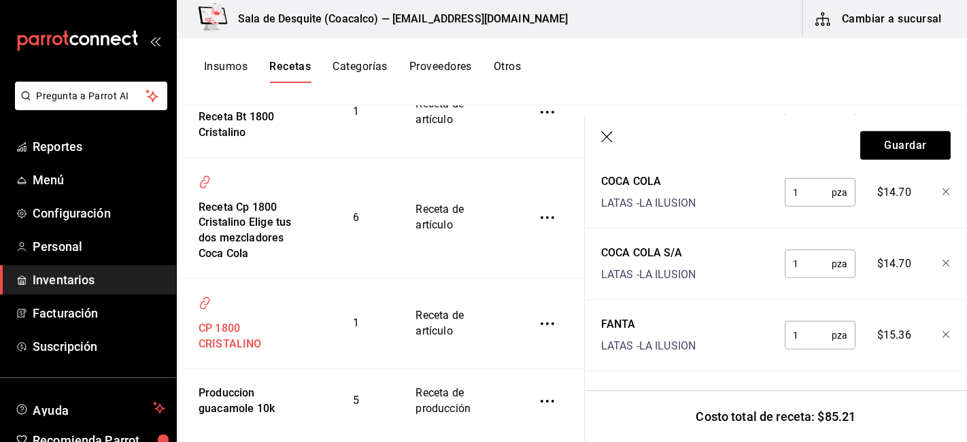
click at [220, 352] on div "CP 1800 CRISTALINO" at bounding box center [244, 333] width 103 height 37
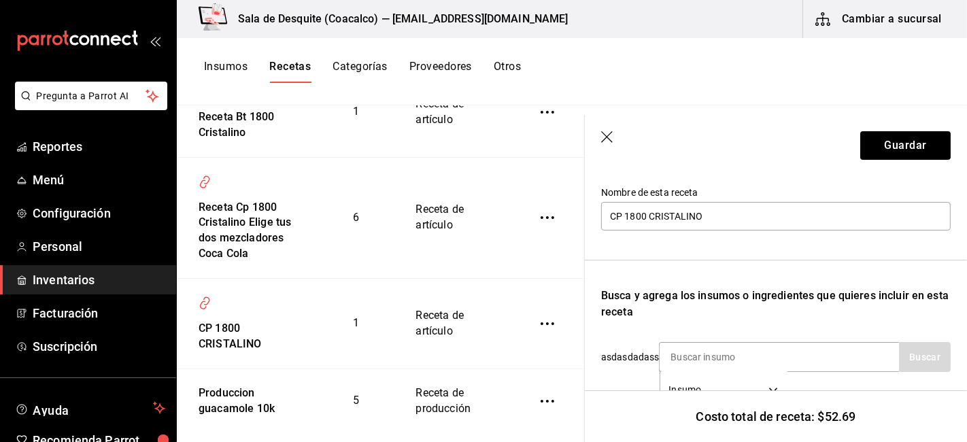
scroll to position [151, 0]
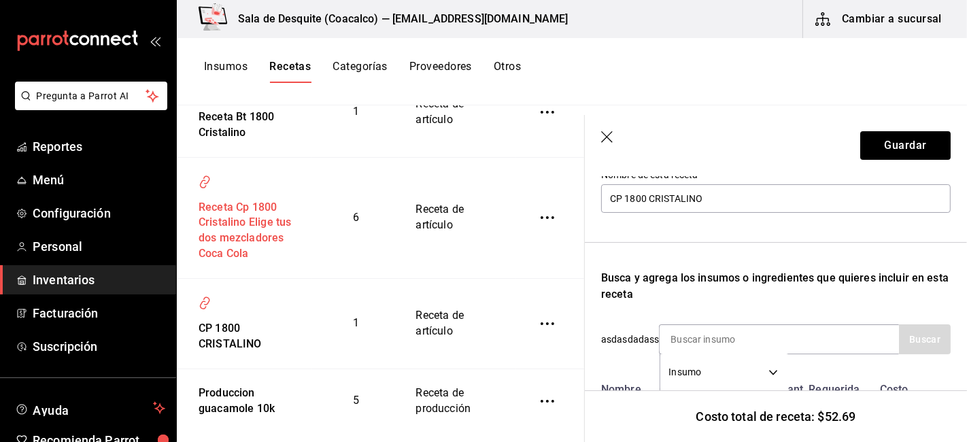
click at [250, 226] on div "Receta Cp 1800 Cristalino Elige tus dos mezcladores Coca Cola" at bounding box center [244, 228] width 103 height 68
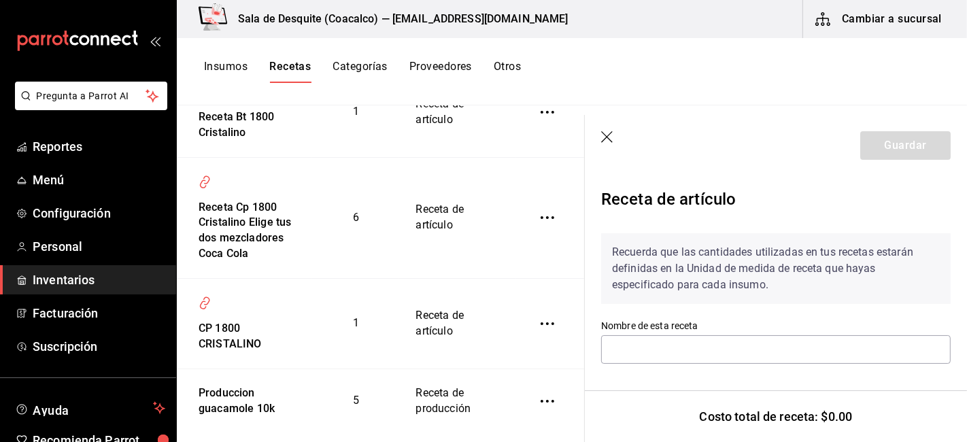
type input "Receta Cp 1800 Cristalino Elige tus dos mezcladores Coca Cola"
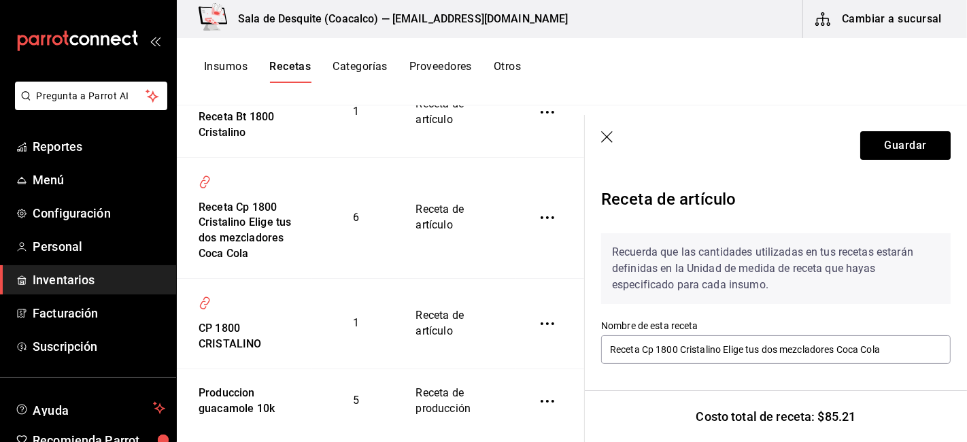
click at [541, 219] on icon "inventoriesTable" at bounding box center [548, 217] width 14 height 3
click at [344, 171] on div at bounding box center [483, 221] width 967 height 442
click at [239, 341] on div "CP 1800 CRISTALINO" at bounding box center [244, 333] width 103 height 37
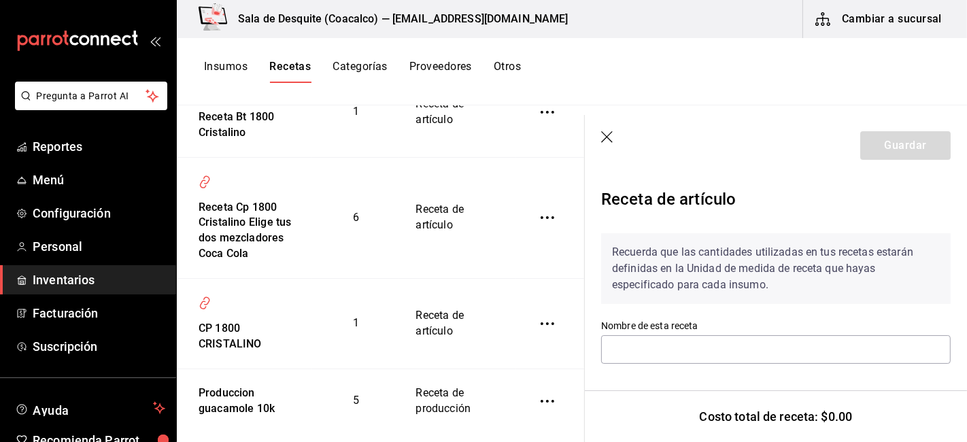
type input "CP 1800 CRISTALINO"
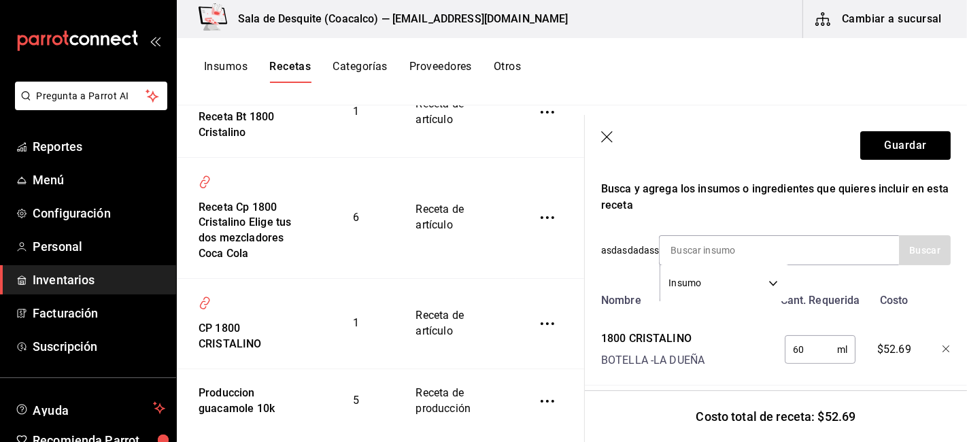
scroll to position [265, 0]
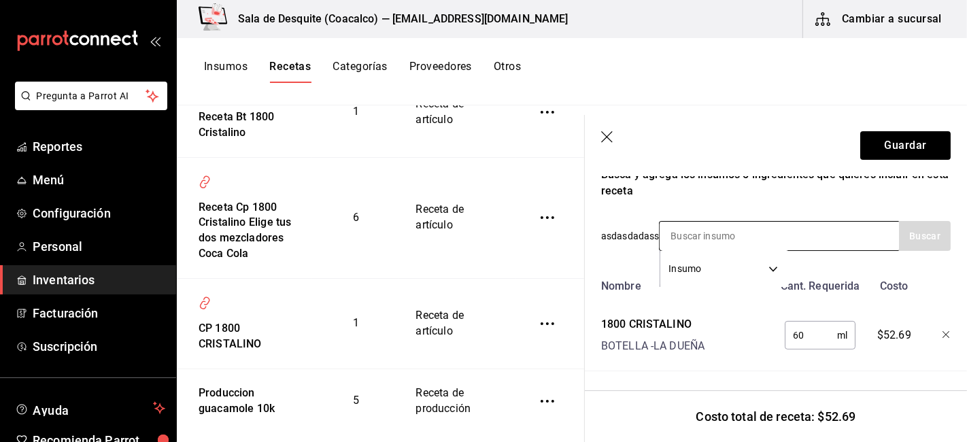
click at [770, 254] on body "Pregunta a Parrot AI Reportes Menú Configuración Personal Inventarios Facturaci…" at bounding box center [483, 216] width 967 height 432
click at [701, 303] on li "Sub Receta" at bounding box center [724, 304] width 127 height 22
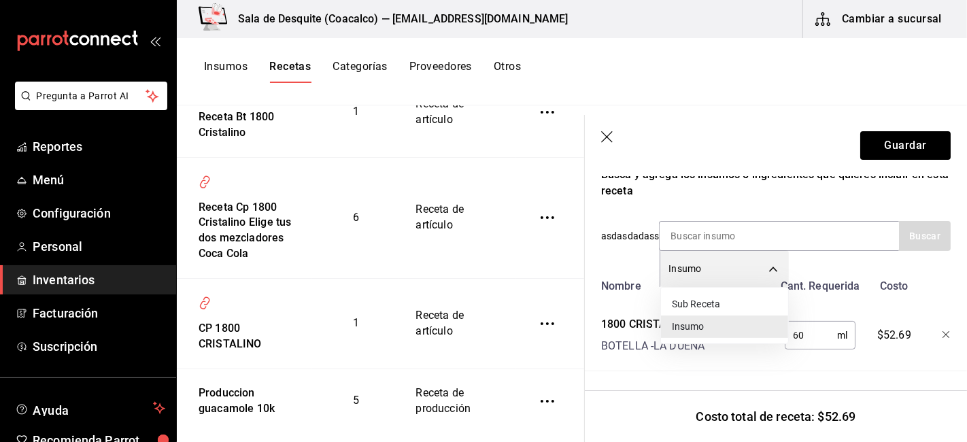
type input "SUBRECIPE"
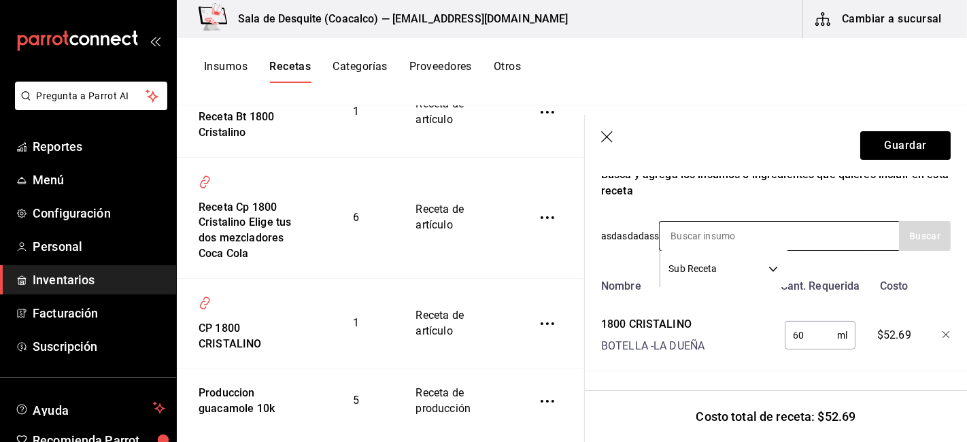
click at [708, 222] on input at bounding box center [728, 236] width 136 height 29
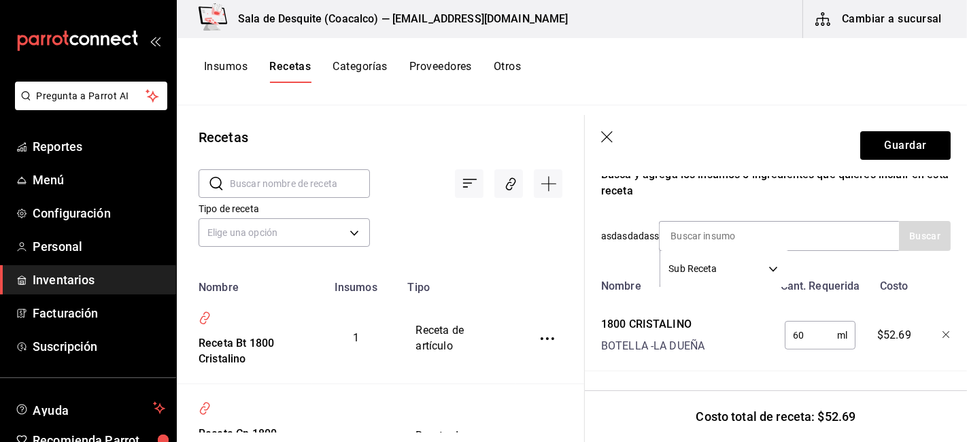
click at [610, 141] on icon "button" at bounding box center [608, 138] width 14 height 14
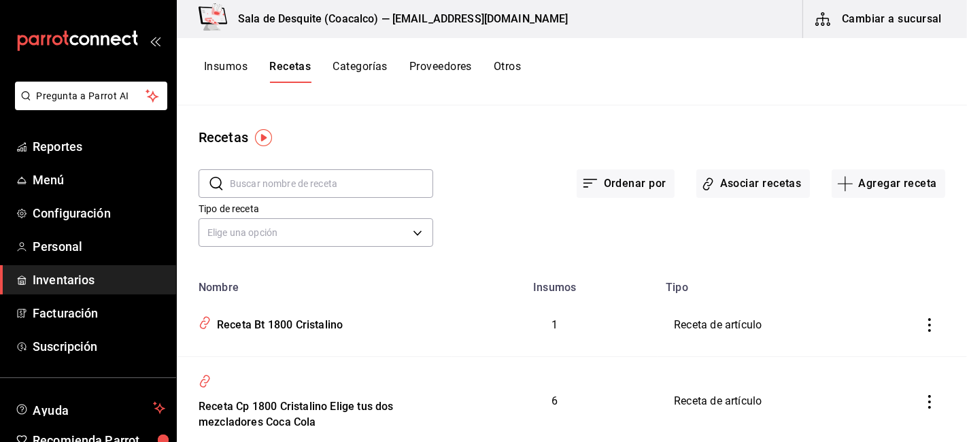
click at [571, 12] on div "Sala de Desquite (Coacalco) — saladedesquite@coacalco.com Cambiar a sucursal" at bounding box center [572, 19] width 790 height 38
click at [912, 186] on button "Agregar receta" at bounding box center [889, 183] width 114 height 29
click at [603, 267] on div at bounding box center [483, 221] width 967 height 442
click at [866, 190] on button "Agregar receta" at bounding box center [889, 183] width 114 height 29
click at [851, 218] on span "Receta" at bounding box center [878, 221] width 114 height 14
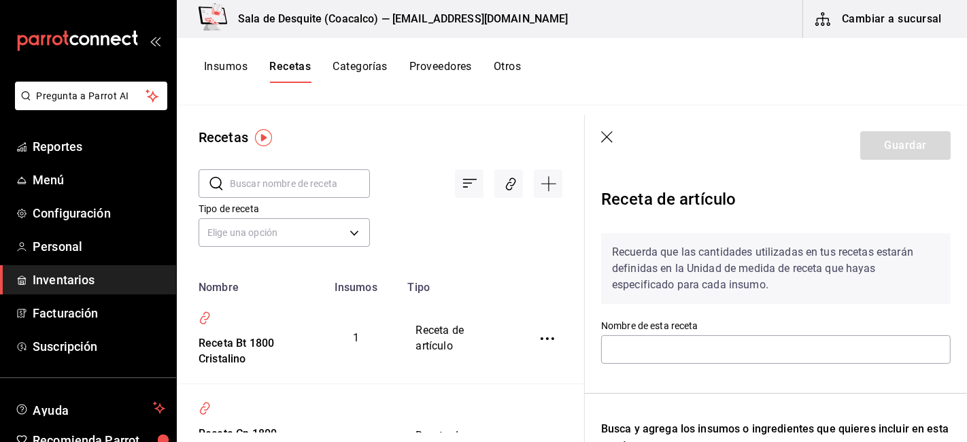
click at [248, 189] on input "text" at bounding box center [300, 183] width 140 height 27
click at [212, 228] on body "Pregunta a Parrot AI Reportes Menú Configuración Personal Inventarios Facturaci…" at bounding box center [483, 216] width 967 height 432
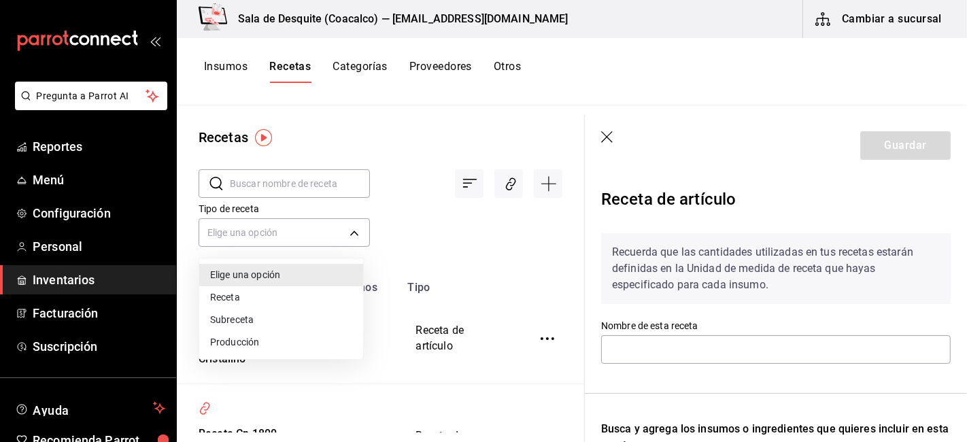
click at [220, 295] on li "Receta" at bounding box center [281, 297] width 164 height 22
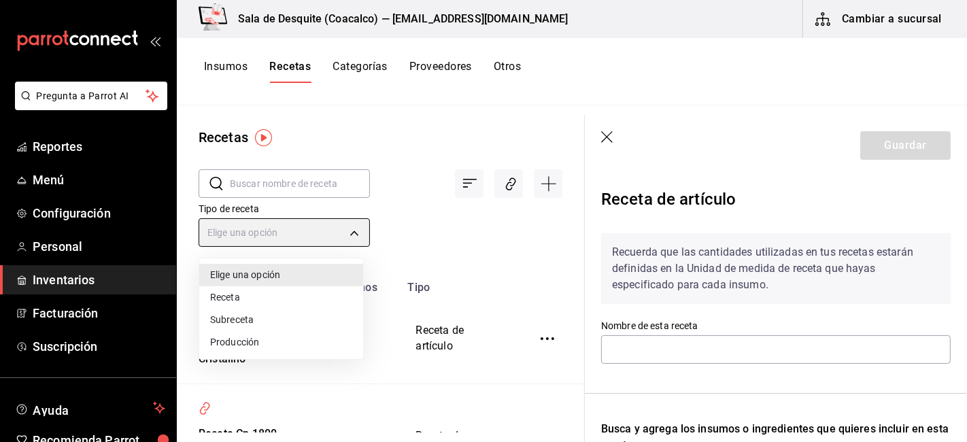
type input "PRODUCT"
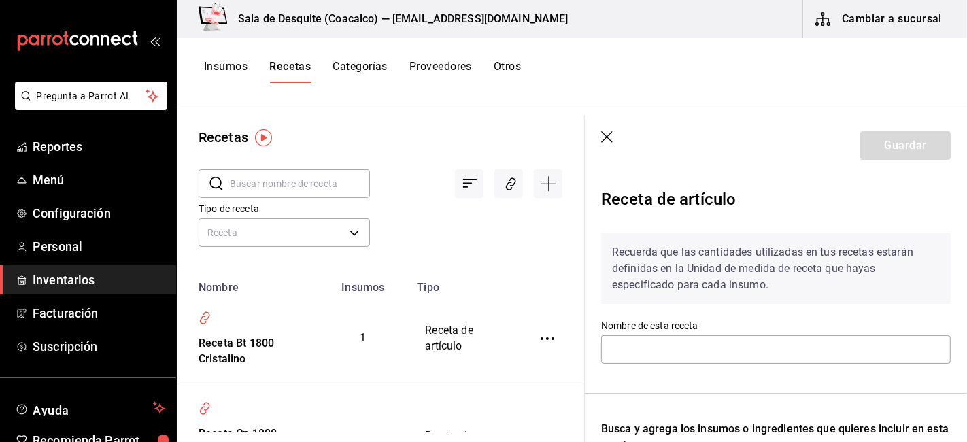
click at [258, 182] on input "text" at bounding box center [300, 183] width 140 height 27
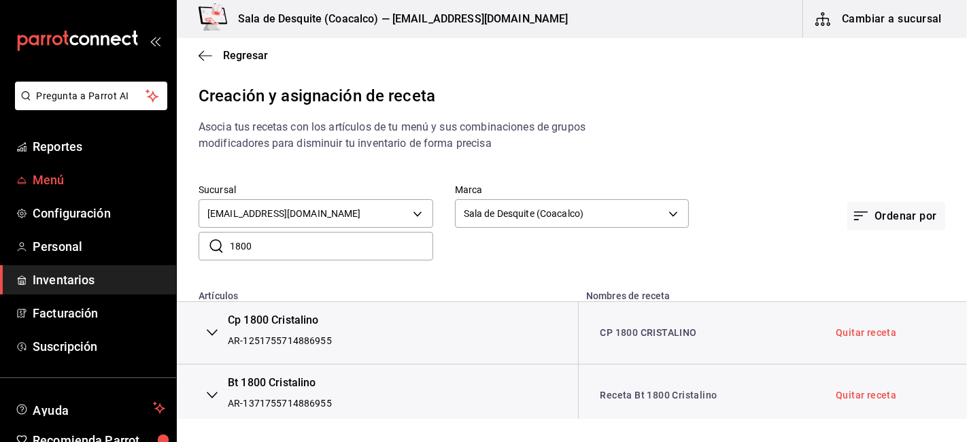
click at [46, 191] on link "Menú" at bounding box center [88, 179] width 176 height 29
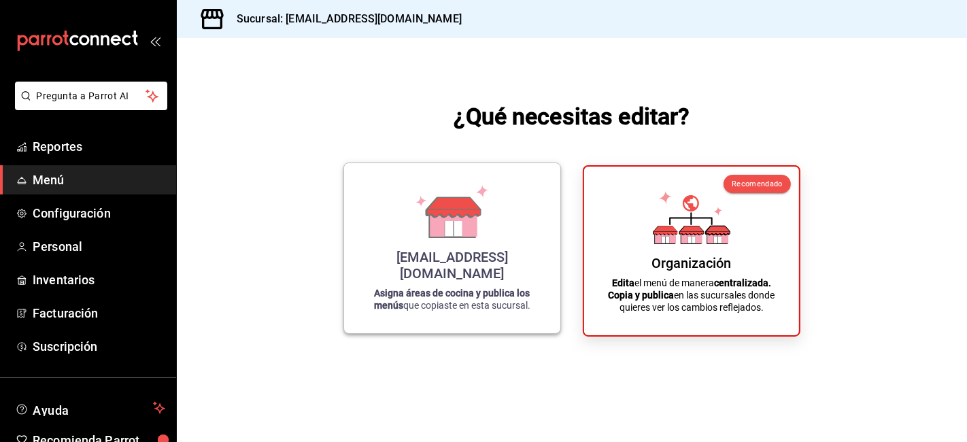
click at [481, 288] on strong "Asigna áreas de cocina y publica los menús" at bounding box center [452, 299] width 156 height 23
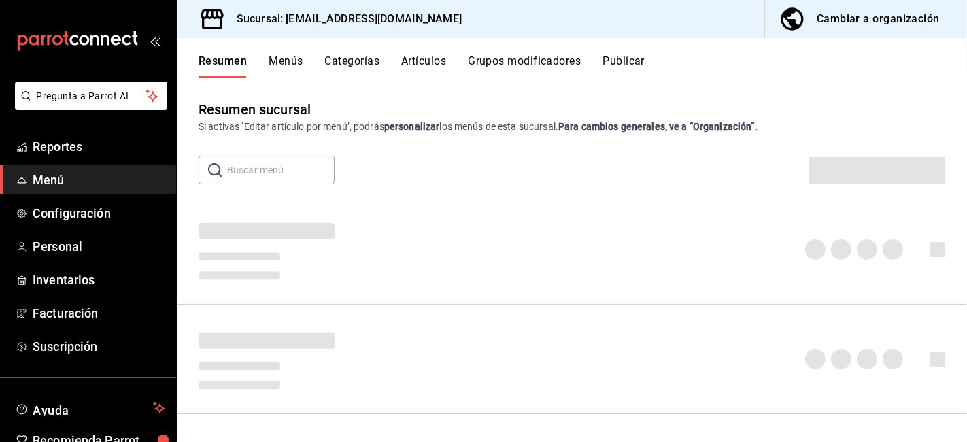
click at [431, 64] on button "Artículos" at bounding box center [423, 65] width 45 height 23
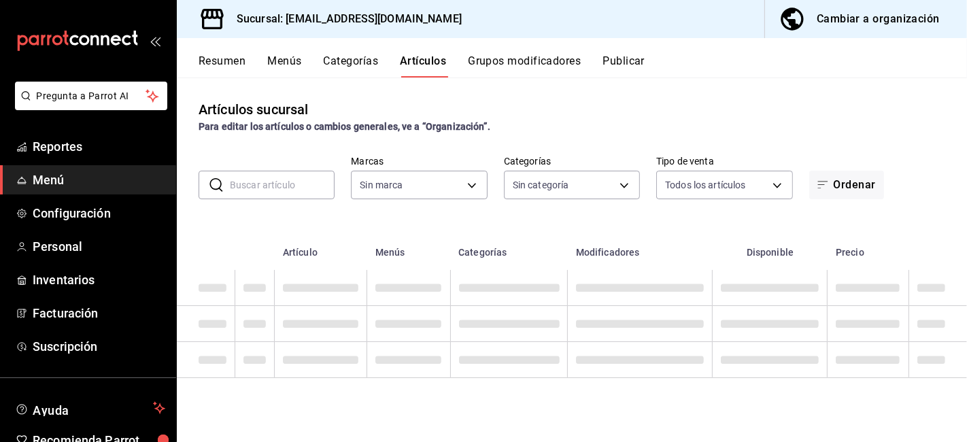
click at [277, 190] on input "text" at bounding box center [282, 184] width 105 height 27
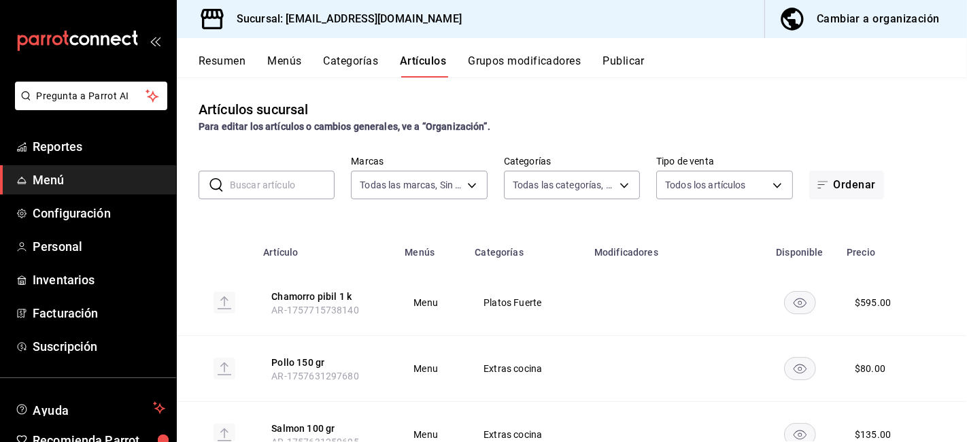
type input "62a8501e-83aa-44fc-a14d-b1e4ad847988"
type input "8340ee82-fdc6-4c2c-b8c7-b633ecce2a59,a647f9a8-d100-498c-ac42-1a939deb3db1,16624…"
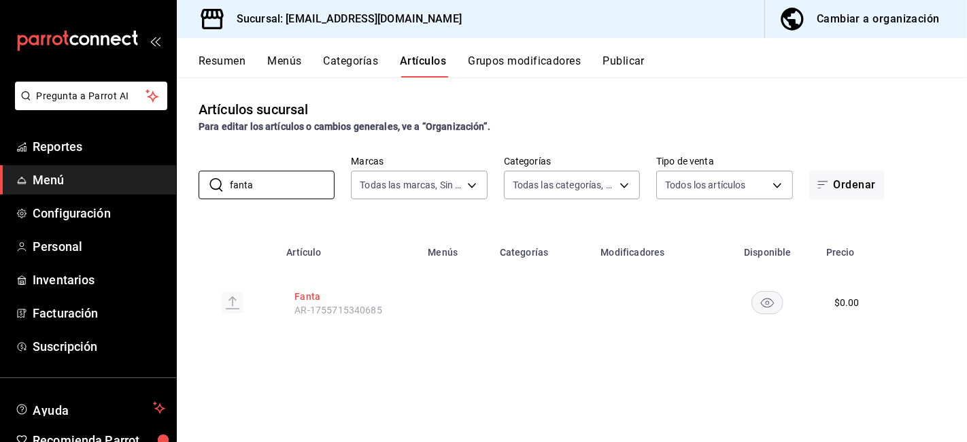
type input "fanta"
click at [306, 302] on button "Fanta" at bounding box center [348, 297] width 109 height 14
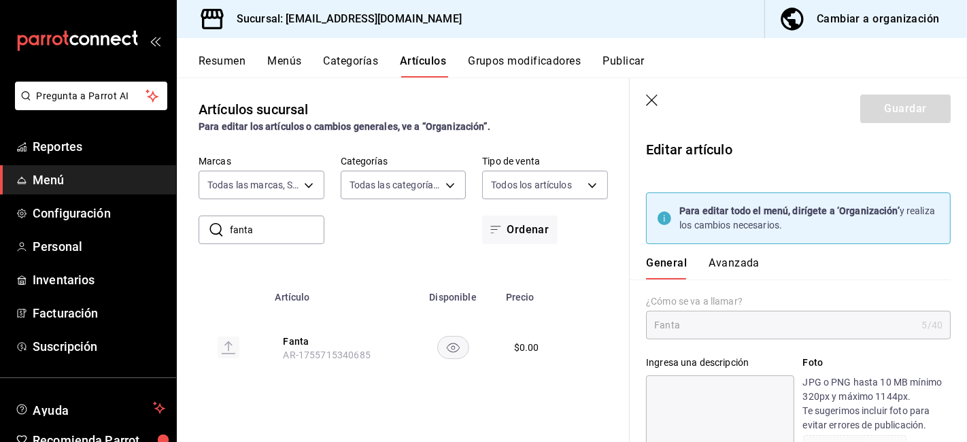
type input "$0.00"
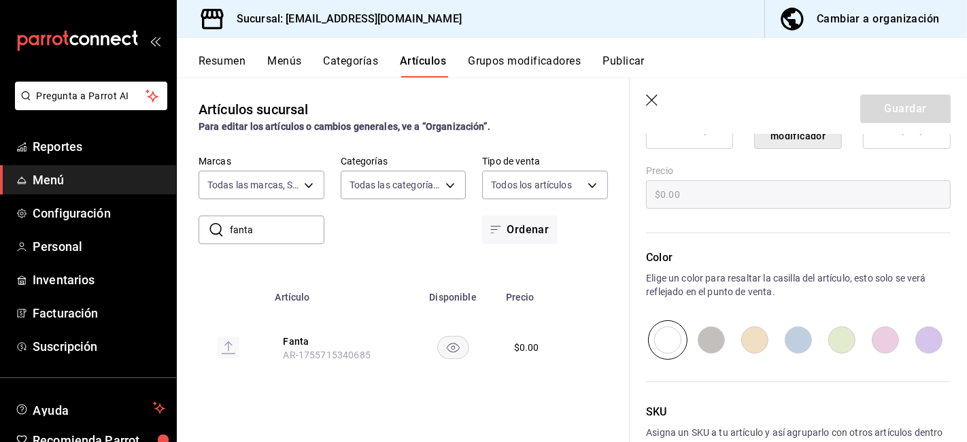
scroll to position [551, 0]
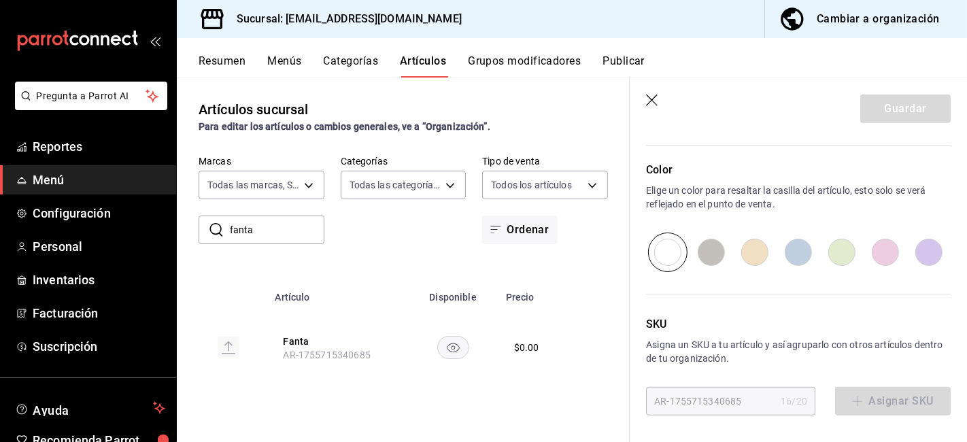
click at [650, 416] on div "Editar artículo Para editar todo el menú, dirígete a ‘Organización’ y realiza l…" at bounding box center [798, 13] width 337 height 860
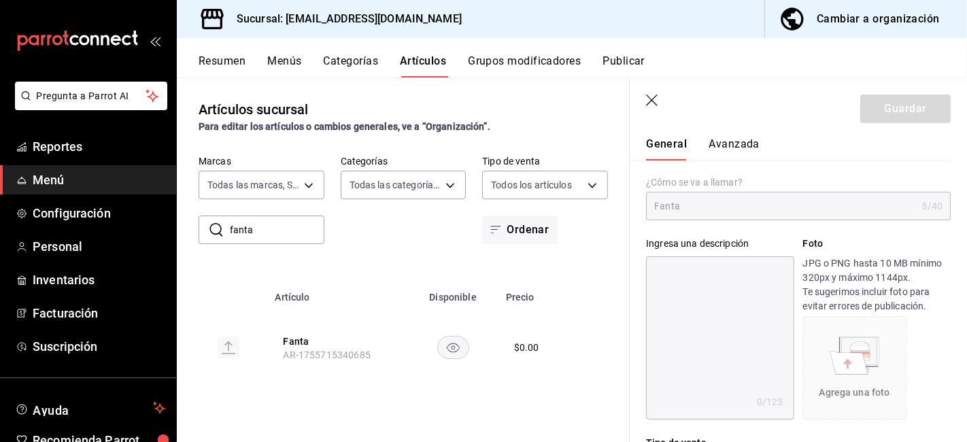
scroll to position [0, 0]
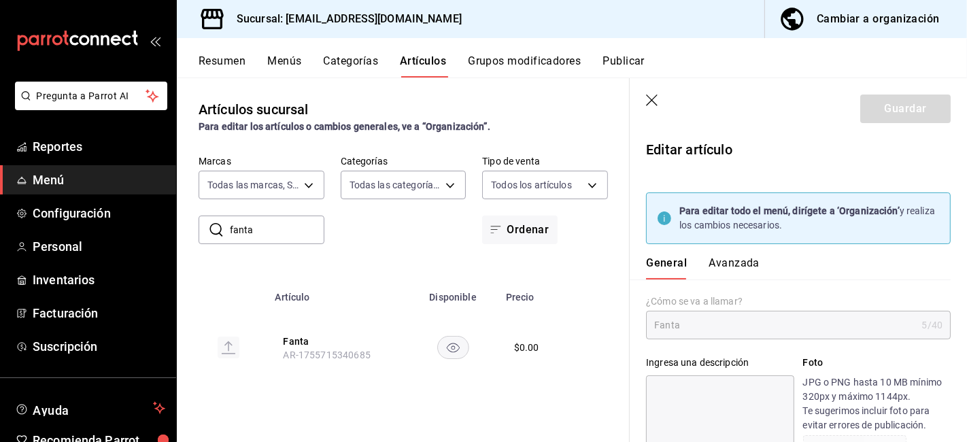
click at [259, 218] on input "fanta" at bounding box center [277, 229] width 95 height 27
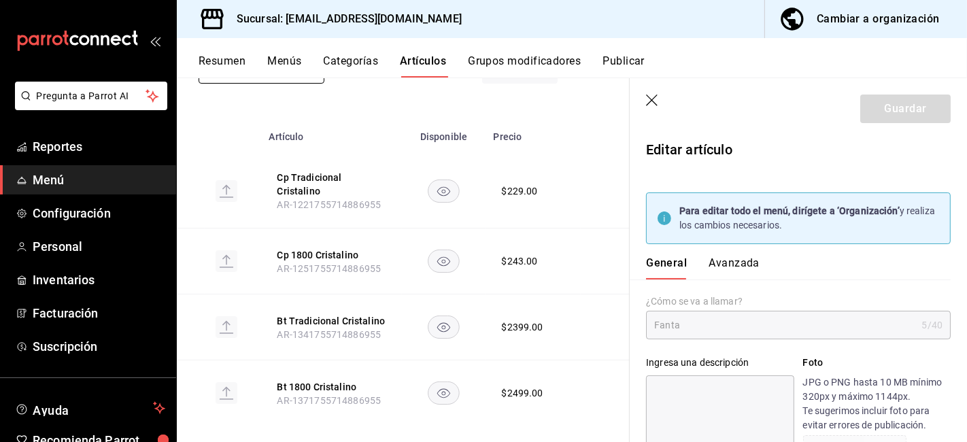
scroll to position [169, 0]
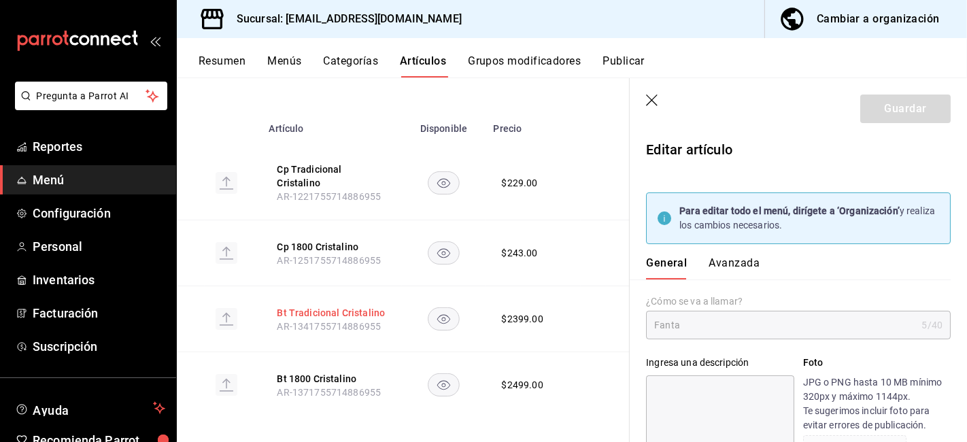
type input "cristalino"
click at [345, 306] on button "Bt Tradicional Cristalino" at bounding box center [331, 313] width 109 height 14
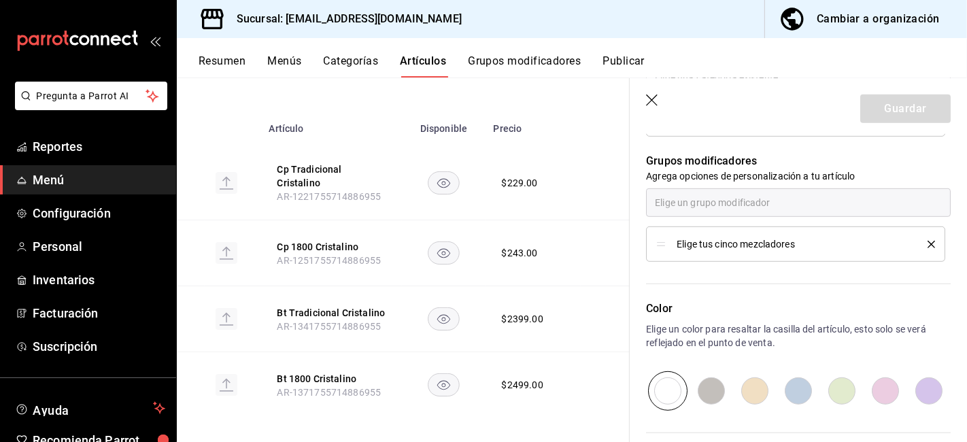
scroll to position [819, 0]
